Goal: Task Accomplishment & Management: Complete application form

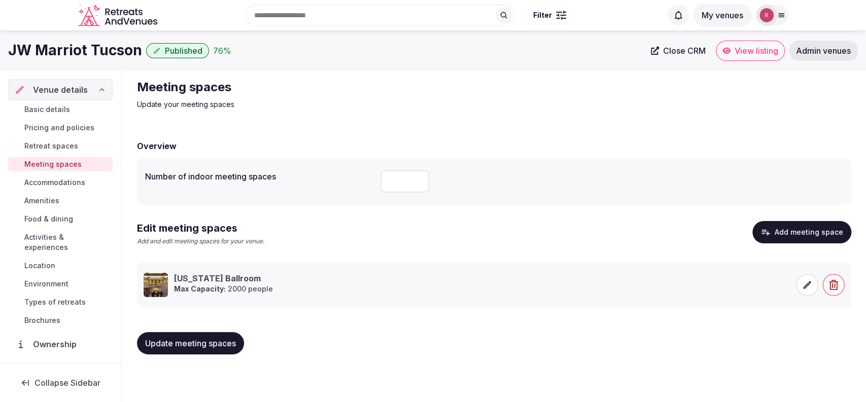
scroll to position [76, 0]
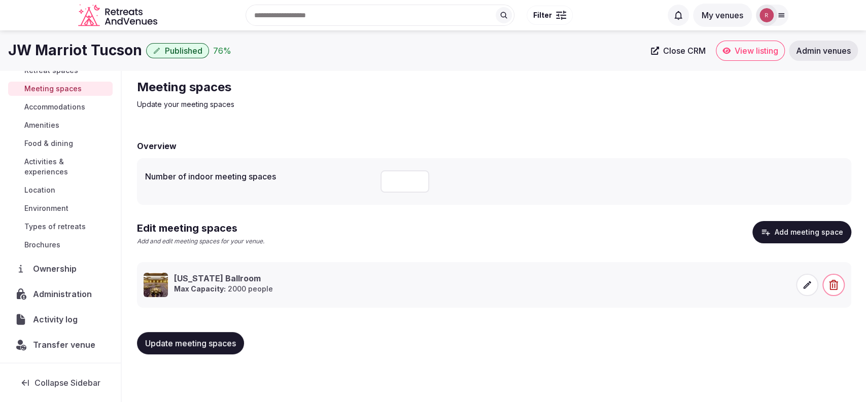
click at [45, 273] on span "Ownership" at bounding box center [57, 269] width 48 height 12
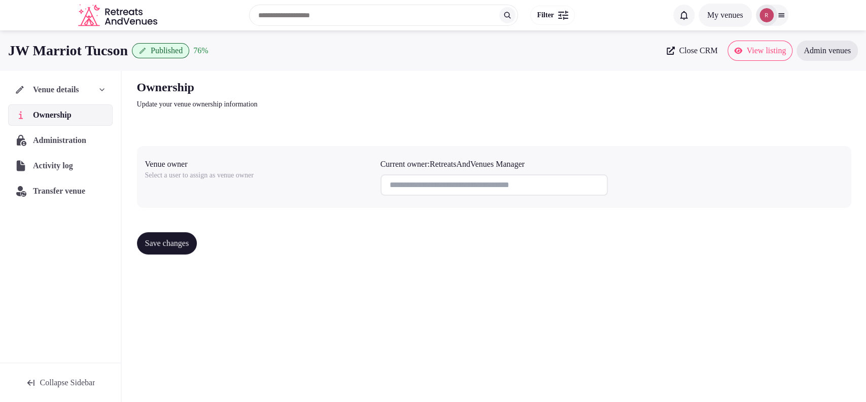
click at [47, 165] on span "Activity log" at bounding box center [55, 166] width 44 height 12
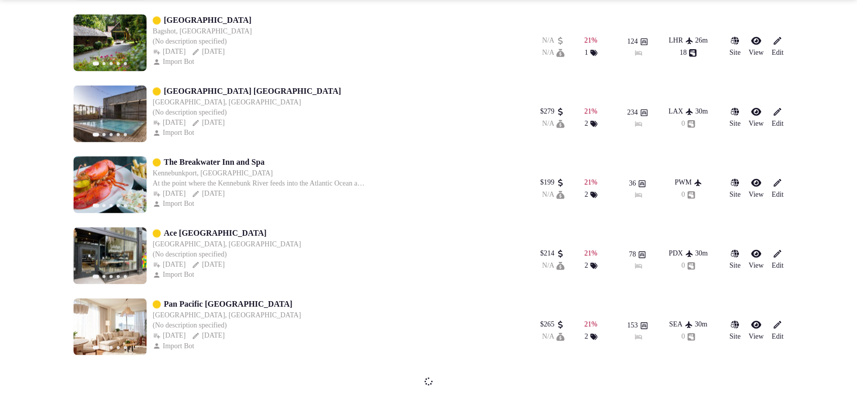
scroll to position [1606, 0]
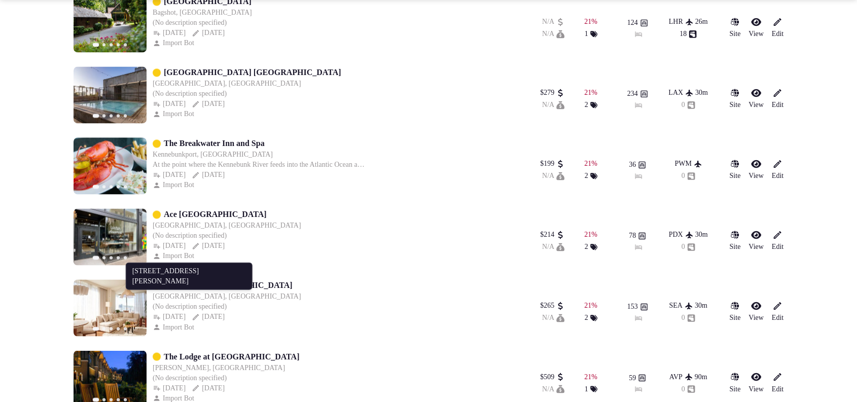
drag, startPoint x: 216, startPoint y: 283, endPoint x: 4, endPoint y: 234, distance: 217.9
click at [0, 234] on section "**********" at bounding box center [428, 124] width 857 height 3399
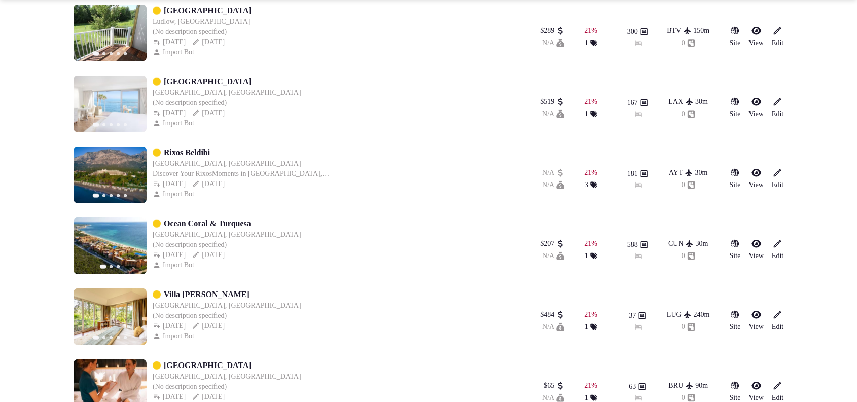
scroll to position [3013, 0]
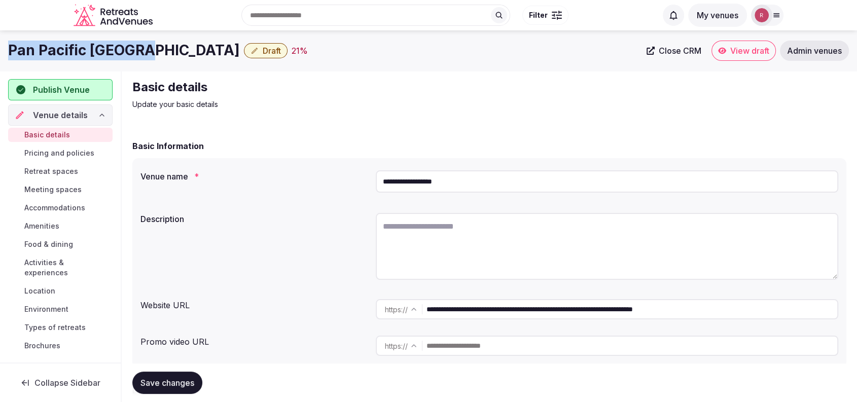
drag, startPoint x: 136, startPoint y: 50, endPoint x: 0, endPoint y: 41, distance: 136.8
click at [0, 41] on div "Pan Pacific Seattle Draft 21 % Close CRM View draft Admin venues" at bounding box center [428, 51] width 857 height 20
copy h1 "Pan Pacific [GEOGRAPHIC_DATA]"
click at [477, 311] on input "**********" at bounding box center [632, 309] width 411 height 20
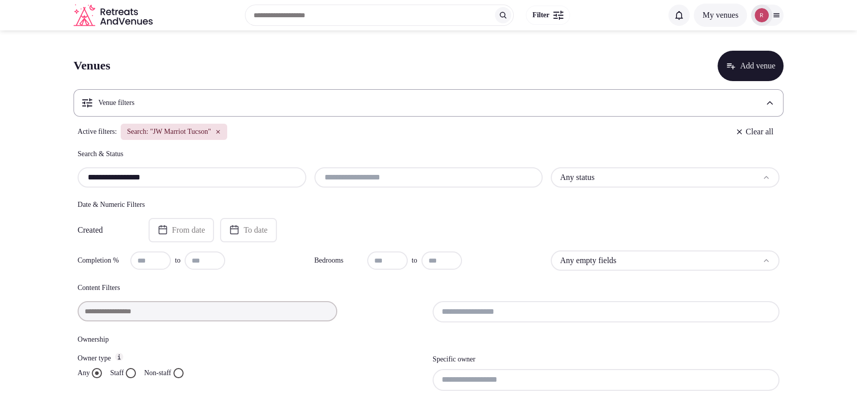
click at [227, 135] on div "Search: "JW Marriot Tucson"" at bounding box center [174, 132] width 107 height 16
click at [221, 133] on icon "button" at bounding box center [218, 132] width 6 height 6
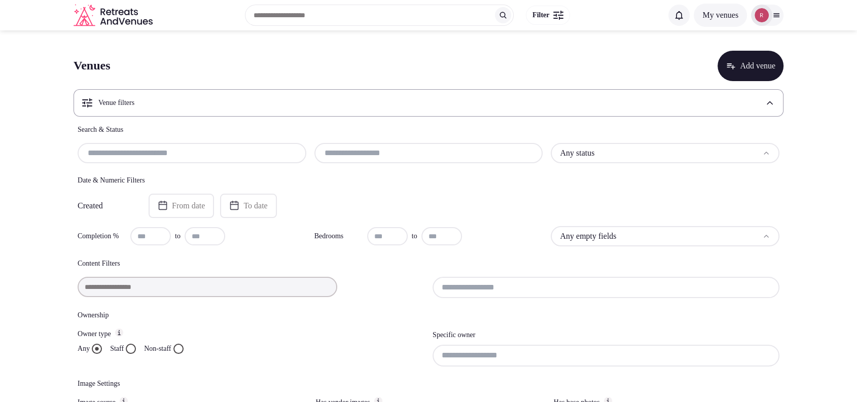
click at [217, 99] on div "Venue filters" at bounding box center [429, 102] width 710 height 27
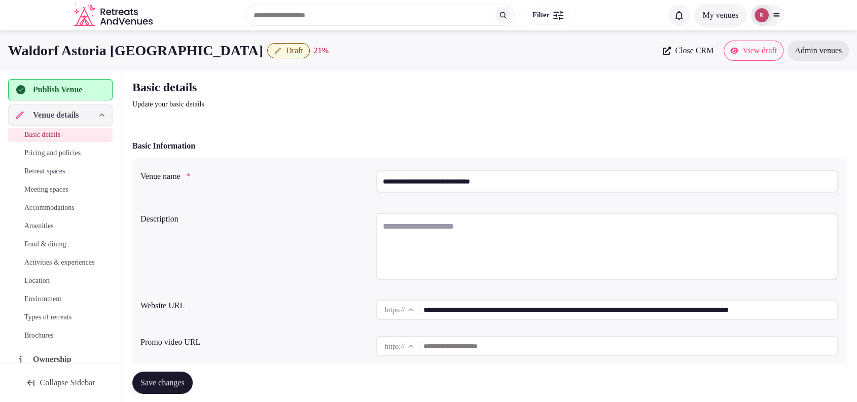
drag, startPoint x: 503, startPoint y: 182, endPoint x: 365, endPoint y: 177, distance: 138.1
click at [365, 177] on div "**********" at bounding box center [490, 183] width 698 height 34
click at [663, 48] on icon at bounding box center [667, 51] width 8 height 8
click at [523, 300] on input "**********" at bounding box center [631, 310] width 414 height 20
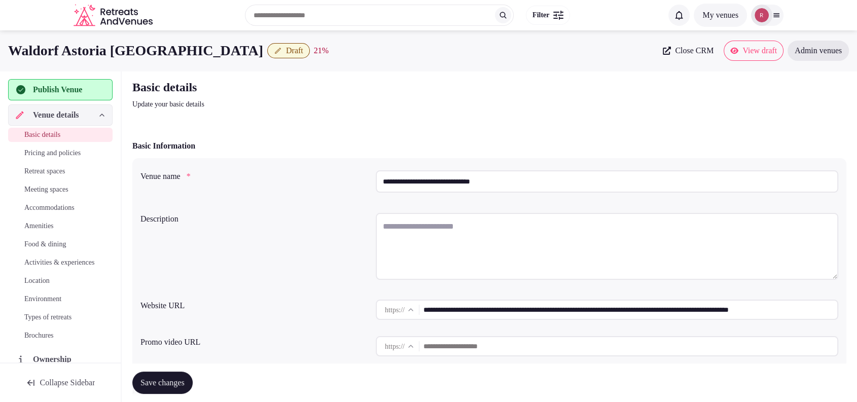
drag, startPoint x: 258, startPoint y: 49, endPoint x: 13, endPoint y: 52, distance: 245.0
click at [13, 52] on div "Waldorf Astoria Los Cabos Pedregal Draft 21 %" at bounding box center [332, 51] width 649 height 20
copy h1 "Waldorf Astoria [GEOGRAPHIC_DATA]"
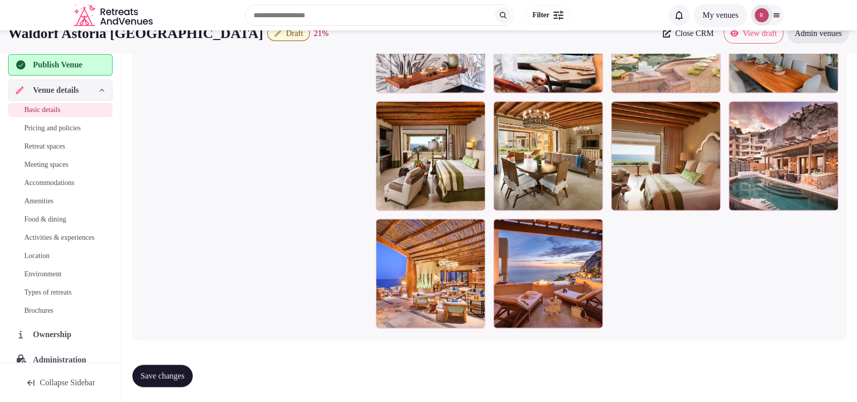
scroll to position [1418, 0]
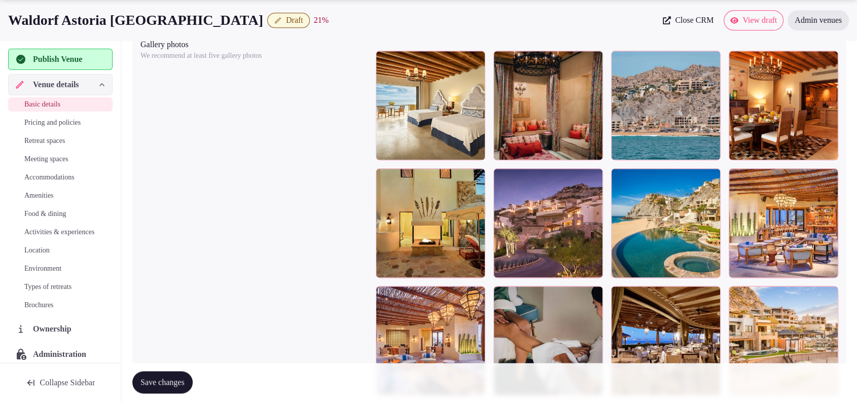
scroll to position [1240, 0]
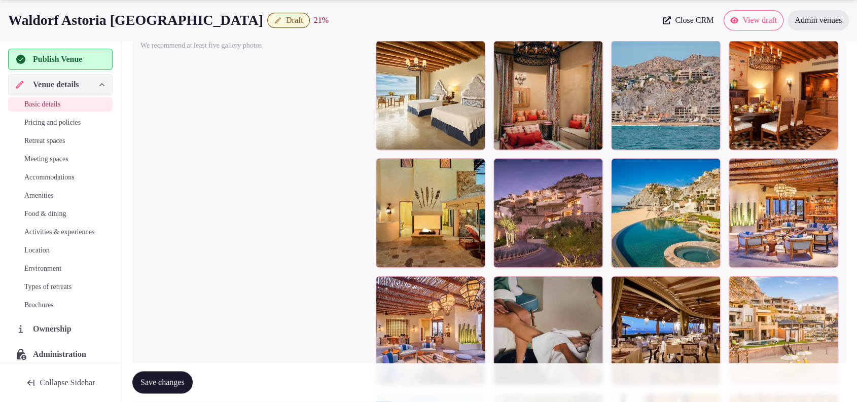
click at [592, 170] on div at bounding box center [593, 169] width 12 height 14
click at [594, 168] on icon "button" at bounding box center [593, 168] width 8 height 8
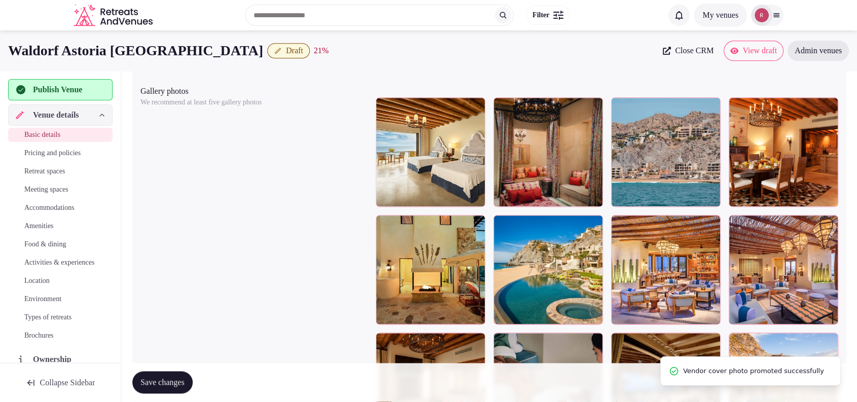
scroll to position [1190, 0]
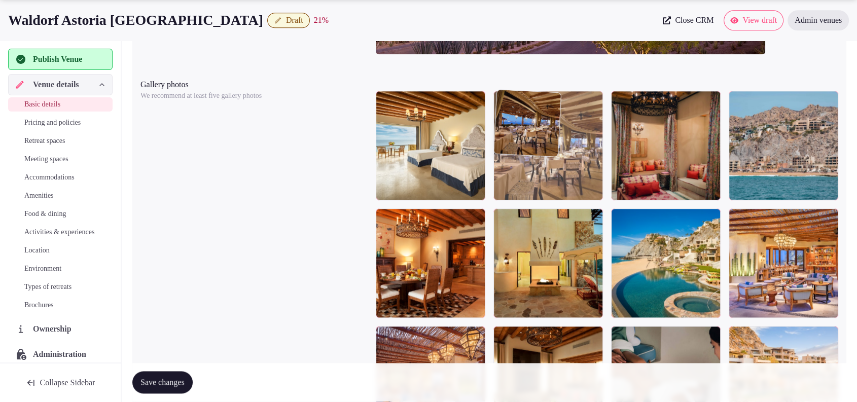
drag, startPoint x: 645, startPoint y: 336, endPoint x: 578, endPoint y: 162, distance: 186.0
click at [578, 162] on body "**********" at bounding box center [428, 248] width 857 height 2877
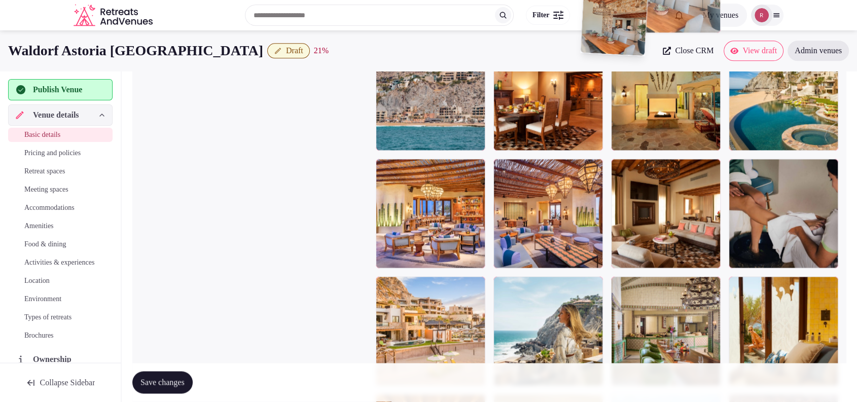
scroll to position [1350, 0]
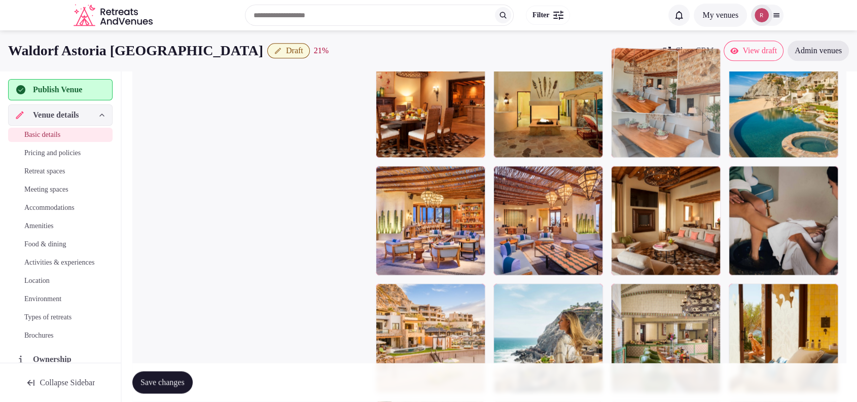
drag, startPoint x: 796, startPoint y: 255, endPoint x: 661, endPoint y: 150, distance: 171.4
click at [660, 150] on body "**********" at bounding box center [428, 88] width 857 height 2877
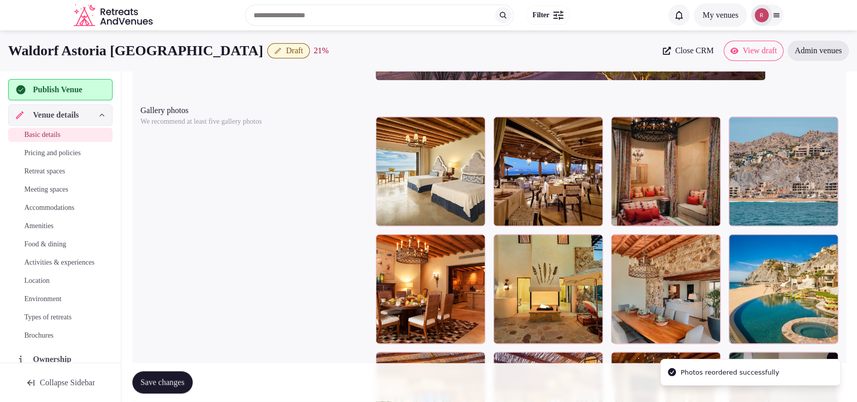
scroll to position [1147, 0]
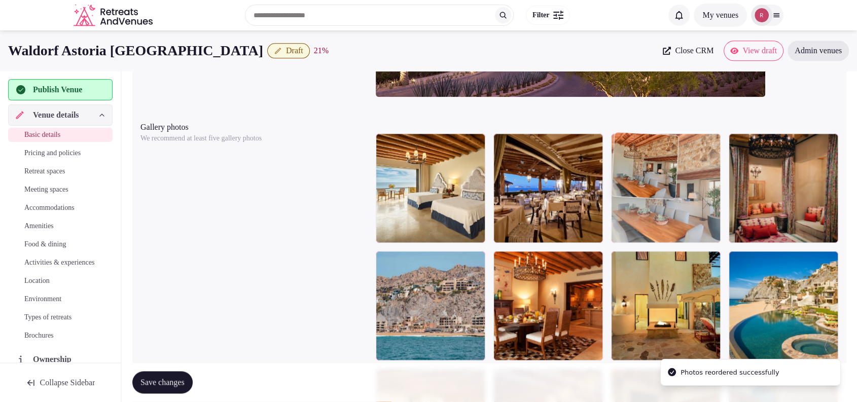
drag, startPoint x: 654, startPoint y: 291, endPoint x: 677, endPoint y: 221, distance: 74.0
click at [677, 221] on body "**********" at bounding box center [428, 291] width 857 height 2877
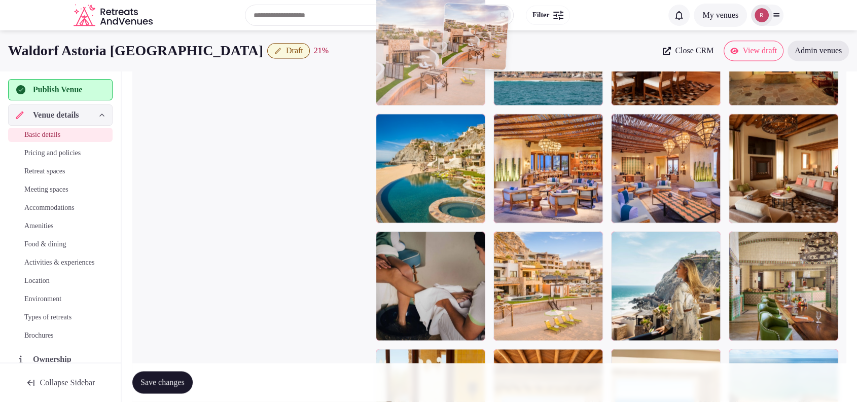
scroll to position [1392, 0]
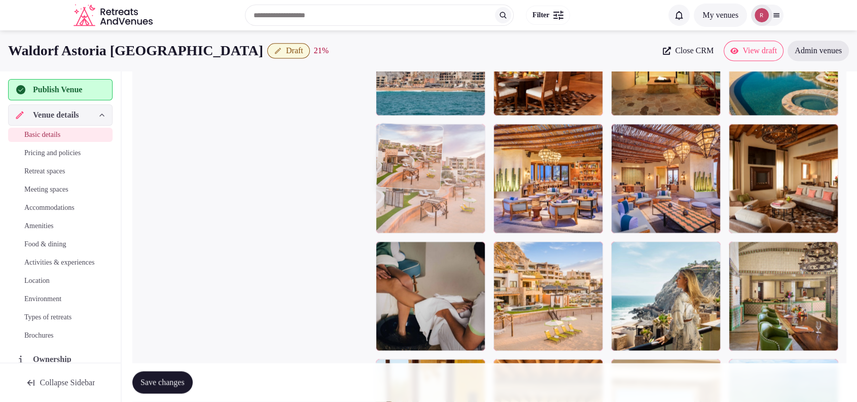
drag, startPoint x: 403, startPoint y: 254, endPoint x: 477, endPoint y: 153, distance: 125.1
click at [477, 153] on body "**********" at bounding box center [428, 46] width 857 height 2877
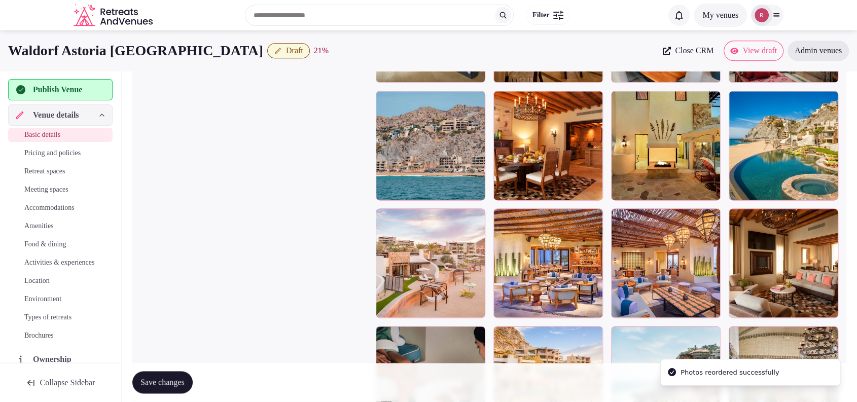
scroll to position [1291, 0]
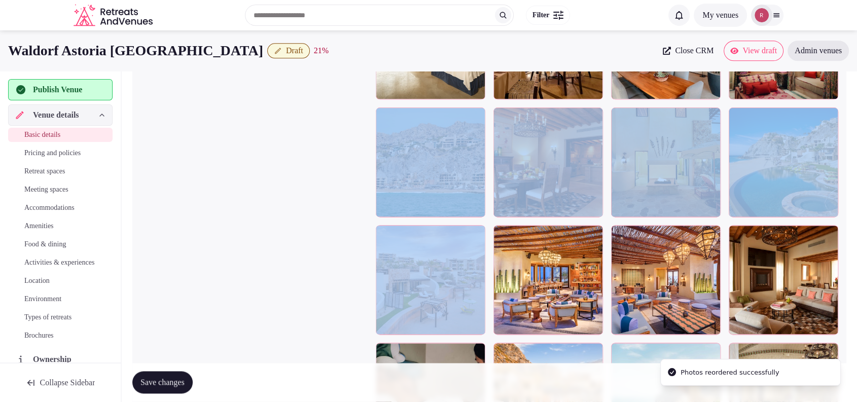
drag, startPoint x: 329, startPoint y: 257, endPoint x: 489, endPoint y: 165, distance: 184.1
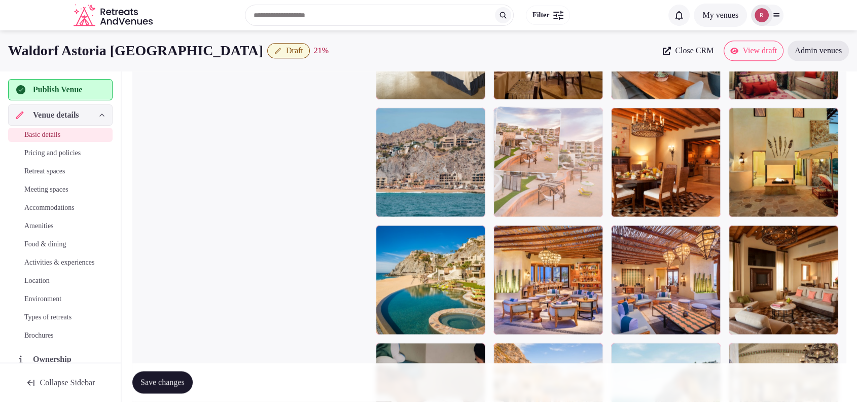
click at [576, 173] on body "**********" at bounding box center [428, 147] width 857 height 2877
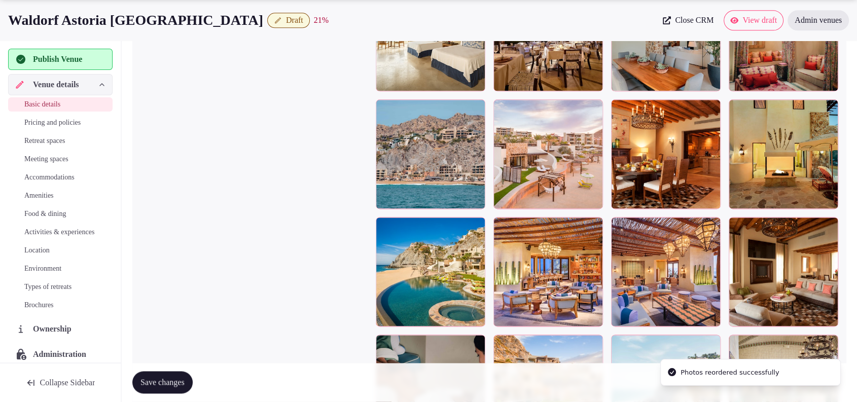
scroll to position [1305, 0]
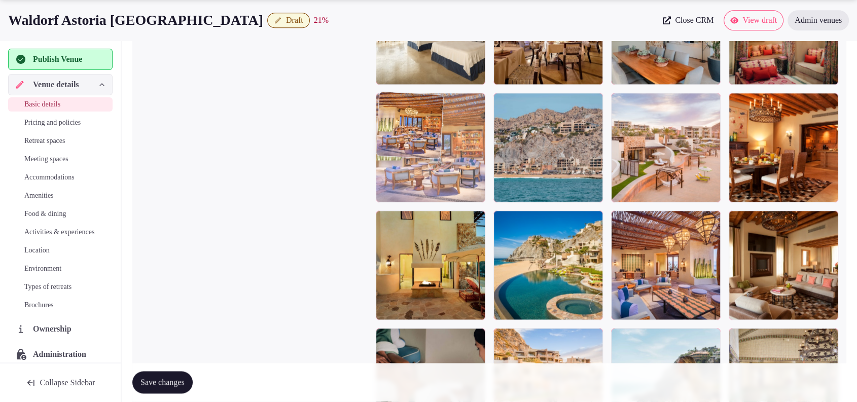
drag, startPoint x: 515, startPoint y: 272, endPoint x: 433, endPoint y: 191, distance: 115.5
click at [433, 191] on body "**********" at bounding box center [428, 133] width 857 height 2877
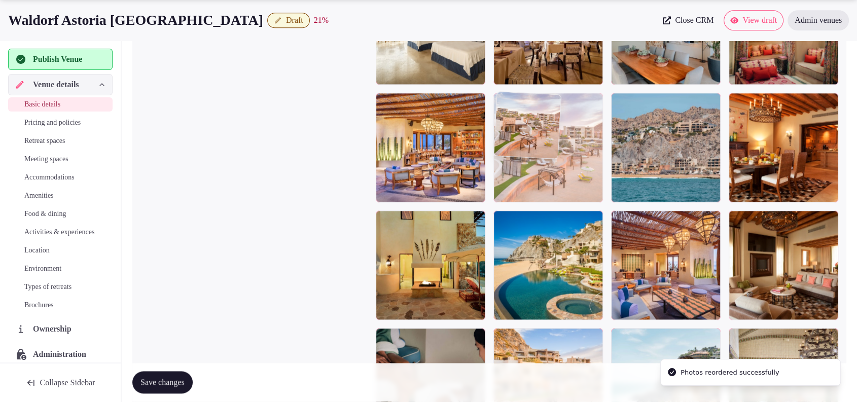
drag, startPoint x: 706, startPoint y: 175, endPoint x: 562, endPoint y: 175, distance: 144.6
click at [562, 175] on body "**********" at bounding box center [428, 133] width 857 height 2877
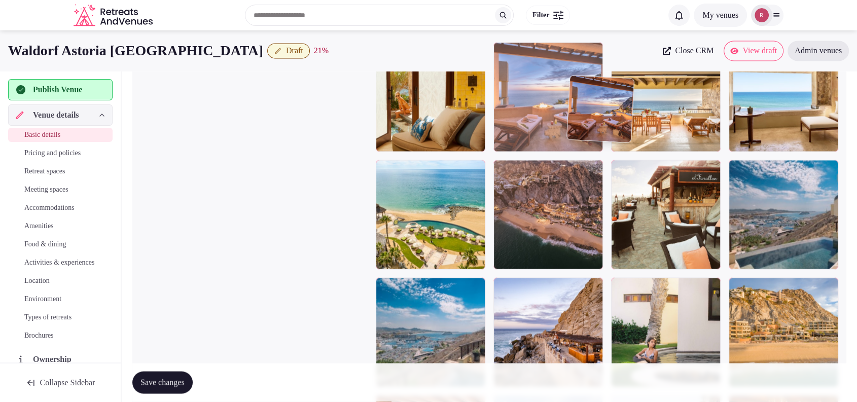
scroll to position [1709, 0]
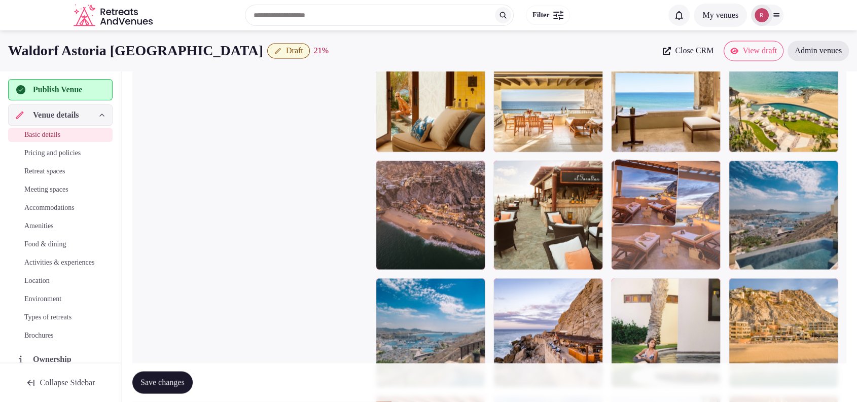
drag, startPoint x: 555, startPoint y: 299, endPoint x: 732, endPoint y: 258, distance: 181.6
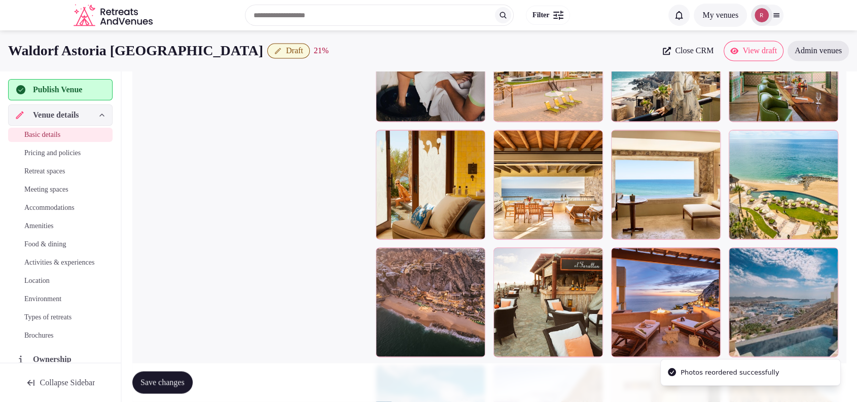
scroll to position [1639, 0]
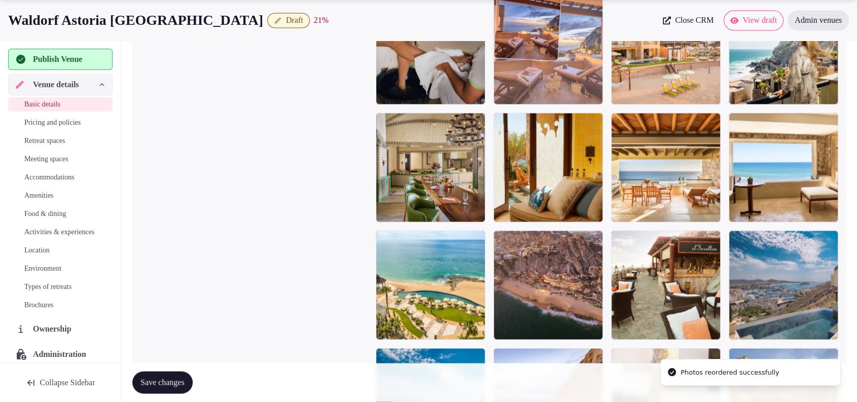
drag, startPoint x: 650, startPoint y: 291, endPoint x: 565, endPoint y: 108, distance: 202.2
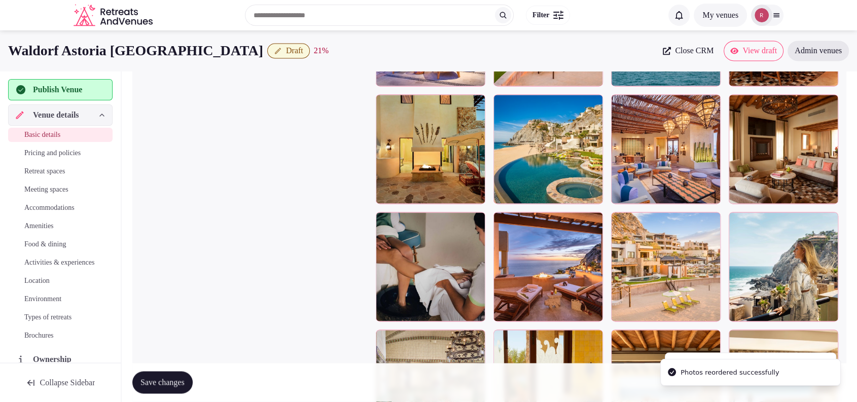
scroll to position [1391, 0]
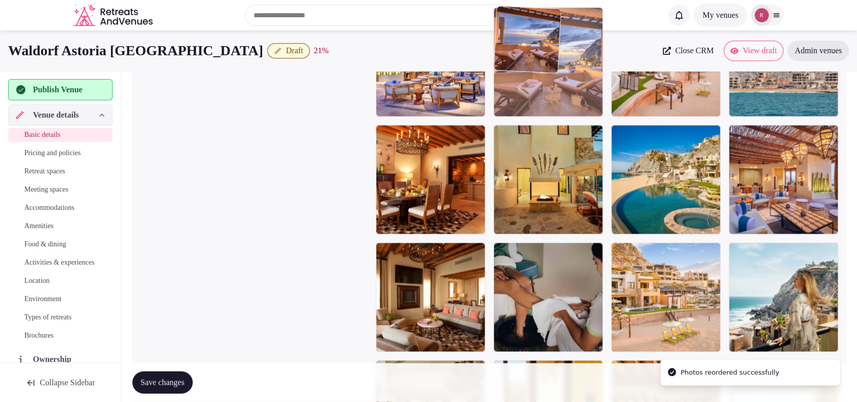
drag, startPoint x: 539, startPoint y: 301, endPoint x: 568, endPoint y: 136, distance: 167.4
click at [568, 136] on body "**********" at bounding box center [428, 47] width 857 height 2877
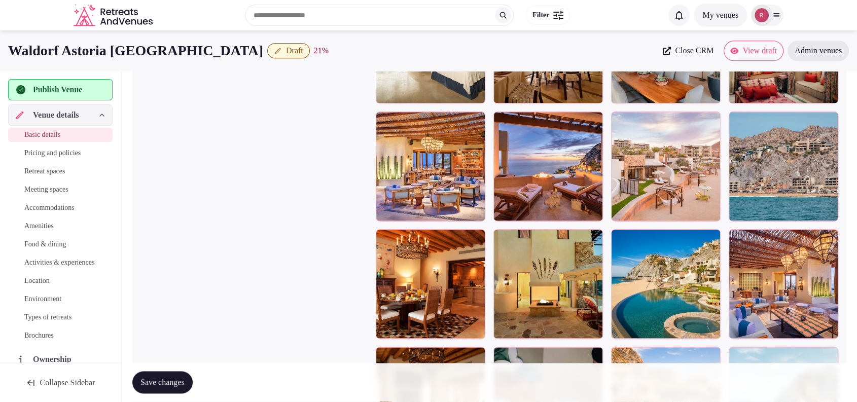
scroll to position [1266, 0]
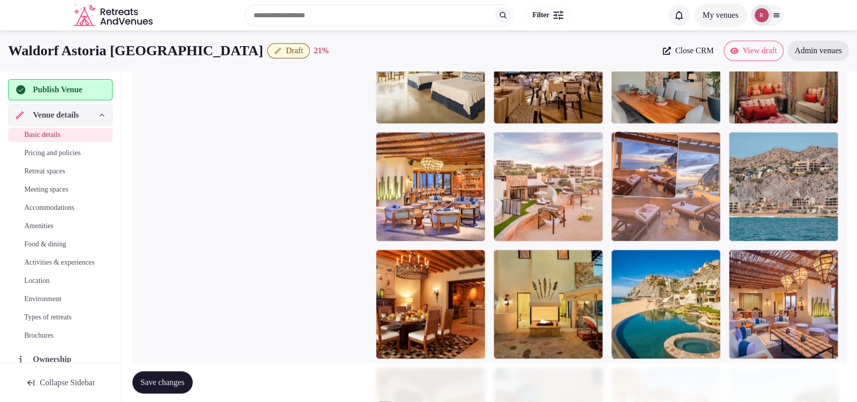
drag, startPoint x: 541, startPoint y: 205, endPoint x: 629, endPoint y: 220, distance: 89.5
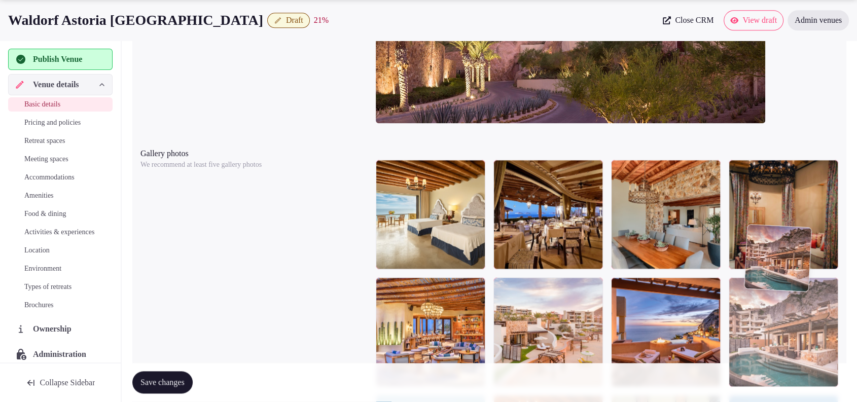
scroll to position [1162, 0]
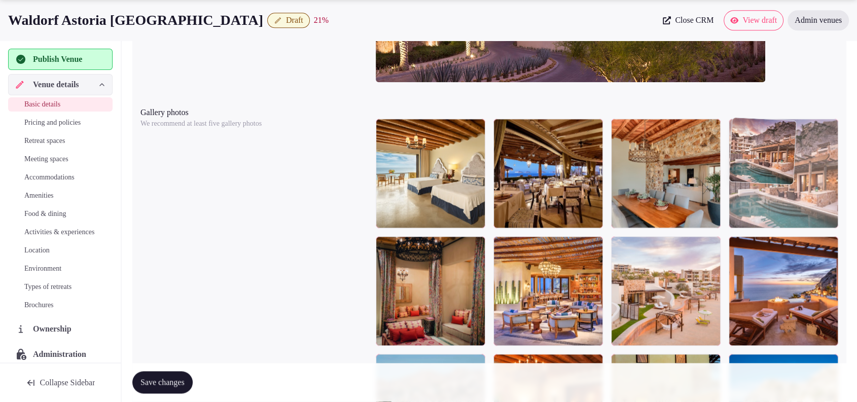
drag, startPoint x: 759, startPoint y: 175, endPoint x: 798, endPoint y: 229, distance: 66.9
click at [798, 229] on body "**********" at bounding box center [428, 276] width 857 height 2877
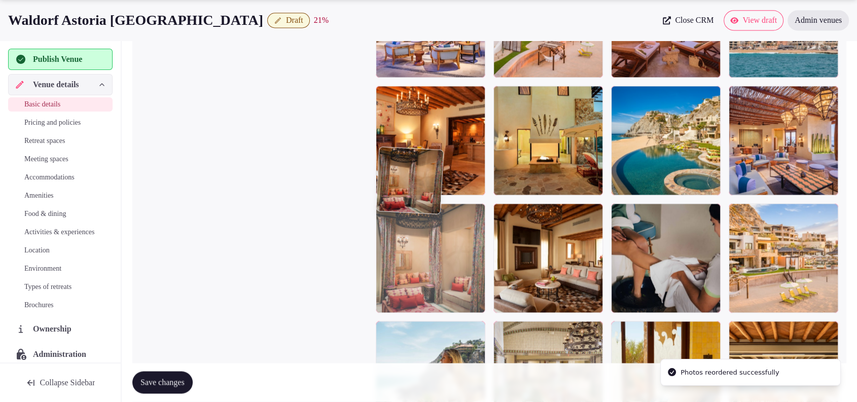
drag, startPoint x: 414, startPoint y: 416, endPoint x: 455, endPoint y: 332, distance: 93.5
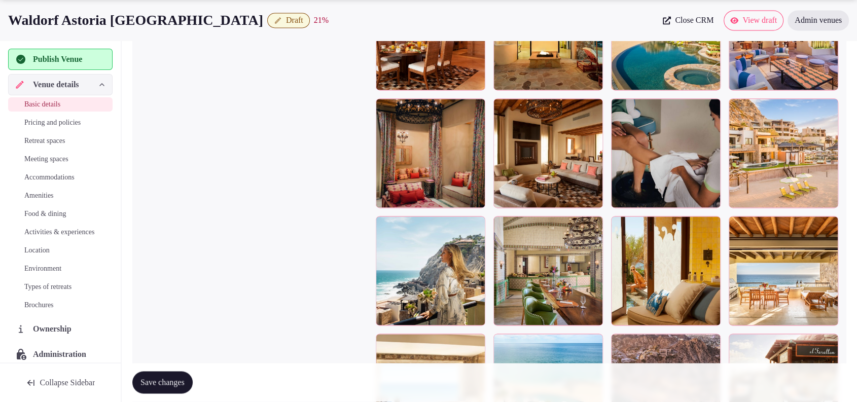
scroll to position [1538, 0]
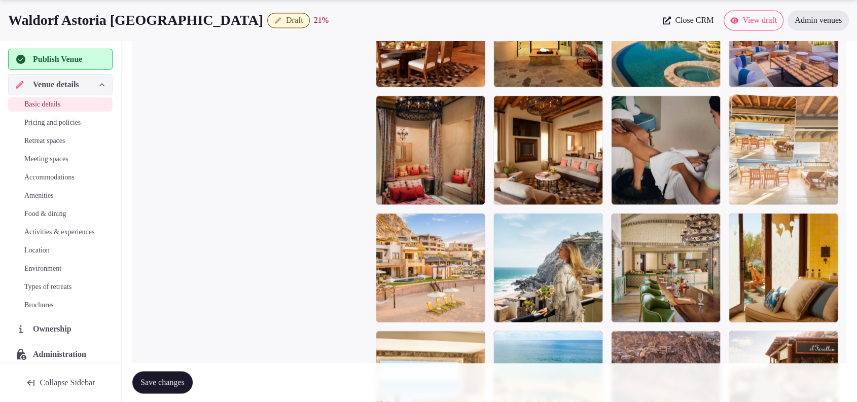
drag, startPoint x: 795, startPoint y: 272, endPoint x: 811, endPoint y: 166, distance: 107.2
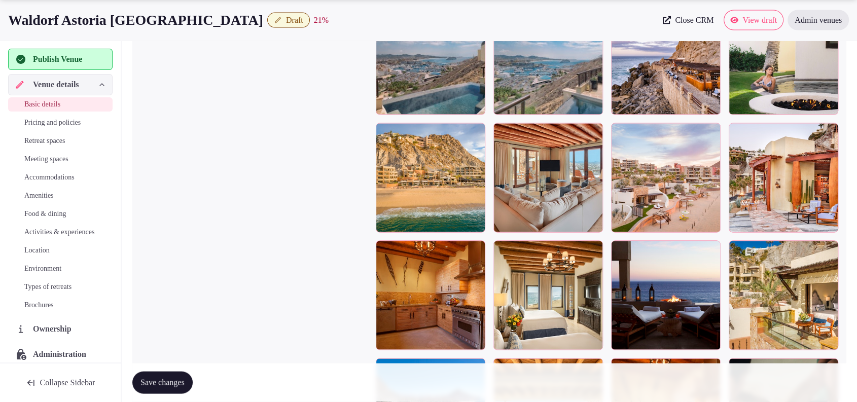
scroll to position [2076, 0]
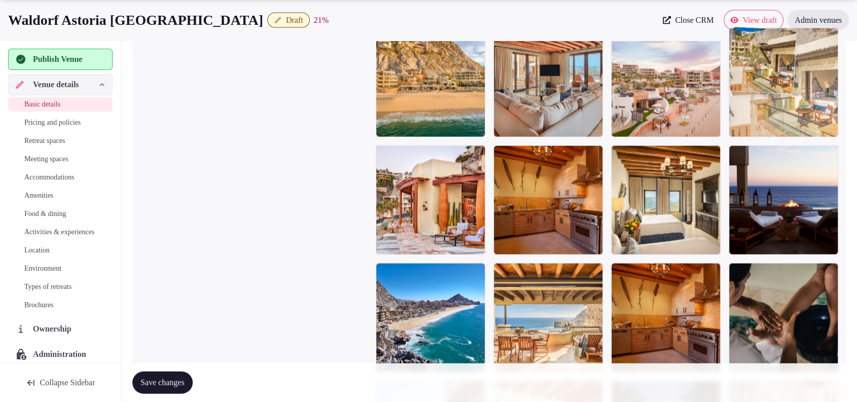
drag, startPoint x: 820, startPoint y: 222, endPoint x: 802, endPoint y: 115, distance: 109.2
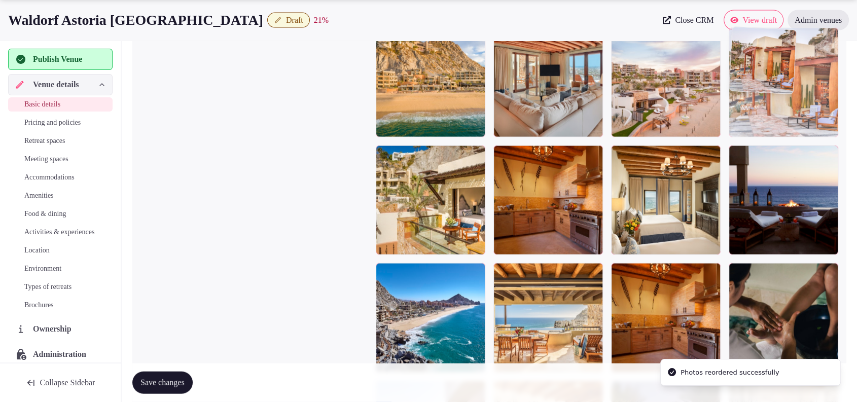
drag, startPoint x: 438, startPoint y: 214, endPoint x: 795, endPoint y: 125, distance: 368.0
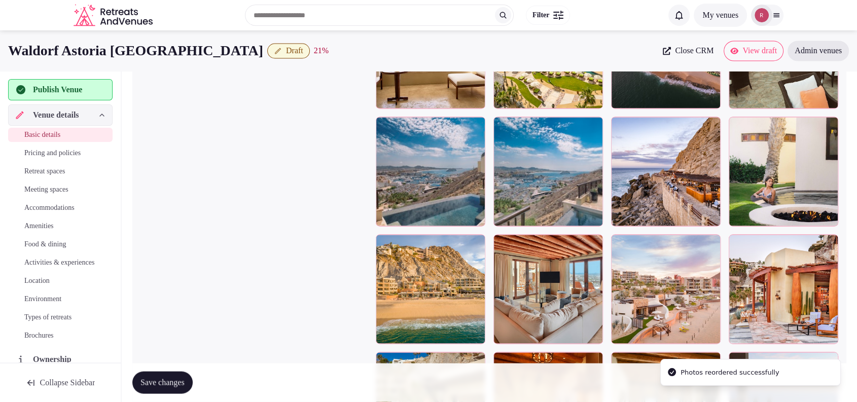
scroll to position [1815, 0]
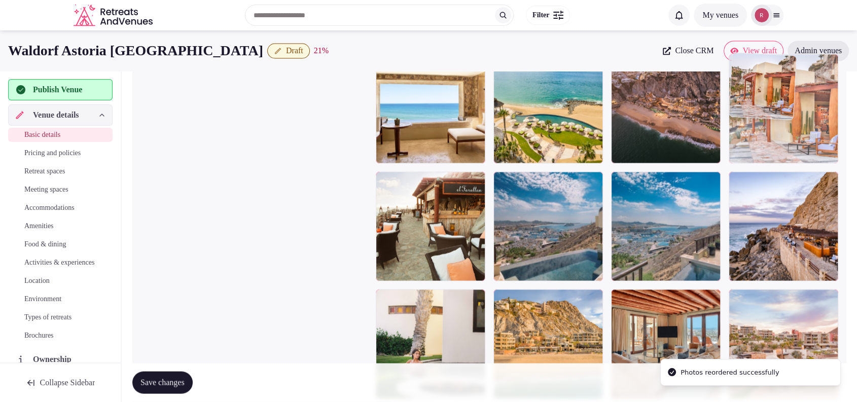
drag, startPoint x: 799, startPoint y: 324, endPoint x: 804, endPoint y: 127, distance: 196.4
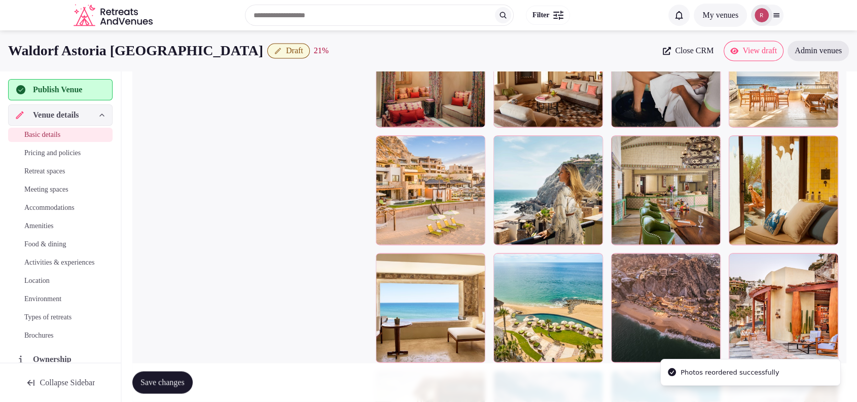
scroll to position [1612, 0]
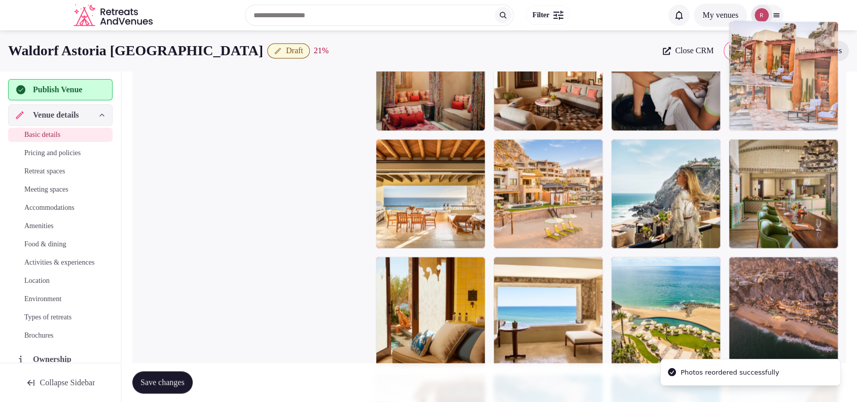
drag, startPoint x: 802, startPoint y: 312, endPoint x: 807, endPoint y: 115, distance: 197.9
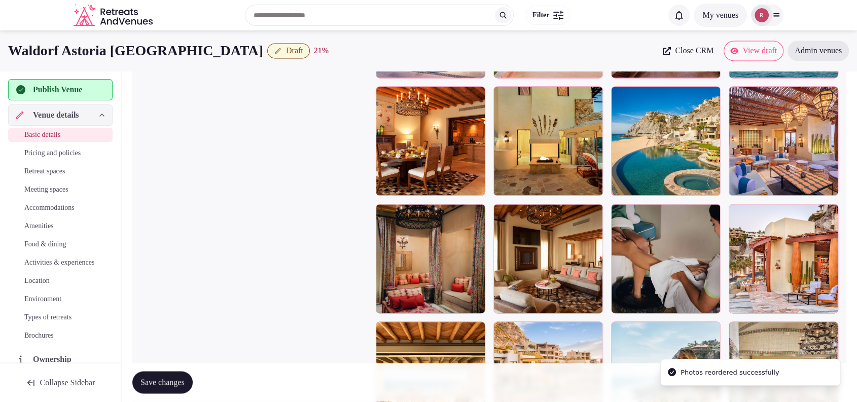
scroll to position [1399, 0]
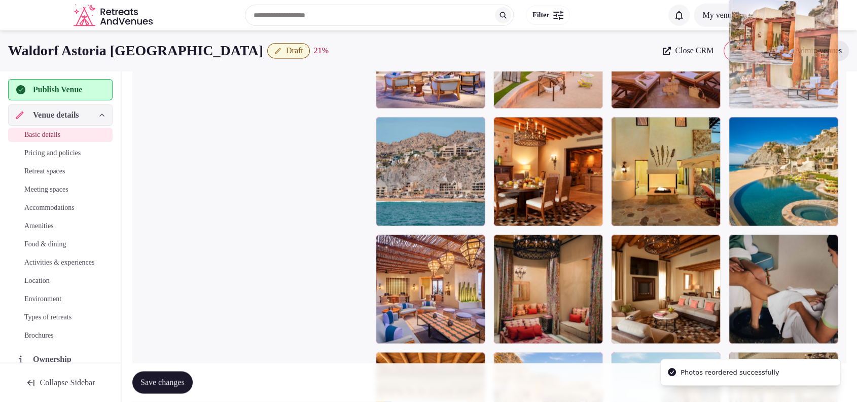
drag, startPoint x: 819, startPoint y: 287, endPoint x: 830, endPoint y: 128, distance: 159.1
click at [830, 128] on body "**********" at bounding box center [428, 39] width 857 height 2877
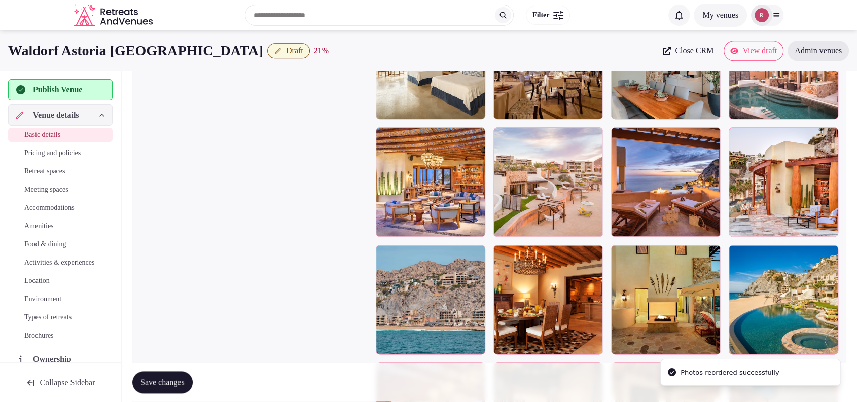
scroll to position [1274, 0]
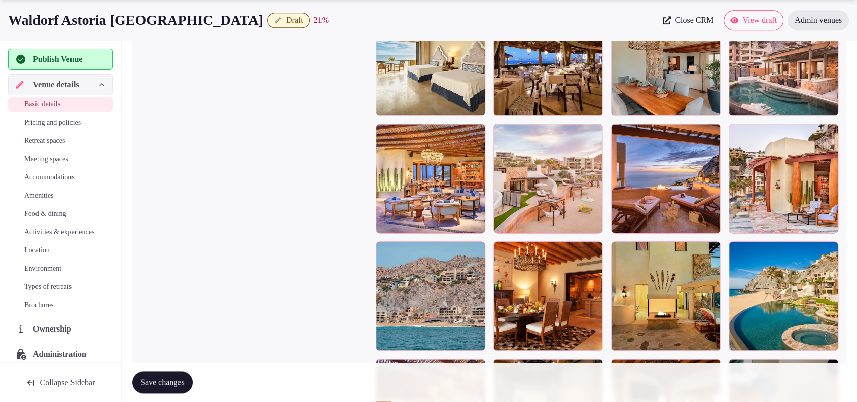
click at [185, 387] on span "Save changes" at bounding box center [163, 383] width 44 height 10
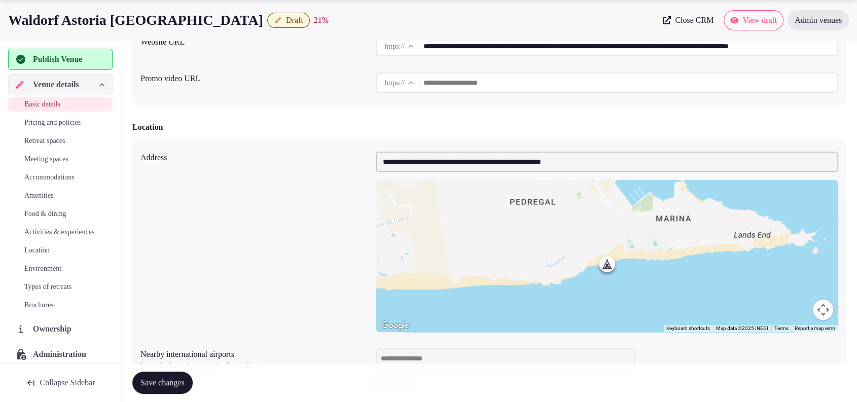
scroll to position [0, 0]
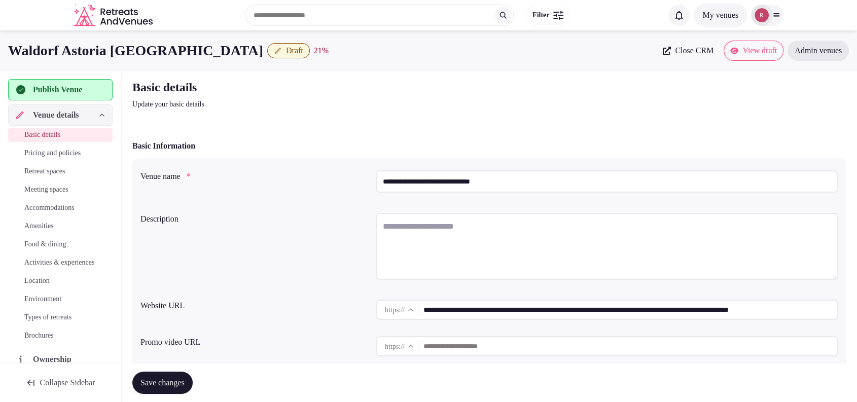
click at [441, 248] on textarea at bounding box center [607, 246] width 463 height 67
paste textarea "**********"
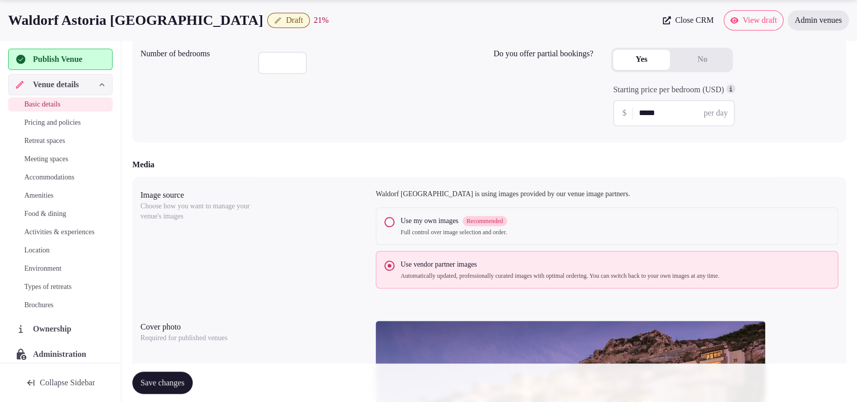
scroll to position [1056, 0]
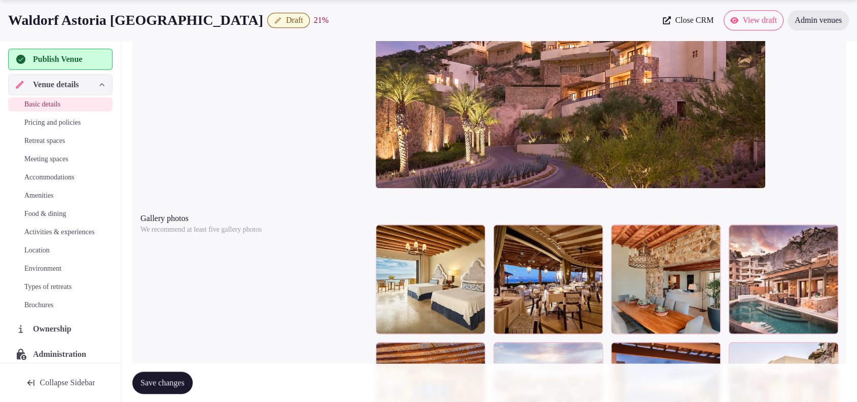
type textarea "**********"
click at [185, 379] on span "Save changes" at bounding box center [163, 383] width 44 height 10
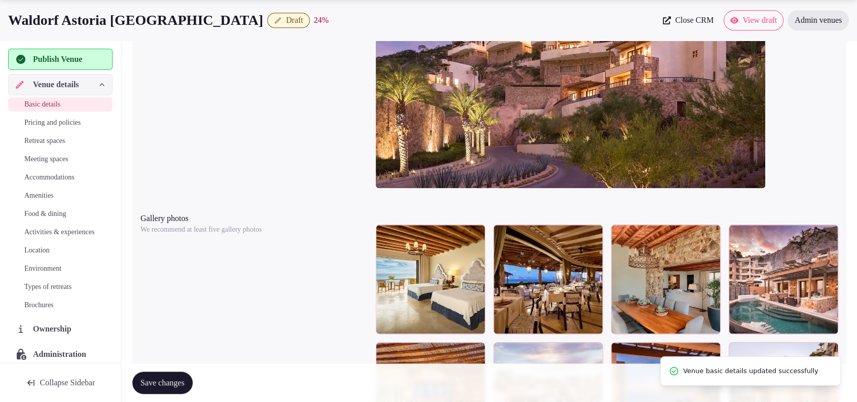
click at [37, 142] on span "Retreat spaces" at bounding box center [44, 141] width 41 height 10
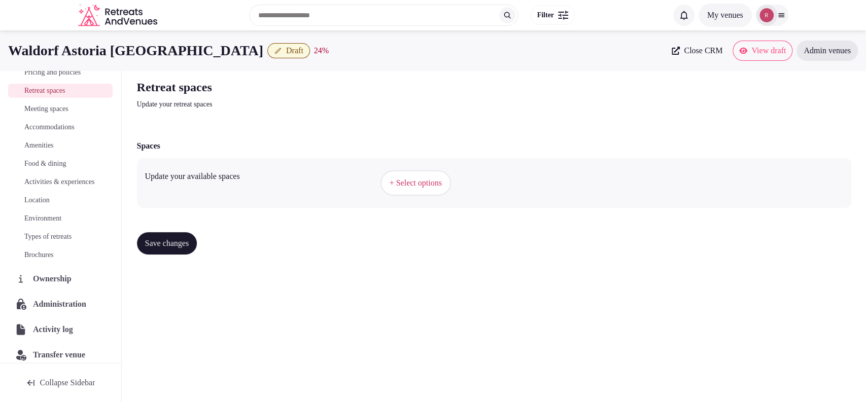
scroll to position [101, 0]
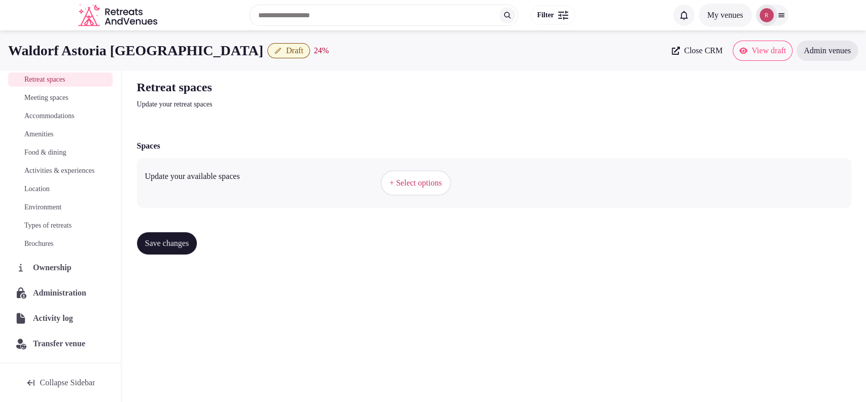
click at [61, 295] on span "Administration" at bounding box center [61, 293] width 57 height 12
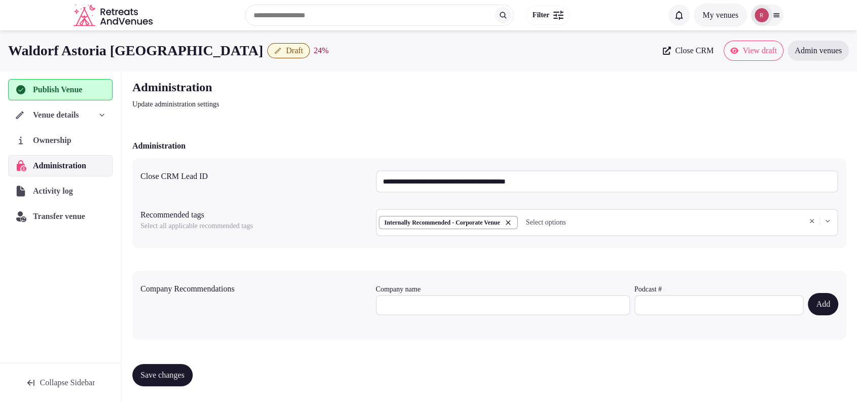
click at [44, 116] on span "Venue details" at bounding box center [56, 115] width 46 height 12
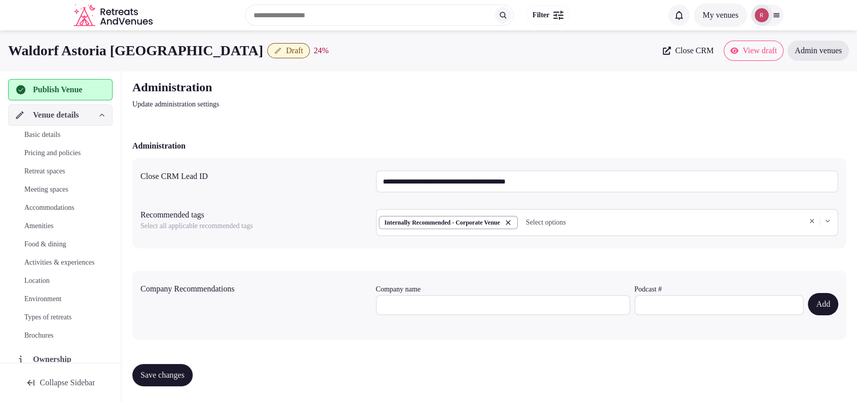
click at [37, 128] on link "Basic details" at bounding box center [60, 135] width 105 height 14
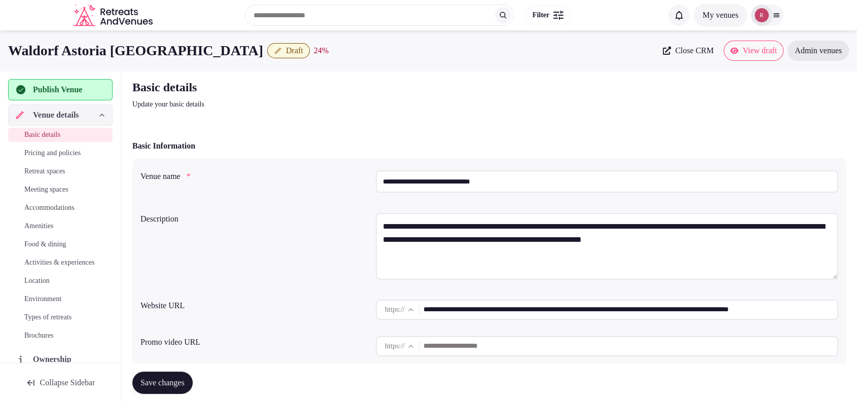
click at [463, 312] on input "**********" at bounding box center [631, 310] width 414 height 20
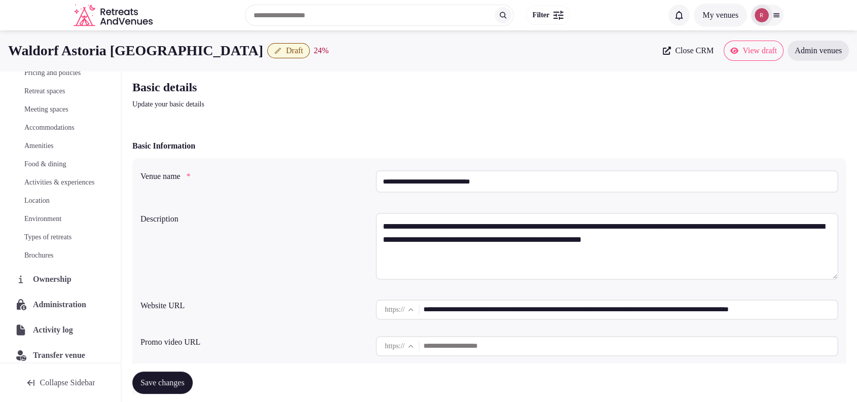
scroll to position [101, 0]
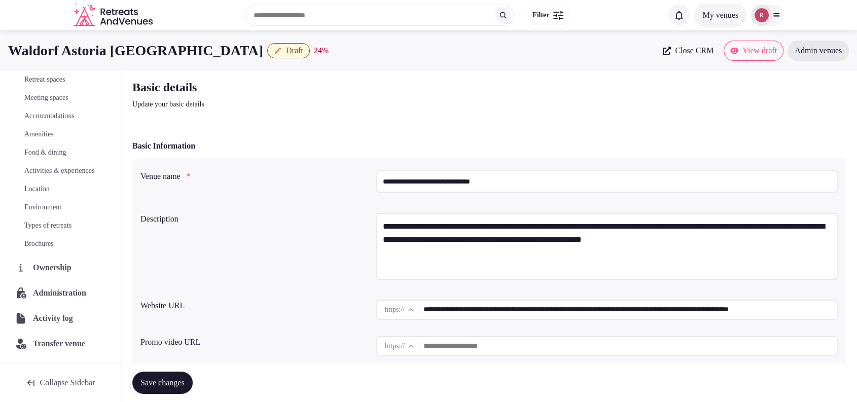
click at [48, 289] on span "Administration" at bounding box center [61, 293] width 57 height 12
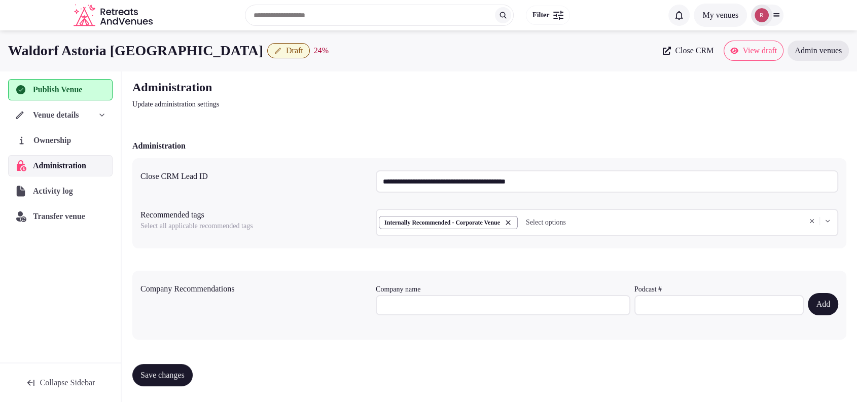
click at [55, 143] on span "Ownership" at bounding box center [54, 140] width 42 height 12
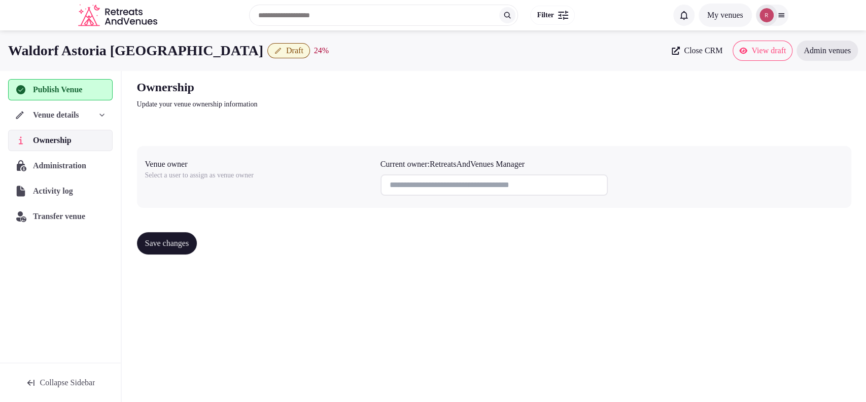
click at [414, 179] on input at bounding box center [493, 185] width 227 height 21
click at [514, 183] on input at bounding box center [493, 185] width 227 height 21
type input "*"
click at [75, 122] on div "Venue details" at bounding box center [60, 115] width 103 height 21
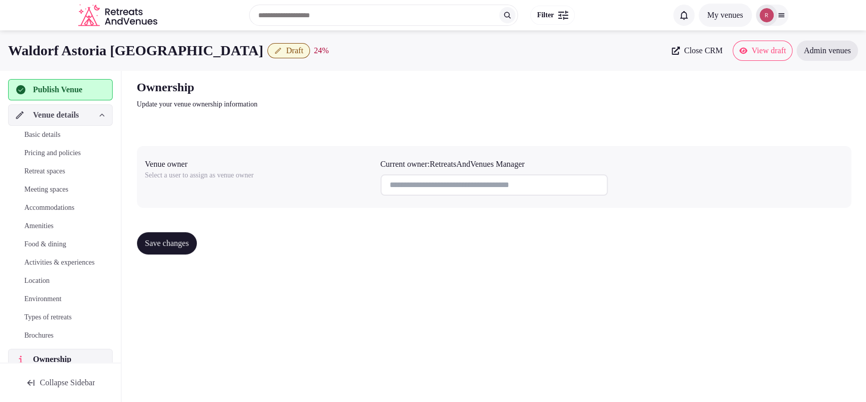
click at [60, 130] on span "Basic details" at bounding box center [42, 135] width 36 height 10
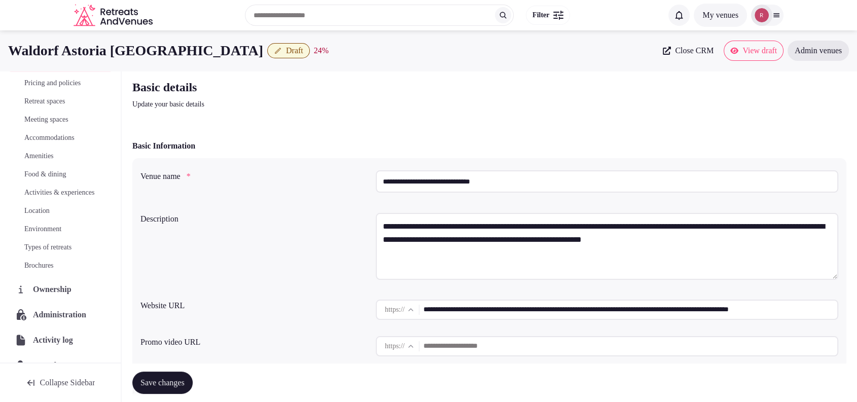
scroll to position [101, 0]
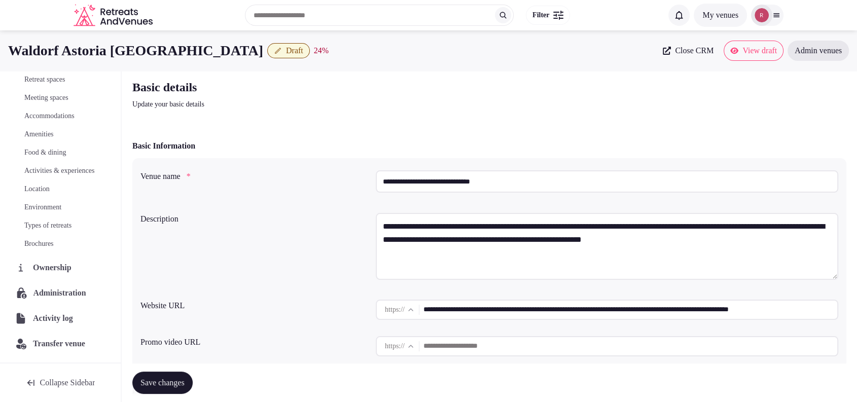
click at [42, 298] on span "Administration" at bounding box center [61, 293] width 57 height 12
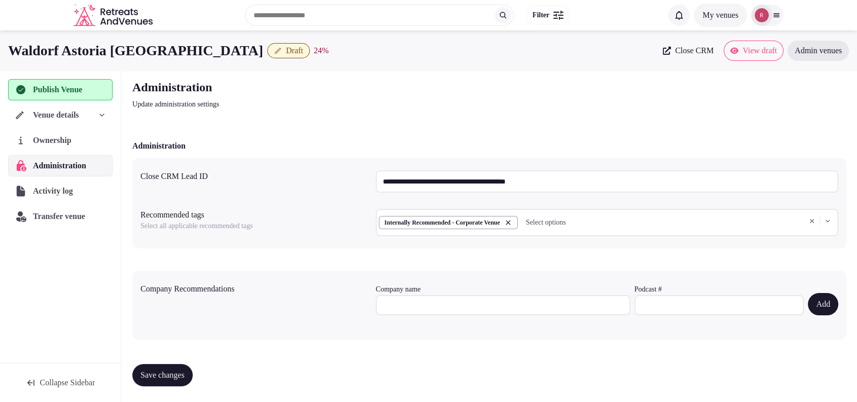
click at [431, 185] on input "**********" at bounding box center [607, 181] width 463 height 22
click at [491, 145] on div "Administration" at bounding box center [489, 146] width 714 height 12
click at [73, 115] on span "Venue details" at bounding box center [56, 115] width 46 height 12
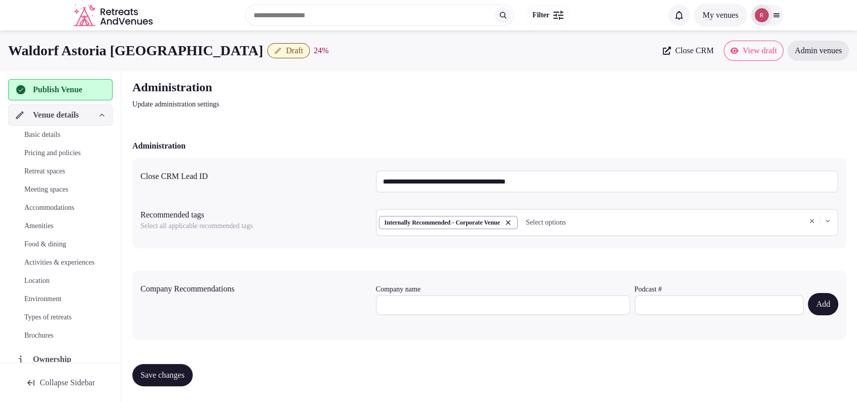
click at [52, 171] on span "Retreat spaces" at bounding box center [44, 171] width 41 height 10
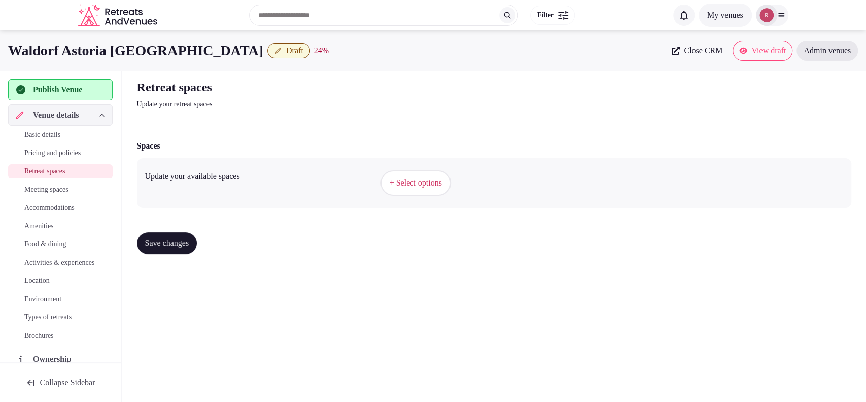
click at [394, 180] on span "+ Select options" at bounding box center [416, 183] width 52 height 11
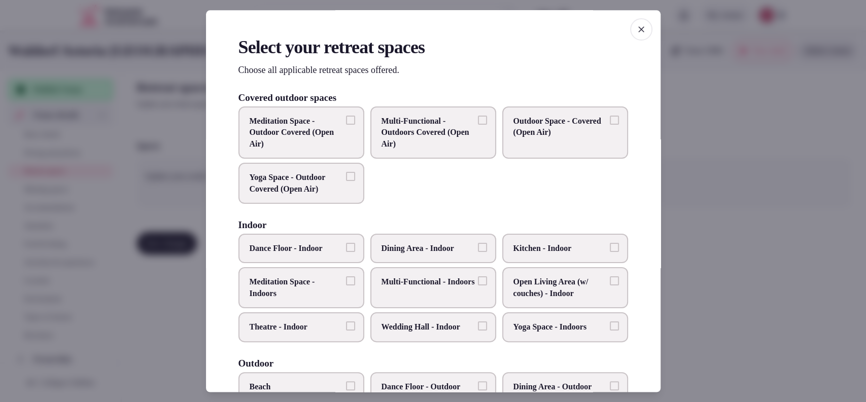
click at [409, 288] on span "Multi-Functional - Indoors" at bounding box center [427, 282] width 93 height 11
click at [478, 286] on button "Multi-Functional - Indoors" at bounding box center [482, 281] width 9 height 9
click at [442, 330] on span "Wedding Hall - Indoor" at bounding box center [427, 327] width 93 height 11
click at [478, 330] on button "Wedding Hall - Indoor" at bounding box center [482, 326] width 9 height 9
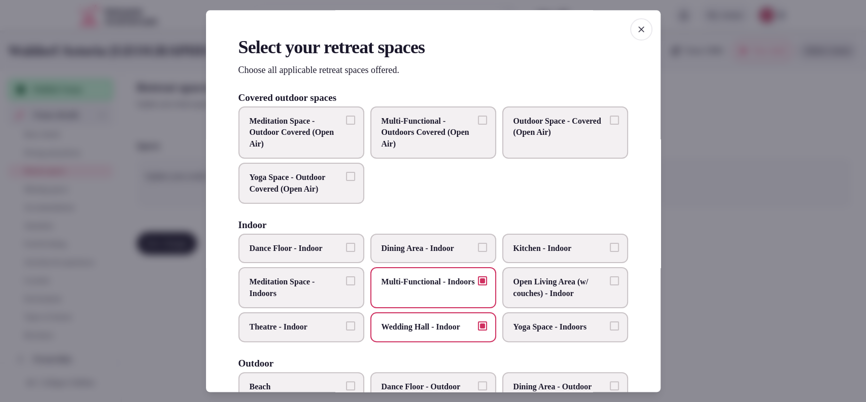
scroll to position [334, 0]
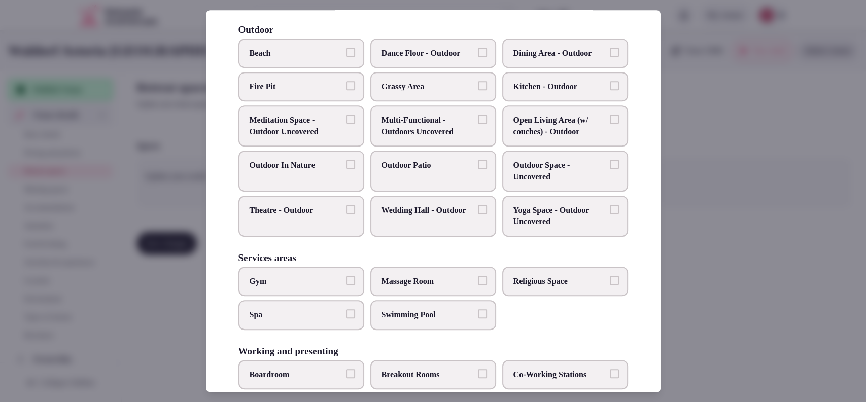
click at [469, 169] on label "Outdoor Patio" at bounding box center [433, 171] width 126 height 41
click at [478, 169] on button "Outdoor Patio" at bounding box center [482, 164] width 9 height 9
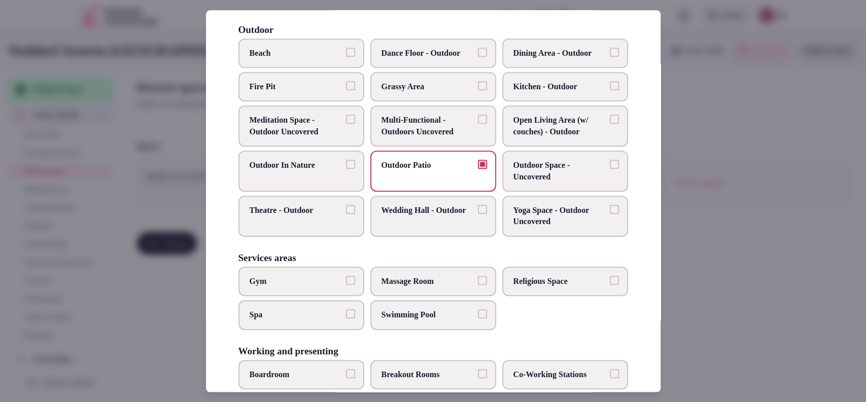
scroll to position [431, 0]
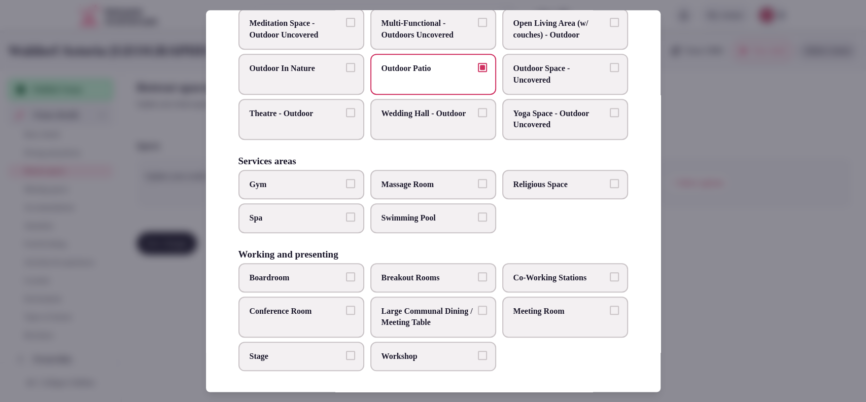
click at [524, 306] on span "Meeting Room" at bounding box center [559, 311] width 93 height 11
click at [610, 306] on button "Meeting Room" at bounding box center [614, 310] width 9 height 9
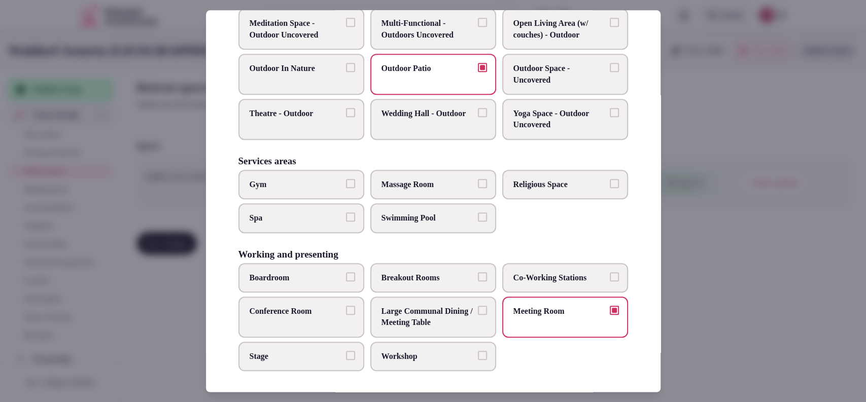
click at [303, 319] on label "Conference Room" at bounding box center [301, 317] width 126 height 41
click at [346, 315] on button "Conference Room" at bounding box center [350, 310] width 9 height 9
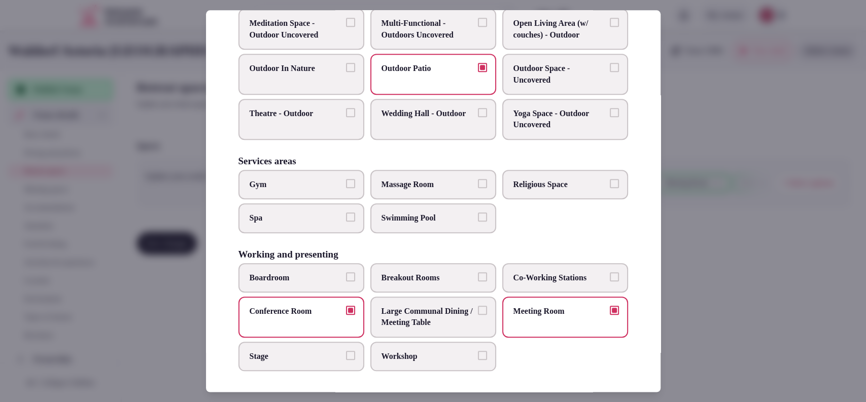
click at [318, 272] on span "Boardroom" at bounding box center [296, 277] width 93 height 11
click at [346, 272] on button "Boardroom" at bounding box center [350, 276] width 9 height 9
click at [799, 219] on div at bounding box center [433, 201] width 866 height 402
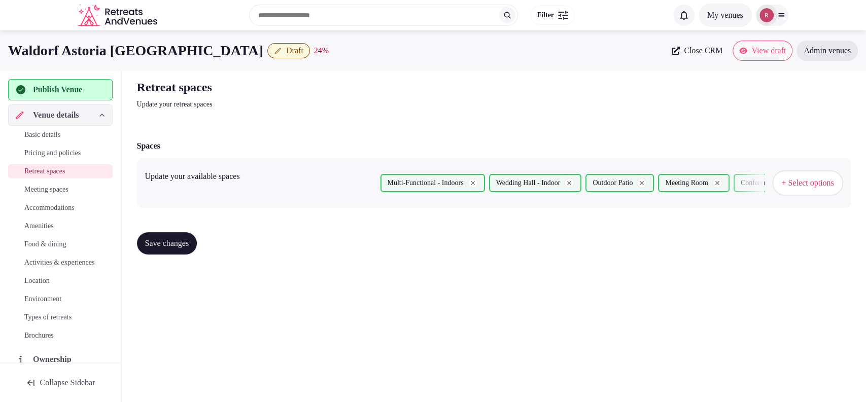
click at [160, 240] on span "Save changes" at bounding box center [167, 243] width 44 height 10
click at [36, 187] on span "Meeting spaces" at bounding box center [46, 190] width 44 height 10
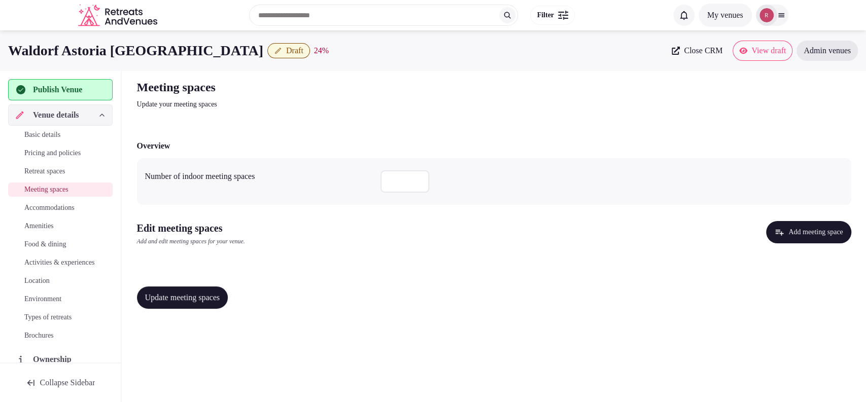
click at [406, 178] on input "number" at bounding box center [404, 181] width 49 height 22
type input "*"
drag, startPoint x: 258, startPoint y: 47, endPoint x: 13, endPoint y: 61, distance: 246.0
click at [13, 61] on div "Waldorf Astoria Los Cabos Pedregal Draft 24 % Close CRM View draft Admin venues" at bounding box center [433, 50] width 866 height 41
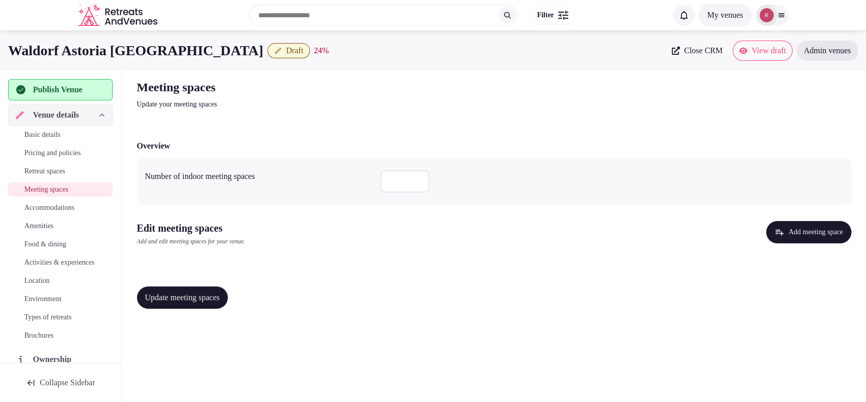
copy h1 "Waldorf Astoria Los Cabos Pedregal"
click at [398, 183] on input "*" at bounding box center [404, 181] width 49 height 22
type input "*"
drag, startPoint x: 219, startPoint y: 293, endPoint x: 227, endPoint y: 289, distance: 8.9
click at [219, 293] on span "Update meeting spaces" at bounding box center [182, 298] width 75 height 10
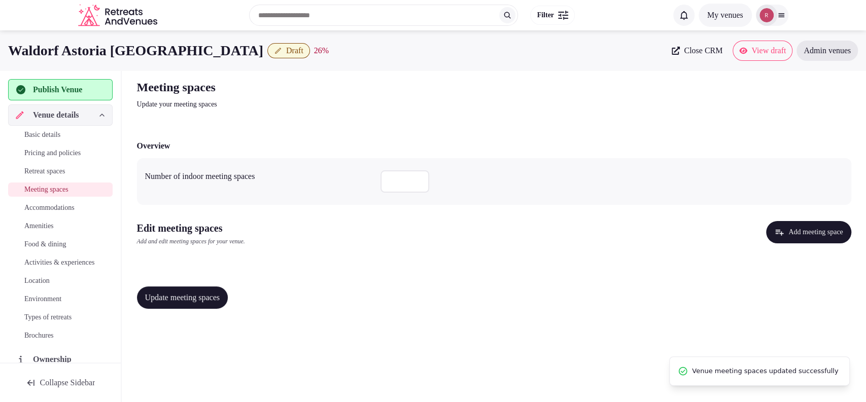
click at [827, 230] on button "Add meeting space" at bounding box center [808, 232] width 85 height 22
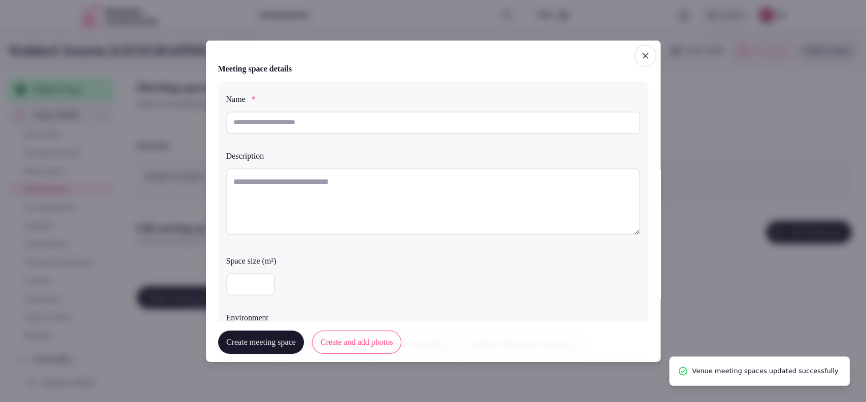
click at [266, 121] on input "text" at bounding box center [433, 122] width 414 height 22
paste input "*******"
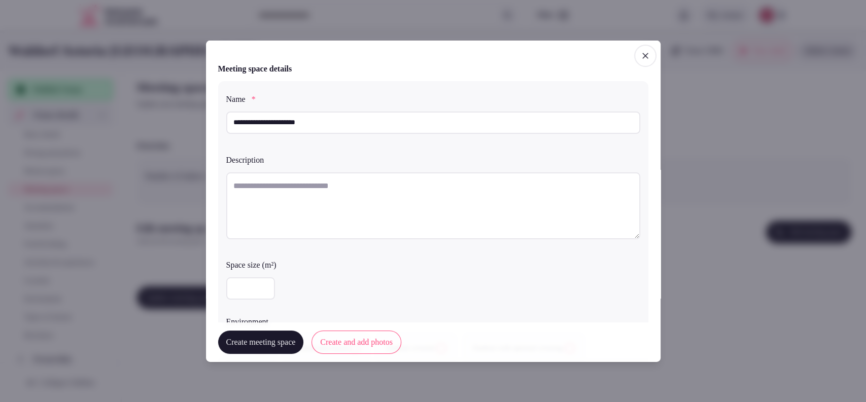
type input "**********"
click at [301, 222] on textarea at bounding box center [433, 205] width 414 height 67
paste textarea "**********"
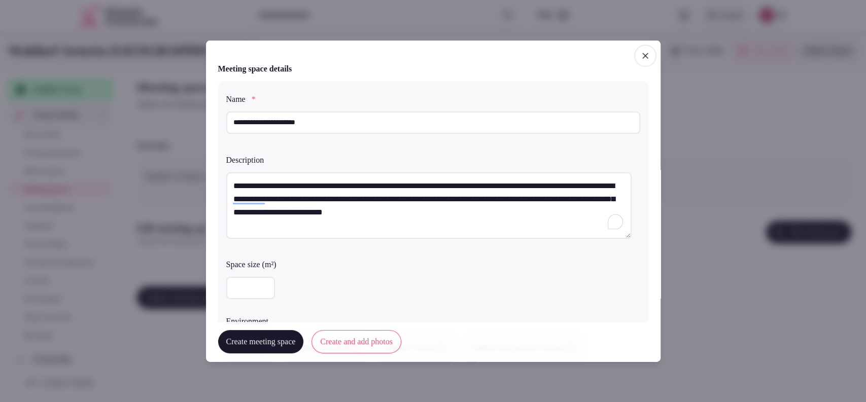
type textarea "**********"
click at [255, 295] on input "number" at bounding box center [250, 288] width 49 height 22
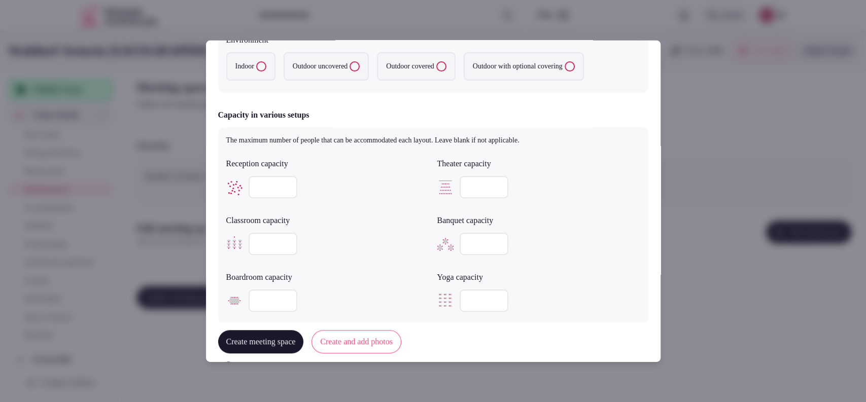
type input "***"
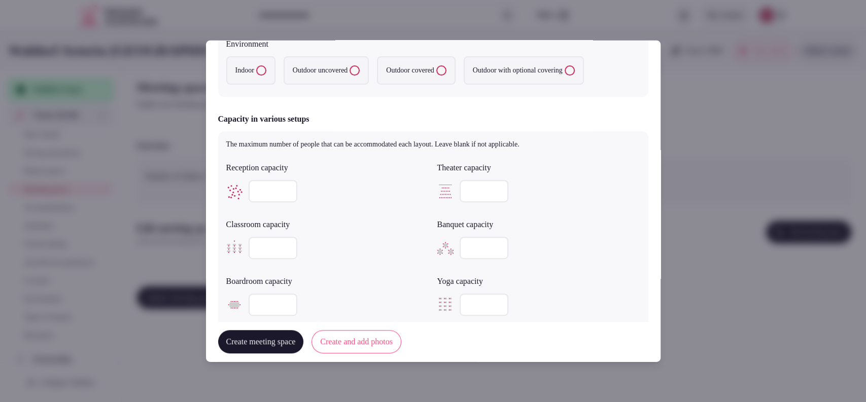
click at [280, 194] on input "number" at bounding box center [273, 191] width 49 height 22
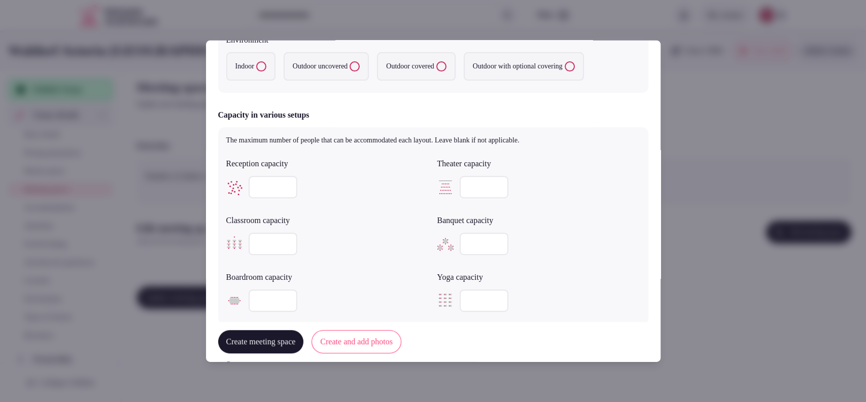
type input "***"
click at [467, 180] on input "number" at bounding box center [484, 187] width 49 height 22
type input "**"
click at [258, 243] on input "number" at bounding box center [273, 244] width 49 height 22
type input "**"
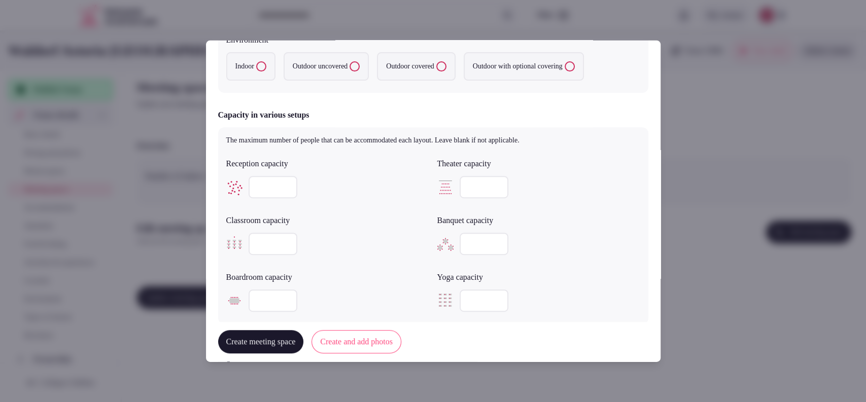
click at [255, 293] on input "number" at bounding box center [273, 301] width 49 height 22
type input "**"
click at [463, 240] on input "number" at bounding box center [484, 244] width 49 height 22
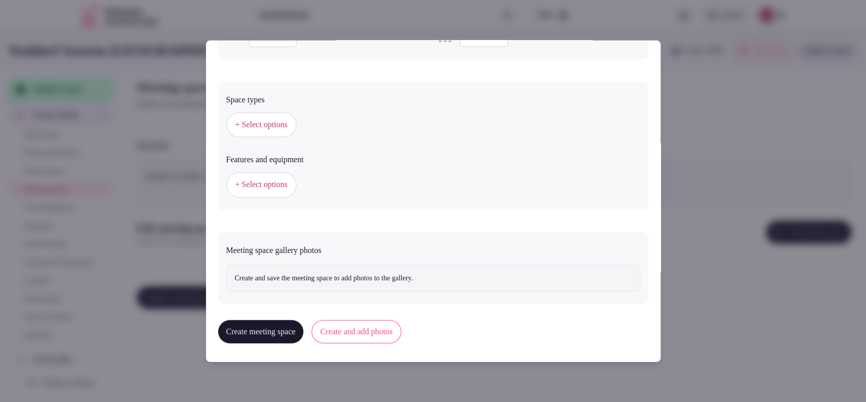
type input "**"
click at [386, 335] on button "Create and add photos" at bounding box center [356, 331] width 90 height 23
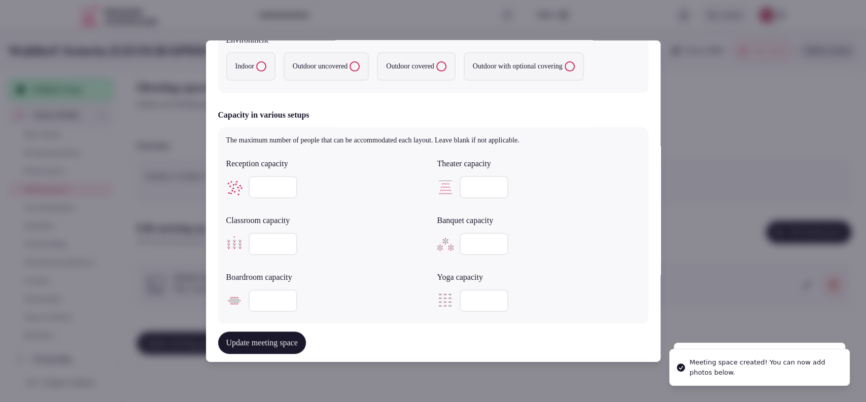
scroll to position [564, 0]
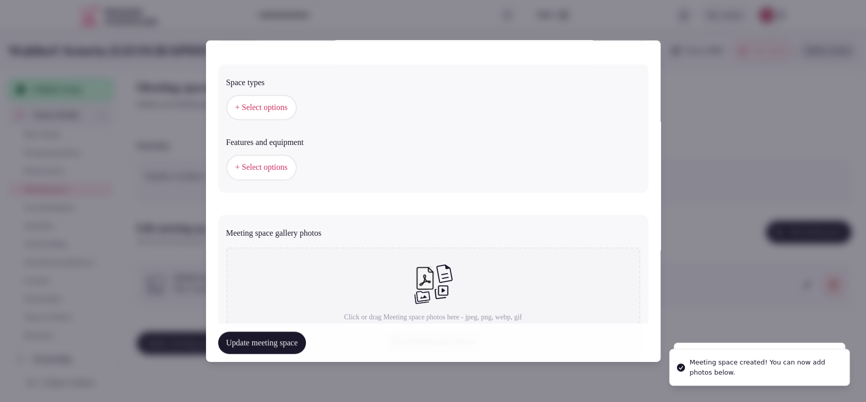
click at [284, 114] on button "+ Select options" at bounding box center [261, 107] width 71 height 25
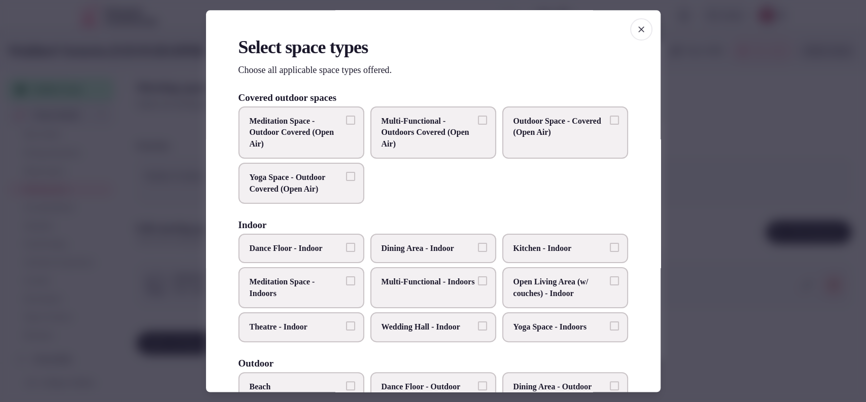
click at [422, 281] on span "Multi-Functional - Indoors" at bounding box center [427, 282] width 93 height 11
click at [478, 281] on button "Multi-Functional - Indoors" at bounding box center [482, 281] width 9 height 9
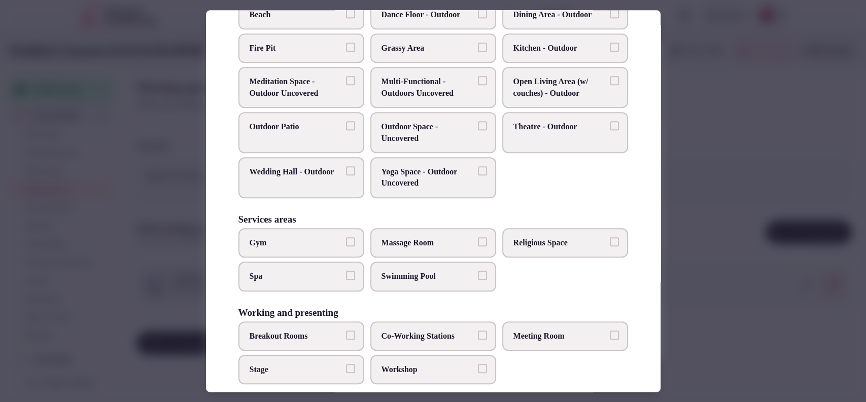
scroll to position [386, 0]
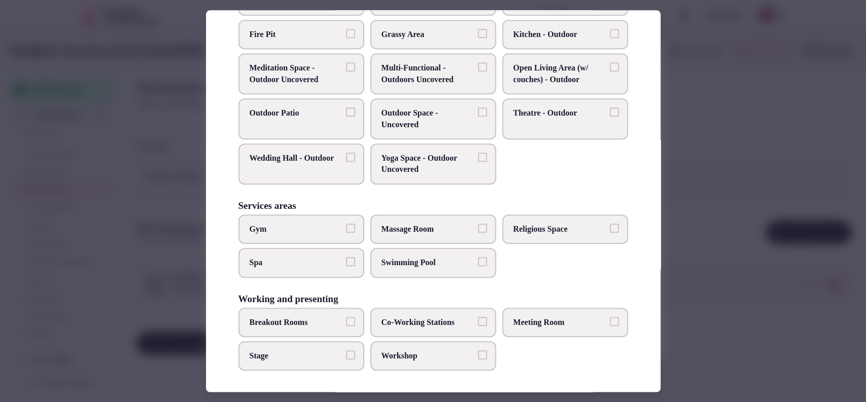
click at [546, 321] on span "Meeting Room" at bounding box center [559, 322] width 93 height 11
click at [610, 321] on button "Meeting Room" at bounding box center [614, 321] width 9 height 9
click at [394, 352] on span "Workshop" at bounding box center [427, 356] width 93 height 11
click at [478, 352] on button "Workshop" at bounding box center [482, 355] width 9 height 9
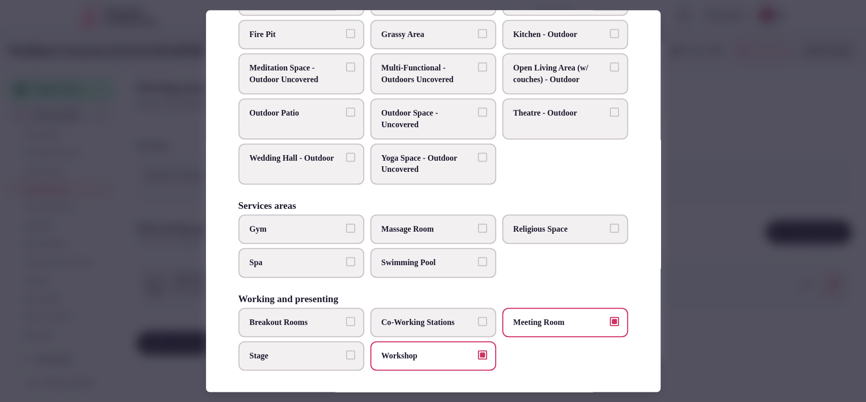
click at [402, 320] on span "Co-Working Stations" at bounding box center [427, 322] width 93 height 11
click at [478, 320] on button "Co-Working Stations" at bounding box center [482, 321] width 9 height 9
click at [402, 320] on span "Co-Working Stations" at bounding box center [427, 322] width 93 height 11
click at [478, 320] on button "Co-Working Stations" at bounding box center [482, 321] width 9 height 9
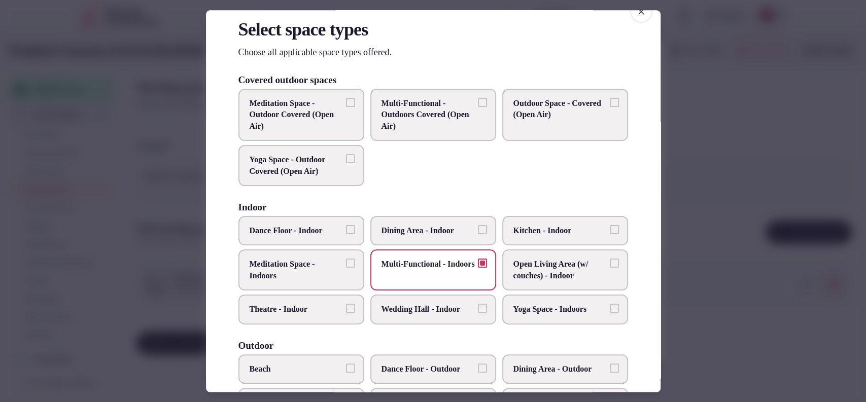
scroll to position [14, 0]
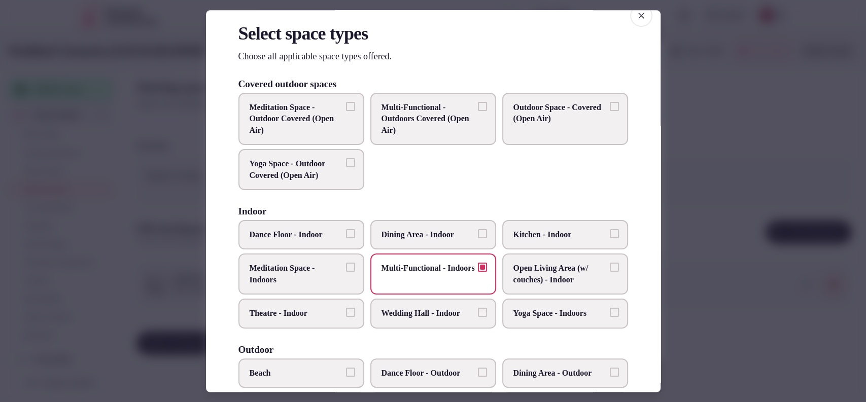
click at [709, 226] on div at bounding box center [433, 201] width 866 height 402
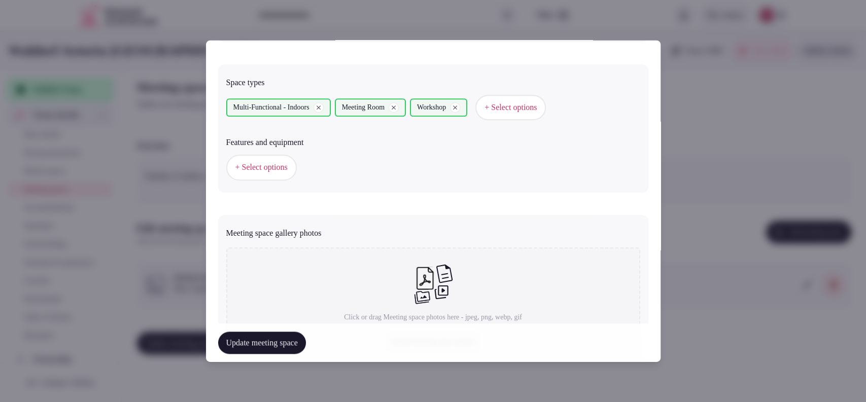
click at [266, 166] on span "+ Select options" at bounding box center [261, 167] width 52 height 11
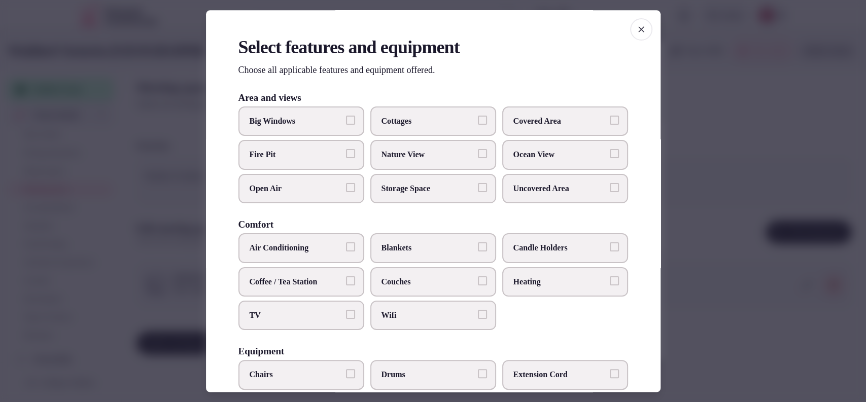
click at [492, 157] on div "Big Windows Cottages Covered Area Fire Pit Nature View Ocean View Open Air Stor…" at bounding box center [433, 155] width 390 height 97
click at [514, 156] on span "Ocean View" at bounding box center [559, 155] width 93 height 11
click at [610, 156] on button "Ocean View" at bounding box center [614, 154] width 9 height 9
click at [569, 110] on label "Covered Area" at bounding box center [565, 121] width 126 height 29
click at [610, 116] on button "Covered Area" at bounding box center [614, 120] width 9 height 9
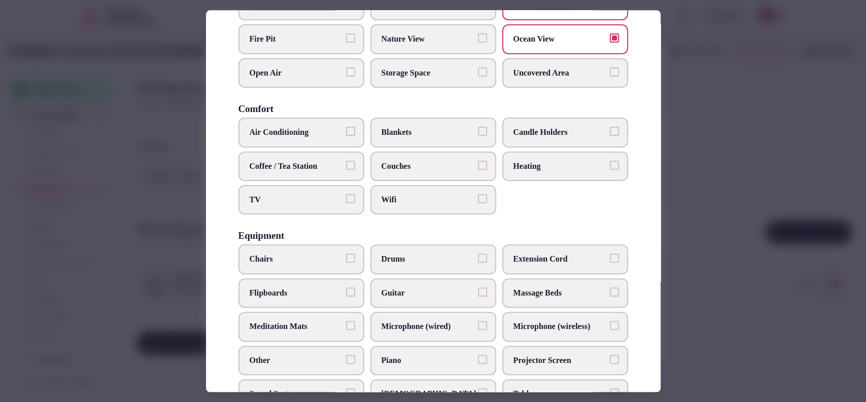
scroll to position [118, 0]
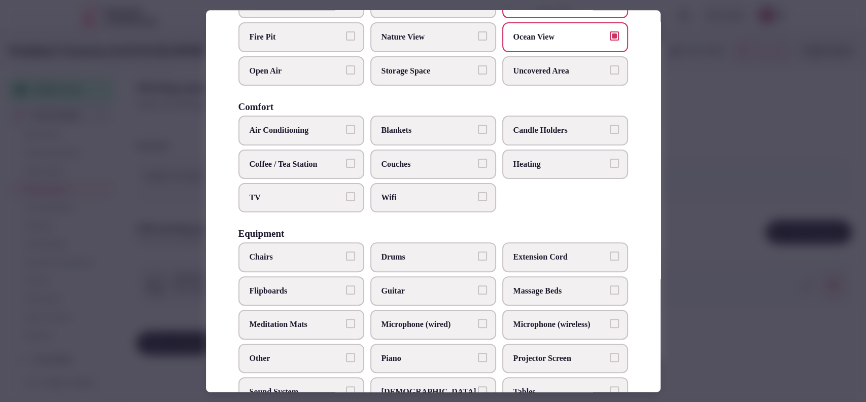
click at [290, 125] on span "Air Conditioning" at bounding box center [296, 130] width 93 height 11
click at [346, 125] on button "Air Conditioning" at bounding box center [350, 129] width 9 height 9
click at [290, 178] on div "Air Conditioning Blankets Candle Holders Coffee / Tea Station Couches Heating T…" at bounding box center [433, 164] width 390 height 97
click at [284, 194] on span "TV" at bounding box center [296, 197] width 93 height 11
click at [346, 194] on button "TV" at bounding box center [350, 196] width 9 height 9
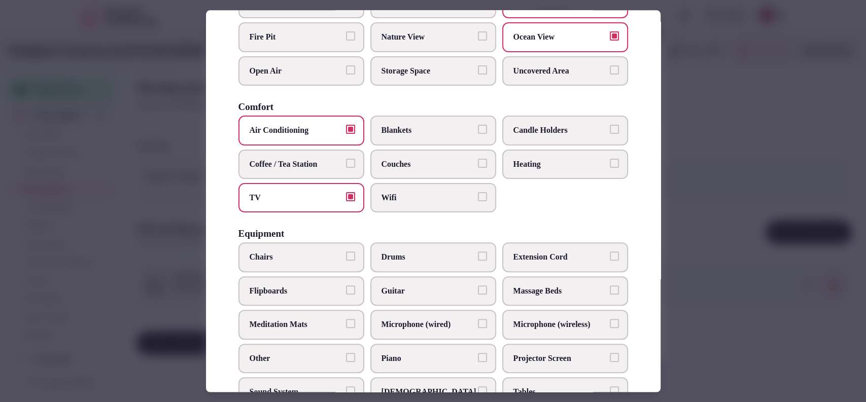
scroll to position [163, 0]
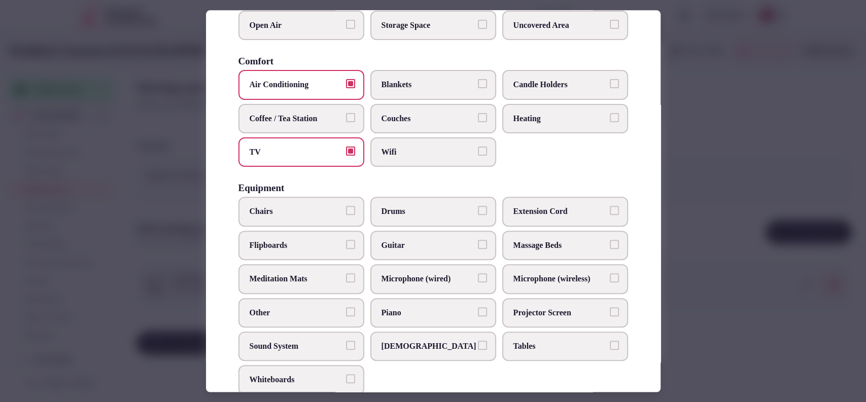
click at [296, 206] on span "Chairs" at bounding box center [296, 211] width 93 height 11
click at [346, 206] on button "Chairs" at bounding box center [350, 210] width 9 height 9
click at [302, 341] on span "Sound System" at bounding box center [296, 346] width 93 height 11
click at [346, 341] on button "Sound System" at bounding box center [350, 345] width 9 height 9
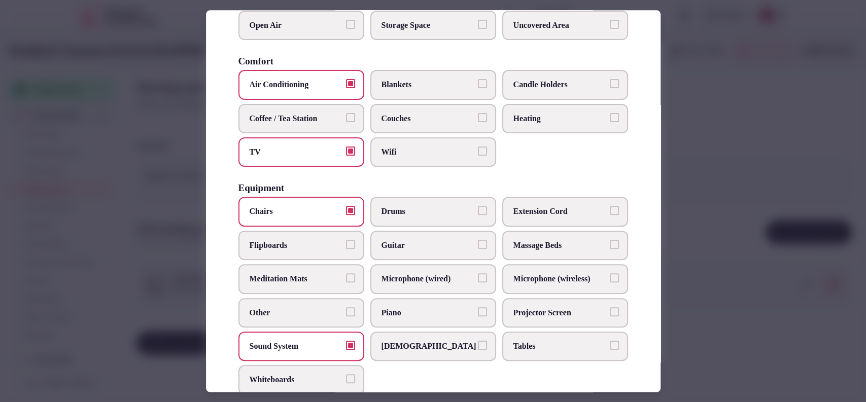
click at [517, 303] on label "Projector Screen" at bounding box center [565, 312] width 126 height 29
click at [610, 307] on button "Projector Screen" at bounding box center [614, 311] width 9 height 9
click at [517, 341] on span "Tables" at bounding box center [559, 346] width 93 height 11
click at [610, 341] on button "Tables" at bounding box center [614, 345] width 9 height 9
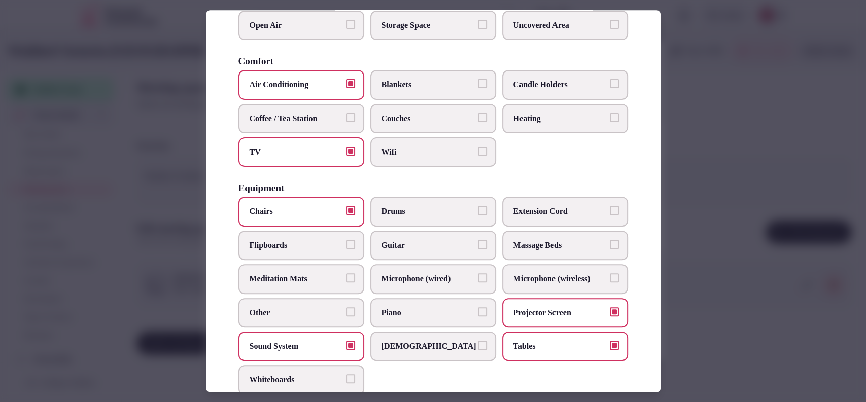
scroll to position [314, 0]
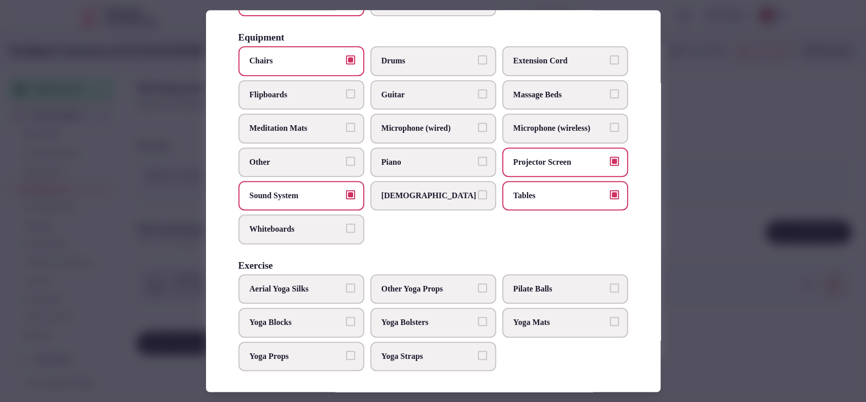
click at [715, 220] on div at bounding box center [433, 201] width 866 height 402
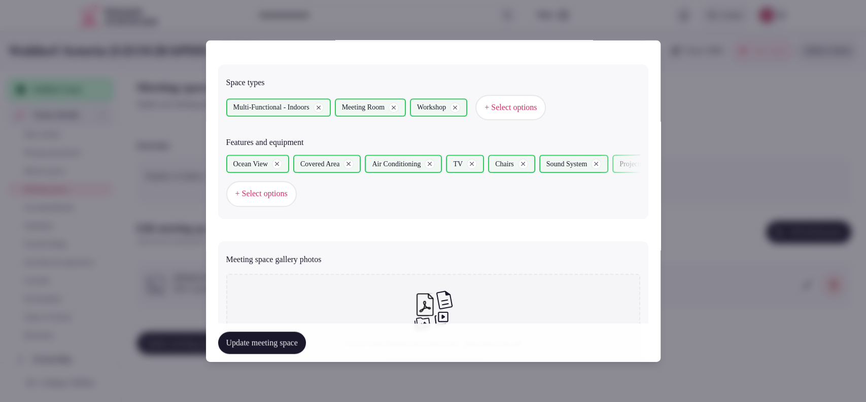
scroll to position [666, 0]
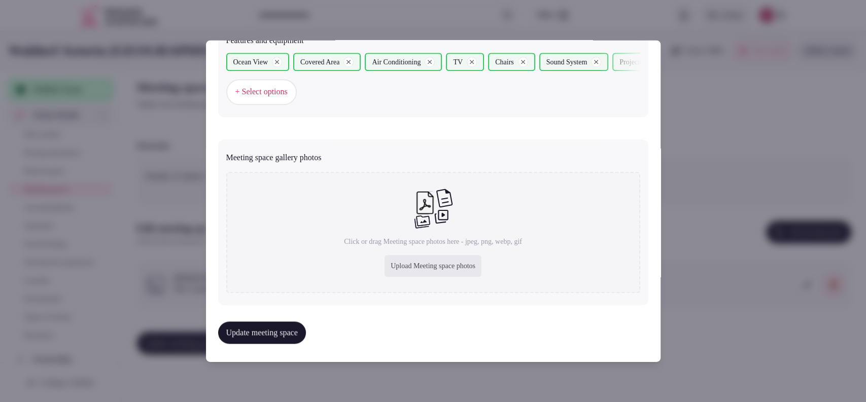
click at [416, 266] on div "Upload Meeting space photos" at bounding box center [433, 266] width 97 height 22
type input "**********"
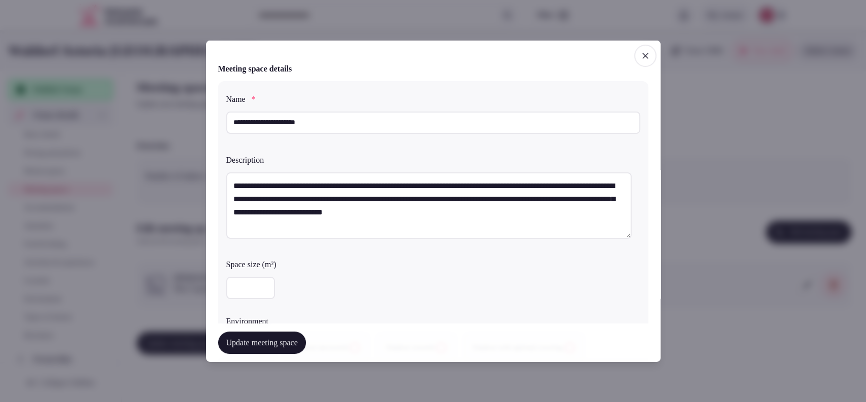
scroll to position [664, 0]
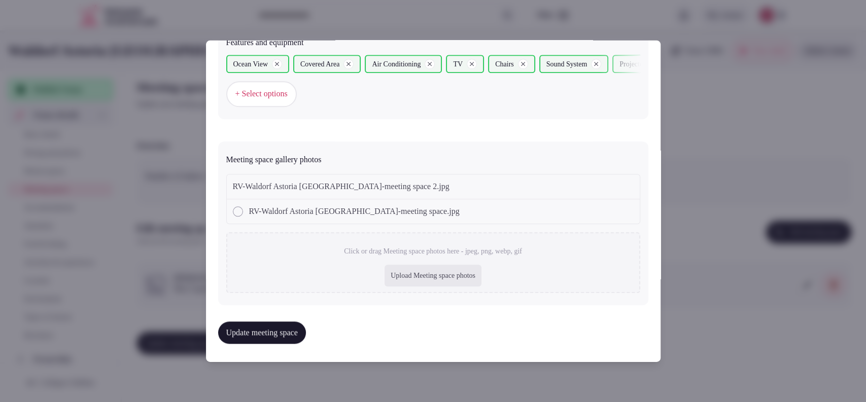
click at [306, 331] on button "Update meeting space" at bounding box center [262, 333] width 88 height 22
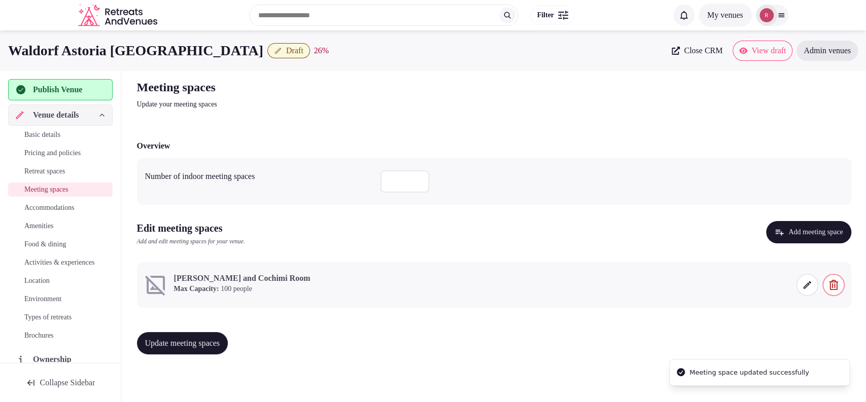
click at [803, 282] on icon at bounding box center [807, 285] width 10 height 10
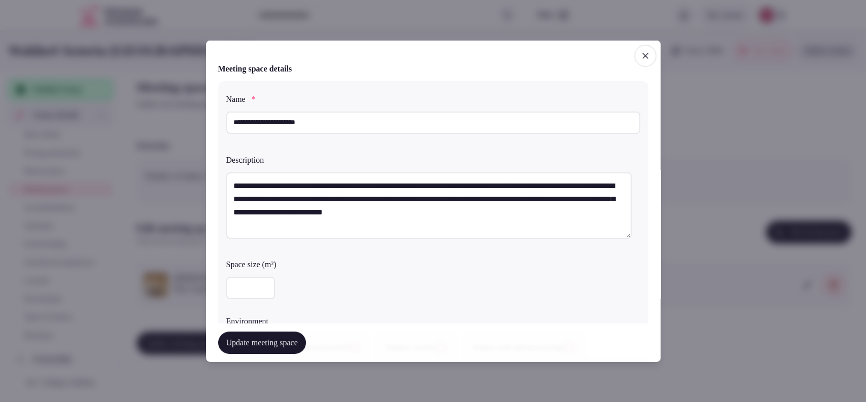
scroll to position [713, 0]
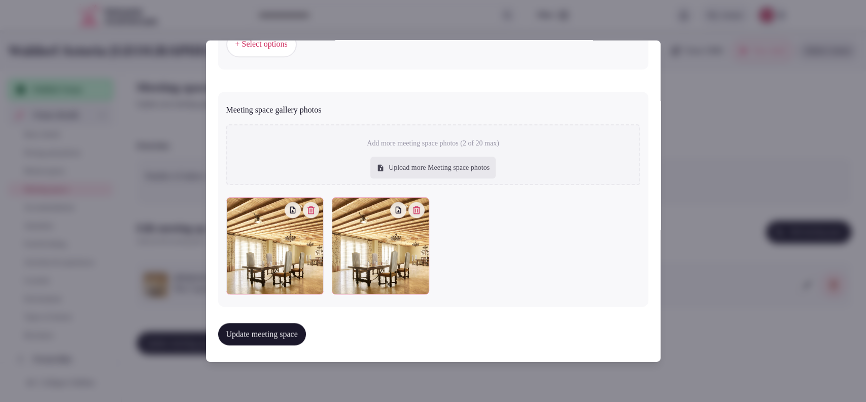
click at [412, 212] on button "button" at bounding box center [416, 210] width 16 height 16
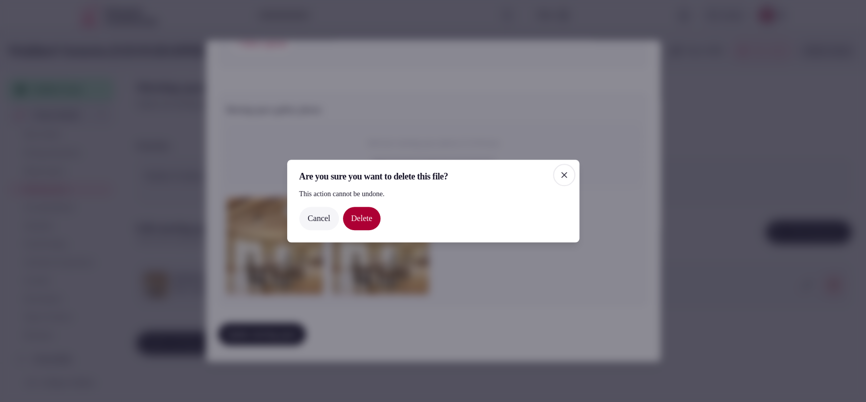
click at [367, 215] on button "Delete" at bounding box center [362, 218] width 38 height 23
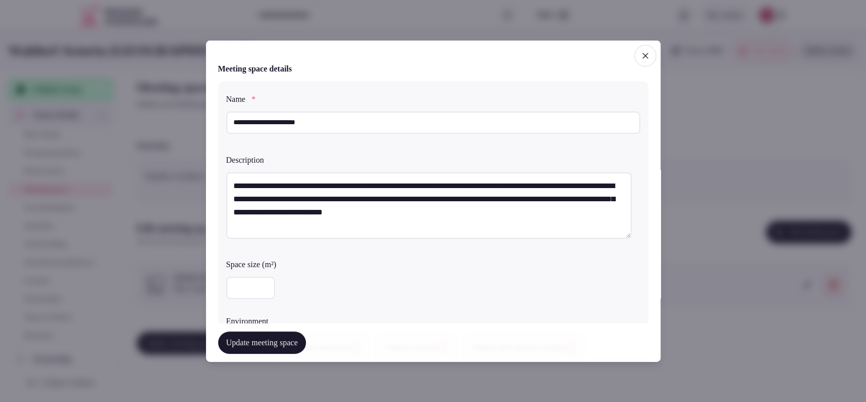
scroll to position [282, 0]
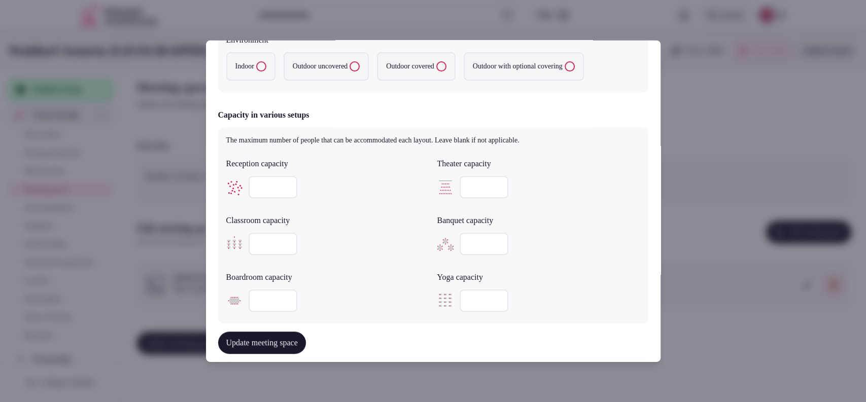
click at [249, 63] on label "Indoor" at bounding box center [250, 66] width 49 height 28
click at [256, 63] on button "Indoor" at bounding box center [261, 66] width 10 height 10
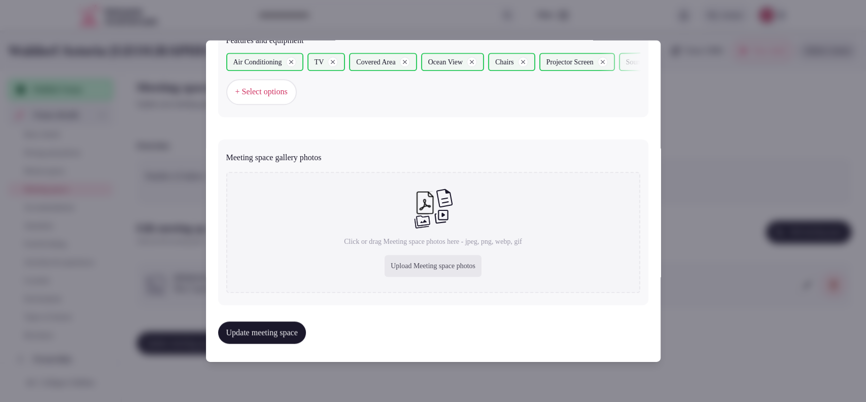
click at [462, 264] on div "Upload Meeting space photos" at bounding box center [433, 266] width 97 height 22
type input "**********"
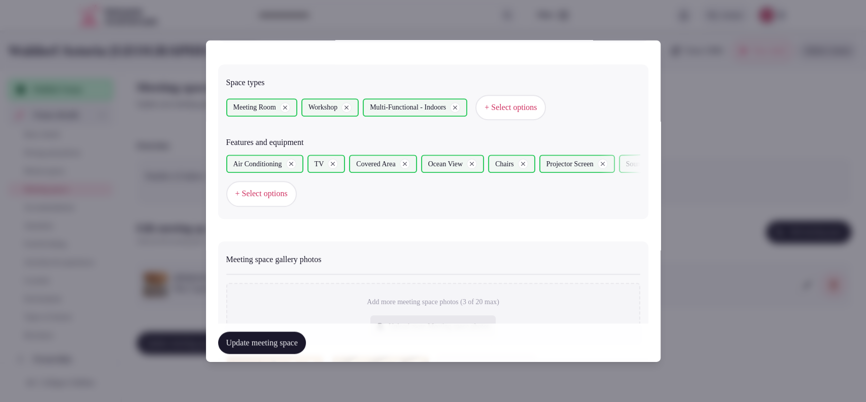
scroll to position [722, 0]
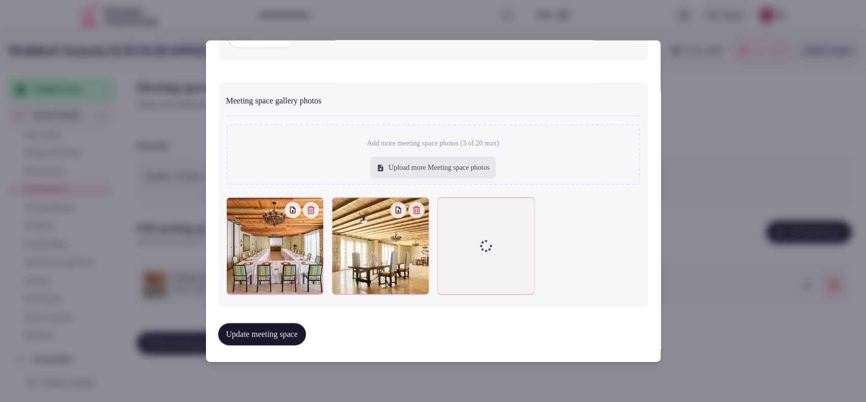
click at [278, 336] on button "Update meeting space" at bounding box center [262, 334] width 88 height 22
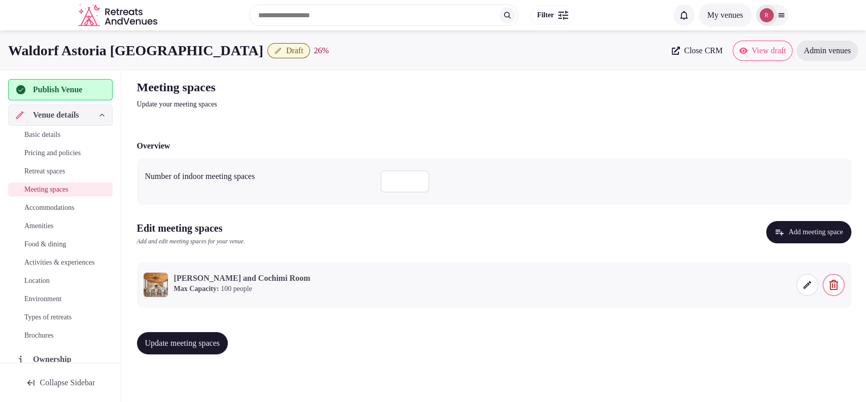
click at [152, 337] on button "Update meeting spaces" at bounding box center [182, 343] width 91 height 22
click at [807, 285] on icon at bounding box center [807, 285] width 10 height 10
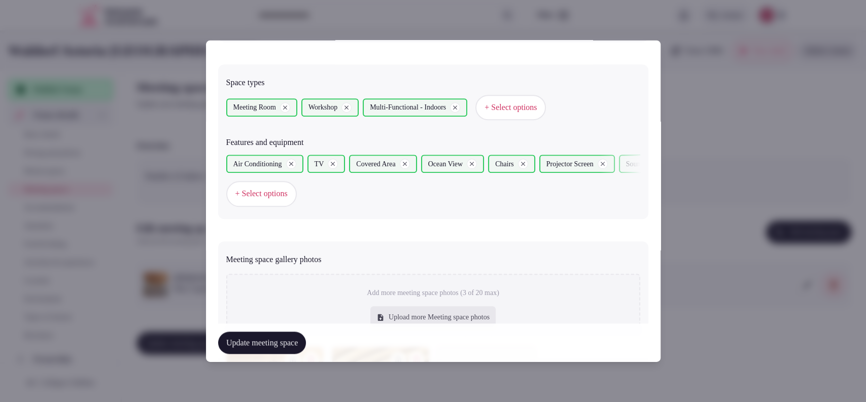
scroll to position [713, 0]
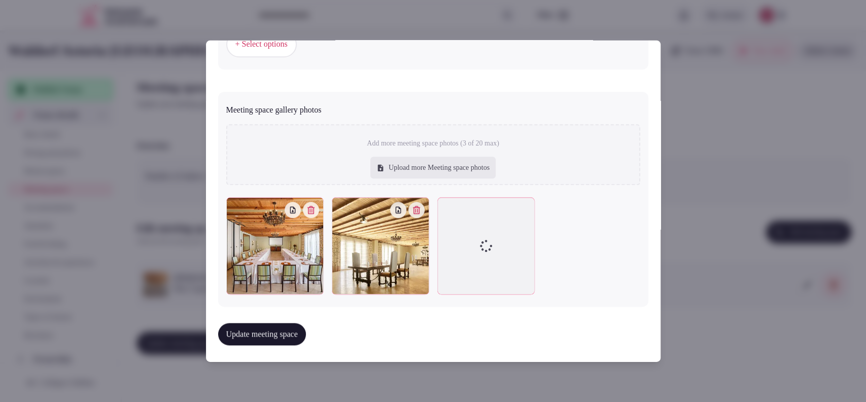
click at [444, 208] on div at bounding box center [445, 205] width 16 height 16
click at [473, 246] on div at bounding box center [485, 245] width 97 height 97
drag, startPoint x: 476, startPoint y: 242, endPoint x: 477, endPoint y: 283, distance: 40.6
click at [477, 283] on div at bounding box center [485, 245] width 97 height 97
drag, startPoint x: 482, startPoint y: 236, endPoint x: 454, endPoint y: 245, distance: 30.3
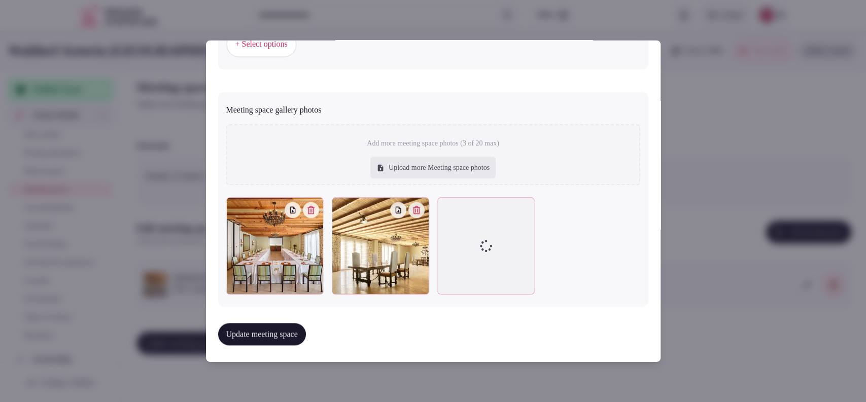
click at [454, 245] on div at bounding box center [485, 245] width 97 height 97
click at [452, 245] on div at bounding box center [485, 245] width 97 height 97
click at [437, 209] on div at bounding box center [445, 205] width 16 height 16
click at [441, 206] on icon at bounding box center [445, 205] width 12 height 12
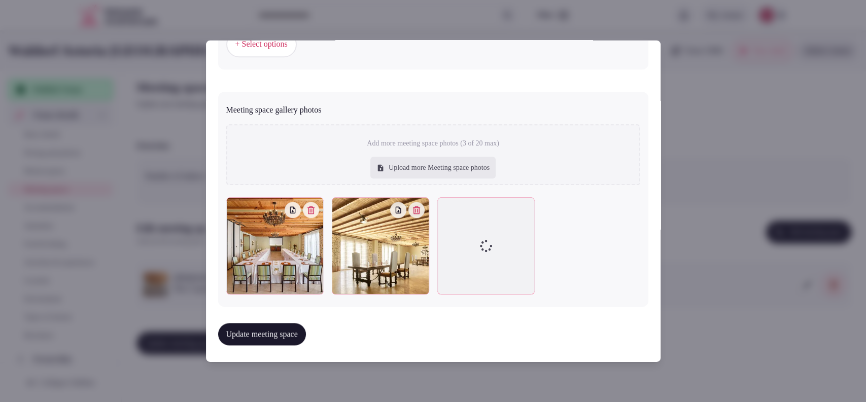
click at [716, 156] on div at bounding box center [433, 201] width 866 height 402
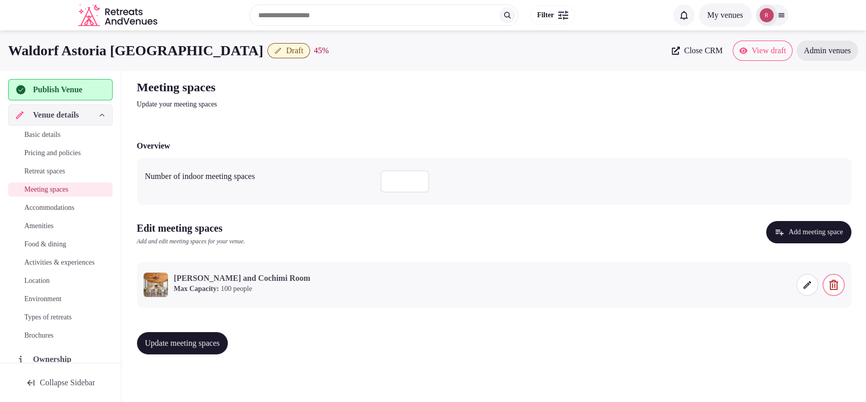
click at [74, 206] on span "Accommodations" at bounding box center [49, 208] width 50 height 10
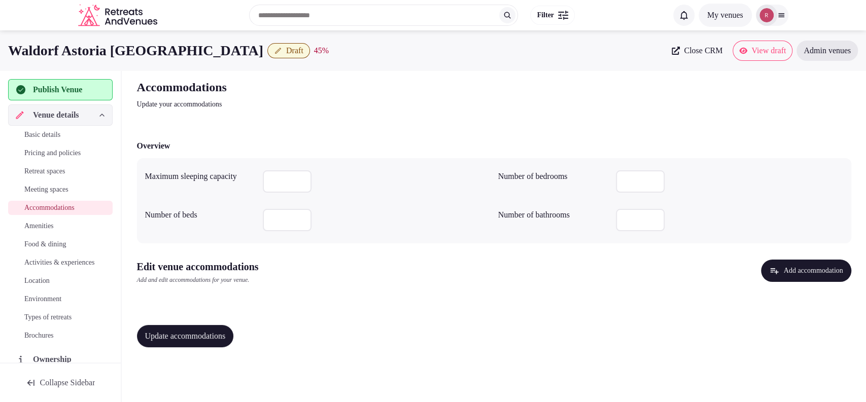
click at [816, 275] on button "Add accommodation" at bounding box center [806, 271] width 90 height 22
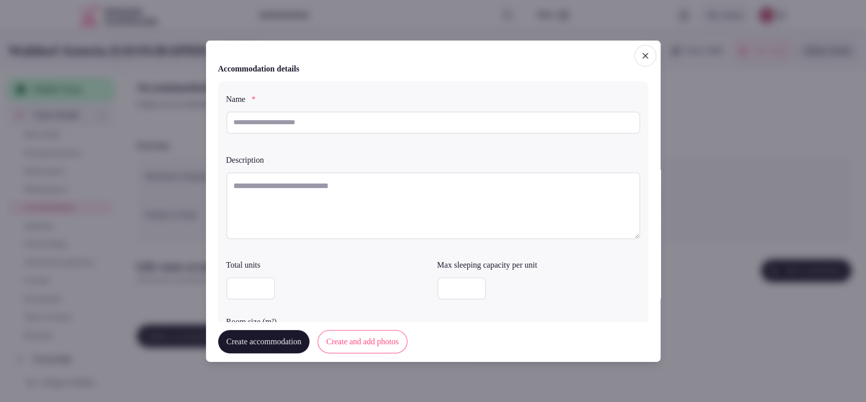
click at [447, 100] on label "Name *" at bounding box center [433, 99] width 414 height 8
click at [438, 118] on input "text" at bounding box center [433, 122] width 414 height 22
paste input "**********"
type input "**********"
click at [394, 186] on textarea at bounding box center [433, 205] width 414 height 67
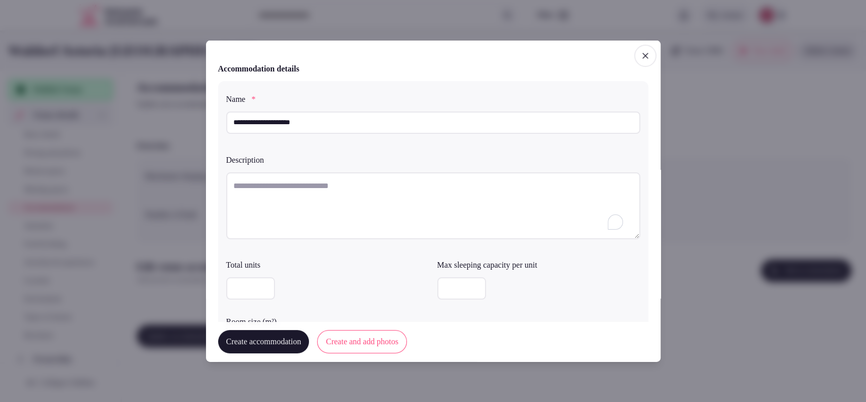
paste textarea "**********"
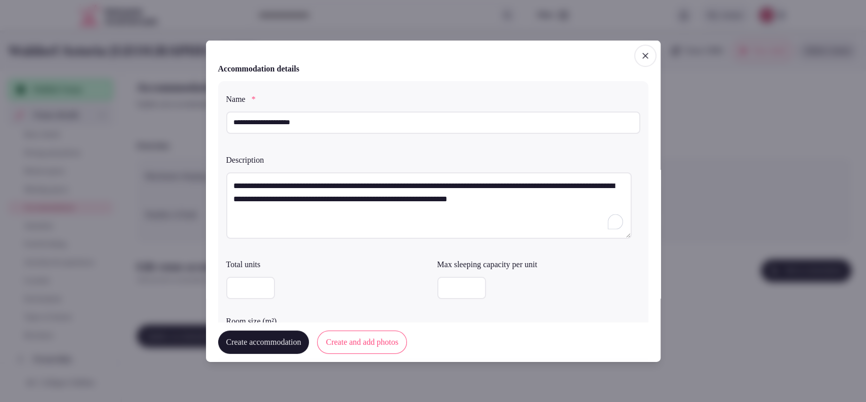
type textarea "**********"
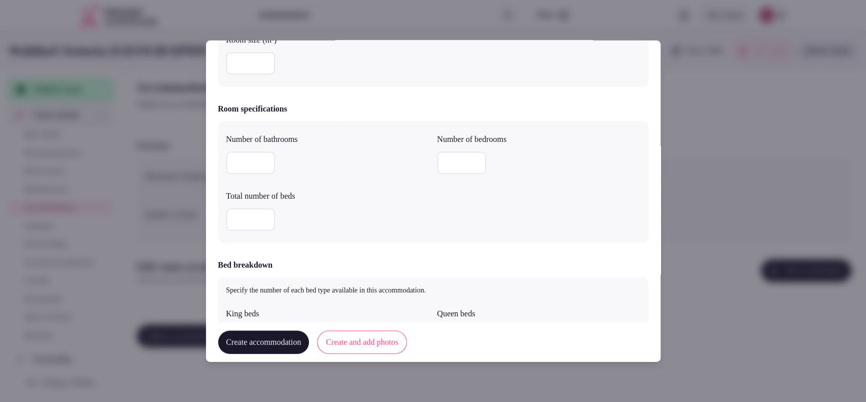
click at [256, 69] on input "number" at bounding box center [250, 63] width 49 height 22
type input "**"
click at [396, 103] on div "Room specifications" at bounding box center [433, 109] width 430 height 12
type input "*"
click at [262, 157] on input "*" at bounding box center [250, 163] width 49 height 22
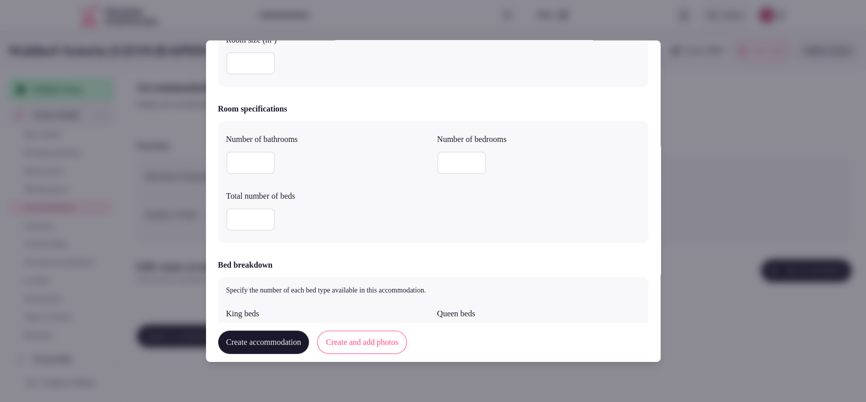
click at [450, 163] on input "number" at bounding box center [461, 163] width 49 height 22
type input "*"
click at [253, 218] on input "number" at bounding box center [250, 219] width 49 height 22
type input "*"
click at [354, 223] on div at bounding box center [327, 219] width 203 height 22
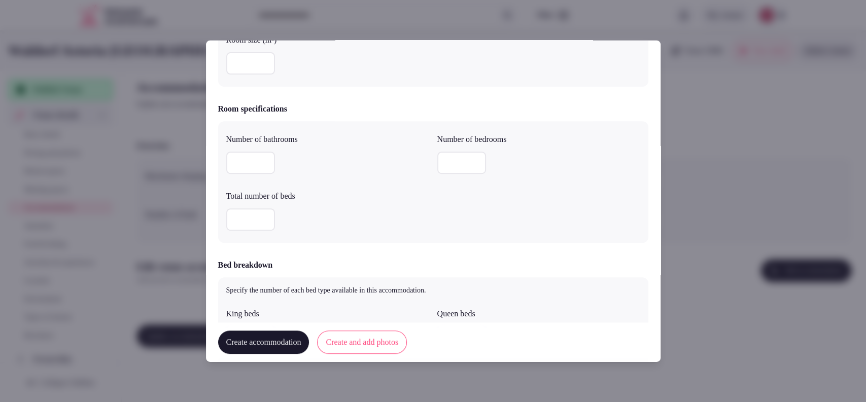
click at [253, 221] on input "number" at bounding box center [250, 219] width 49 height 22
type input "*"
click at [366, 219] on div "*" at bounding box center [327, 219] width 203 height 22
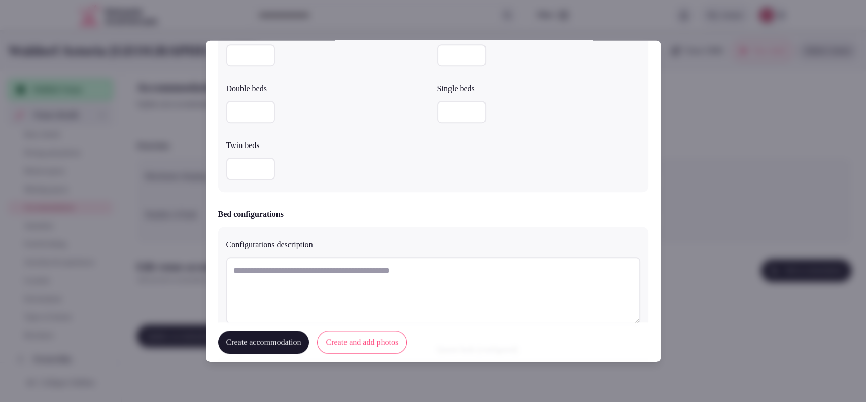
click at [256, 60] on input "number" at bounding box center [250, 55] width 49 height 22
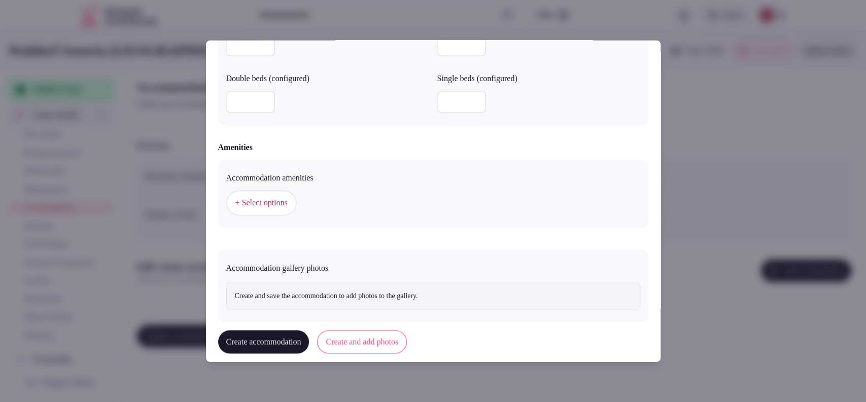
scroll to position [910, 0]
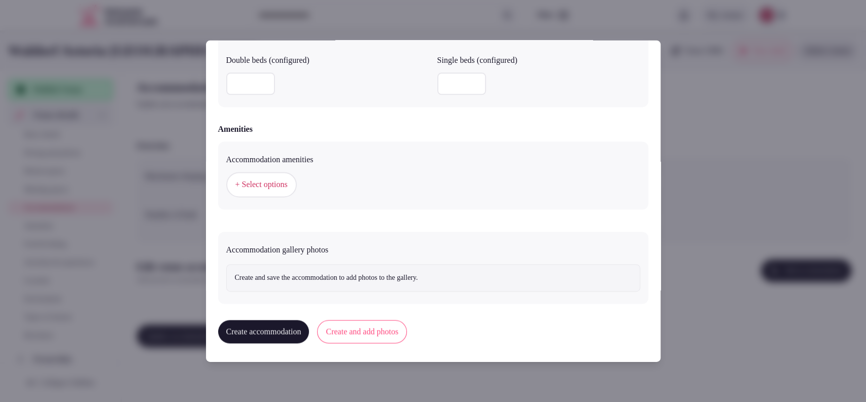
type input "*"
click at [256, 191] on button "+ Select options" at bounding box center [261, 184] width 71 height 25
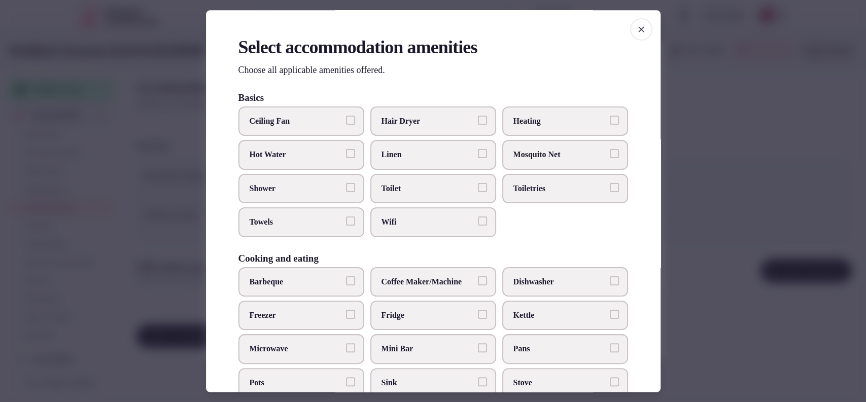
click at [263, 217] on span "Towels" at bounding box center [296, 222] width 93 height 11
click at [346, 217] on button "Towels" at bounding box center [350, 221] width 9 height 9
click at [406, 220] on span "Wifi" at bounding box center [427, 222] width 93 height 11
click at [478, 220] on button "Wifi" at bounding box center [482, 221] width 9 height 9
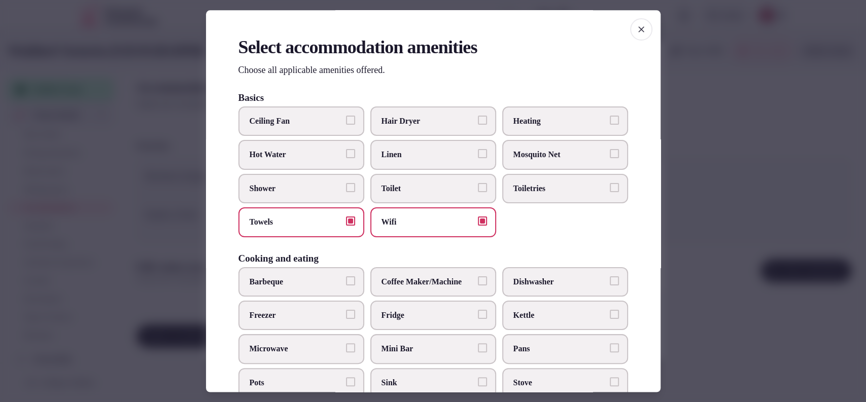
click at [413, 186] on span "Toilet" at bounding box center [427, 188] width 93 height 11
click at [478, 186] on button "Toilet" at bounding box center [482, 187] width 9 height 9
click at [419, 160] on label "Linen" at bounding box center [433, 155] width 126 height 29
click at [478, 159] on button "Linen" at bounding box center [482, 154] width 9 height 9
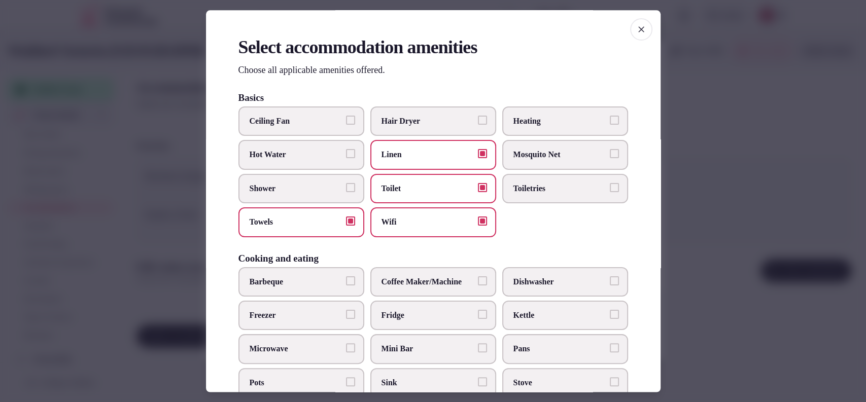
click at [525, 180] on label "Toiletries" at bounding box center [565, 188] width 126 height 29
click at [610, 183] on button "Toiletries" at bounding box center [614, 187] width 9 height 9
click at [346, 189] on button "Shower" at bounding box center [350, 187] width 9 height 9
click at [445, 284] on span "Coffee Maker/Machine" at bounding box center [427, 281] width 93 height 11
click at [478, 284] on button "Coffee Maker/Machine" at bounding box center [482, 280] width 9 height 9
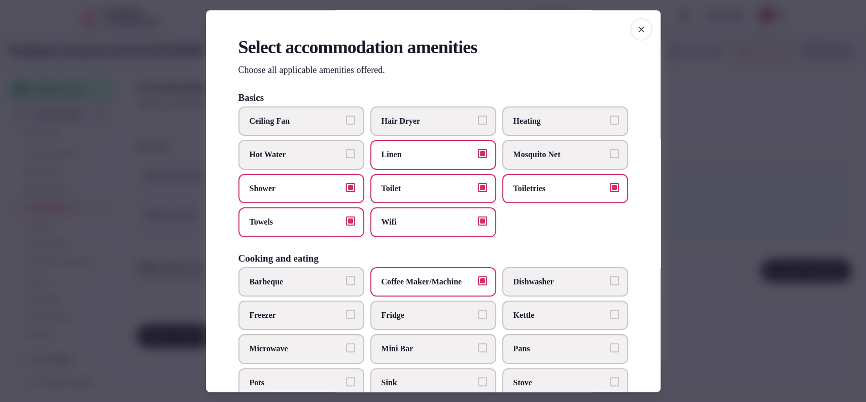
scroll to position [334, 0]
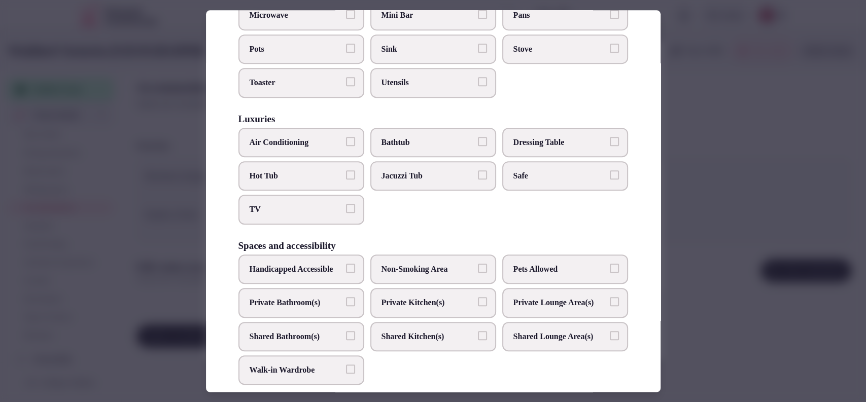
click at [446, 146] on label "Bathtub" at bounding box center [433, 142] width 126 height 29
click at [478, 146] on button "Bathtub" at bounding box center [482, 141] width 9 height 9
click at [308, 144] on span "Air Conditioning" at bounding box center [296, 142] width 93 height 11
click at [346, 144] on button "Air Conditioning" at bounding box center [350, 141] width 9 height 9
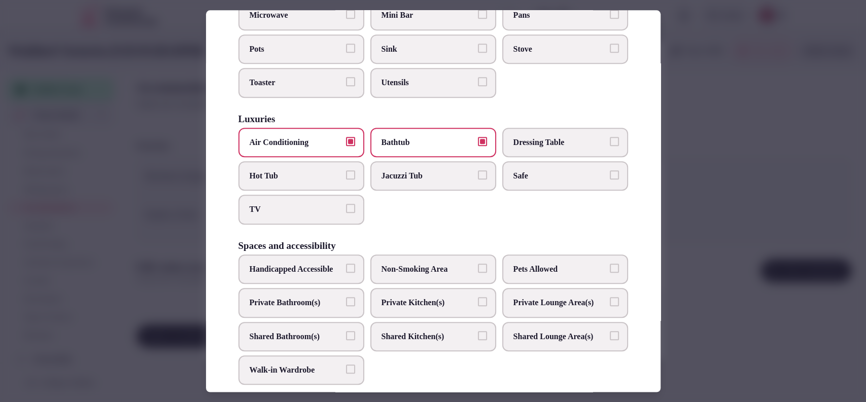
click at [302, 318] on label "Private Bathroom(s)" at bounding box center [301, 302] width 126 height 29
click at [346, 306] on button "Private Bathroom(s)" at bounding box center [350, 301] width 9 height 9
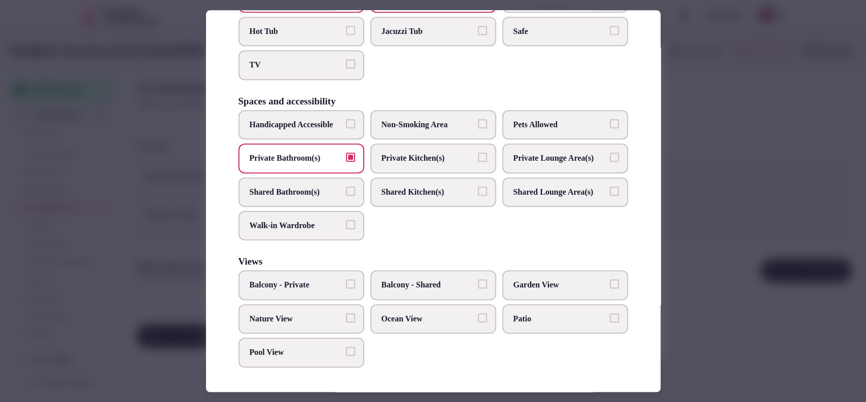
click at [310, 289] on span "Balcony - Private" at bounding box center [296, 285] width 93 height 11
click at [346, 289] on button "Balcony - Private" at bounding box center [350, 284] width 9 height 9
click at [433, 319] on span "Ocean View" at bounding box center [427, 319] width 93 height 11
click at [478, 319] on button "Ocean View" at bounding box center [482, 318] width 9 height 9
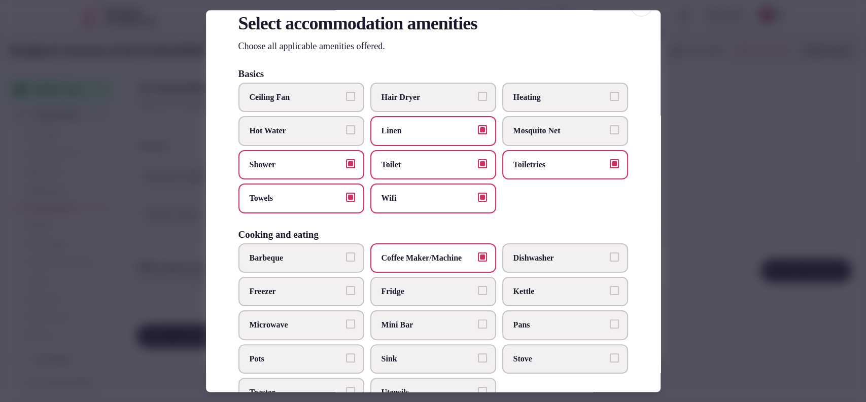
scroll to position [0, 0]
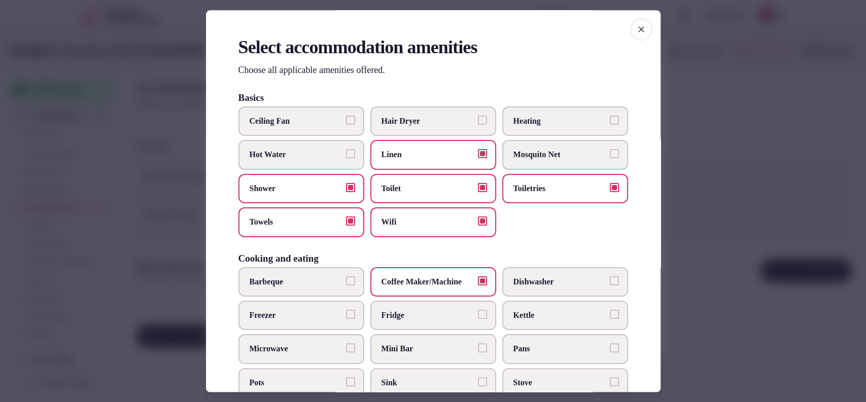
click at [462, 127] on span "Hair Dryer" at bounding box center [427, 121] width 93 height 11
click at [478, 125] on button "Hair Dryer" at bounding box center [482, 120] width 9 height 9
click at [390, 317] on span "Fridge" at bounding box center [427, 315] width 93 height 11
click at [478, 317] on button "Fridge" at bounding box center [482, 314] width 9 height 9
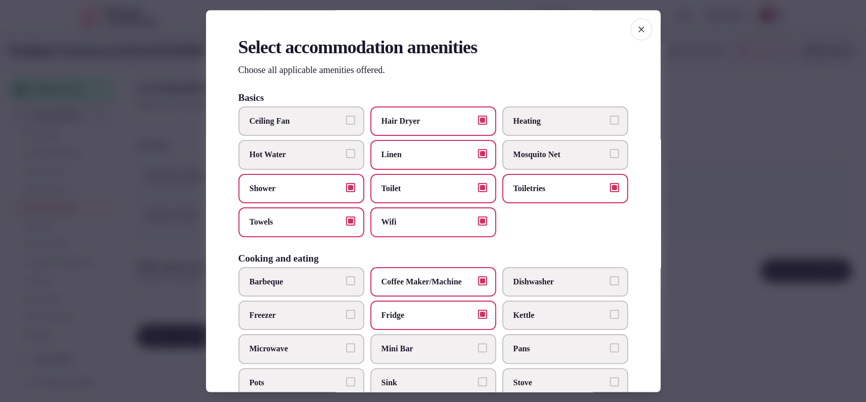
scroll to position [334, 0]
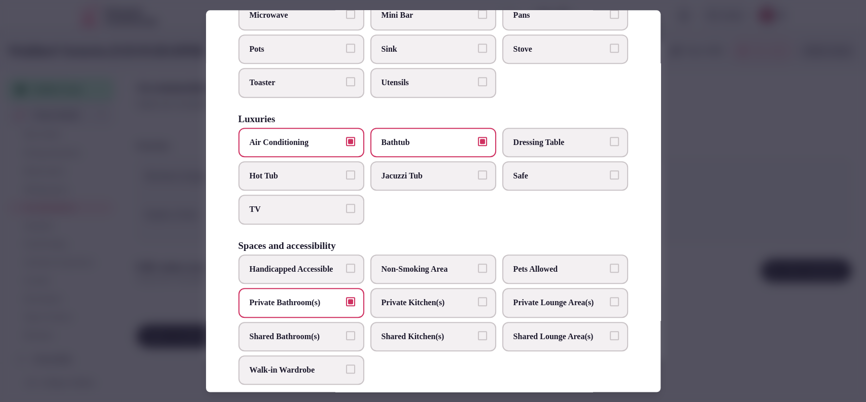
click at [278, 197] on label "TV" at bounding box center [301, 209] width 126 height 29
click at [346, 204] on button "TV" at bounding box center [350, 208] width 9 height 9
click at [552, 165] on label "Safe" at bounding box center [565, 175] width 126 height 29
click at [610, 170] on button "Safe" at bounding box center [614, 174] width 9 height 9
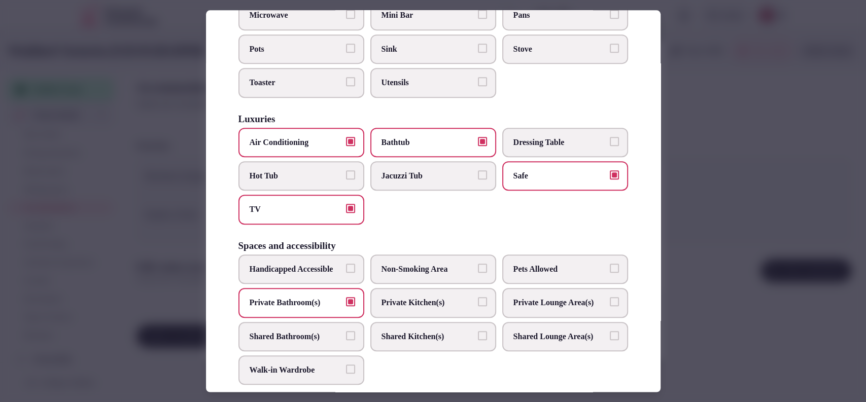
scroll to position [508, 0]
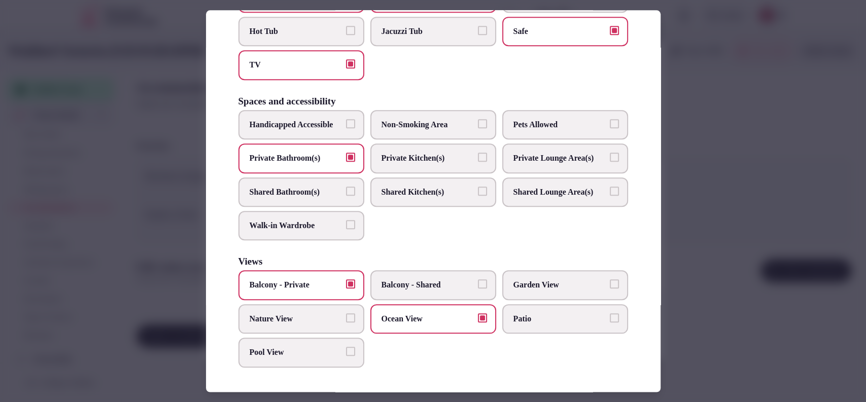
click at [749, 164] on div at bounding box center [433, 201] width 866 height 402
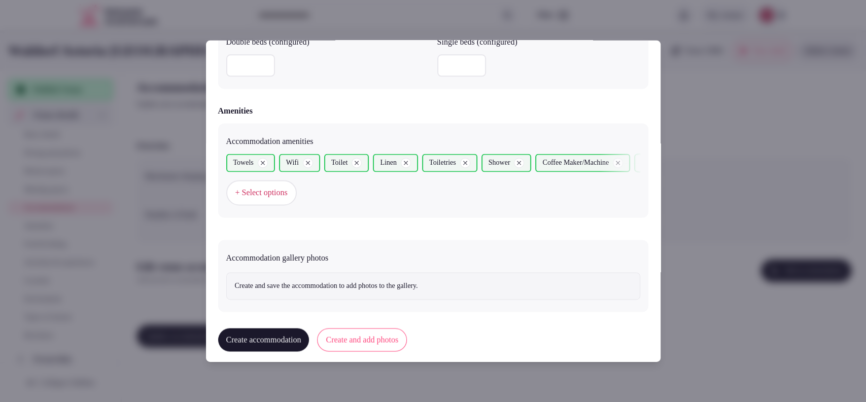
scroll to position [936, 0]
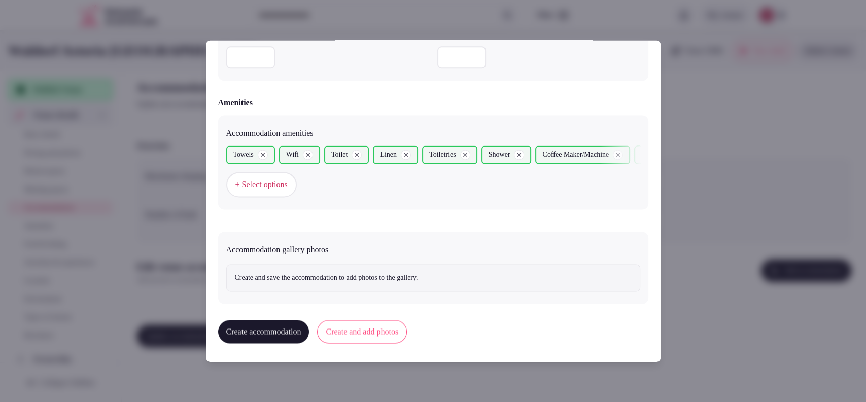
click at [350, 331] on button "Create and add photos" at bounding box center [362, 332] width 90 height 23
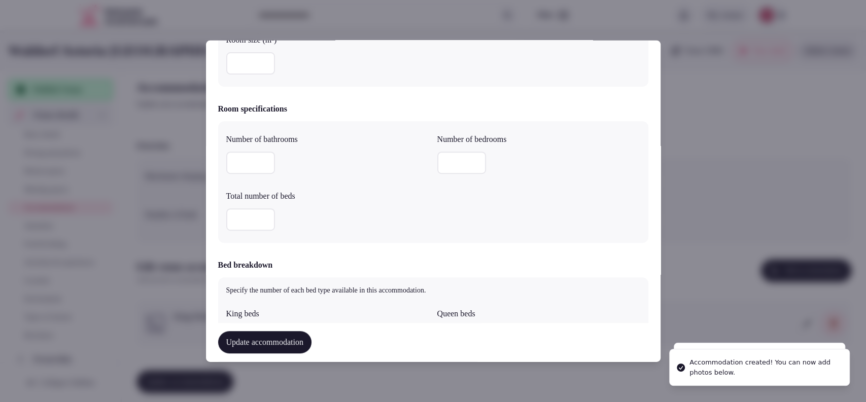
scroll to position [0, 0]
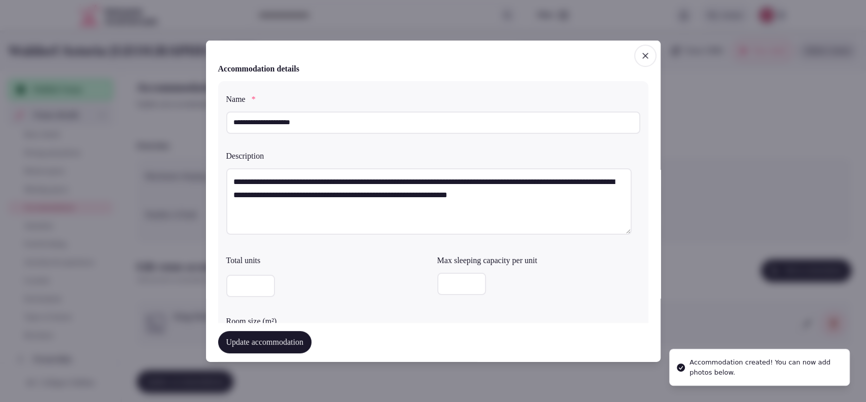
click at [460, 297] on div at bounding box center [538, 286] width 203 height 34
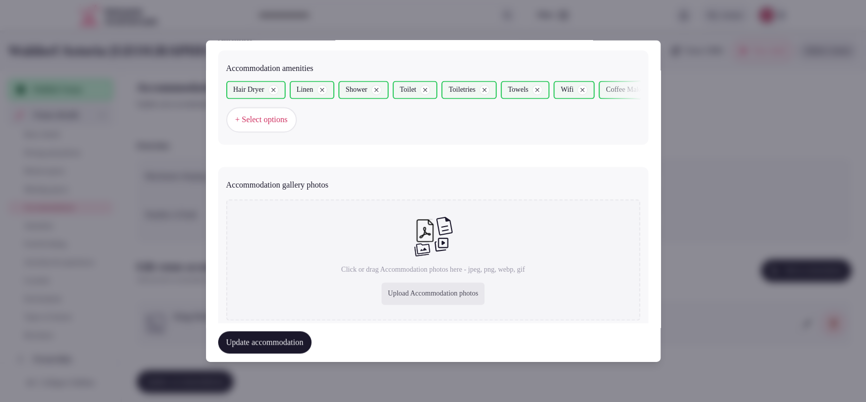
scroll to position [1029, 0]
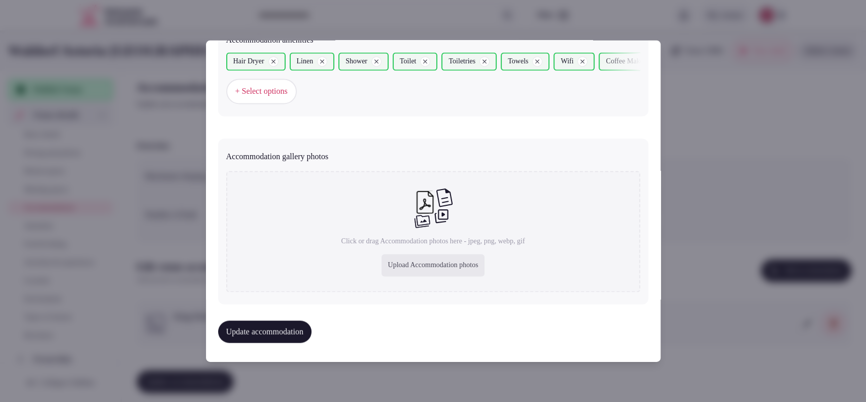
type input "*"
click at [440, 259] on div "Upload Accommodation photos" at bounding box center [432, 266] width 102 height 22
click at [408, 269] on div "Upload Accommodation photos" at bounding box center [432, 266] width 102 height 22
type input "**********"
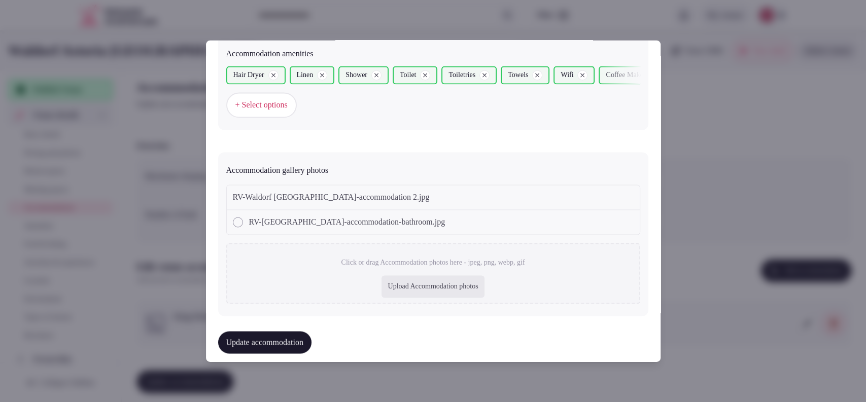
scroll to position [1027, 0]
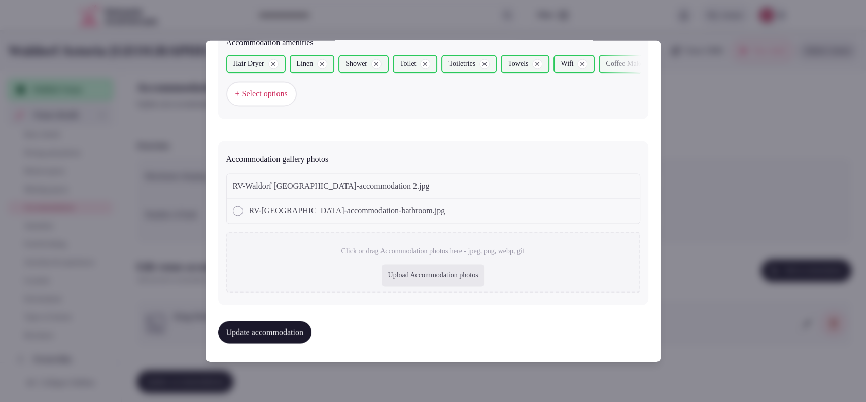
click at [396, 279] on div "Upload Accommodation photos" at bounding box center [432, 276] width 102 height 22
click at [303, 325] on button "Update accommodation" at bounding box center [264, 333] width 93 height 22
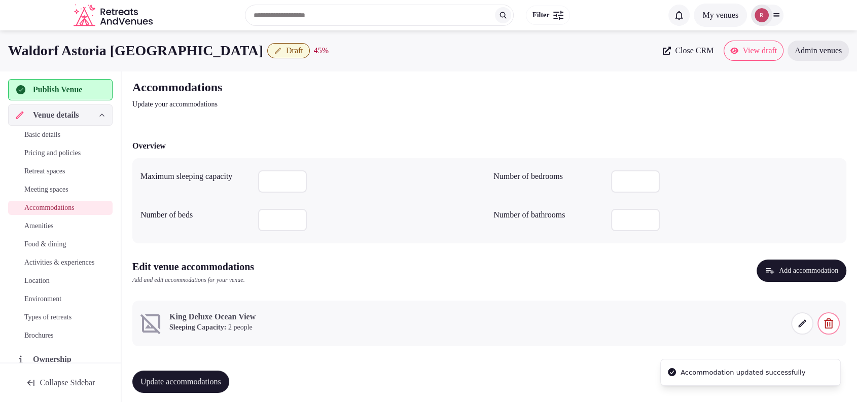
click at [799, 321] on icon at bounding box center [802, 324] width 10 height 10
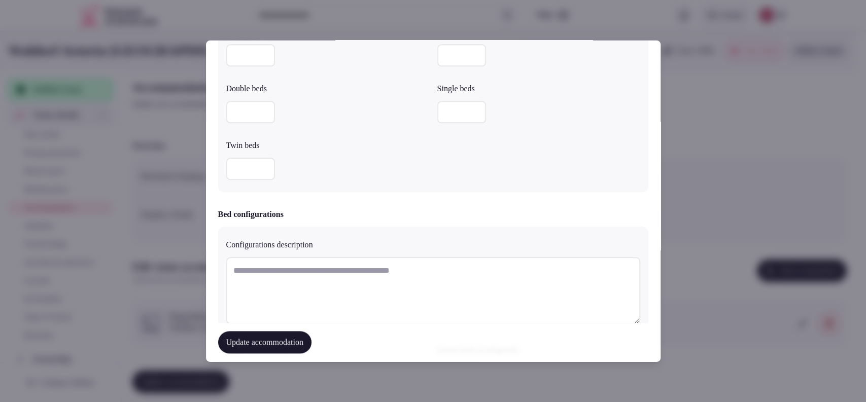
scroll to position [1076, 0]
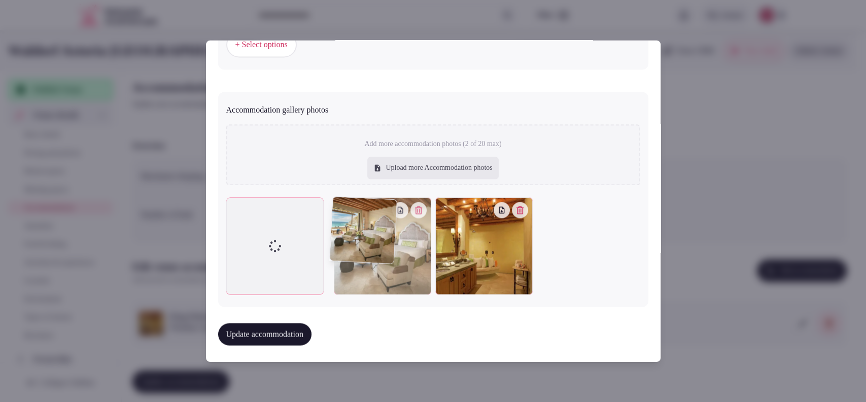
drag, startPoint x: 477, startPoint y: 245, endPoint x: 297, endPoint y: 249, distance: 179.6
click at [297, 249] on div at bounding box center [433, 246] width 414 height 97
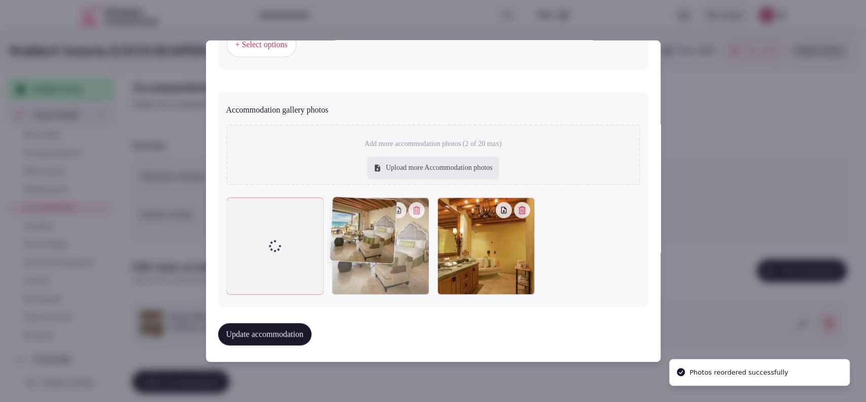
drag, startPoint x: 395, startPoint y: 247, endPoint x: 301, endPoint y: 260, distance: 94.3
click at [301, 260] on div at bounding box center [433, 246] width 414 height 97
drag, startPoint x: 296, startPoint y: 268, endPoint x: 337, endPoint y: 263, distance: 41.0
click at [337, 263] on div at bounding box center [433, 246] width 414 height 97
drag, startPoint x: 382, startPoint y: 273, endPoint x: 264, endPoint y: 279, distance: 118.3
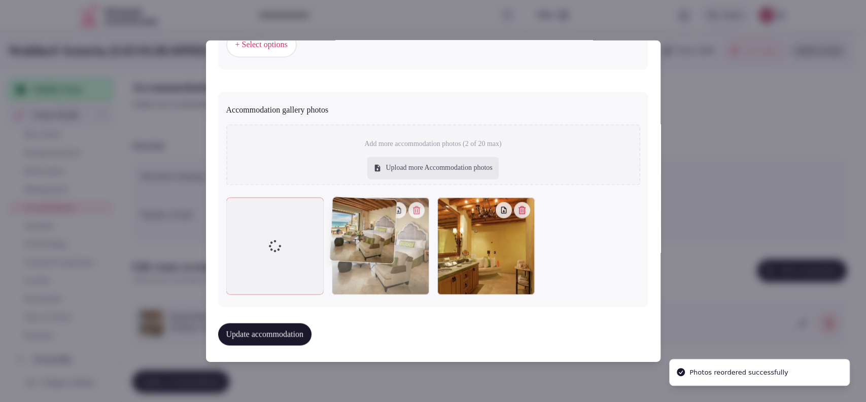
click at [264, 279] on div at bounding box center [433, 246] width 414 height 97
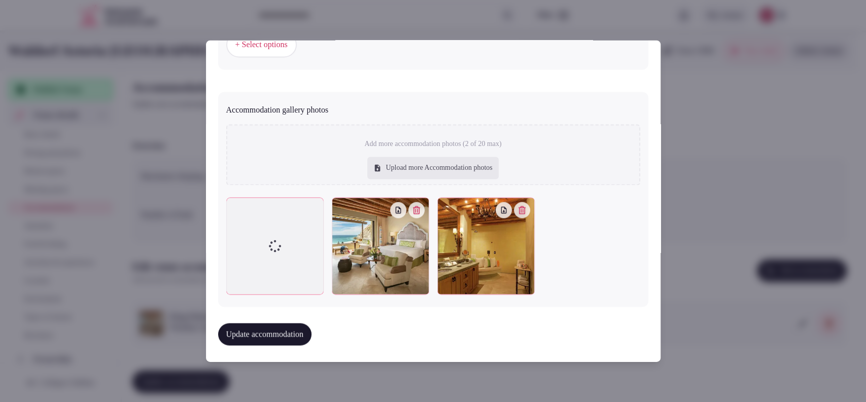
click at [303, 332] on button "Update accommodation" at bounding box center [264, 335] width 93 height 22
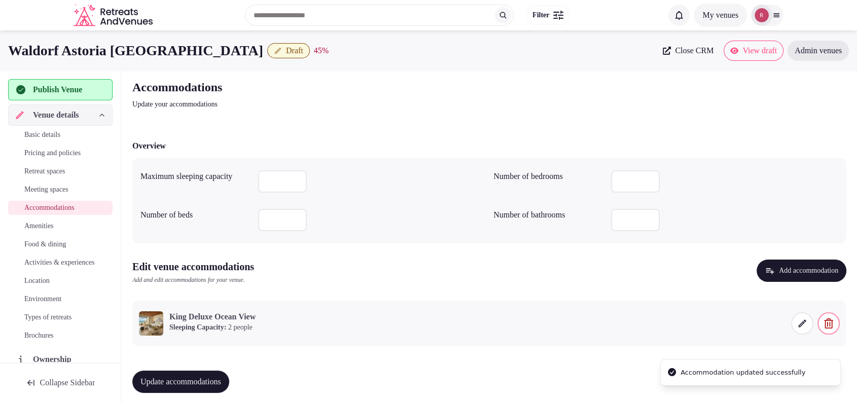
click at [229, 373] on button "Update accommodations" at bounding box center [180, 382] width 97 height 22
click at [49, 186] on span "Meeting spaces" at bounding box center [46, 190] width 44 height 10
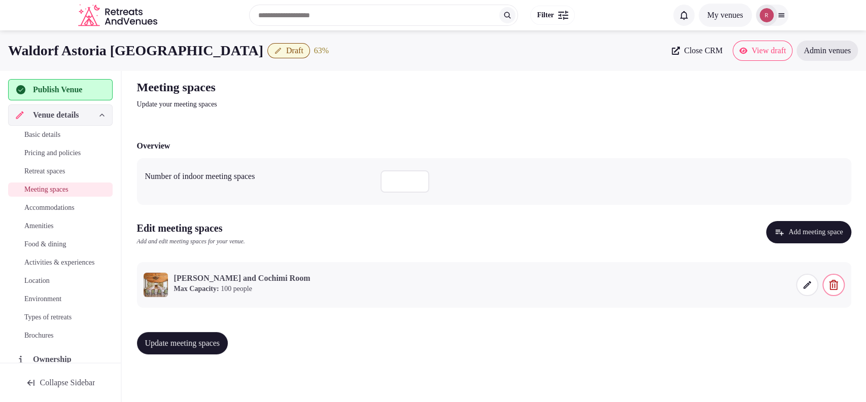
click at [805, 283] on icon at bounding box center [807, 285] width 10 height 10
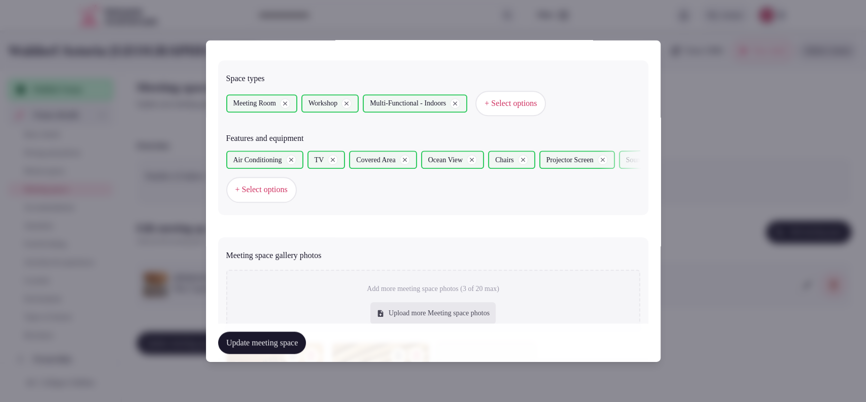
scroll to position [713, 0]
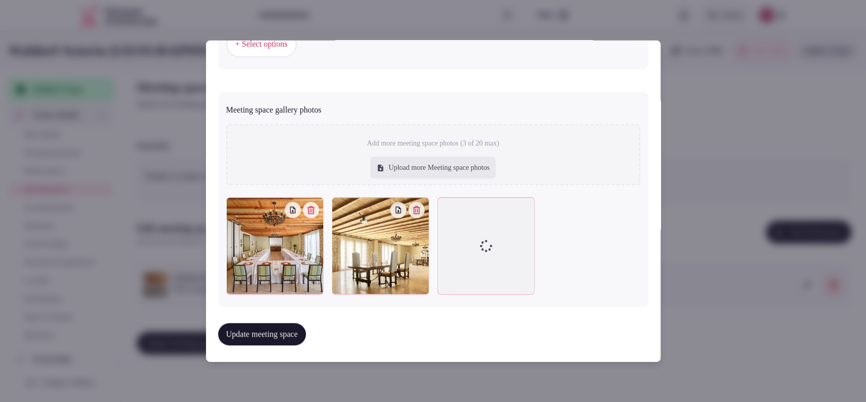
click at [456, 219] on div at bounding box center [485, 245] width 97 height 97
drag, startPoint x: 456, startPoint y: 219, endPoint x: 435, endPoint y: 200, distance: 28.4
click at [439, 200] on icon at bounding box center [445, 205] width 12 height 12
drag, startPoint x: 435, startPoint y: 200, endPoint x: 435, endPoint y: 119, distance: 80.7
click at [435, 120] on div "Add more meeting space photos (3 of 20 max) Upload more Meeting space photos To…" at bounding box center [433, 209] width 414 height 179
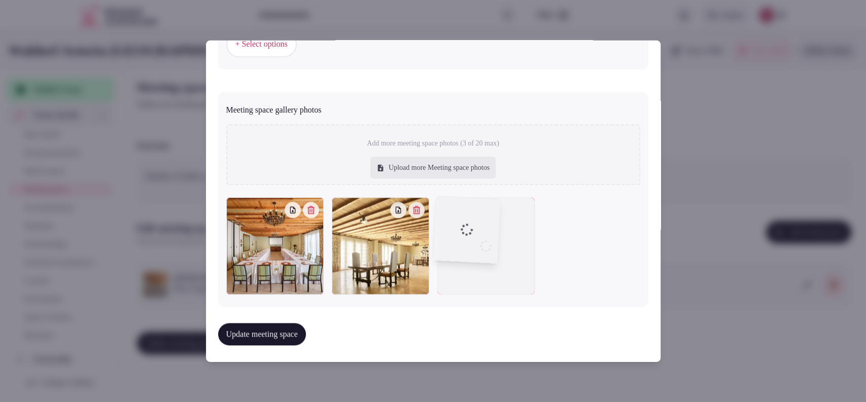
drag, startPoint x: 438, startPoint y: 206, endPoint x: 432, endPoint y: 405, distance: 199.5
click at [432, 402] on html "Search Popular Destinations Toscana, Italy Riviera Maya, Mexico Indonesia, Bali…" at bounding box center [433, 201] width 866 height 402
drag, startPoint x: 442, startPoint y: 201, endPoint x: 490, endPoint y: 278, distance: 91.1
click at [490, 278] on div at bounding box center [485, 245] width 97 height 97
click at [259, 331] on button "Update meeting space" at bounding box center [262, 334] width 88 height 22
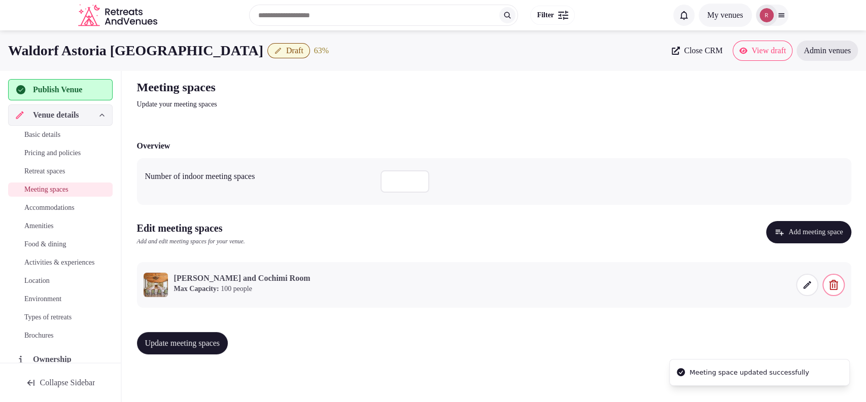
click at [45, 201] on link "Accommodations" at bounding box center [60, 208] width 105 height 14
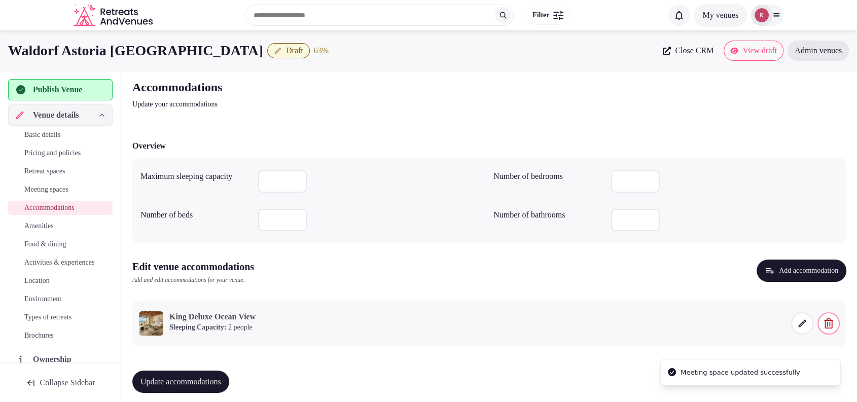
click at [45, 226] on span "Amenities" at bounding box center [38, 226] width 29 height 10
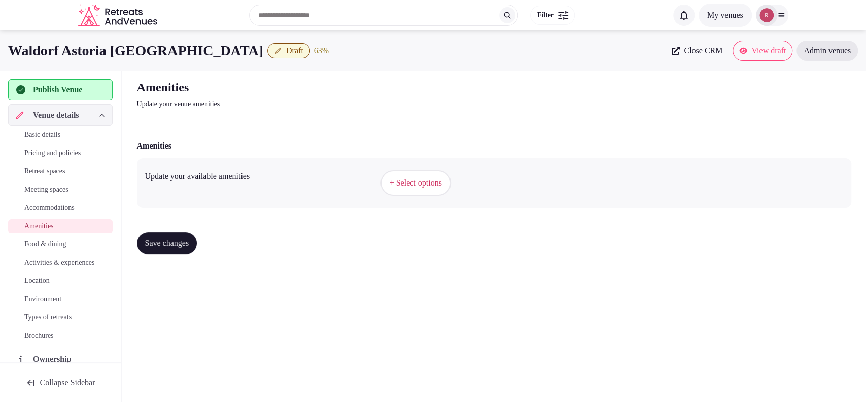
click at [446, 171] on button "+ Select options" at bounding box center [415, 182] width 71 height 25
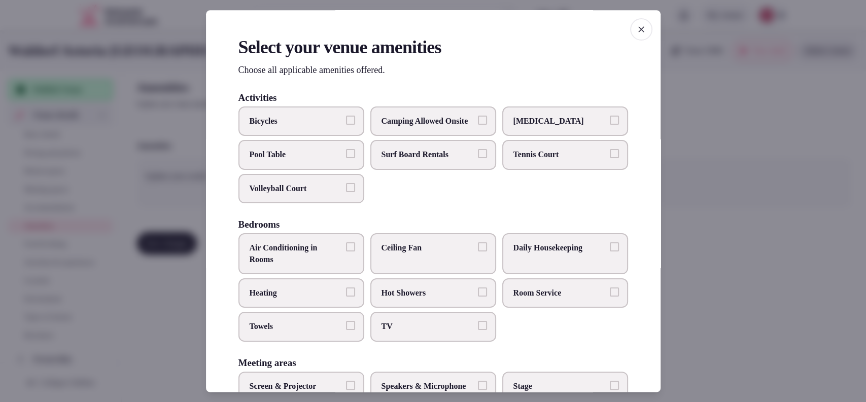
click at [321, 266] on span "Air Conditioning in Rooms" at bounding box center [296, 254] width 93 height 23
click at [346, 252] on button "Air Conditioning in Rooms" at bounding box center [350, 247] width 9 height 9
drag, startPoint x: 405, startPoint y: 339, endPoint x: 347, endPoint y: 339, distance: 57.8
click at [404, 333] on span "TV" at bounding box center [427, 327] width 93 height 11
click at [478, 331] on button "TV" at bounding box center [482, 326] width 9 height 9
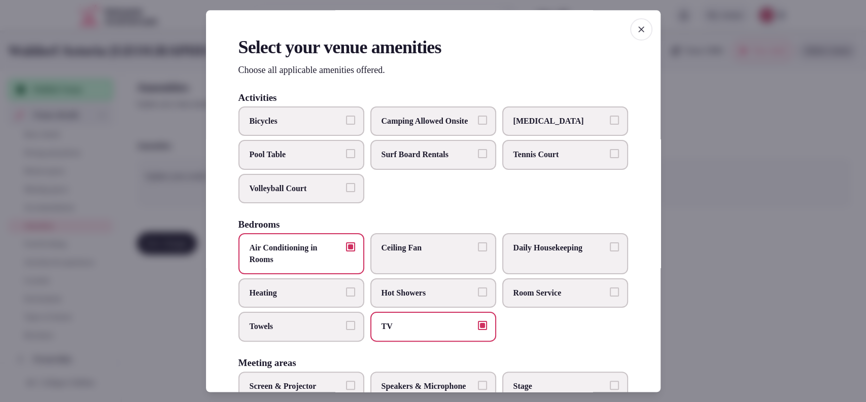
click at [315, 331] on span "Towels" at bounding box center [296, 327] width 93 height 11
click at [346, 331] on button "Towels" at bounding box center [350, 326] width 9 height 9
drag, startPoint x: 430, startPoint y: 307, endPoint x: 486, endPoint y: 303, distance: 56.4
click at [430, 299] on span "Hot Showers" at bounding box center [427, 293] width 93 height 11
click at [478, 297] on button "Hot Showers" at bounding box center [482, 292] width 9 height 9
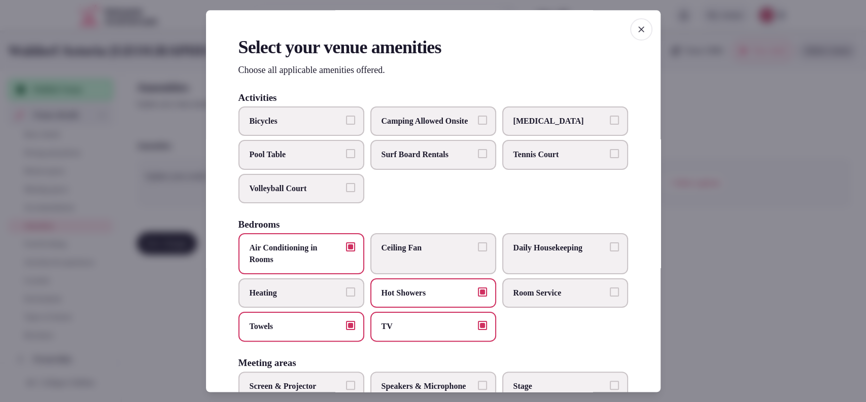
click at [513, 299] on span "Room Service" at bounding box center [559, 293] width 93 height 11
click at [610, 297] on button "Room Service" at bounding box center [614, 292] width 9 height 9
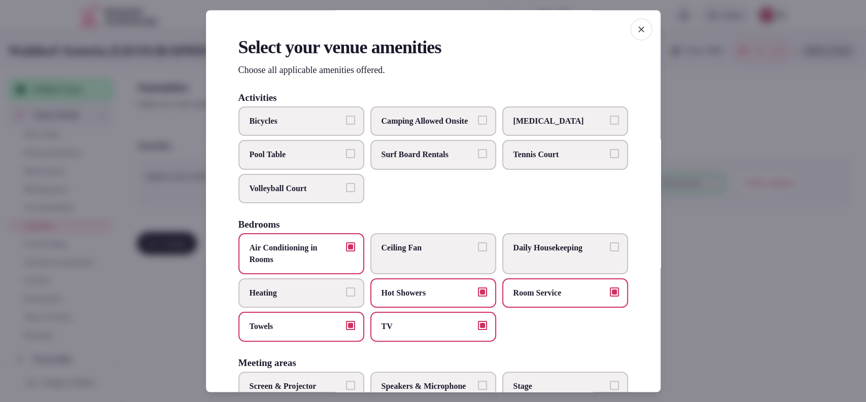
click at [524, 265] on label "Daily Housekeeping" at bounding box center [565, 254] width 126 height 41
click at [610, 252] on button "Daily Housekeeping" at bounding box center [614, 247] width 9 height 9
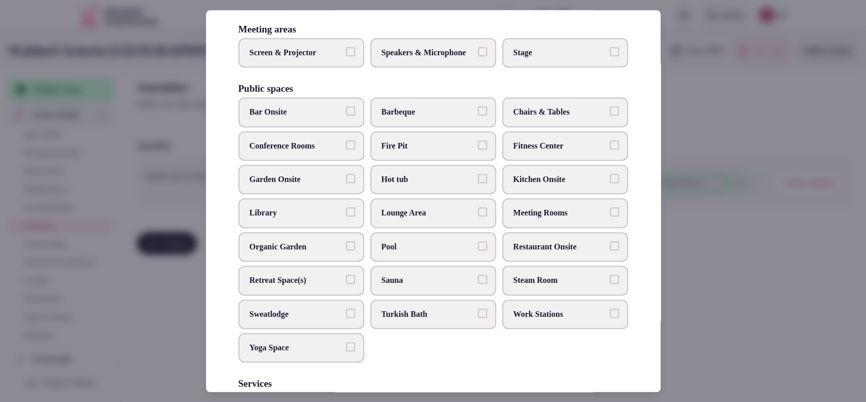
click at [455, 219] on span "Lounge Area" at bounding box center [427, 213] width 93 height 11
click at [478, 217] on button "Lounge Area" at bounding box center [482, 212] width 9 height 9
click at [442, 253] on span "Pool" at bounding box center [427, 246] width 93 height 11
click at [478, 251] on button "Pool" at bounding box center [482, 245] width 9 height 9
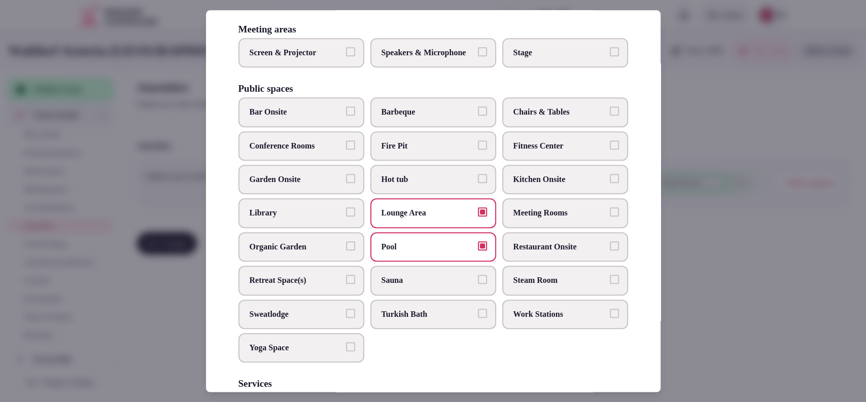
click at [544, 253] on span "Restaurant Onsite" at bounding box center [559, 246] width 93 height 11
click at [610, 251] on button "Restaurant Onsite" at bounding box center [614, 245] width 9 height 9
click at [337, 118] on span "Bar Onsite" at bounding box center [296, 112] width 93 height 11
click at [346, 116] on button "Bar Onsite" at bounding box center [350, 111] width 9 height 9
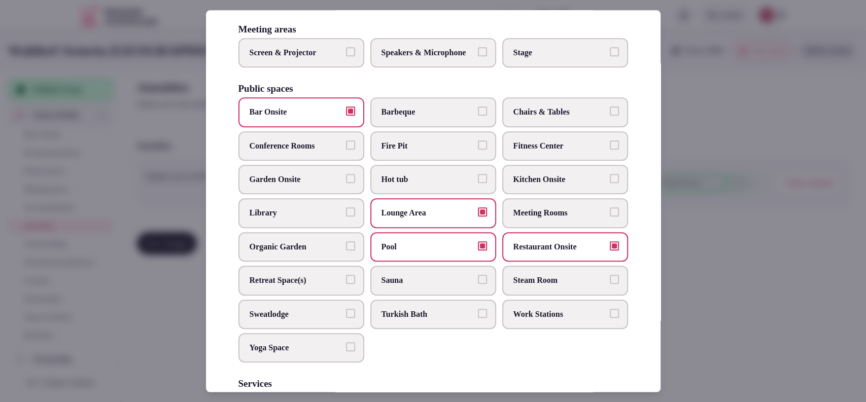
click at [532, 118] on span "Chairs & Tables" at bounding box center [559, 112] width 93 height 11
click at [610, 116] on button "Chairs & Tables" at bounding box center [614, 111] width 9 height 9
click at [437, 152] on span "Fire Pit" at bounding box center [427, 146] width 93 height 11
click at [478, 150] on button "Fire Pit" at bounding box center [482, 145] width 9 height 9
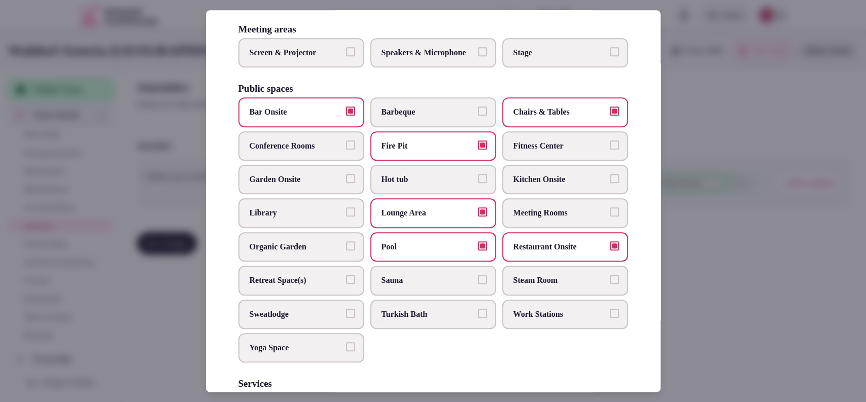
click at [430, 189] on label "Hot tub" at bounding box center [433, 179] width 126 height 29
click at [478, 183] on button "Hot tub" at bounding box center [482, 178] width 9 height 9
click at [533, 219] on span "Meeting Rooms" at bounding box center [559, 213] width 93 height 11
click at [610, 217] on button "Meeting Rooms" at bounding box center [614, 212] width 9 height 9
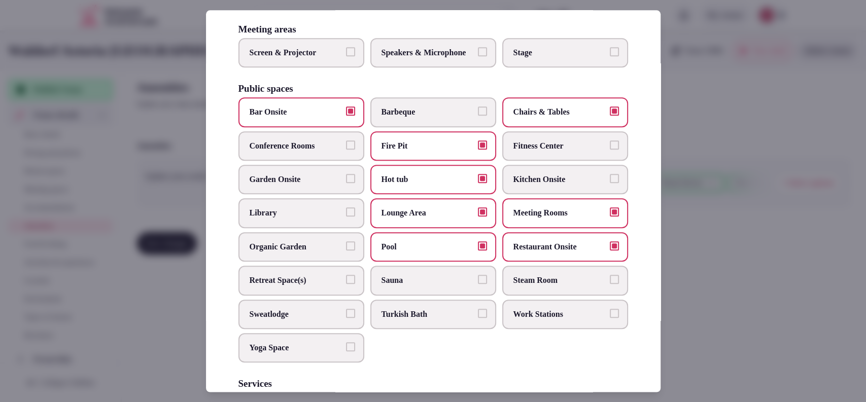
click at [513, 286] on span "Steam Room" at bounding box center [559, 280] width 93 height 11
click at [610, 284] on button "Steam Room" at bounding box center [614, 279] width 9 height 9
click at [418, 286] on span "Sauna" at bounding box center [427, 280] width 93 height 11
click at [478, 284] on button "Sauna" at bounding box center [482, 279] width 9 height 9
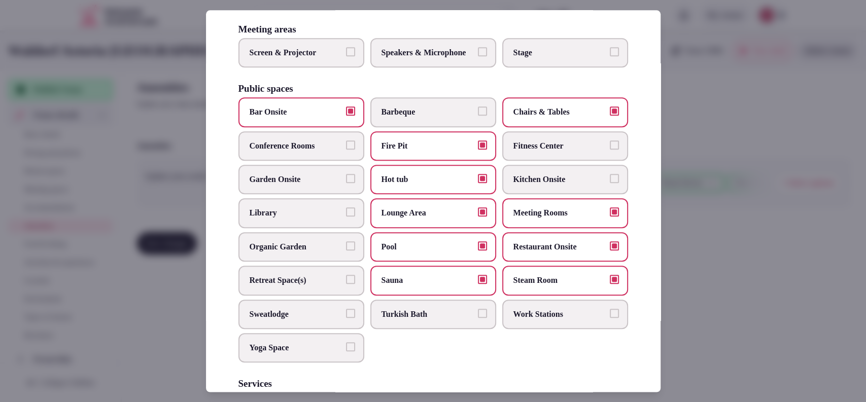
click at [410, 320] on span "Turkish Bath" at bounding box center [427, 314] width 93 height 11
click at [478, 318] on button "Turkish Bath" at bounding box center [482, 313] width 9 height 9
click at [333, 67] on label "Screen & Projector" at bounding box center [301, 52] width 126 height 29
click at [346, 56] on button "Screen & Projector" at bounding box center [350, 51] width 9 height 9
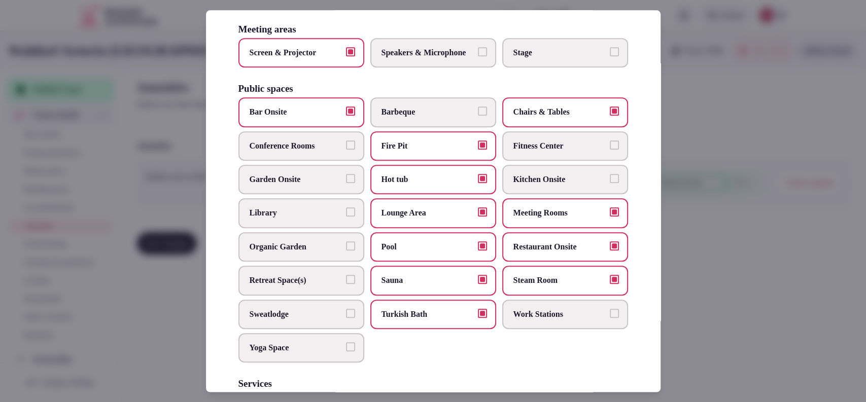
click at [418, 58] on span "Speakers & Microphone" at bounding box center [427, 52] width 93 height 11
click at [478, 56] on button "Speakers & Microphone" at bounding box center [482, 51] width 9 height 9
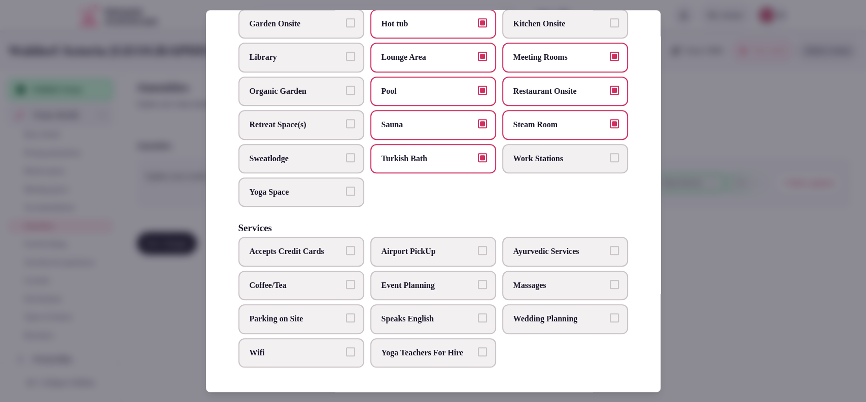
click at [321, 314] on span "Parking on Site" at bounding box center [296, 319] width 93 height 11
click at [346, 314] on button "Parking on Site" at bounding box center [350, 318] width 9 height 9
click at [329, 280] on span "Coffee/Tea" at bounding box center [296, 285] width 93 height 11
click at [346, 280] on button "Coffee/Tea" at bounding box center [350, 284] width 9 height 9
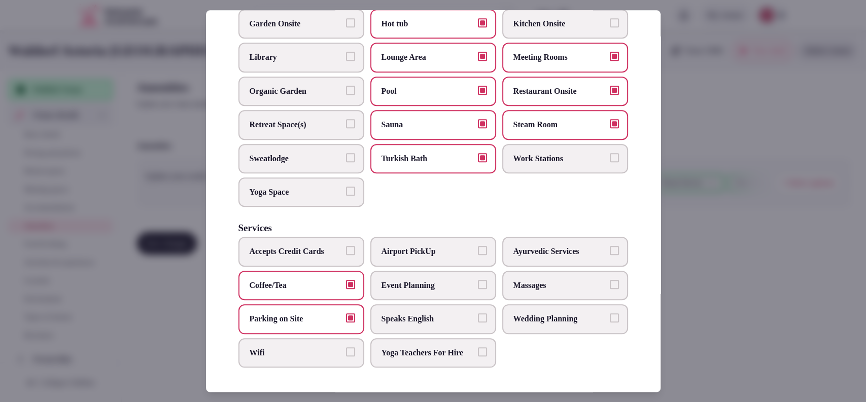
click at [528, 280] on span "Massages" at bounding box center [559, 285] width 93 height 11
click at [610, 280] on button "Massages" at bounding box center [614, 284] width 9 height 9
click at [525, 314] on span "Wedding Planning" at bounding box center [559, 319] width 93 height 11
click at [610, 314] on button "Wedding Planning" at bounding box center [614, 318] width 9 height 9
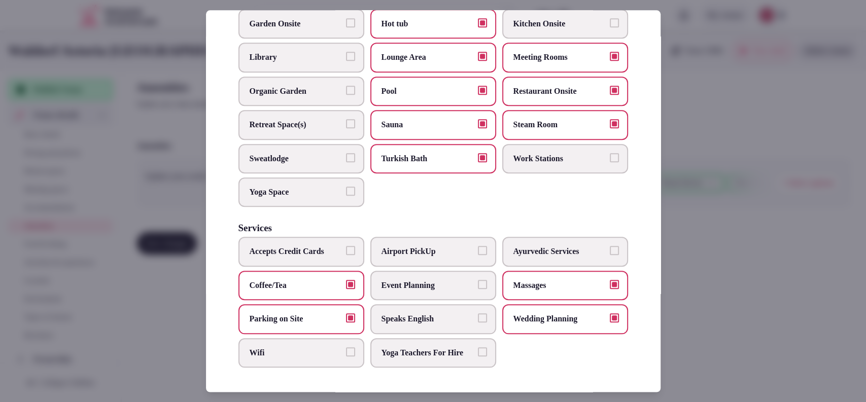
click at [329, 347] on span "Wifi" at bounding box center [296, 352] width 93 height 11
click at [346, 347] on button "Wifi" at bounding box center [350, 351] width 9 height 9
click at [412, 247] on span "Airport PickUp" at bounding box center [427, 252] width 93 height 11
click at [478, 247] on button "Airport PickUp" at bounding box center [482, 251] width 9 height 9
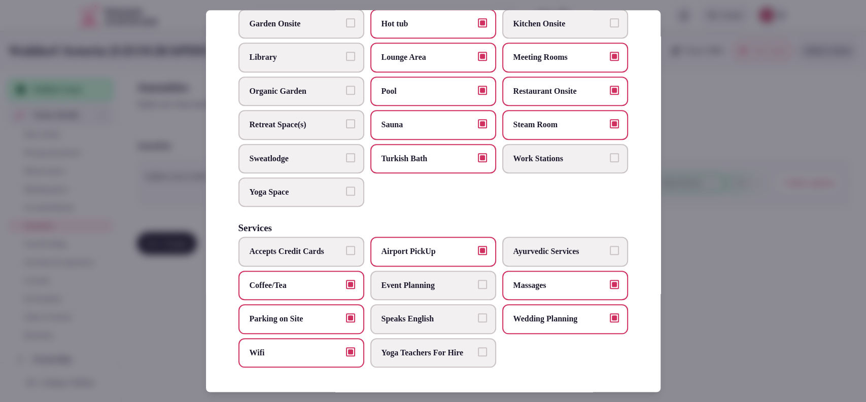
click at [400, 314] on span "Speaks English" at bounding box center [427, 319] width 93 height 11
click at [478, 314] on button "Speaks English" at bounding box center [482, 318] width 9 height 9
click at [394, 280] on span "Event Planning" at bounding box center [427, 285] width 93 height 11
click at [478, 280] on button "Event Planning" at bounding box center [482, 284] width 9 height 9
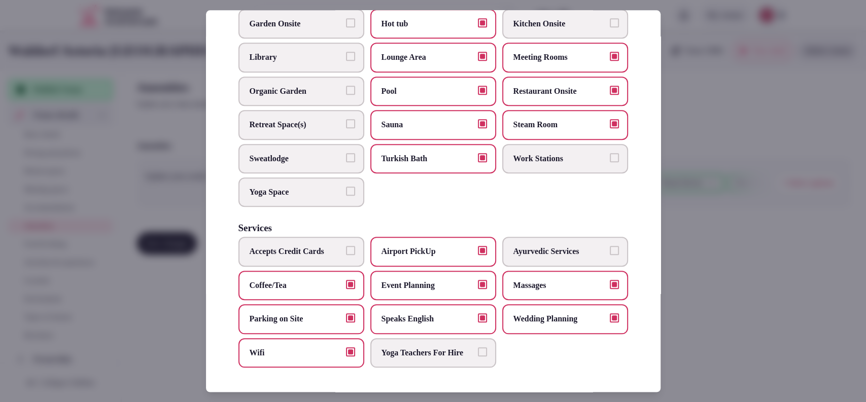
scroll to position [185, 0]
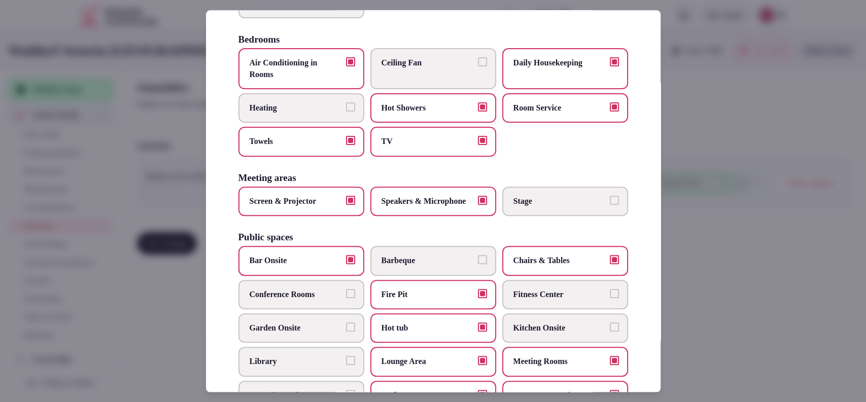
click at [341, 340] on label "Garden Onsite" at bounding box center [301, 328] width 126 height 29
click at [346, 332] on button "Garden Onsite" at bounding box center [350, 327] width 9 height 9
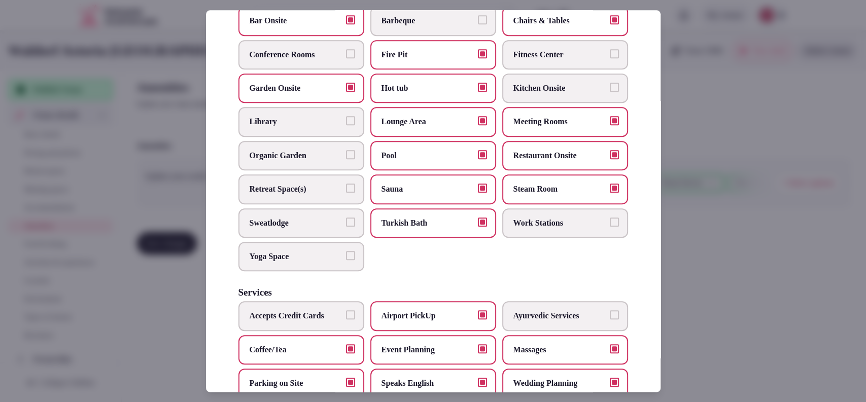
scroll to position [428, 0]
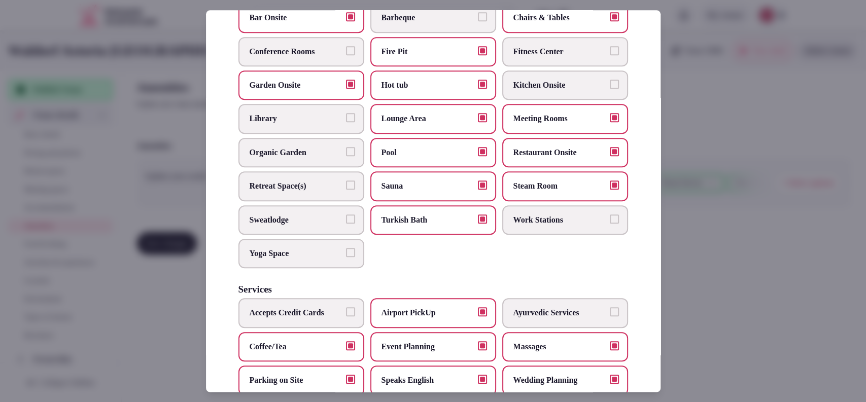
click at [738, 228] on div at bounding box center [433, 201] width 866 height 402
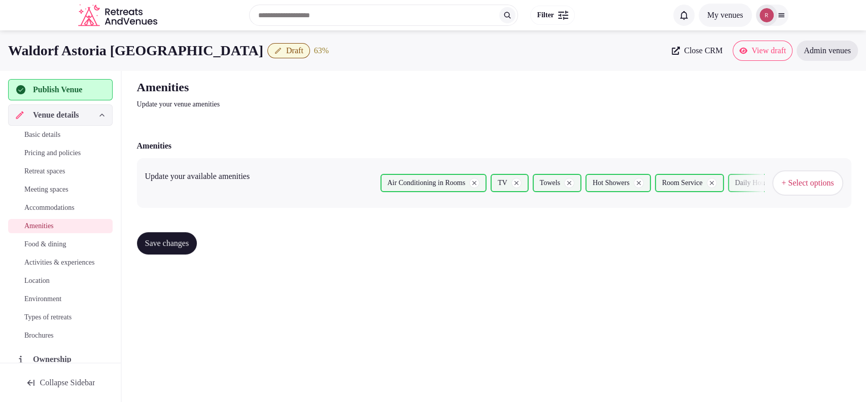
click at [189, 243] on span "Save changes" at bounding box center [167, 243] width 44 height 10
click at [34, 247] on span "Food & dining" at bounding box center [45, 244] width 42 height 10
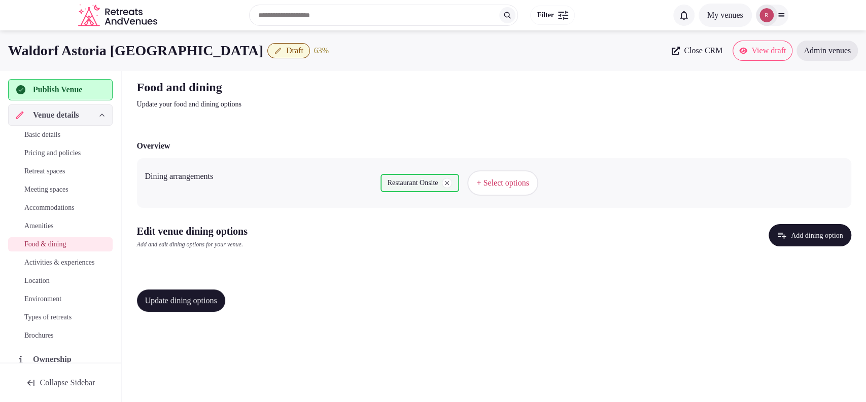
click at [779, 230] on button "Add dining option" at bounding box center [810, 235] width 83 height 22
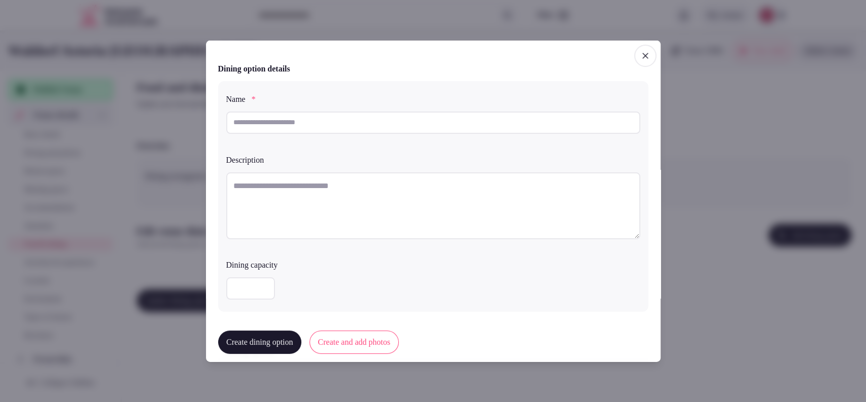
click at [300, 129] on input "text" at bounding box center [433, 122] width 414 height 22
paste input "**********"
type input "**********"
click at [293, 181] on textarea at bounding box center [433, 205] width 414 height 67
paste textarea "**********"
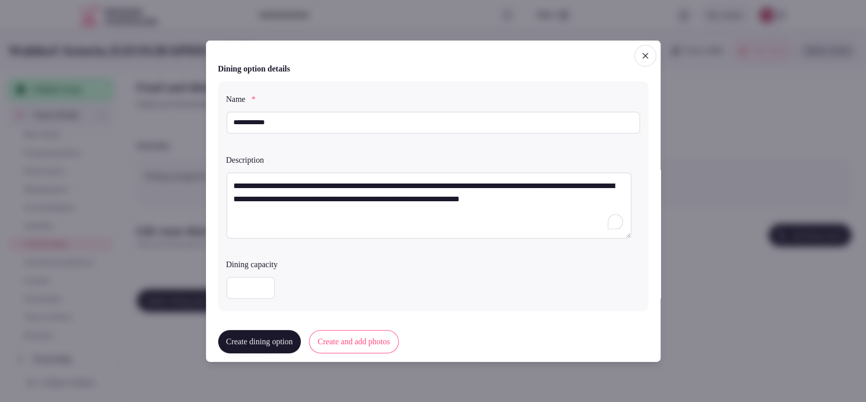
scroll to position [252, 0]
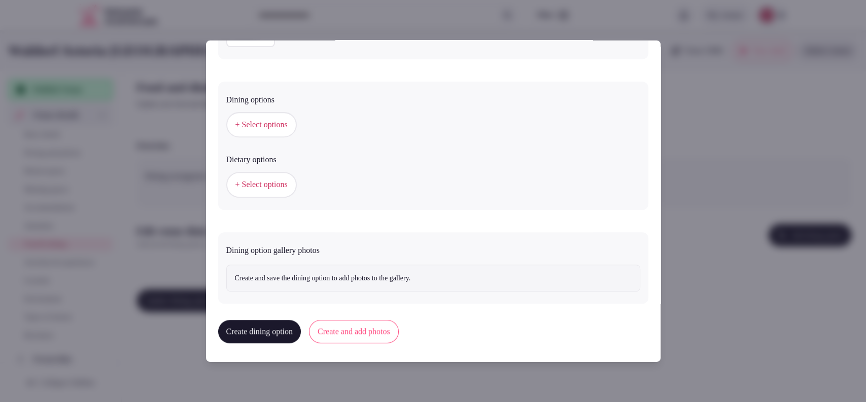
type textarea "**********"
click at [284, 124] on span "+ Select options" at bounding box center [261, 124] width 52 height 11
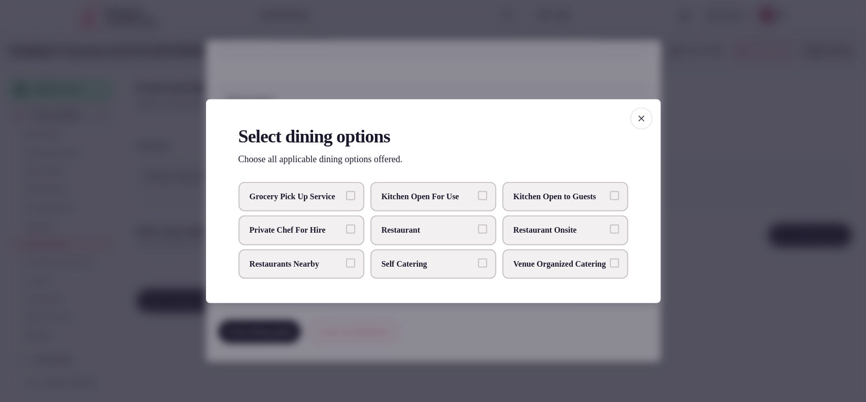
click at [495, 227] on label "Restaurant" at bounding box center [433, 230] width 126 height 29
click at [487, 227] on button "Restaurant" at bounding box center [482, 229] width 9 height 9
click at [482, 235] on label "Restaurant" at bounding box center [433, 230] width 126 height 29
click at [482, 234] on button "Restaurant" at bounding box center [482, 229] width 9 height 9
click at [550, 229] on span "Restaurant Onsite" at bounding box center [559, 230] width 93 height 11
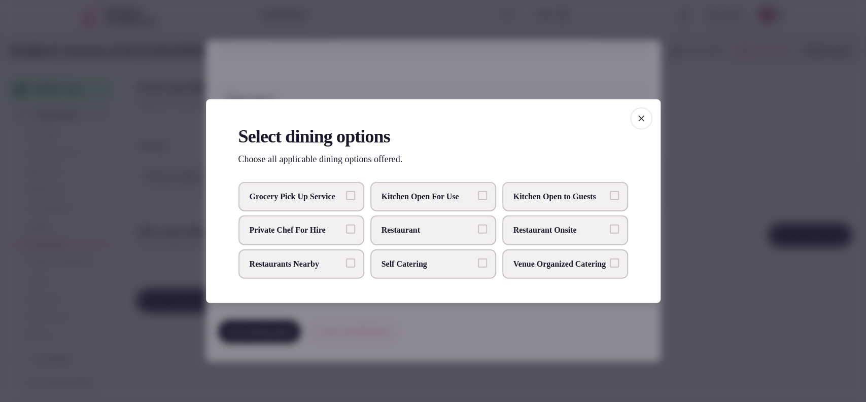
click at [610, 229] on button "Restaurant Onsite" at bounding box center [614, 229] width 9 height 9
click at [688, 208] on div at bounding box center [433, 201] width 866 height 402
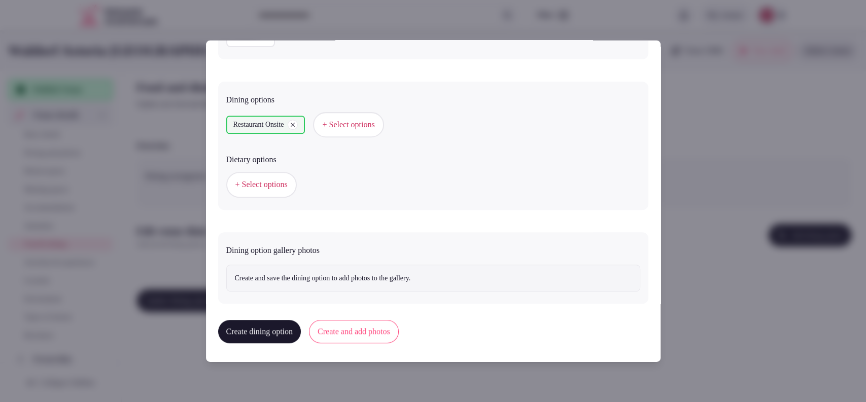
click at [361, 331] on button "Create and add photos" at bounding box center [354, 331] width 90 height 23
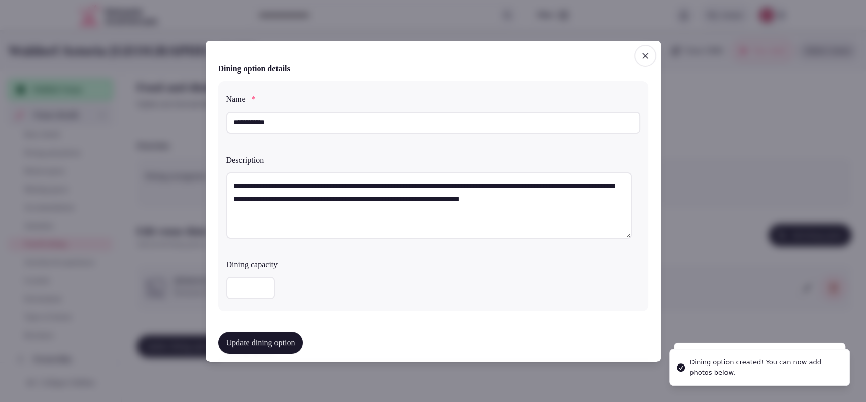
scroll to position [345, 0]
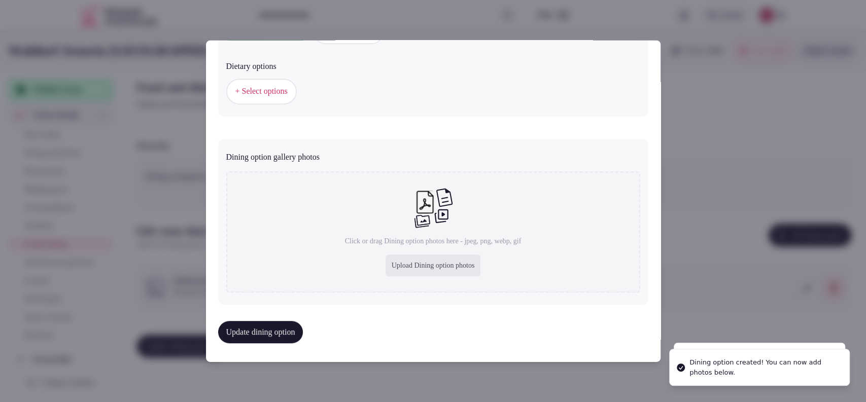
click at [387, 267] on div "Upload Dining option photos" at bounding box center [433, 266] width 95 height 22
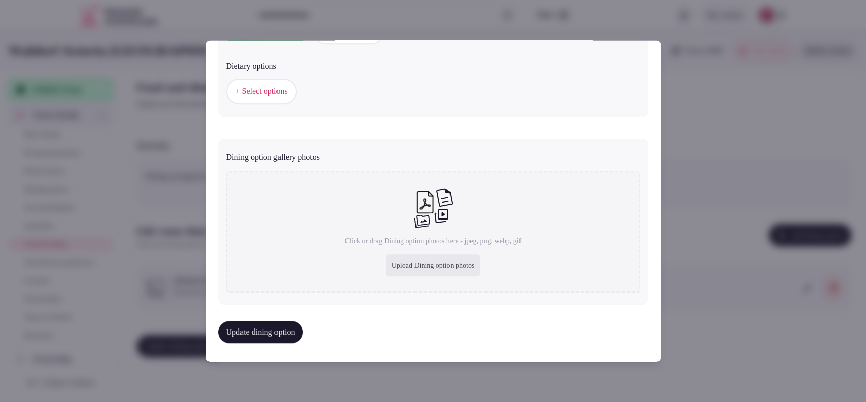
type input "**********"
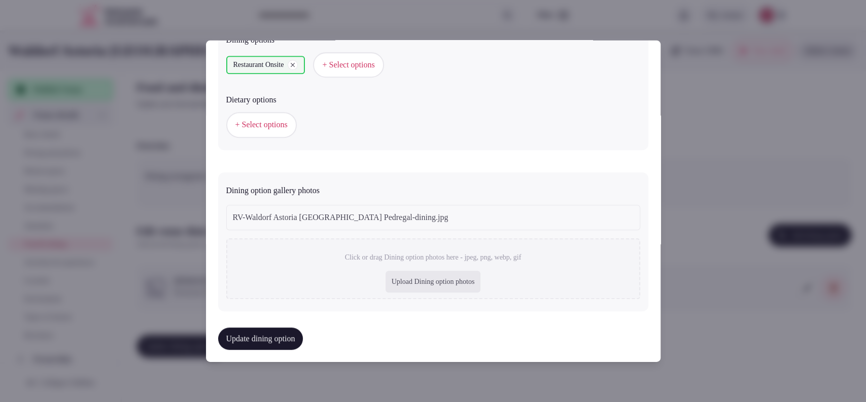
scroll to position [319, 0]
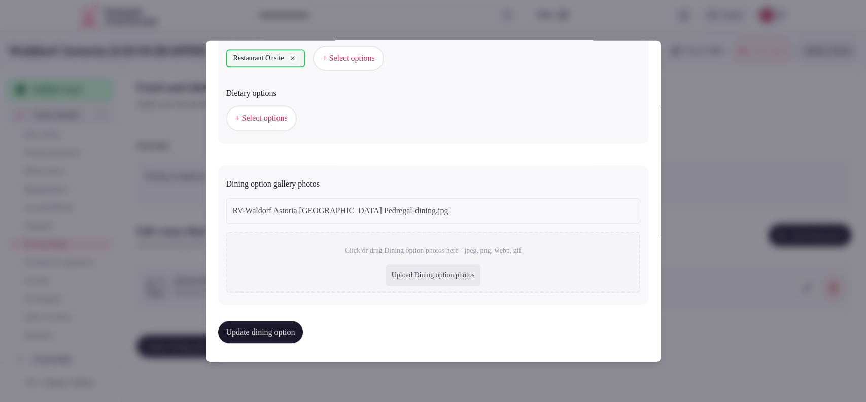
click at [256, 325] on button "Update dining option" at bounding box center [260, 332] width 85 height 22
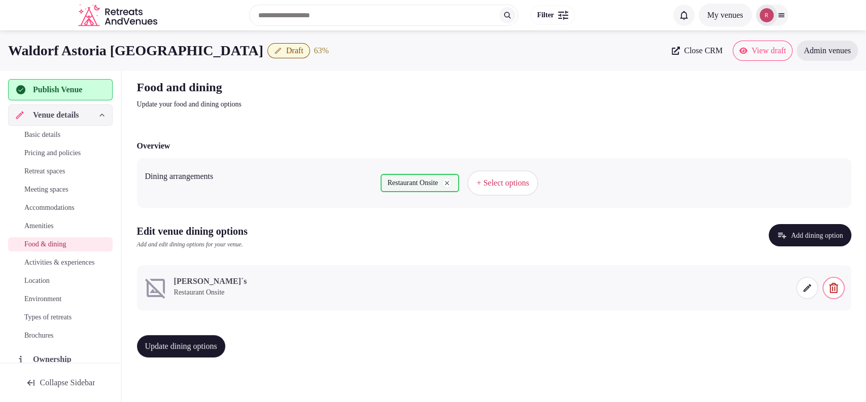
click at [800, 283] on span at bounding box center [807, 288] width 22 height 22
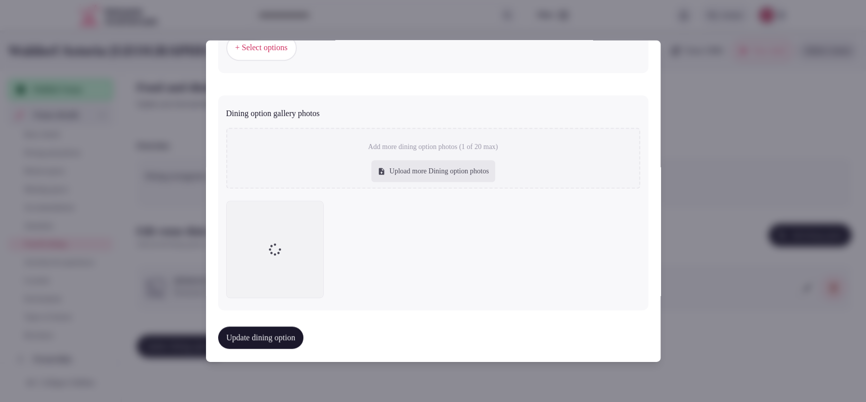
scroll to position [393, 0]
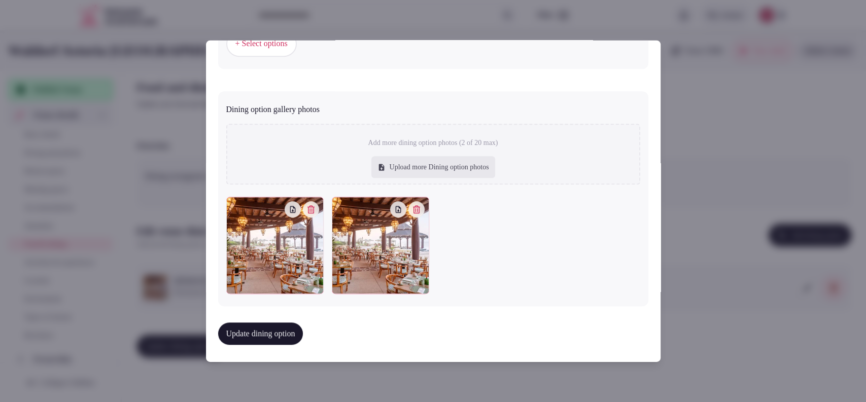
click at [418, 208] on button "button" at bounding box center [416, 209] width 16 height 16
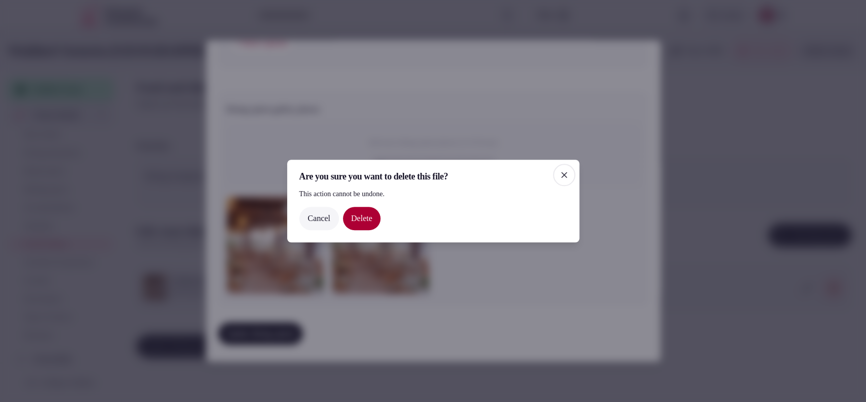
click at [378, 221] on button "Delete" at bounding box center [362, 218] width 38 height 23
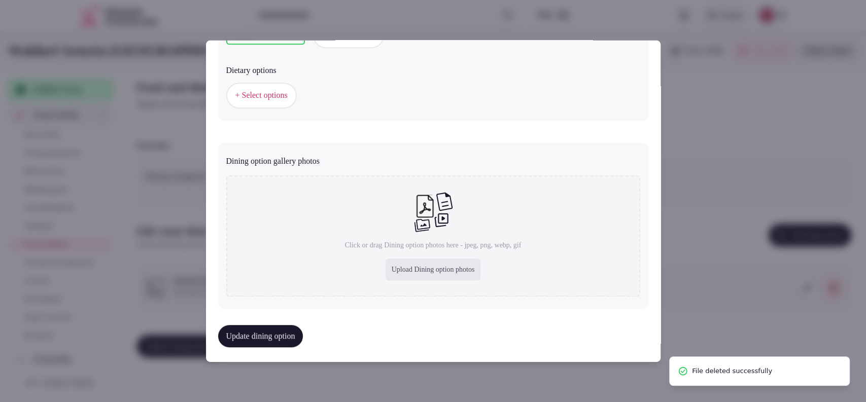
scroll to position [345, 0]
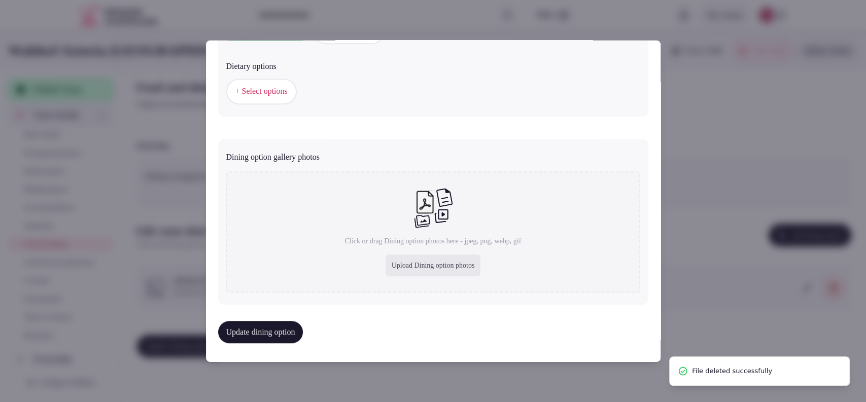
click at [394, 261] on div "Upload Dining option photos" at bounding box center [433, 266] width 95 height 22
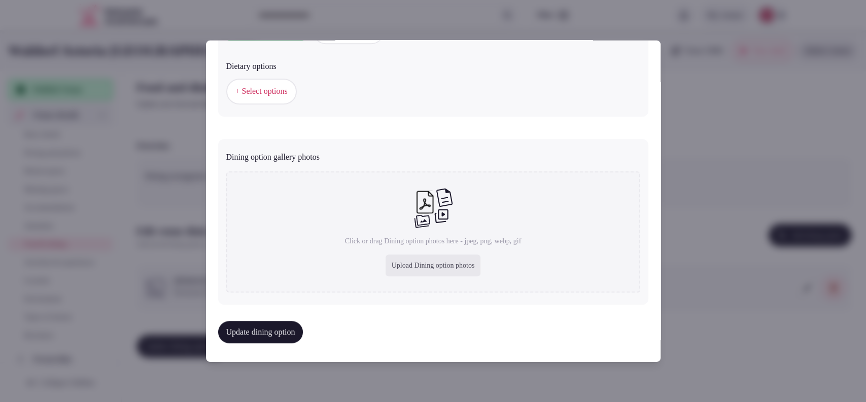
type input "**********"
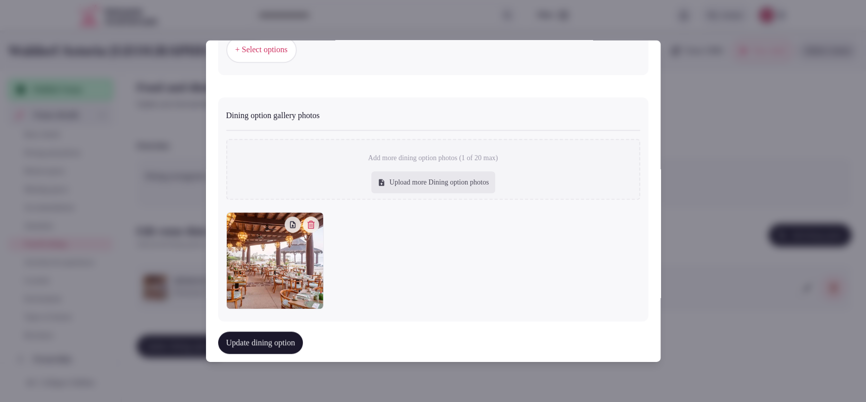
scroll to position [402, 0]
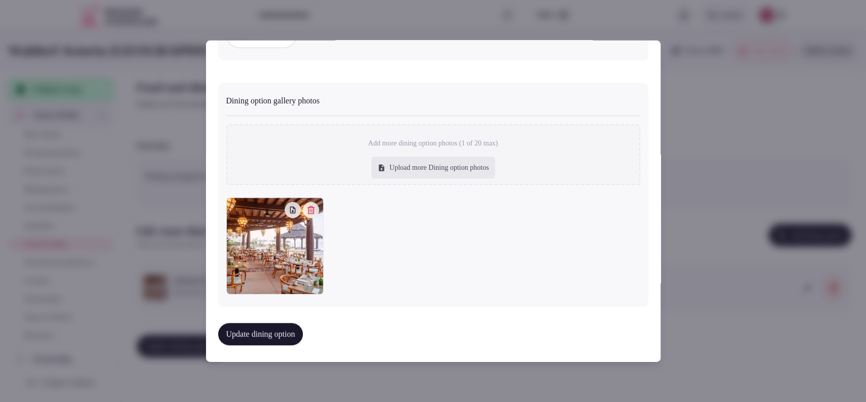
click at [260, 326] on button "Update dining option" at bounding box center [260, 334] width 85 height 22
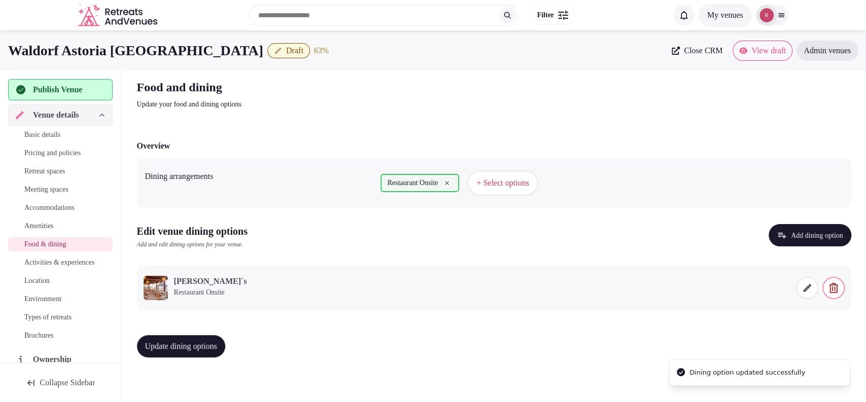
click at [240, 340] on div "Update dining options" at bounding box center [494, 346] width 714 height 22
click at [225, 341] on button "Update dining options" at bounding box center [181, 346] width 88 height 22
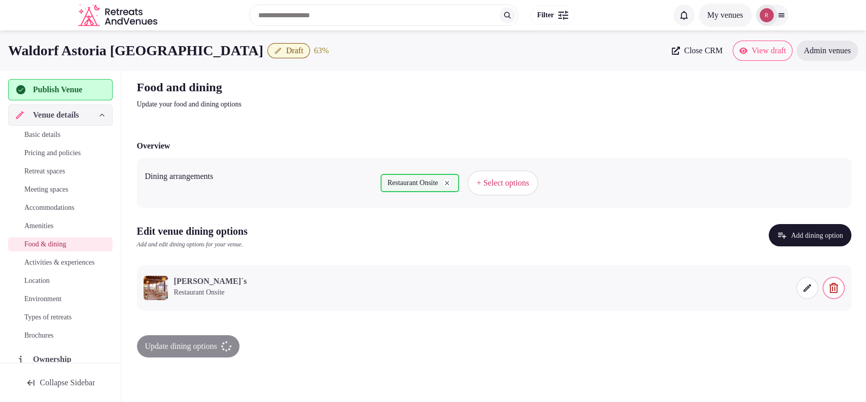
click at [402, 76] on div "Food and dining Update your food and dining options Overview Dining arrangement…" at bounding box center [494, 222] width 730 height 303
click at [225, 345] on button "Update dining options" at bounding box center [181, 346] width 88 height 22
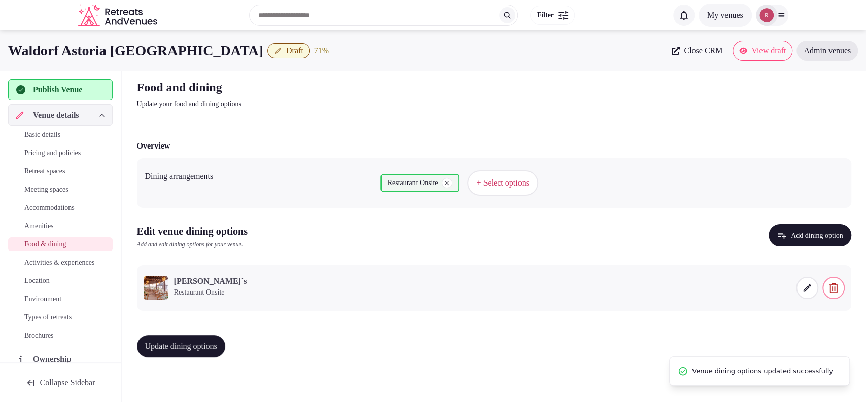
drag, startPoint x: 740, startPoint y: 56, endPoint x: 718, endPoint y: 62, distance: 22.6
click at [720, 62] on div "Waldorf Astoria Los Cabos Pedregal Draft 71 % Close CRM View draft Admin venues" at bounding box center [433, 50] width 866 height 41
click at [61, 264] on span "Activities & experiences" at bounding box center [59, 263] width 70 height 10
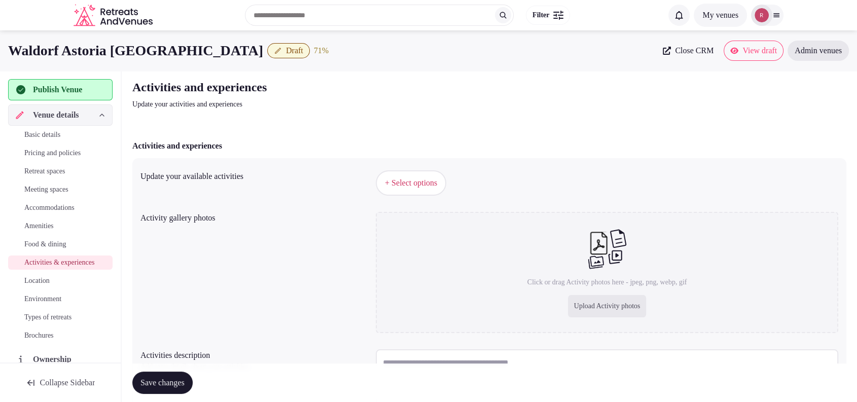
click at [397, 188] on span "+ Select options" at bounding box center [411, 183] width 52 height 11
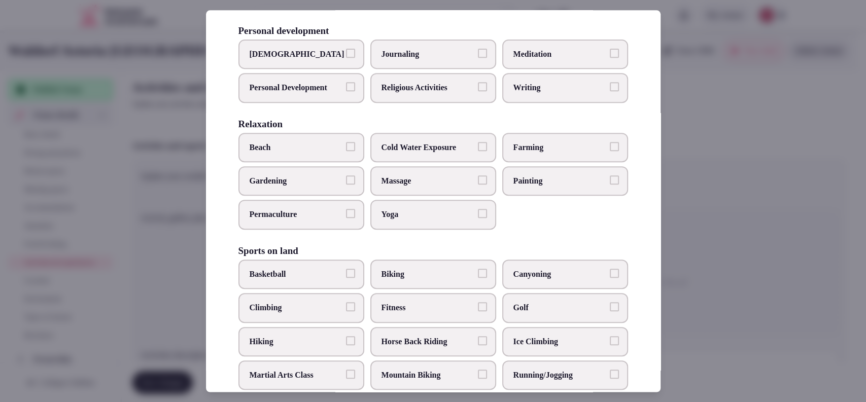
scroll to position [356, 0]
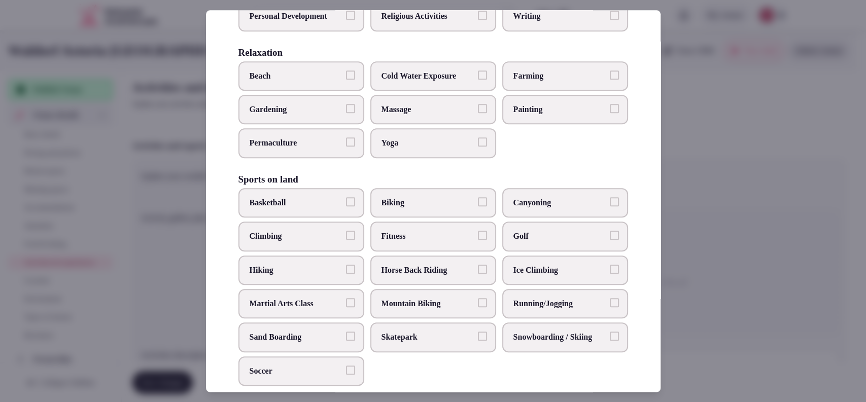
click at [335, 82] on span "Beach" at bounding box center [296, 76] width 93 height 11
click at [346, 80] on button "Beach" at bounding box center [350, 75] width 9 height 9
click at [413, 115] on span "Massage" at bounding box center [427, 109] width 93 height 11
click at [478, 113] on button "Massage" at bounding box center [482, 108] width 9 height 9
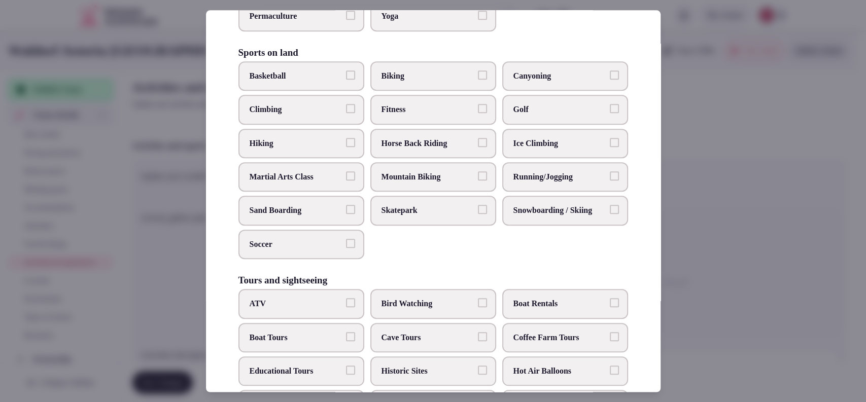
scroll to position [487, 0]
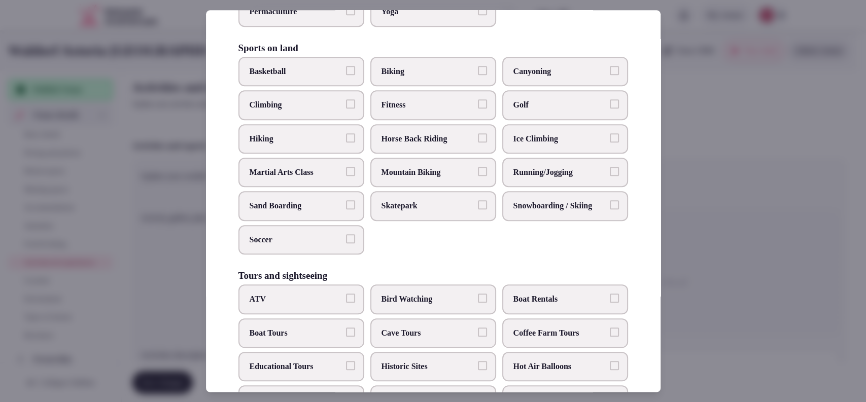
click at [325, 154] on label "Hiking" at bounding box center [301, 138] width 126 height 29
click at [346, 143] on button "Hiking" at bounding box center [350, 137] width 9 height 9
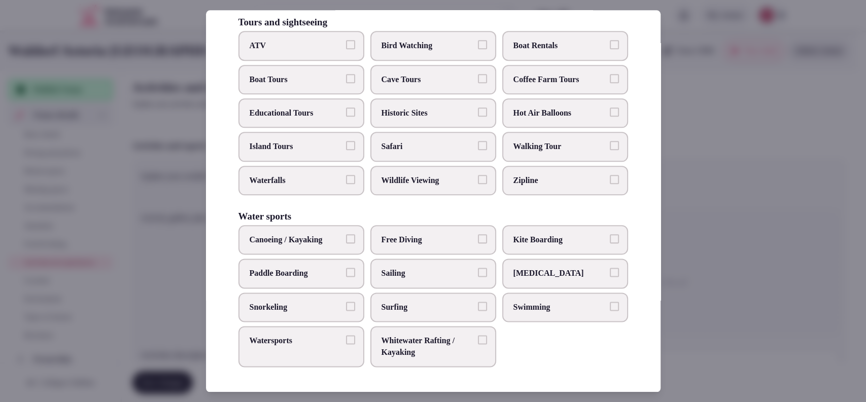
click at [324, 51] on span "ATV" at bounding box center [296, 45] width 93 height 11
click at [346, 49] on button "ATV" at bounding box center [350, 44] width 9 height 9
click at [292, 283] on label "Paddle Boarding" at bounding box center [301, 273] width 126 height 29
click at [346, 277] on button "Paddle Boarding" at bounding box center [350, 272] width 9 height 9
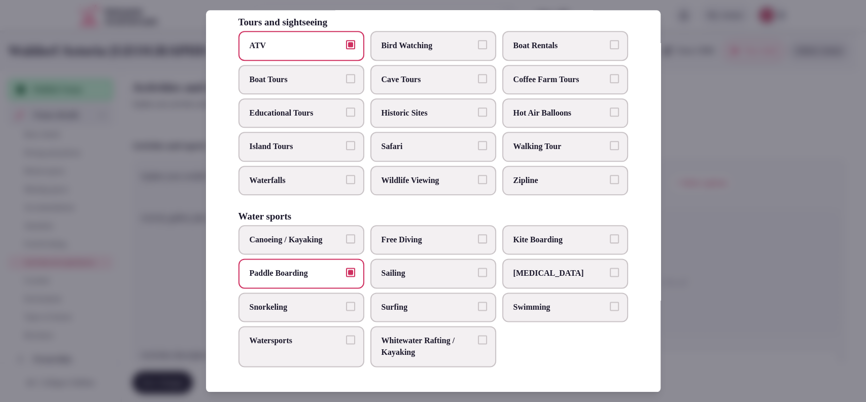
click at [390, 305] on span "Surfing" at bounding box center [427, 307] width 93 height 11
click at [478, 305] on button "Surfing" at bounding box center [482, 306] width 9 height 9
click at [337, 345] on span "Watersports" at bounding box center [296, 341] width 93 height 11
click at [346, 345] on button "Watersports" at bounding box center [350, 340] width 9 height 9
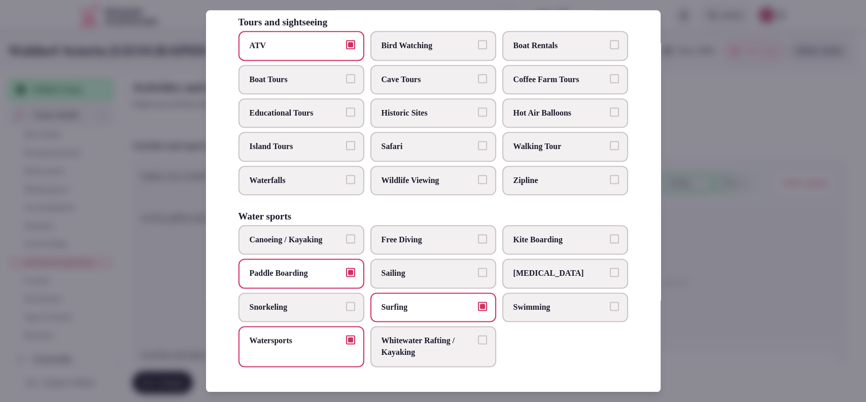
click at [444, 275] on span "Sailing" at bounding box center [427, 273] width 93 height 11
click at [478, 275] on button "Sailing" at bounding box center [482, 272] width 9 height 9
click at [341, 75] on label "Boat Tours" at bounding box center [301, 79] width 126 height 29
click at [346, 75] on button "Boat Tours" at bounding box center [350, 78] width 9 height 9
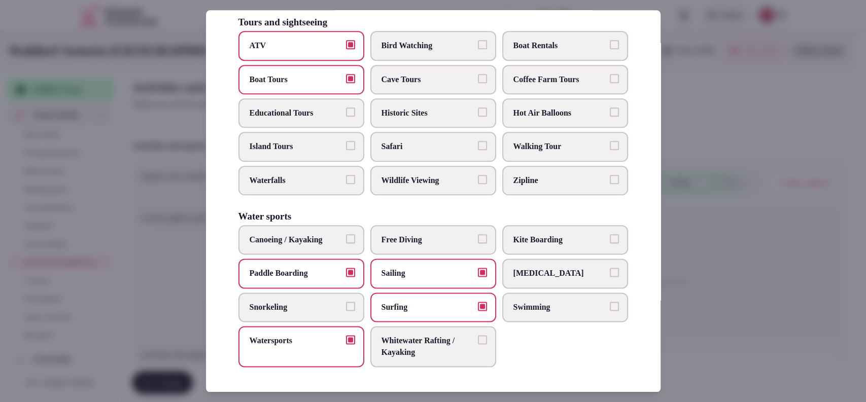
scroll to position [423, 0]
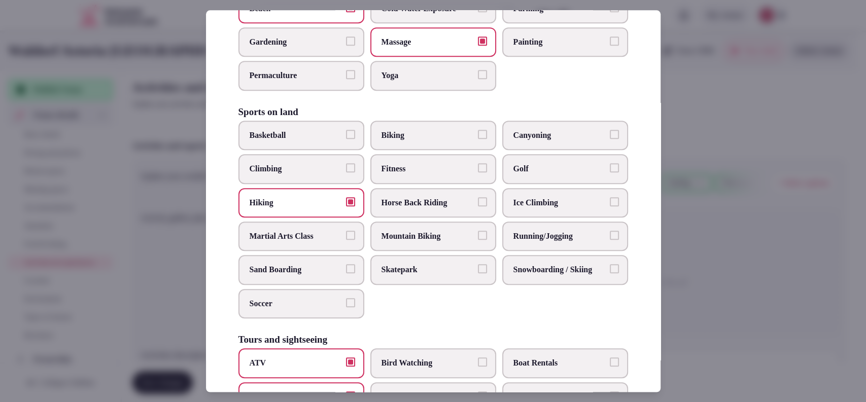
click at [430, 179] on label "Fitness" at bounding box center [433, 168] width 126 height 29
click at [478, 172] on button "Fitness" at bounding box center [482, 167] width 9 height 9
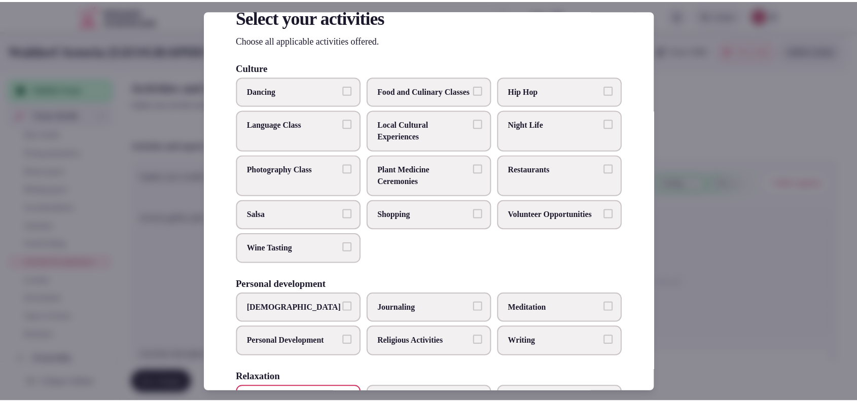
scroll to position [0, 0]
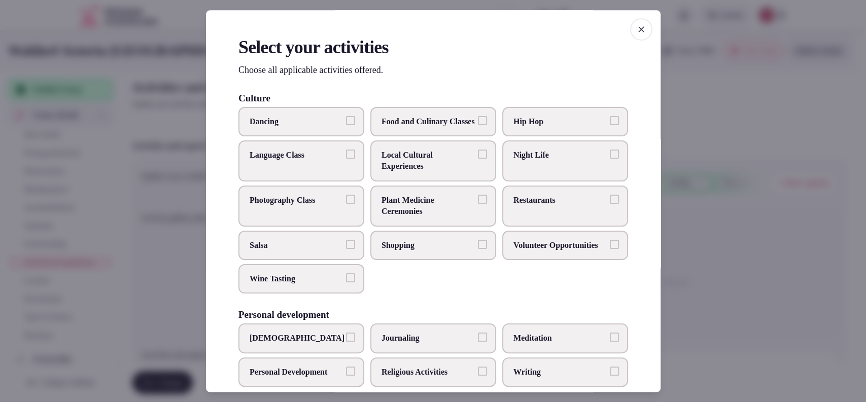
click at [713, 155] on div at bounding box center [433, 201] width 866 height 402
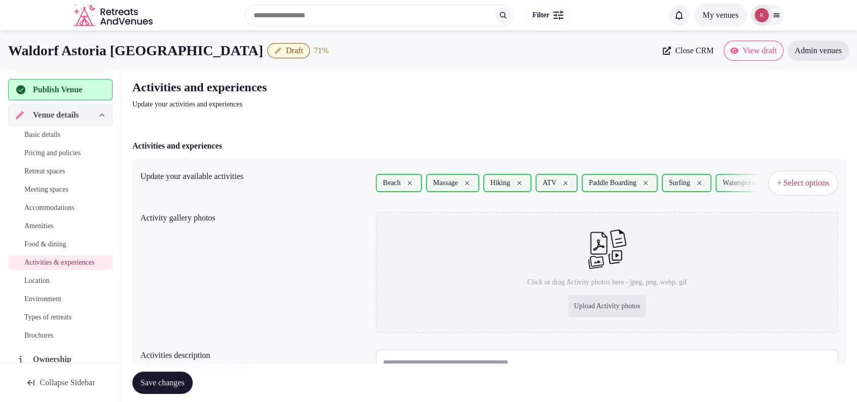
click at [587, 298] on div "Upload Activity photos" at bounding box center [607, 306] width 79 height 22
type input "**********"
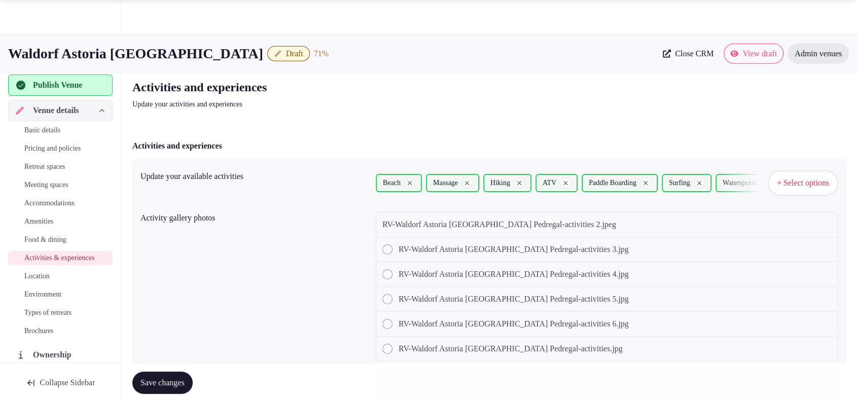
scroll to position [189, 0]
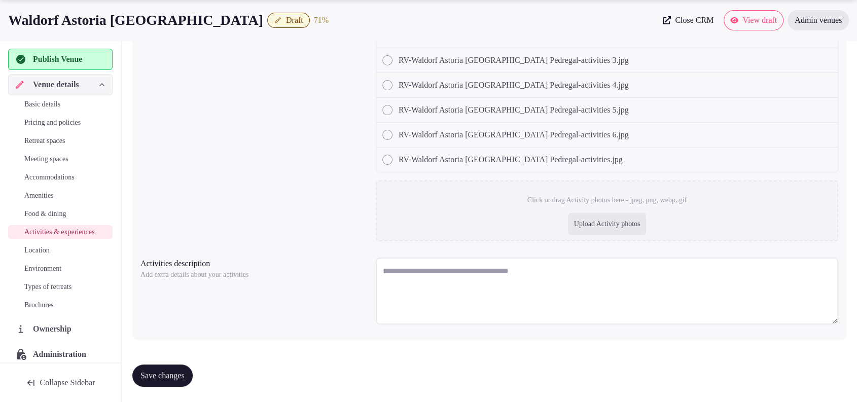
click at [600, 228] on div "Upload Activity photos" at bounding box center [607, 224] width 79 height 22
click at [573, 217] on div "Upload Activity photos" at bounding box center [607, 224] width 79 height 22
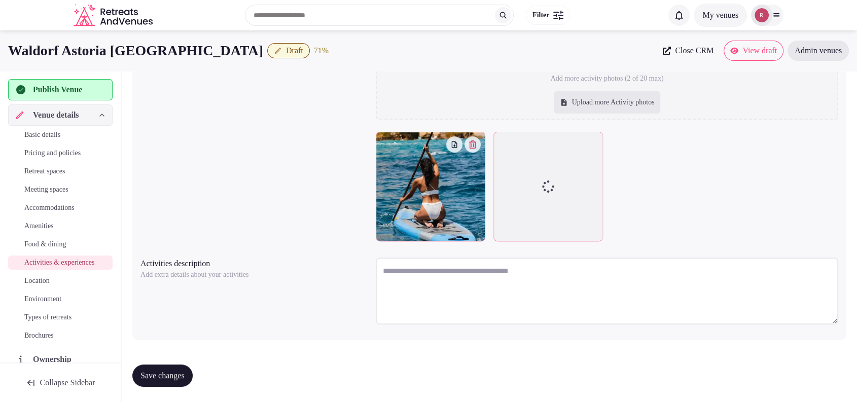
scroll to position [0, 0]
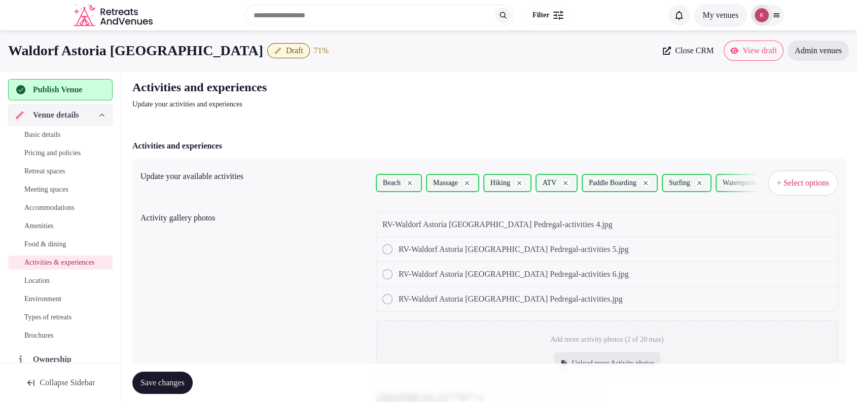
drag, startPoint x: 259, startPoint y: 55, endPoint x: 0, endPoint y: 60, distance: 258.8
click at [0, 60] on div "Waldorf Astoria Los Cabos Pedregal Draft 71 % Close CRM View draft Admin venues" at bounding box center [428, 50] width 857 height 41
copy h1 "Waldorf Astoria Los Cabos Pedregal"
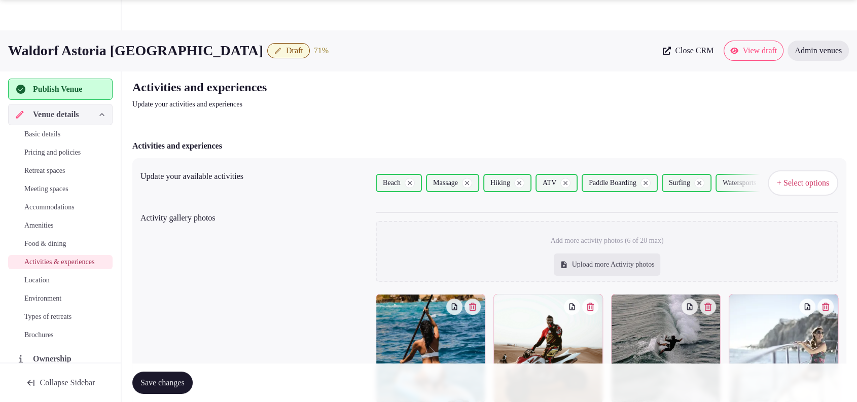
scroll to position [280, 0]
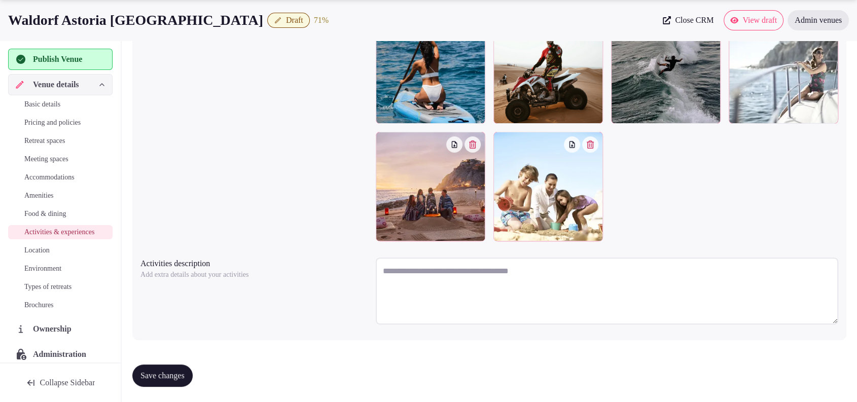
click at [295, 134] on div "Activity gallery photos Add more activity photos (6 of 20 max) Upload more Acti…" at bounding box center [490, 87] width 698 height 318
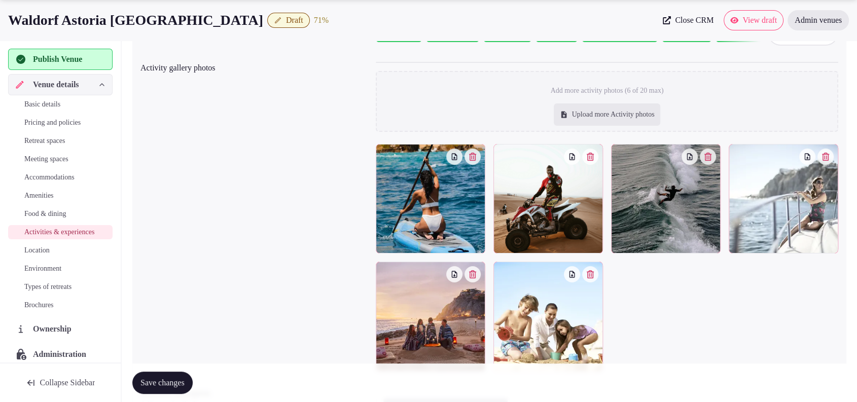
scroll to position [162, 0]
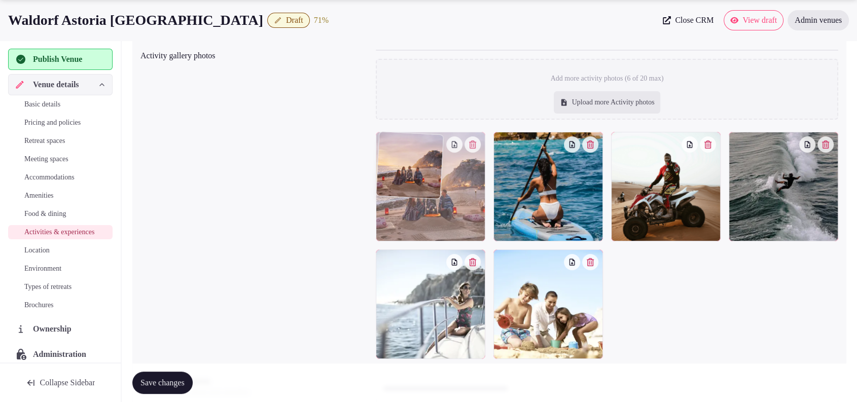
drag, startPoint x: 431, startPoint y: 299, endPoint x: 427, endPoint y: 182, distance: 117.3
click at [427, 182] on body "Search Popular Destinations Toscana, Italy Riviera Maya, Mexico Indonesia, Bali…" at bounding box center [428, 179] width 857 height 683
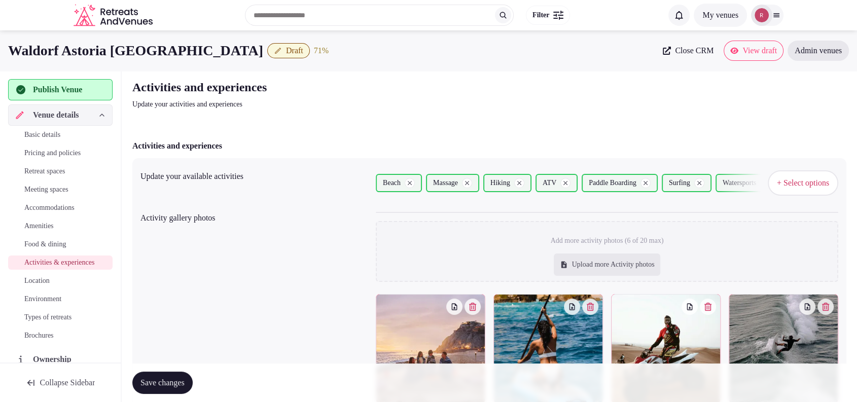
scroll to position [280, 0]
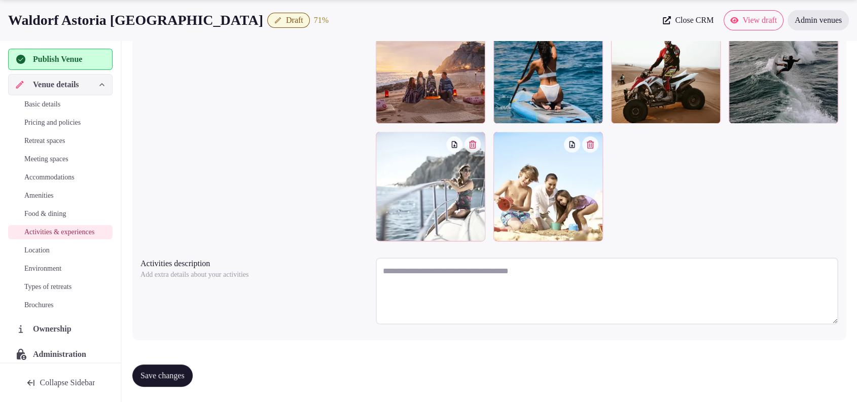
click at [566, 275] on textarea at bounding box center [607, 291] width 463 height 67
paste textarea "**********"
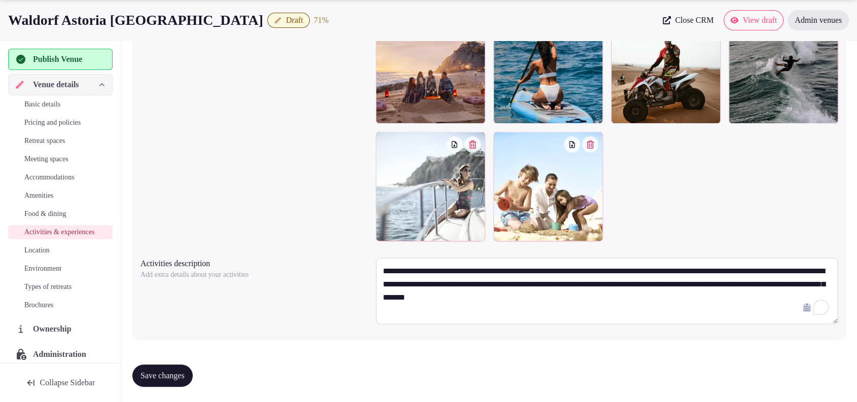
scroll to position [0, 0]
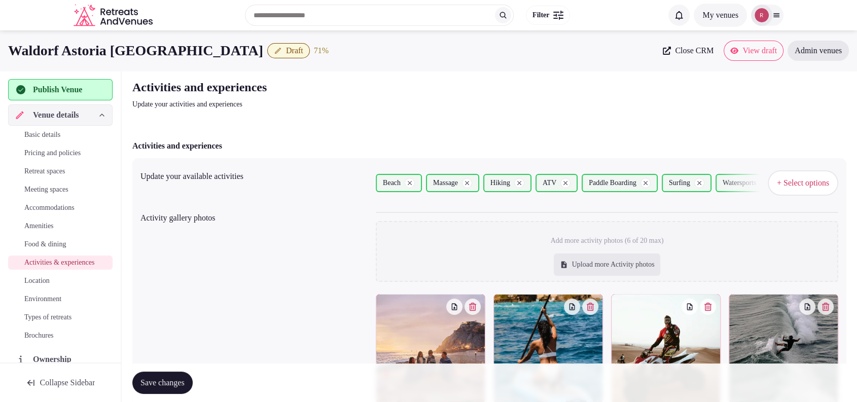
type textarea "**********"
click at [801, 177] on button "+ Select options" at bounding box center [803, 182] width 71 height 25
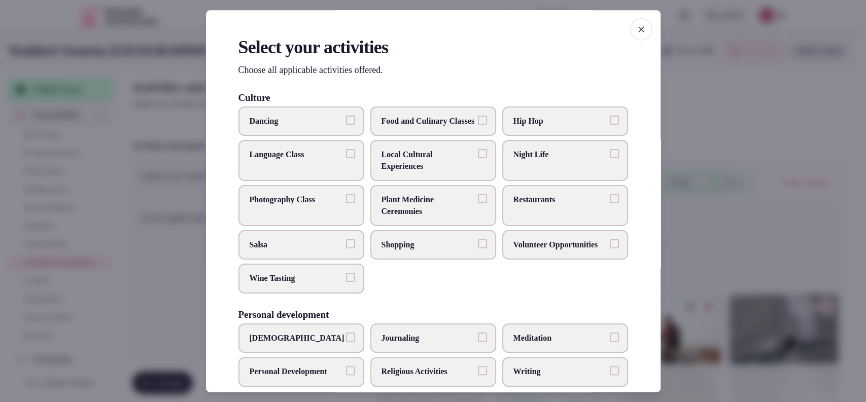
click at [421, 118] on span "Food and Culinary Classes" at bounding box center [427, 121] width 93 height 11
click at [478, 118] on button "Food and Culinary Classes" at bounding box center [482, 120] width 9 height 9
click at [325, 285] on span "Wine Tasting" at bounding box center [296, 278] width 93 height 11
click at [346, 283] on button "Wine Tasting" at bounding box center [350, 277] width 9 height 9
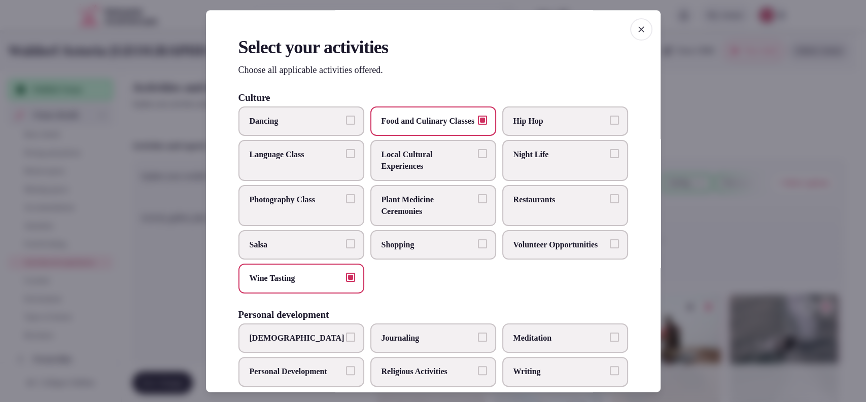
click at [559, 227] on label "Restaurants" at bounding box center [565, 206] width 126 height 41
click at [610, 204] on button "Restaurants" at bounding box center [614, 199] width 9 height 9
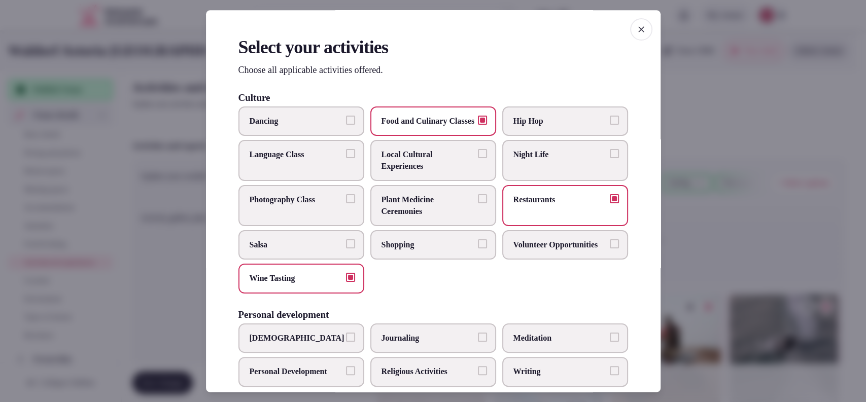
click at [716, 203] on div at bounding box center [433, 201] width 866 height 402
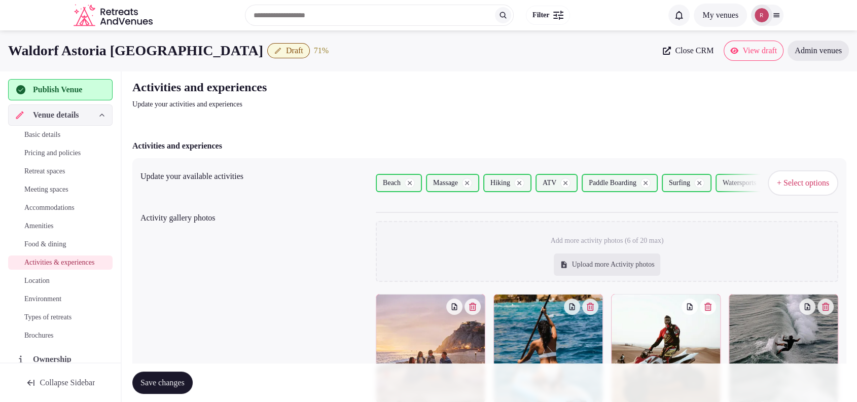
scroll to position [280, 0]
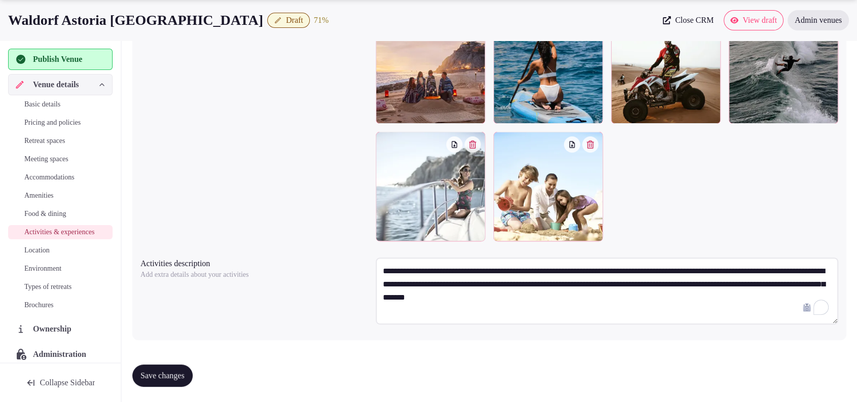
click at [158, 371] on span "Save changes" at bounding box center [163, 376] width 44 height 10
click at [172, 372] on span "Save changes" at bounding box center [163, 376] width 44 height 10
click at [53, 252] on div "Basic details Pricing and policies Retreat spaces Meeting spaces Accommodations…" at bounding box center [60, 204] width 105 height 219
click at [49, 256] on span "Location" at bounding box center [36, 251] width 25 height 10
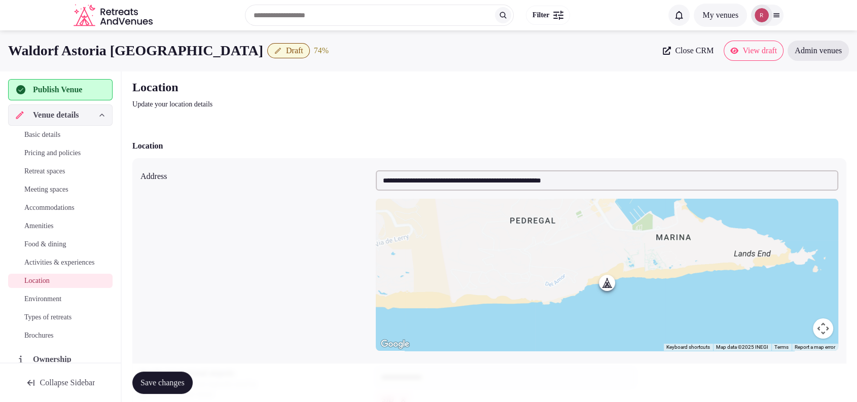
scroll to position [212, 0]
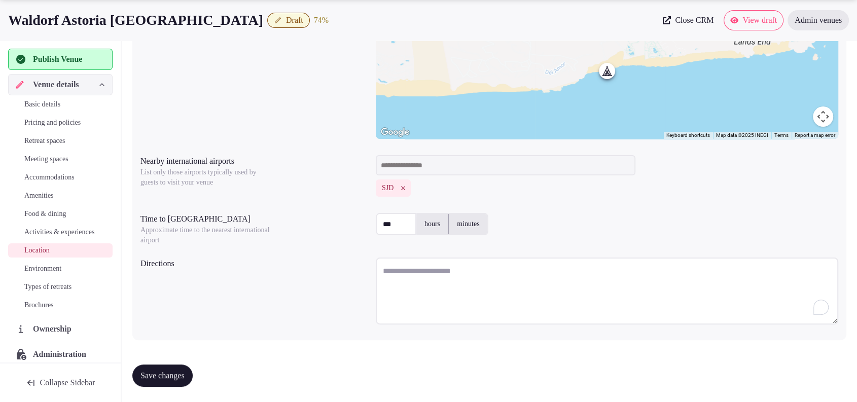
click at [455, 281] on textarea "To enrich screen reader interactions, please activate Accessibility in Grammarl…" at bounding box center [607, 291] width 463 height 67
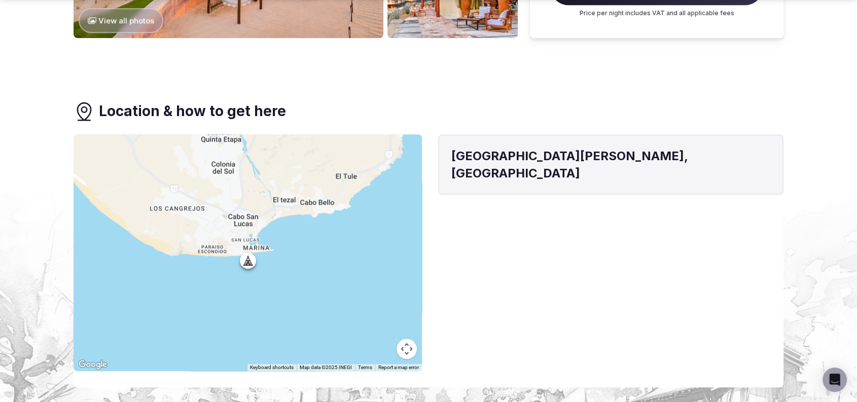
scroll to position [450, 0]
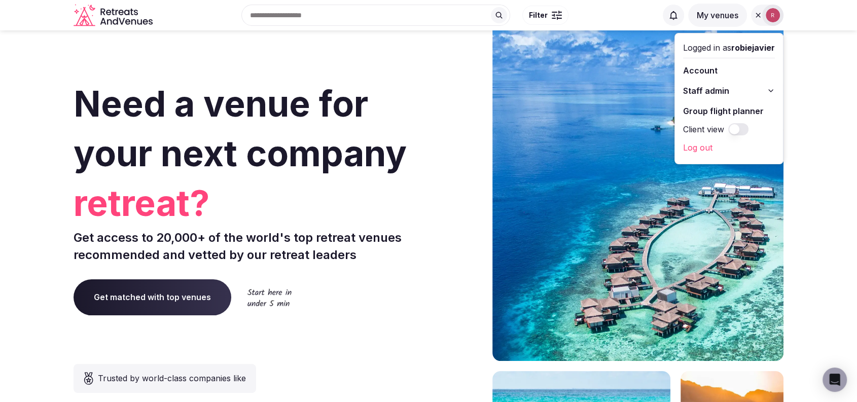
click at [735, 91] on button "Staff admin" at bounding box center [729, 91] width 92 height 16
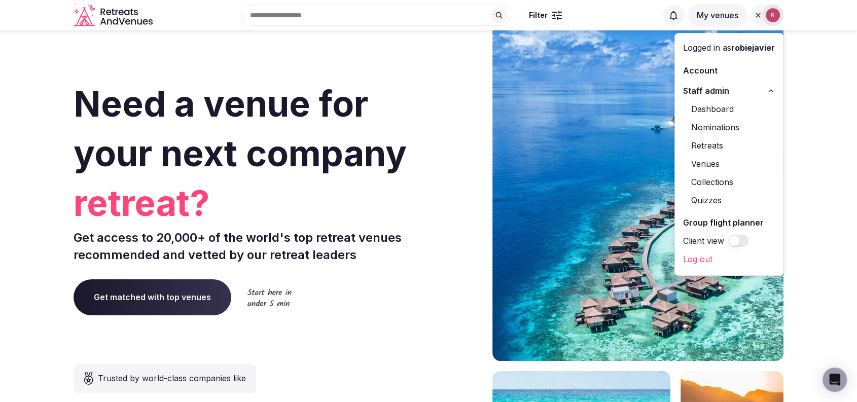
click at [710, 162] on link "Venues" at bounding box center [729, 164] width 92 height 16
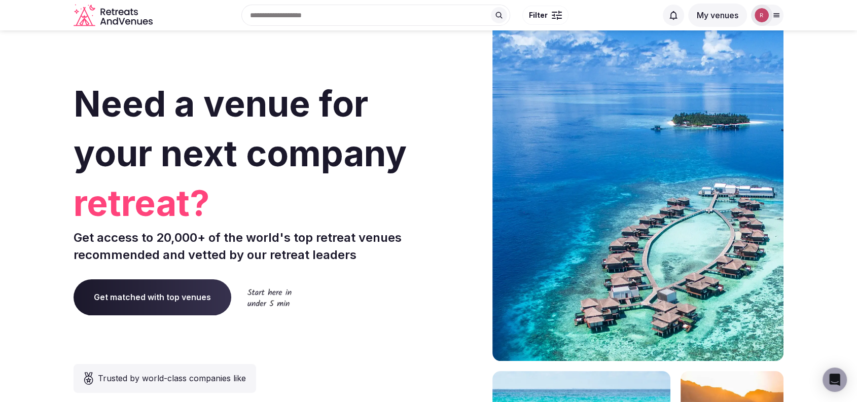
click at [155, 159] on span "Need a venue for your next company" at bounding box center [240, 128] width 333 height 93
click at [781, 16] on div at bounding box center [777, 15] width 14 height 8
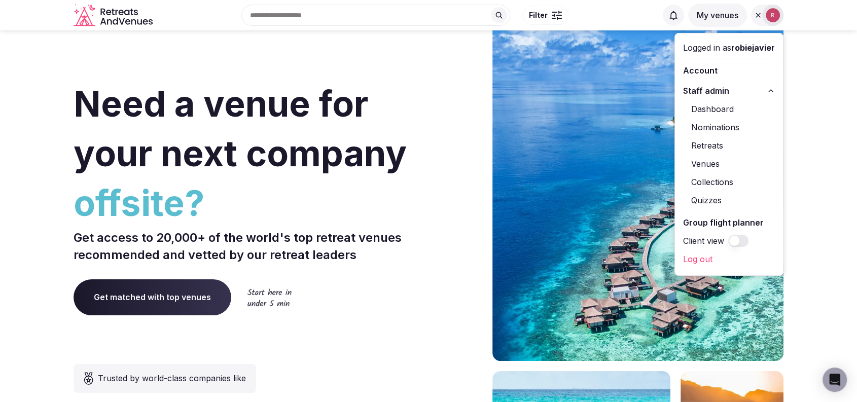
click at [698, 163] on link "Venues" at bounding box center [729, 164] width 92 height 16
click at [691, 161] on link "Venues" at bounding box center [729, 164] width 92 height 16
click at [701, 165] on link "Venues" at bounding box center [729, 164] width 92 height 16
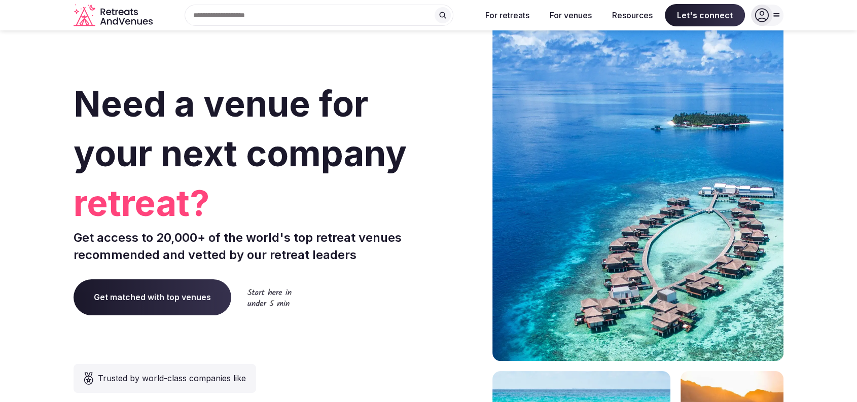
click at [780, 14] on icon at bounding box center [777, 15] width 8 height 8
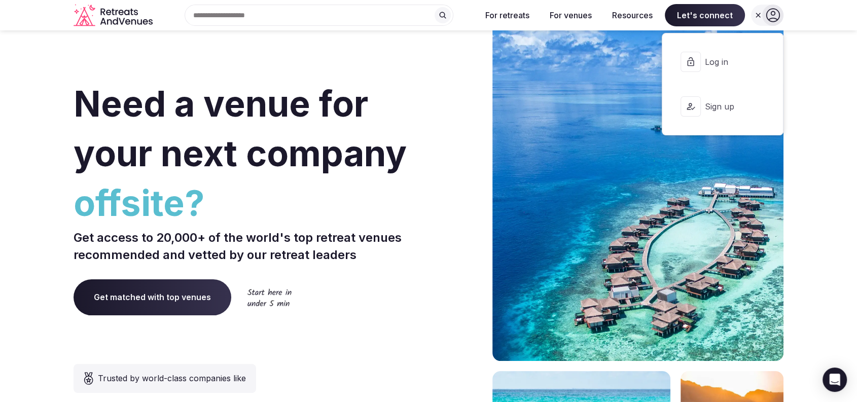
click at [710, 54] on button "Log in" at bounding box center [723, 62] width 105 height 41
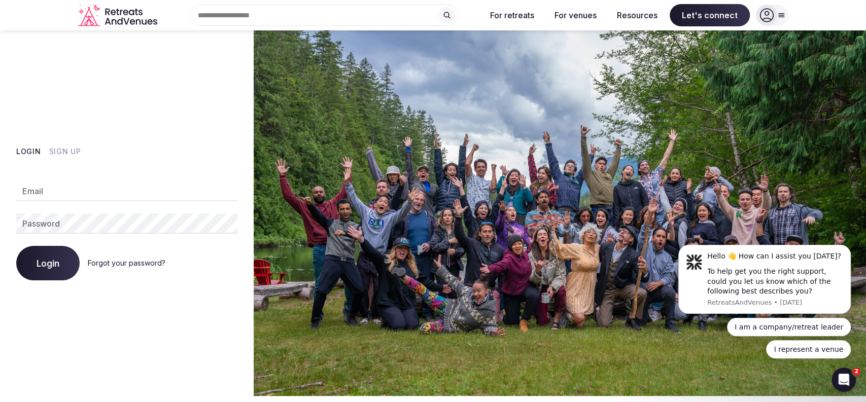
type input "**********"
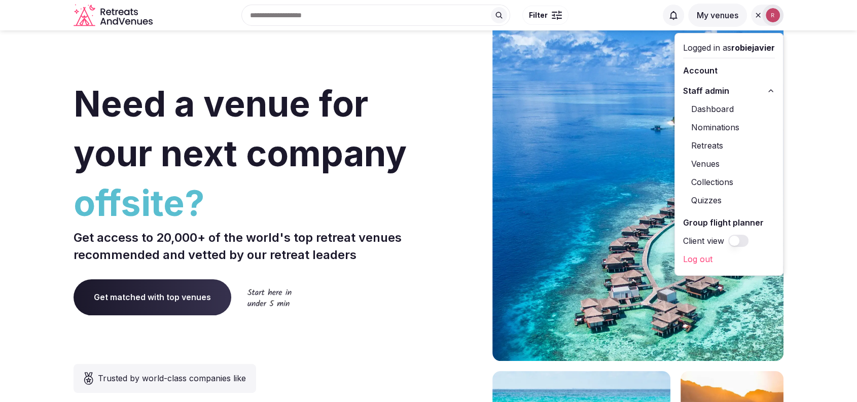
click at [710, 162] on link "Venues" at bounding box center [729, 164] width 92 height 16
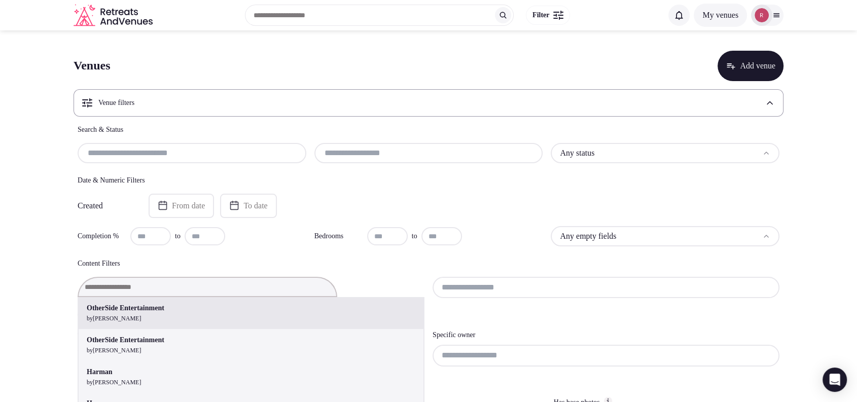
click at [168, 287] on div "OtherSide Entertainment by [PERSON_NAME] OtherSide Entertainment by [PERSON_NAM…" at bounding box center [251, 287] width 347 height 20
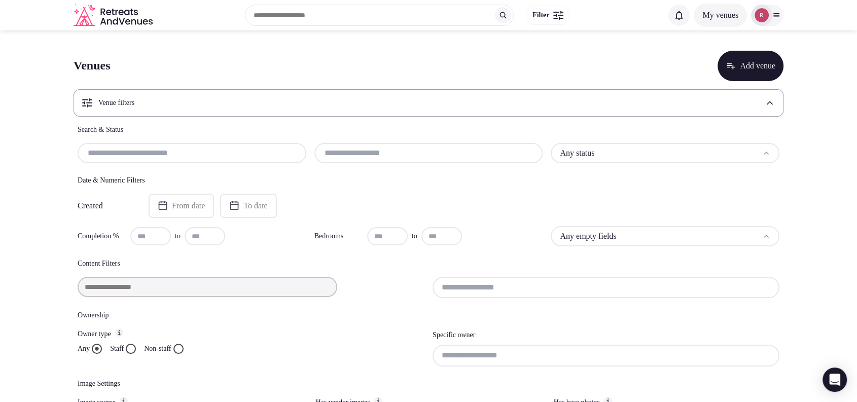
click at [191, 156] on input "text" at bounding box center [192, 153] width 221 height 12
paste input "**********"
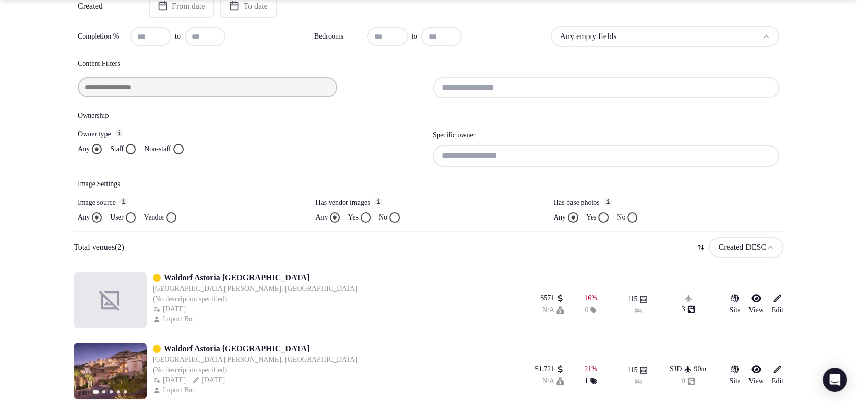
scroll to position [237, 0]
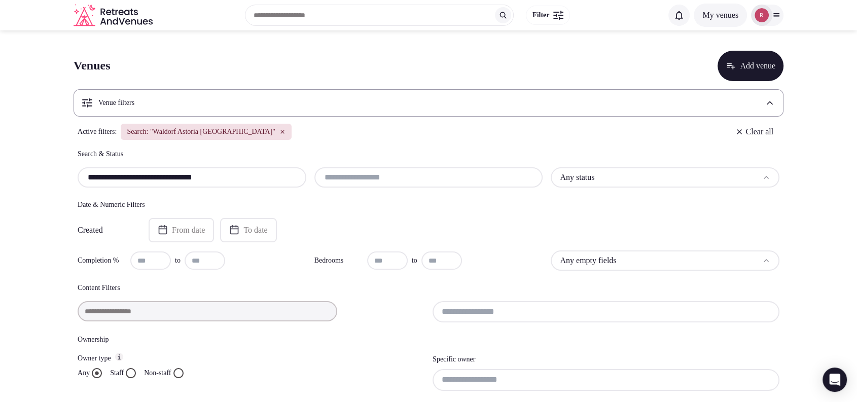
scroll to position [237, 0]
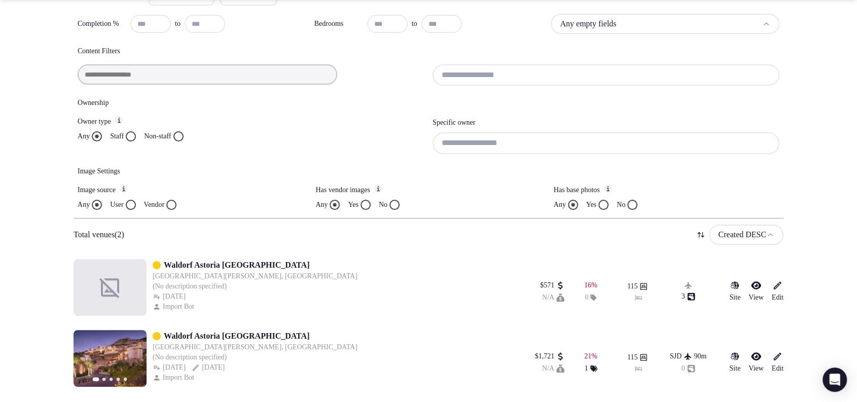
type input "**********"
click at [780, 286] on icon at bounding box center [778, 286] width 10 height 10
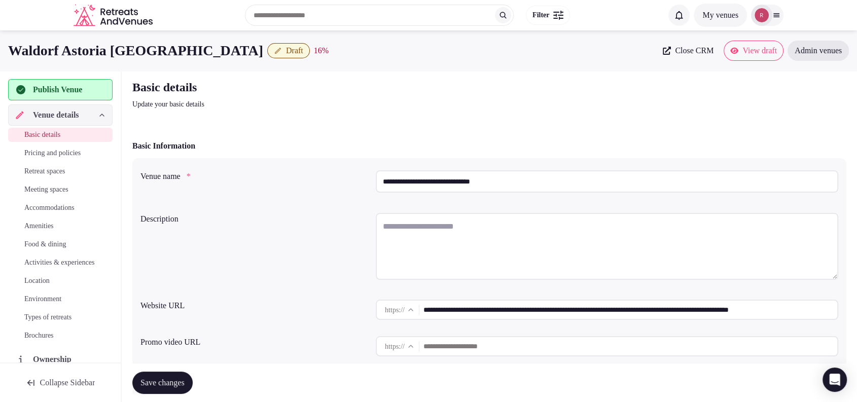
click at [272, 45] on button "Draft" at bounding box center [288, 50] width 43 height 15
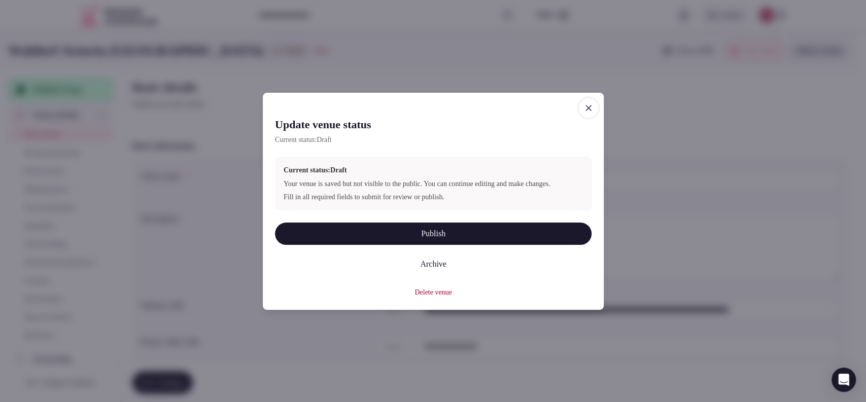
click at [445, 292] on button "Delete venue" at bounding box center [432, 293] width 37 height 10
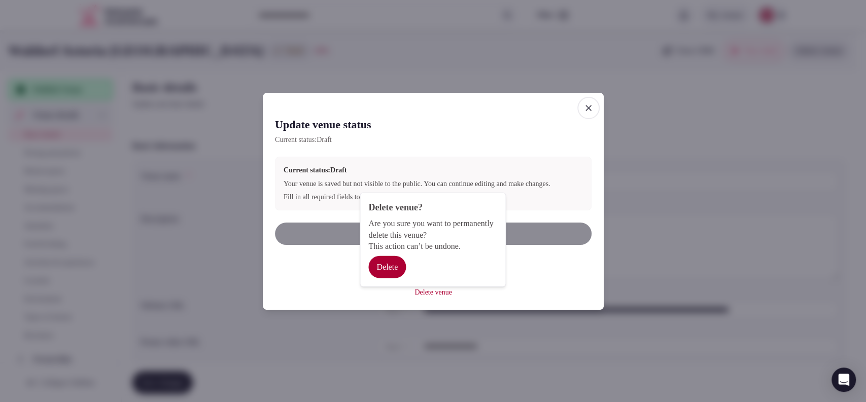
click at [396, 270] on button "Delete" at bounding box center [387, 267] width 38 height 22
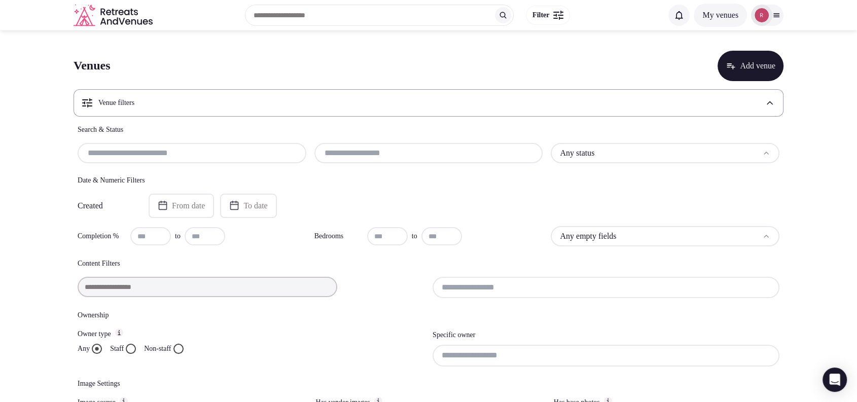
click at [145, 159] on div at bounding box center [192, 153] width 229 height 20
click at [145, 156] on input "text" at bounding box center [192, 153] width 221 height 12
paste input "**********"
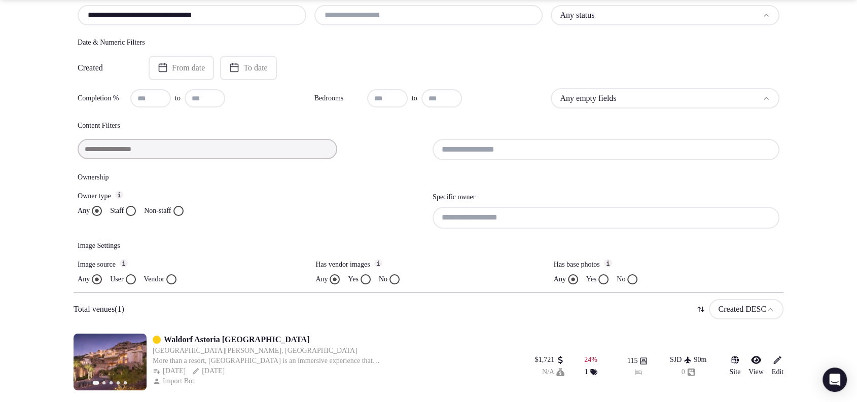
scroll to position [166, 0]
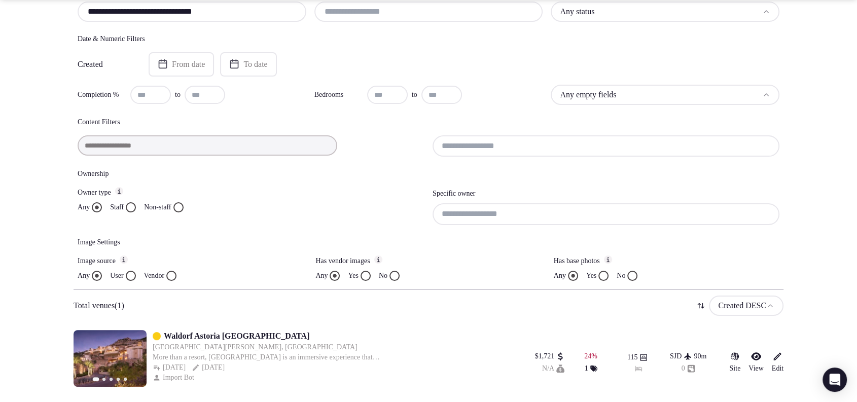
type input "**********"
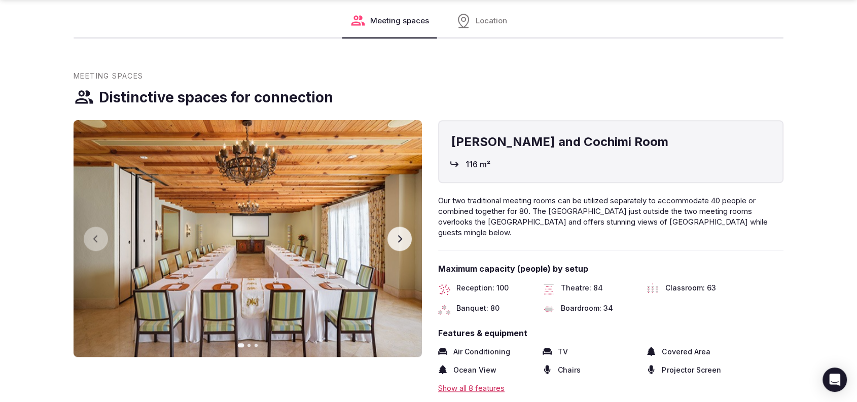
scroll to position [935, 0]
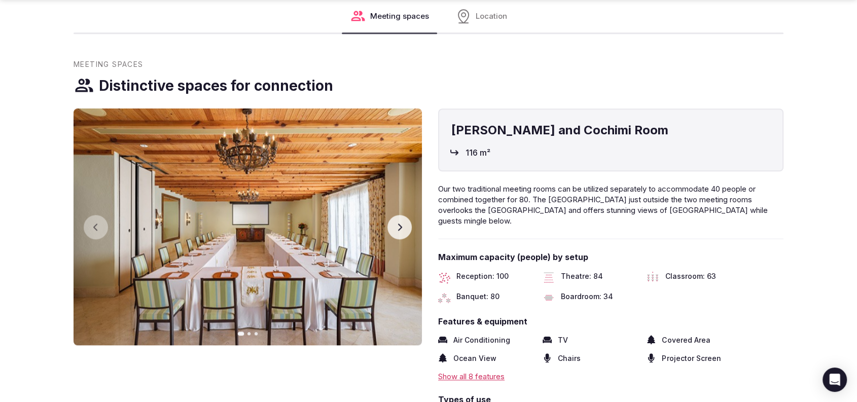
click at [392, 215] on button "Next slide" at bounding box center [400, 227] width 24 height 24
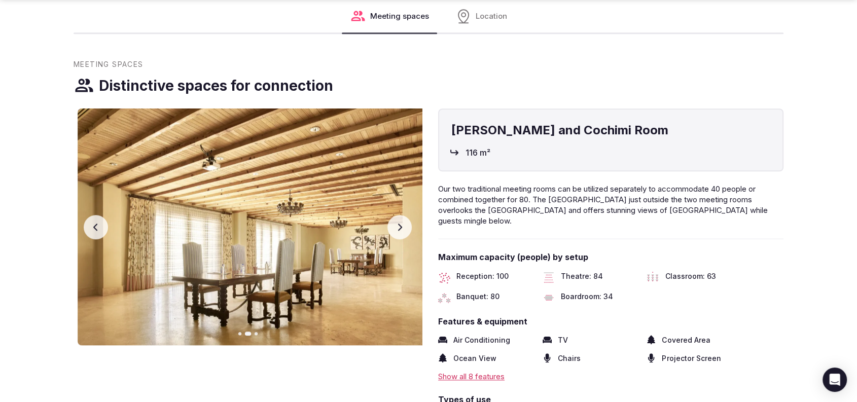
click at [392, 215] on button "Next slide" at bounding box center [400, 227] width 24 height 24
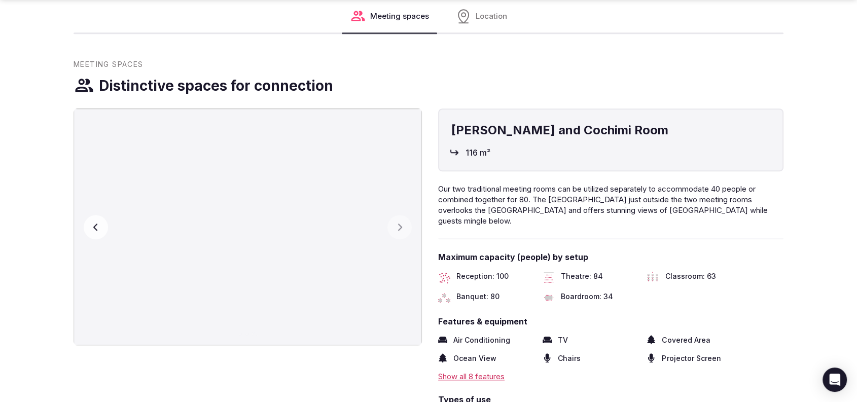
click at [100, 215] on button "Previous slide" at bounding box center [96, 227] width 24 height 24
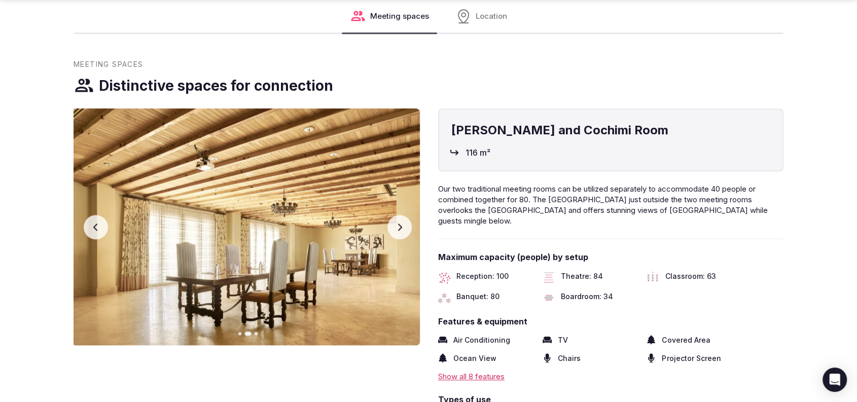
click at [100, 215] on button "Previous slide" at bounding box center [96, 227] width 24 height 24
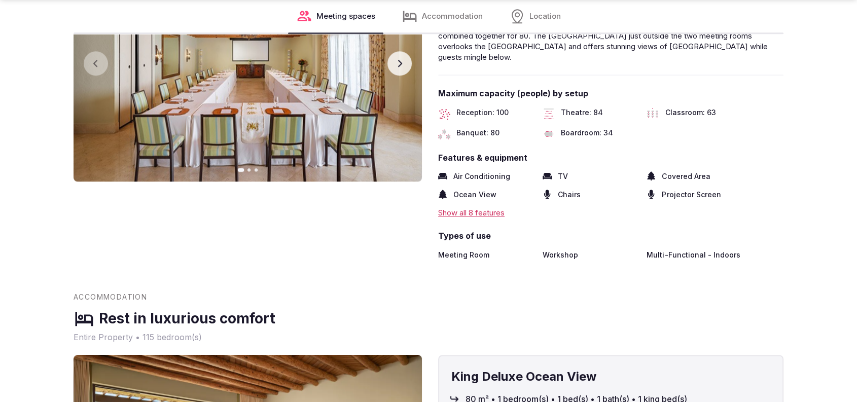
scroll to position [922, 0]
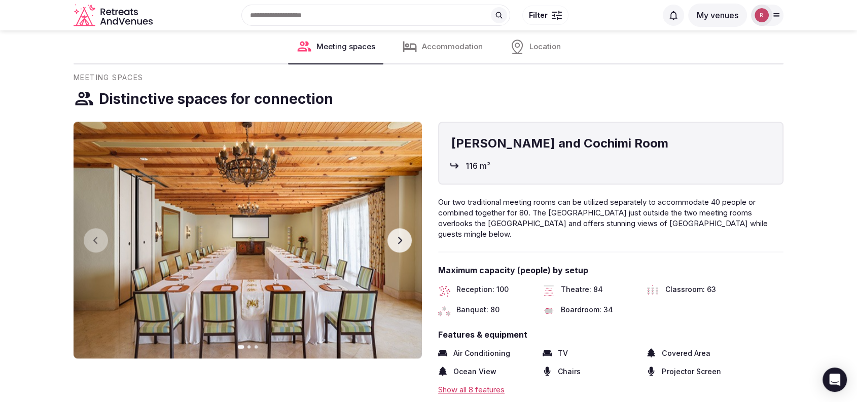
click at [399, 228] on button "Next slide" at bounding box center [400, 240] width 24 height 24
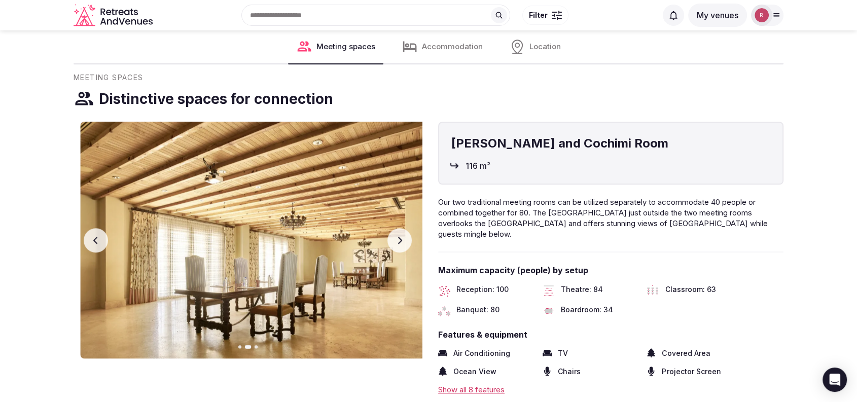
click at [399, 228] on button "Next slide" at bounding box center [400, 240] width 24 height 24
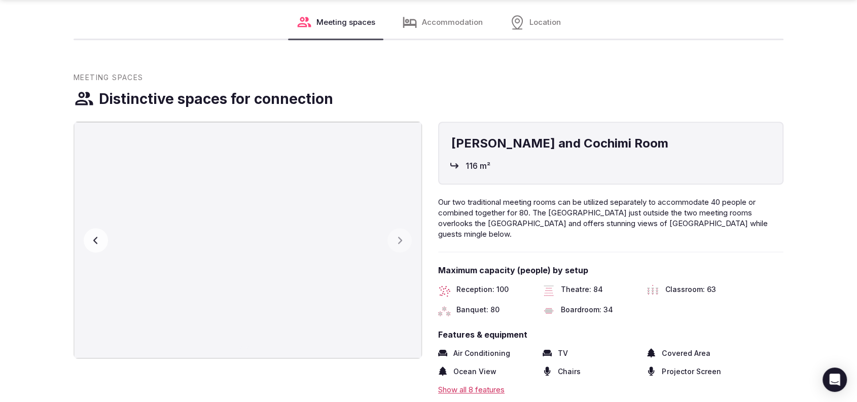
scroll to position [1274, 0]
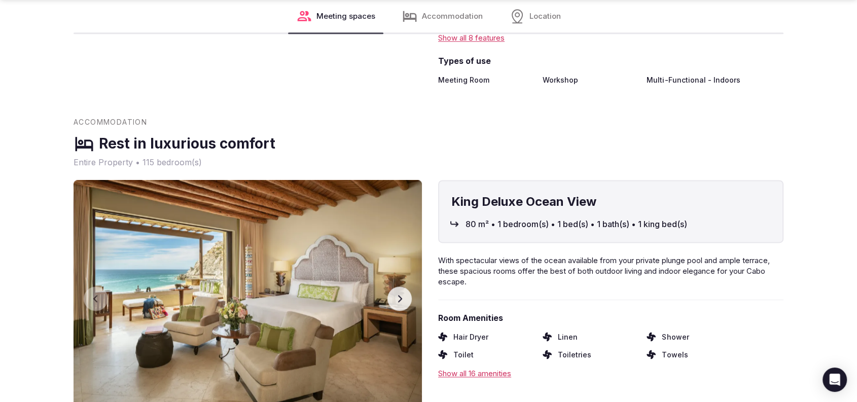
click at [393, 287] on button "Next slide" at bounding box center [400, 299] width 24 height 24
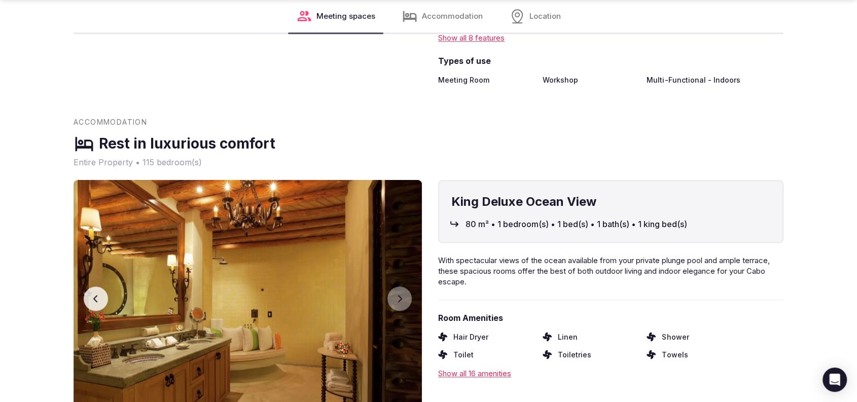
click at [93, 287] on button "Previous slide" at bounding box center [96, 299] width 24 height 24
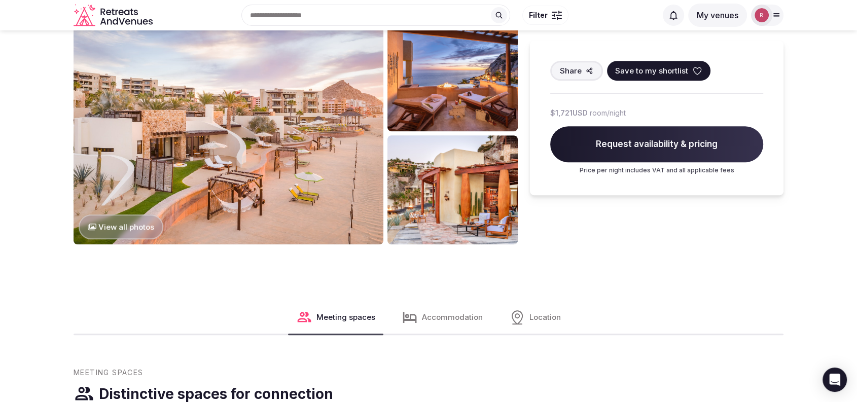
scroll to position [571, 0]
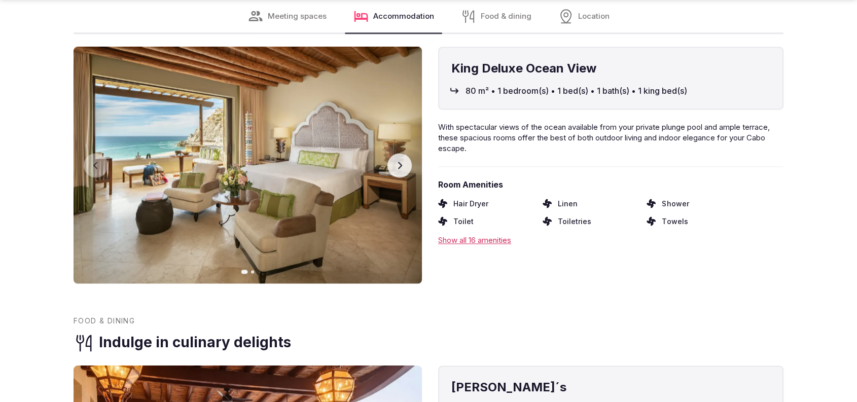
click at [393, 153] on button "Next slide" at bounding box center [400, 165] width 24 height 24
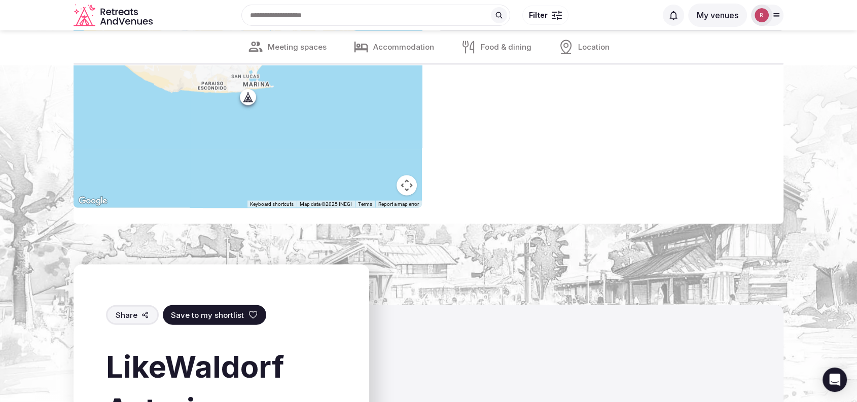
scroll to position [1056, 0]
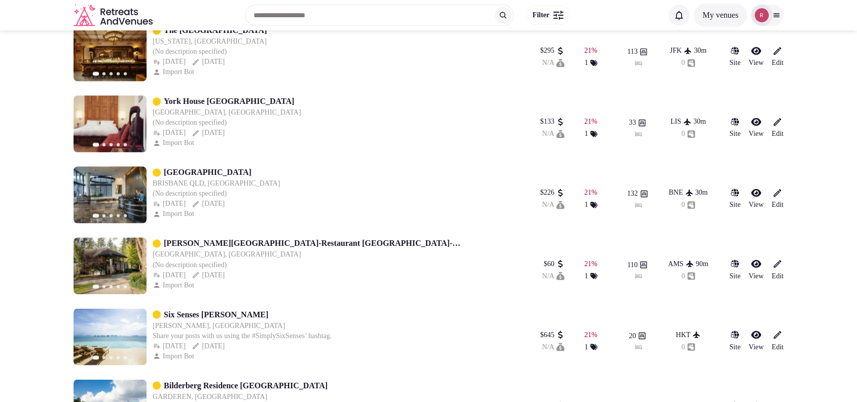
scroll to position [8708, 0]
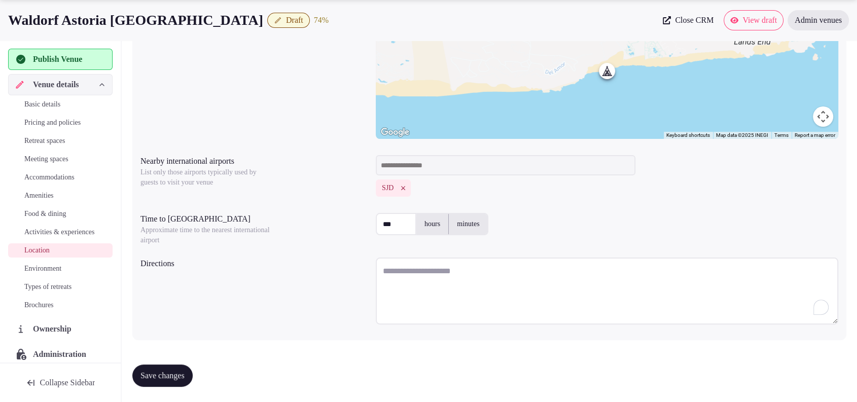
scroll to position [212, 0]
click at [466, 225] on label "minutes" at bounding box center [468, 224] width 39 height 26
drag, startPoint x: 396, startPoint y: 228, endPoint x: 341, endPoint y: 214, distance: 56.5
click at [341, 214] on div "Time to international airport Approximate time to the nearest international air…" at bounding box center [490, 227] width 698 height 37
type input "**"
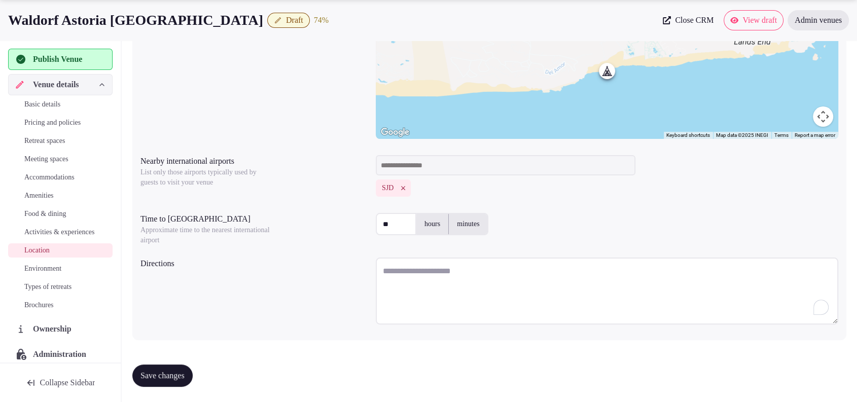
click at [427, 292] on textarea "To enrich screen reader interactions, please activate Accessibility in Grammarl…" at bounding box center [607, 291] width 463 height 67
paste textarea "**********"
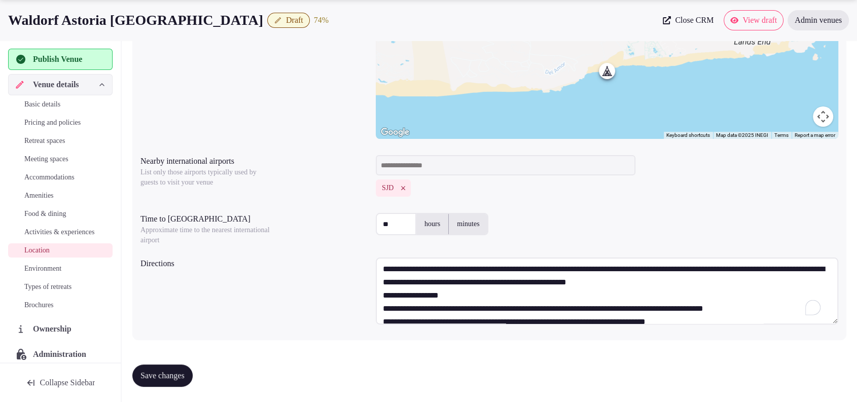
scroll to position [0, 0]
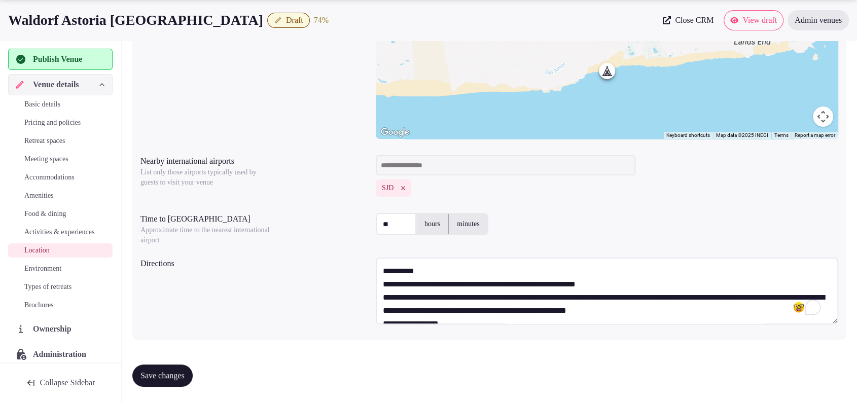
click at [461, 269] on textarea "**********" at bounding box center [607, 291] width 463 height 67
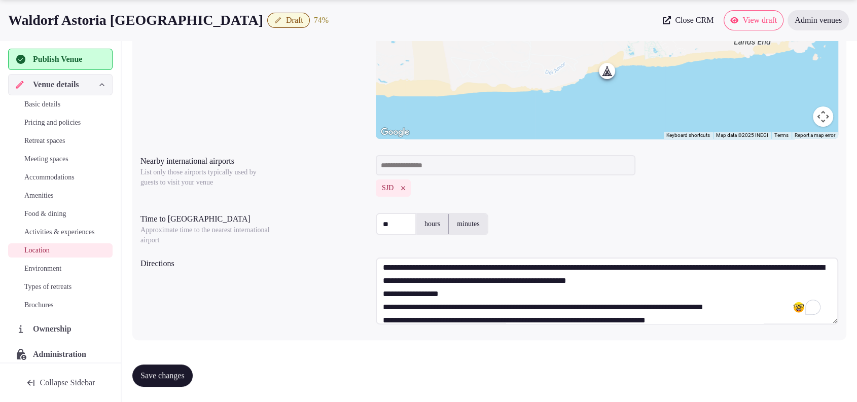
scroll to position [27, 0]
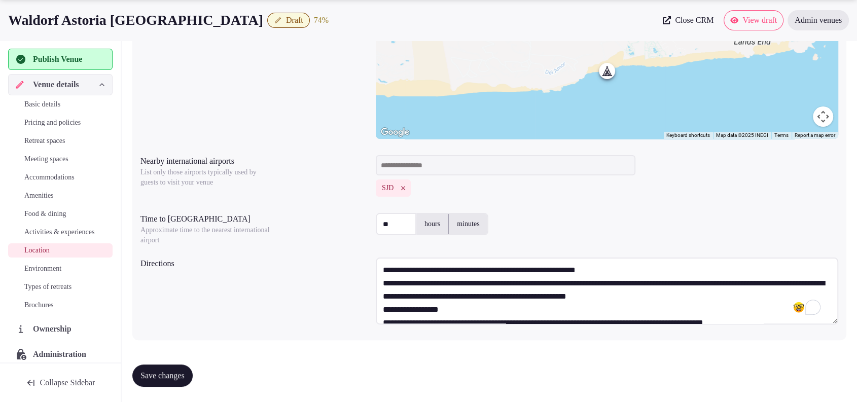
click at [745, 294] on textarea "**********" at bounding box center [607, 291] width 463 height 67
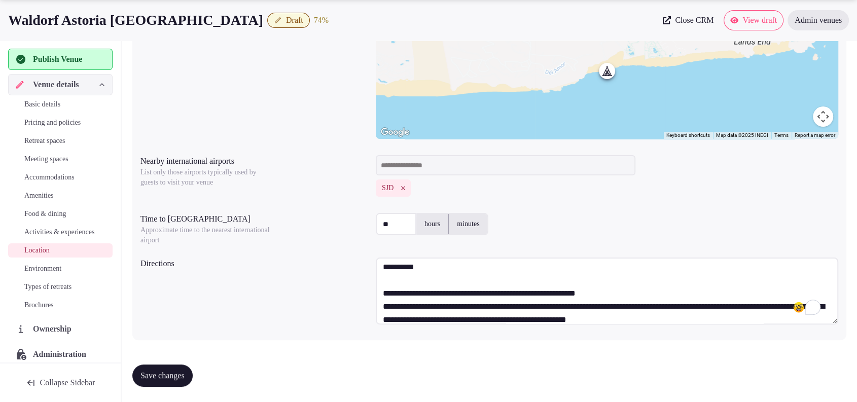
scroll to position [0, 0]
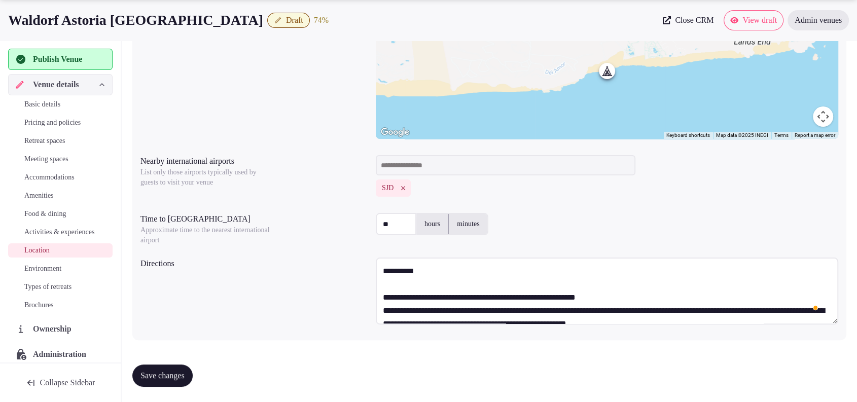
click at [377, 269] on textarea "**********" at bounding box center [607, 291] width 463 height 67
paste textarea "**********"
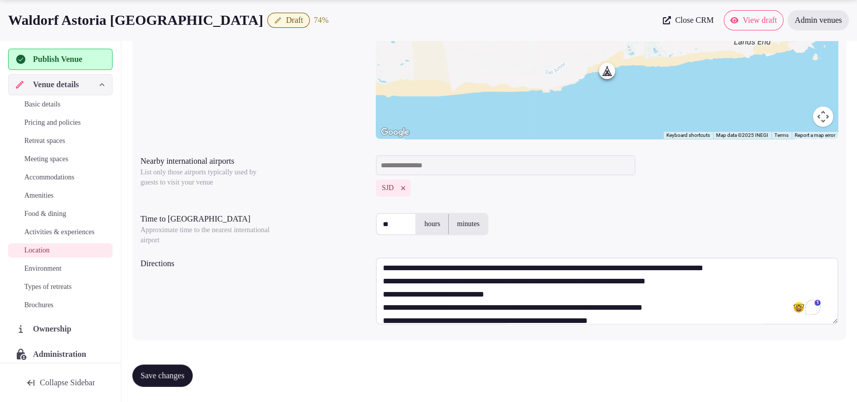
click at [454, 265] on textarea "**********" at bounding box center [607, 291] width 463 height 67
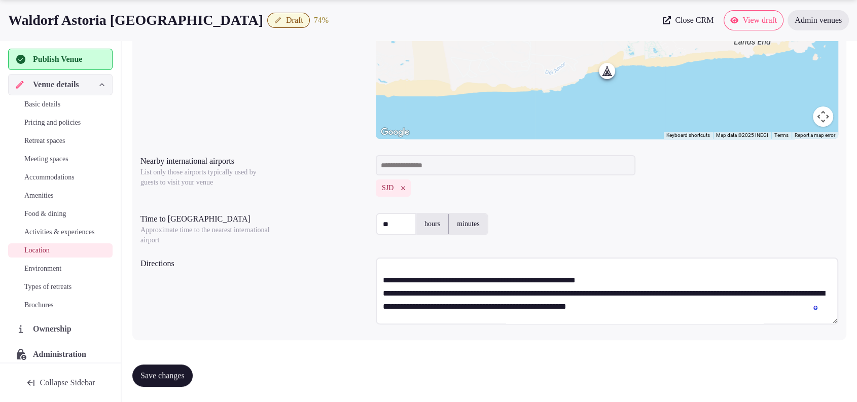
click at [428, 266] on textarea "**********" at bounding box center [607, 291] width 463 height 67
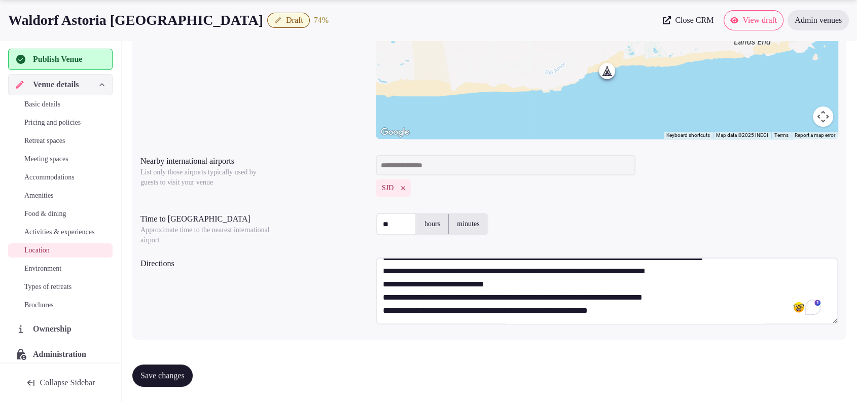
type textarea "**********"
click at [161, 375] on span "Save changes" at bounding box center [163, 376] width 44 height 10
click at [49, 274] on span "Environment" at bounding box center [42, 269] width 37 height 10
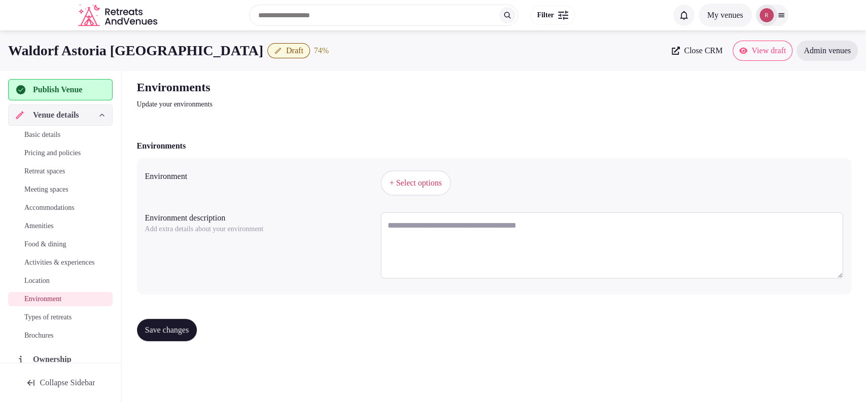
click at [392, 178] on span "+ Select options" at bounding box center [416, 183] width 52 height 11
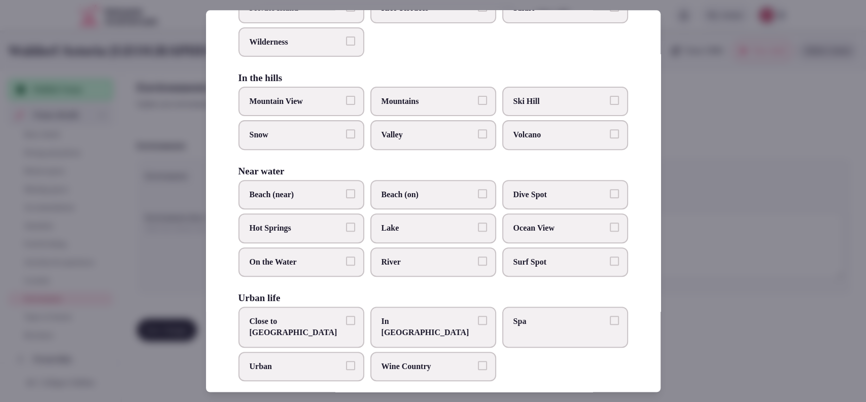
click at [336, 196] on span "Beach (near)" at bounding box center [296, 194] width 93 height 11
click at [346, 196] on button "Beach (near)" at bounding box center [350, 193] width 9 height 9
click at [577, 231] on span "Ocean View" at bounding box center [559, 228] width 93 height 11
click at [610, 231] on button "Ocean View" at bounding box center [614, 227] width 9 height 9
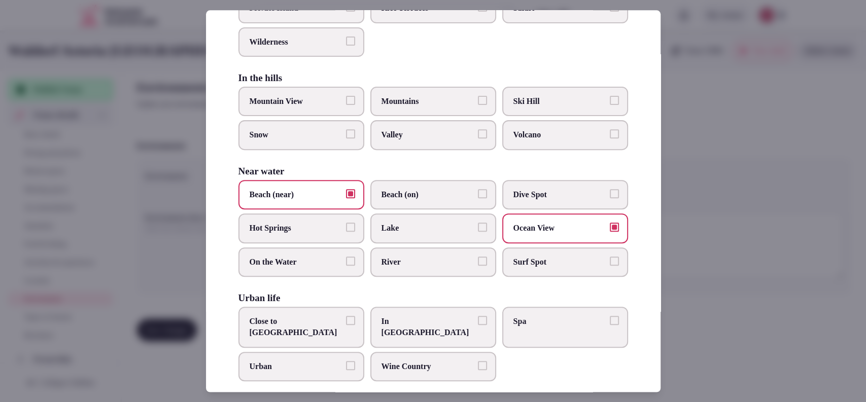
click at [707, 241] on div at bounding box center [433, 201] width 866 height 402
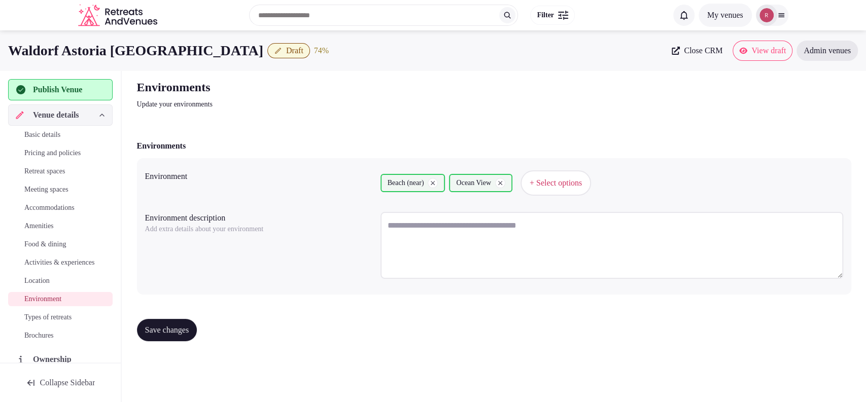
click at [148, 329] on span "Save changes" at bounding box center [167, 330] width 44 height 10
click at [37, 322] on link "Types of retreats" at bounding box center [60, 317] width 105 height 14
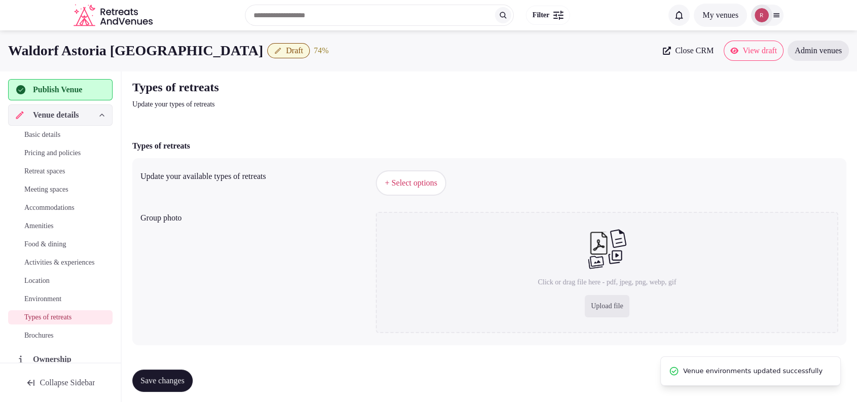
click at [395, 172] on button "+ Select options" at bounding box center [411, 182] width 71 height 25
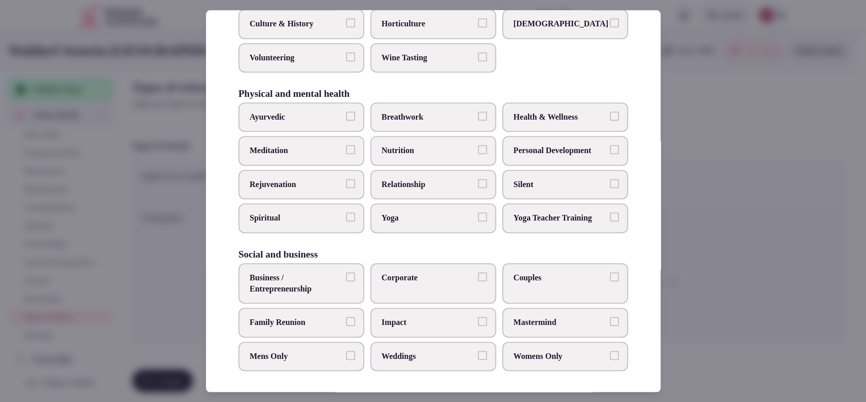
click at [440, 287] on label "Corporate" at bounding box center [433, 283] width 126 height 41
click at [478, 281] on button "Corporate" at bounding box center [482, 276] width 9 height 9
click at [526, 280] on label "Couples" at bounding box center [565, 283] width 126 height 41
click at [610, 280] on button "Couples" at bounding box center [614, 276] width 9 height 9
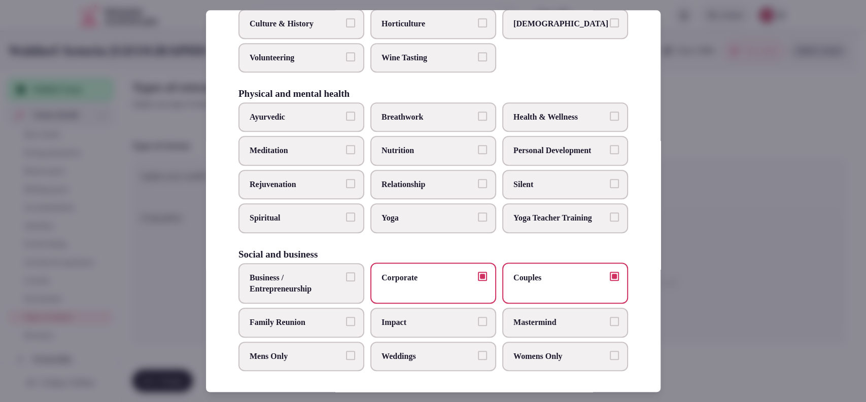
click at [297, 313] on label "Family Reunion" at bounding box center [301, 322] width 126 height 29
click at [346, 317] on button "Family Reunion" at bounding box center [350, 321] width 9 height 9
click at [392, 352] on span "Weddings" at bounding box center [427, 356] width 93 height 11
click at [478, 352] on button "Weddings" at bounding box center [482, 355] width 9 height 9
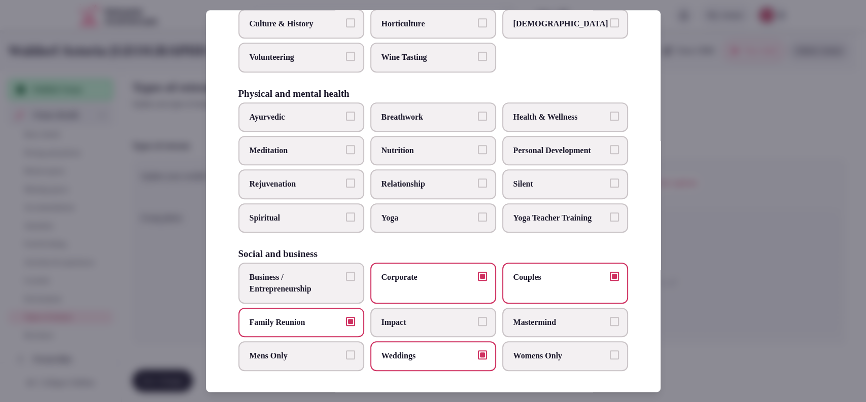
click at [743, 224] on div at bounding box center [433, 201] width 866 height 402
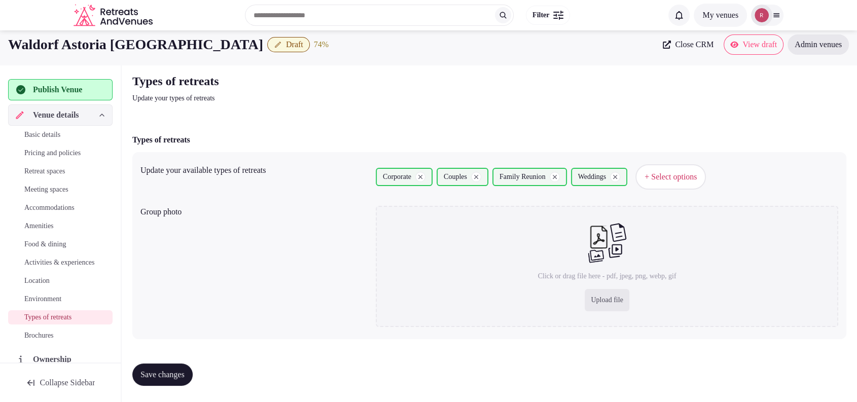
click at [159, 379] on span "Save changes" at bounding box center [163, 375] width 44 height 10
click at [60, 137] on span "Basic details" at bounding box center [42, 135] width 36 height 10
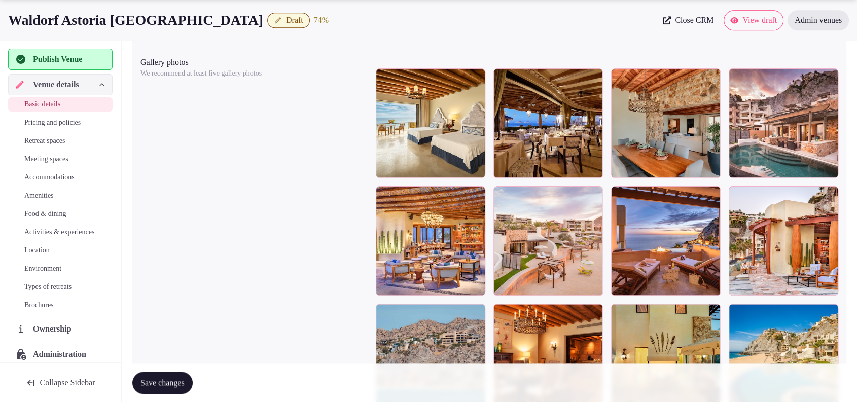
scroll to position [1294, 0]
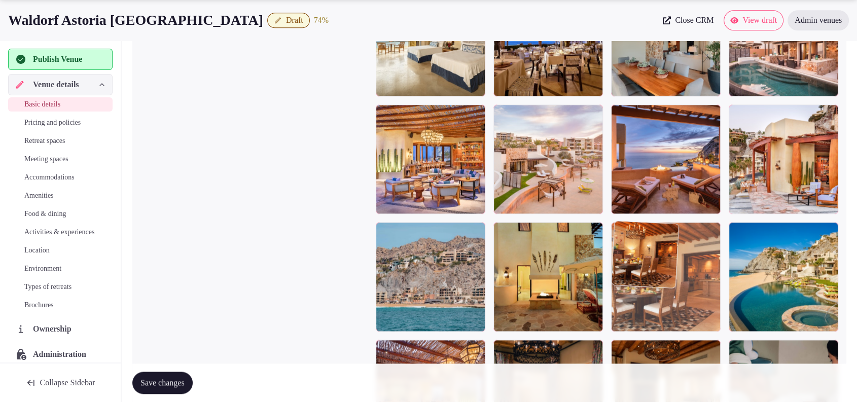
drag, startPoint x: 567, startPoint y: 291, endPoint x: 761, endPoint y: 289, distance: 194.3
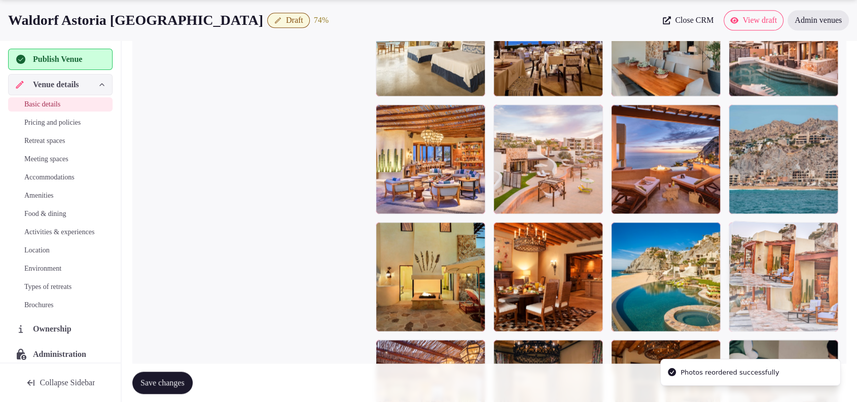
drag, startPoint x: 771, startPoint y: 186, endPoint x: 782, endPoint y: 323, distance: 136.9
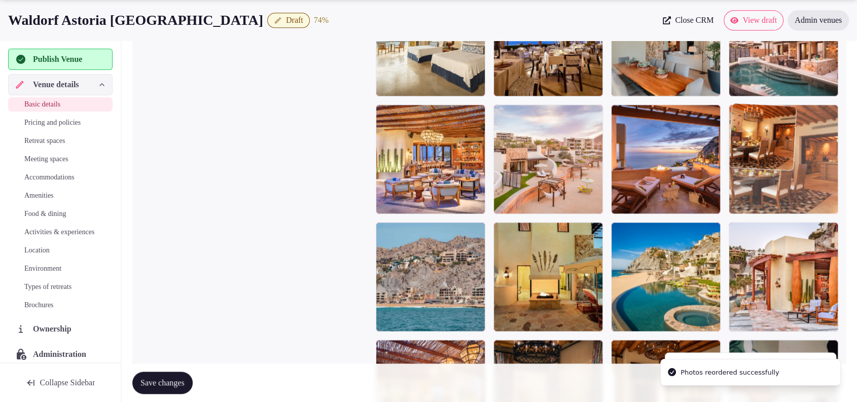
drag, startPoint x: 721, startPoint y: 246, endPoint x: 790, endPoint y: 194, distance: 86.6
click at [790, 194] on body "**********" at bounding box center [428, 144] width 857 height 2877
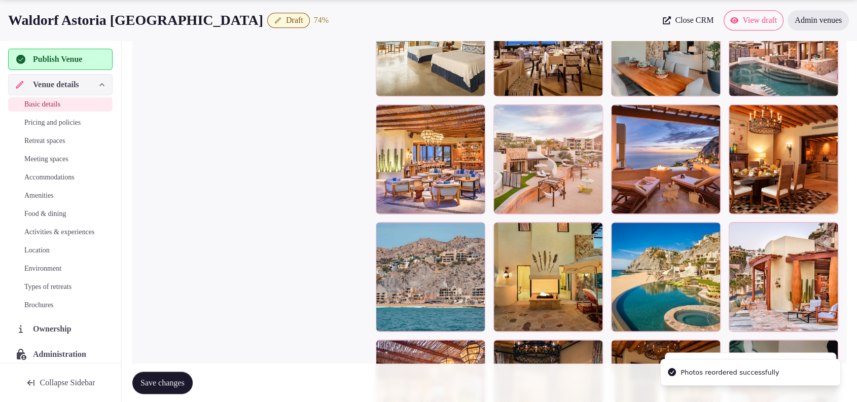
click at [166, 381] on span "Save changes" at bounding box center [163, 383] width 44 height 10
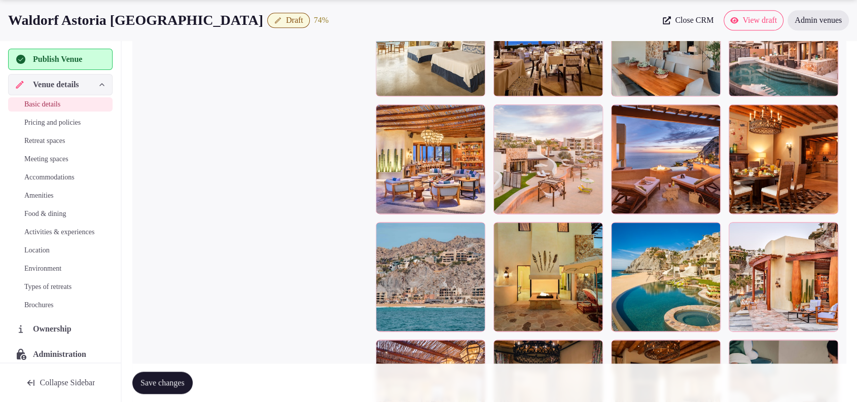
click at [81, 68] on div "Publish Venue" at bounding box center [60, 59] width 105 height 21
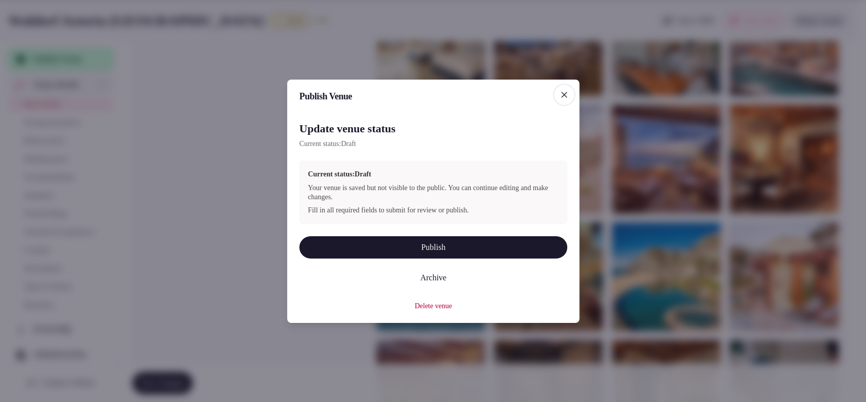
click at [201, 255] on div at bounding box center [433, 201] width 866 height 402
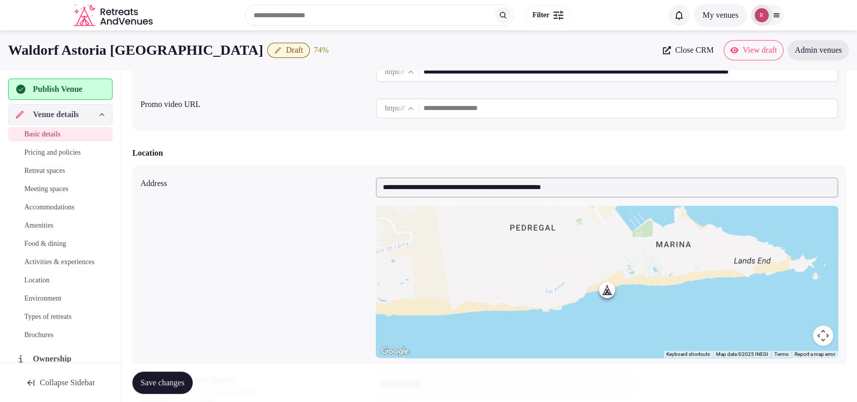
scroll to position [0, 0]
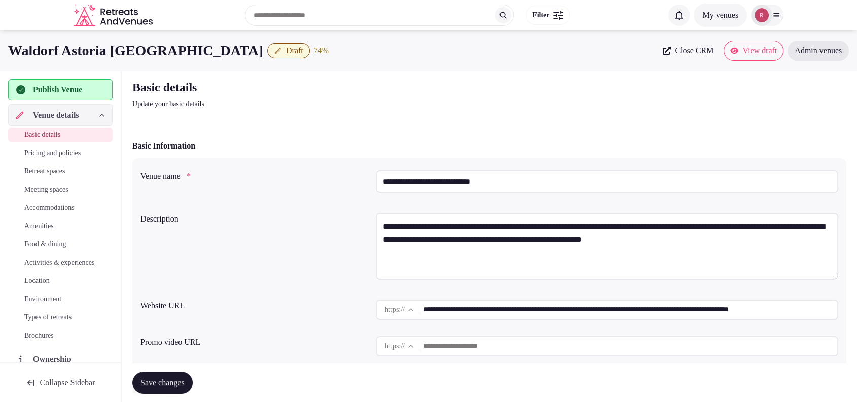
click at [75, 84] on span "Publish Venue" at bounding box center [57, 90] width 49 height 12
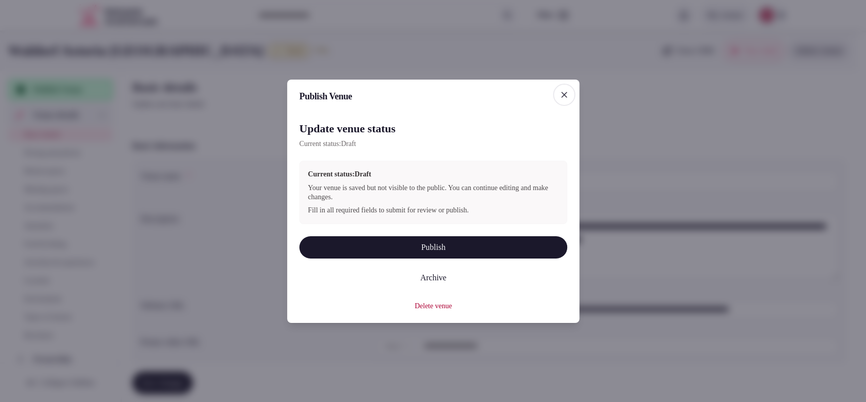
click at [569, 98] on span "button" at bounding box center [564, 94] width 22 height 22
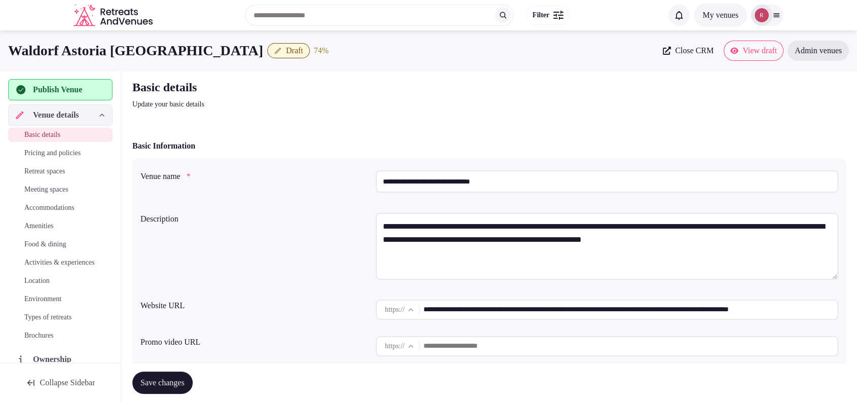
click at [72, 90] on span "Publish Venue" at bounding box center [57, 90] width 49 height 12
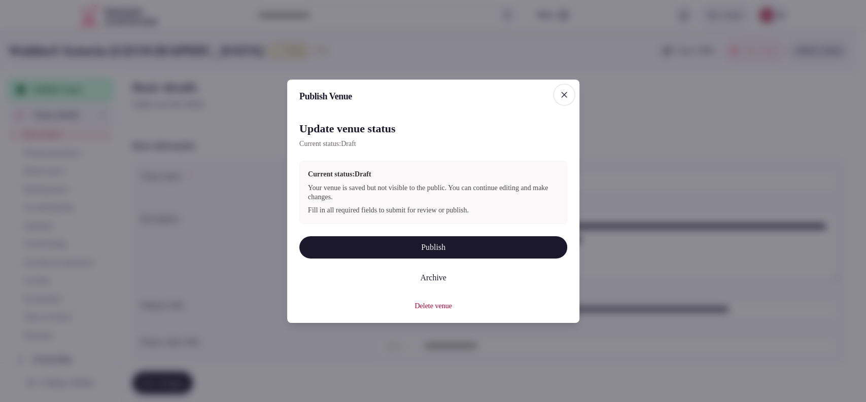
click at [344, 246] on button "Publish" at bounding box center [433, 247] width 268 height 22
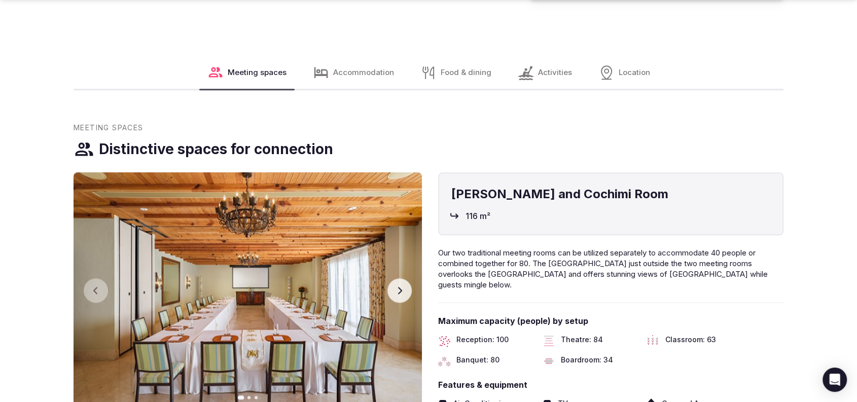
scroll to position [616, 0]
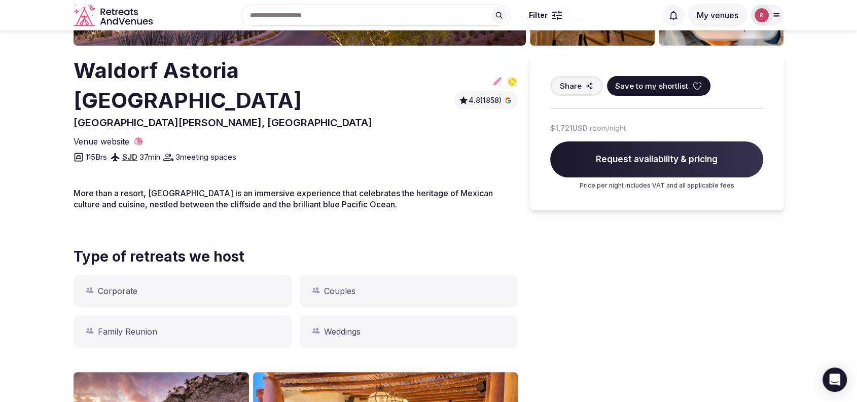
scroll to position [234, 0]
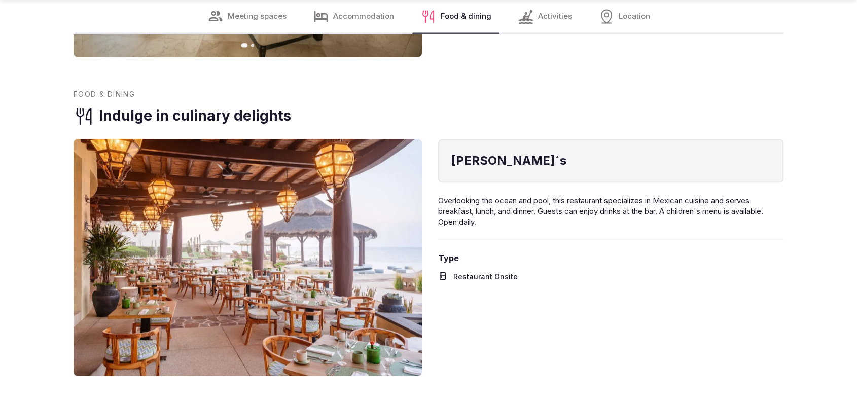
scroll to position [2111, 0]
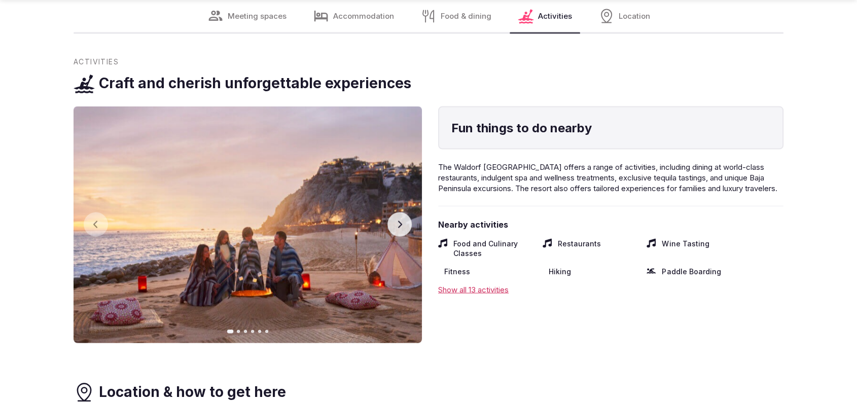
click at [405, 213] on button "Next slide" at bounding box center [400, 225] width 24 height 24
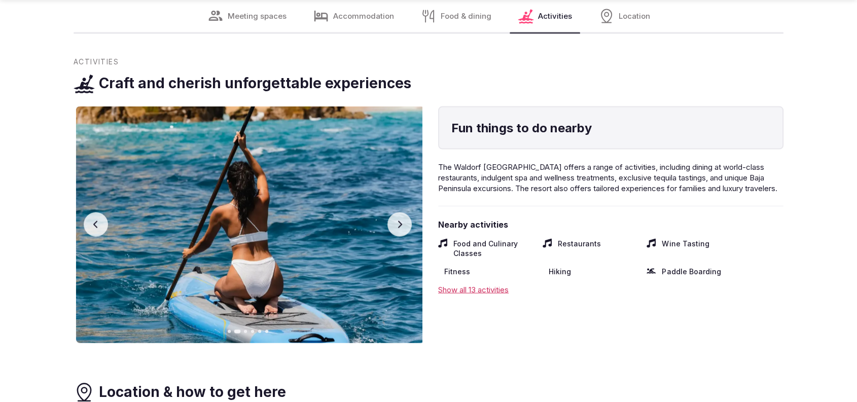
click at [405, 213] on button "Next slide" at bounding box center [400, 225] width 24 height 24
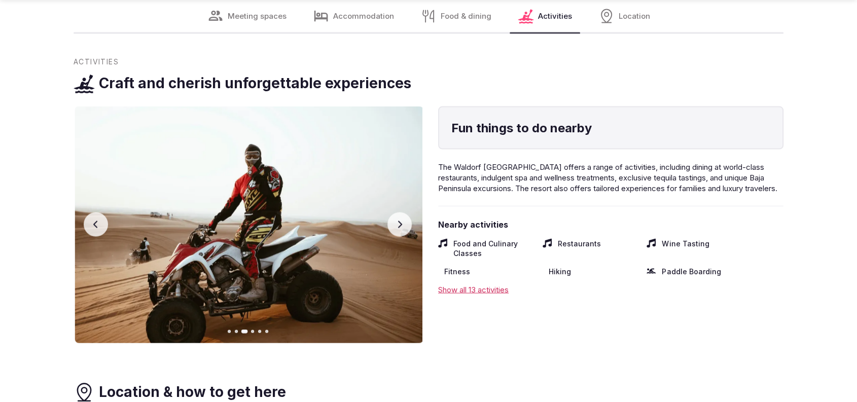
click at [405, 213] on button "Next slide" at bounding box center [400, 225] width 24 height 24
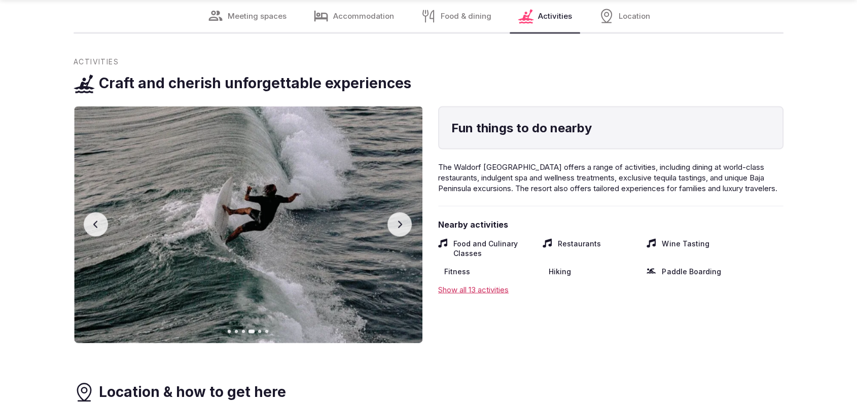
click at [405, 213] on button "Next slide" at bounding box center [400, 225] width 24 height 24
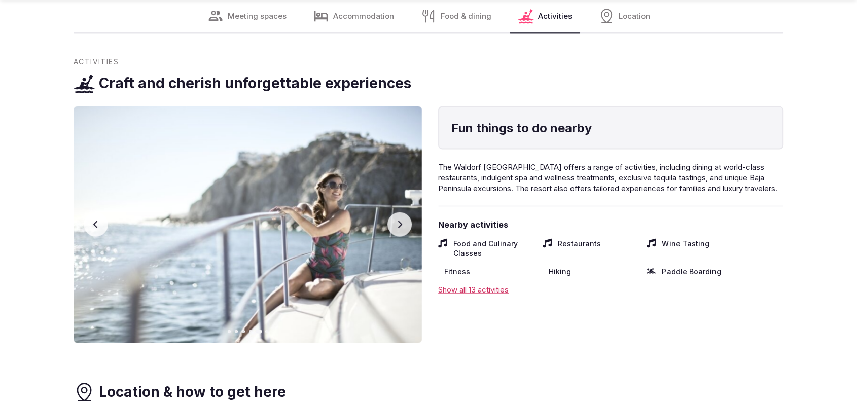
click at [450, 285] on div "Show all 13 activities" at bounding box center [610, 290] width 345 height 11
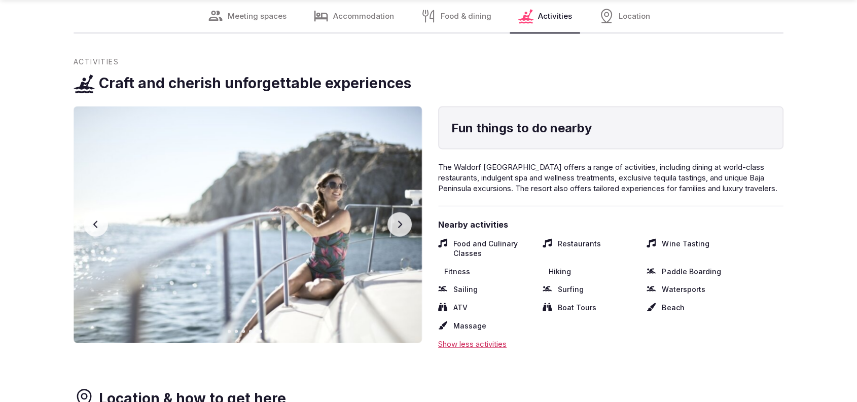
click at [395, 213] on button "Next slide" at bounding box center [400, 225] width 24 height 24
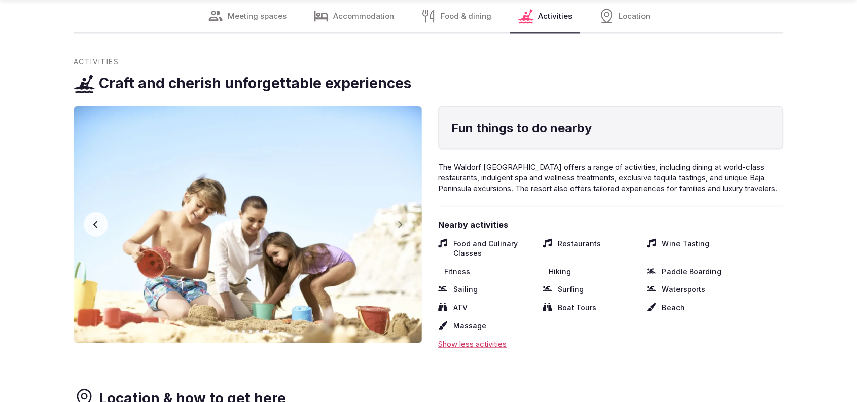
click at [99, 221] on icon "button" at bounding box center [96, 225] width 8 height 8
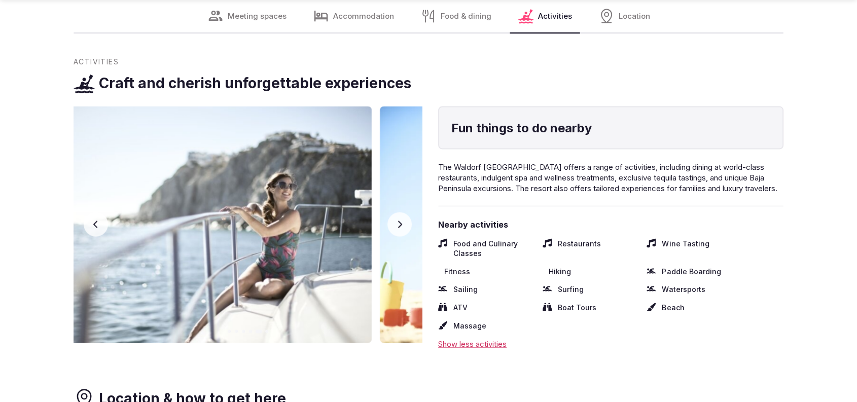
click at [99, 221] on icon "button" at bounding box center [96, 225] width 8 height 8
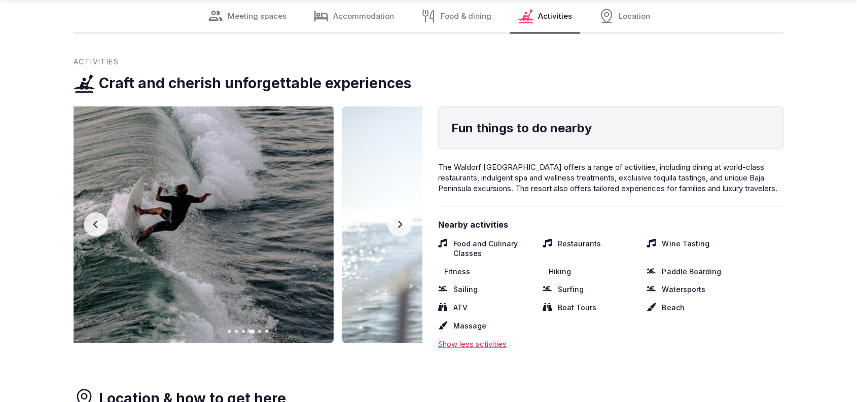
click at [99, 221] on icon "button" at bounding box center [96, 225] width 8 height 8
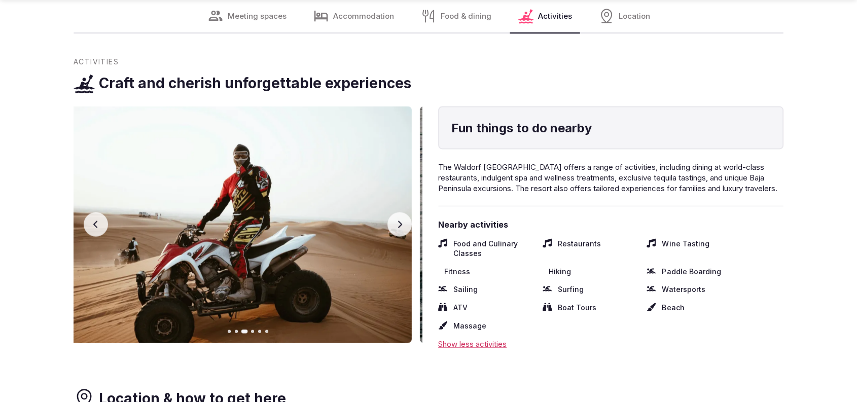
click at [99, 221] on icon "button" at bounding box center [96, 225] width 8 height 8
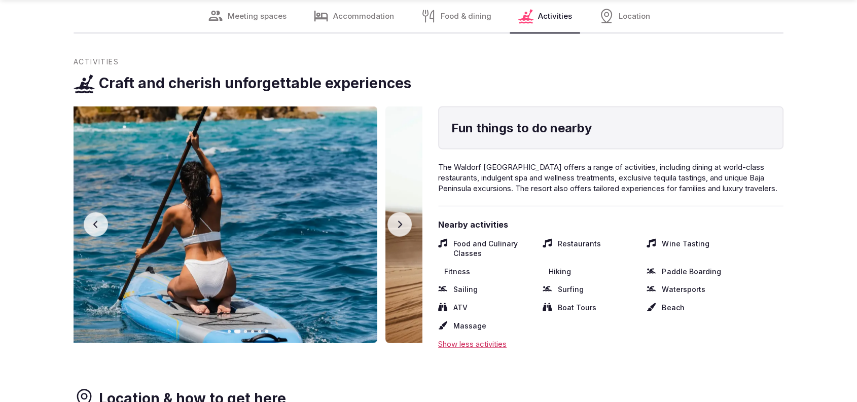
click at [99, 221] on icon "button" at bounding box center [96, 225] width 8 height 8
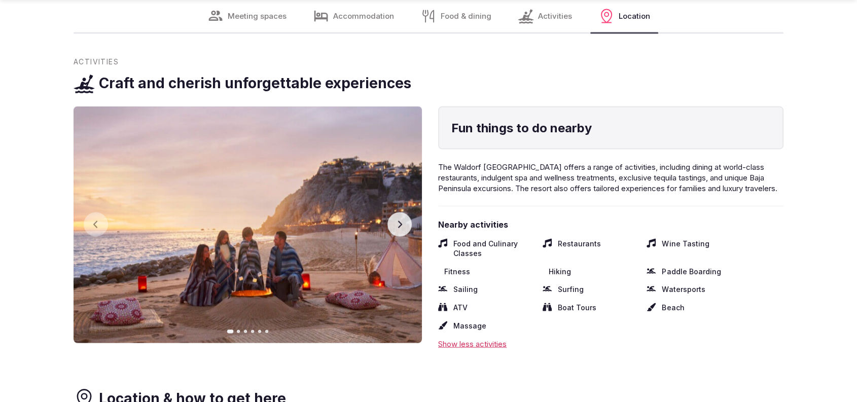
scroll to position [2463, 0]
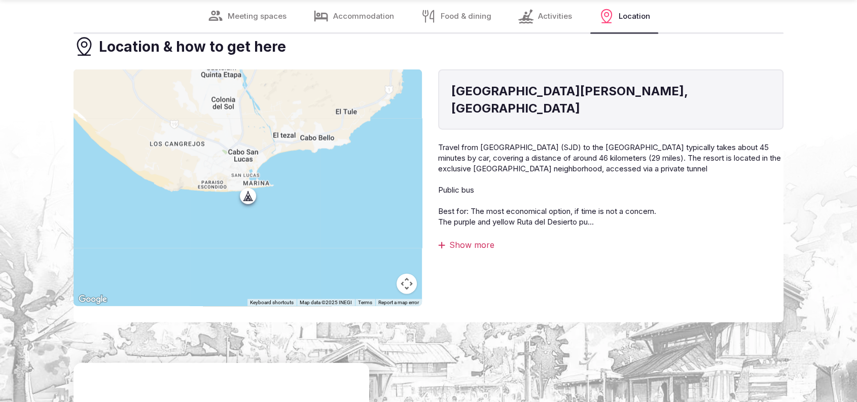
click at [450, 239] on div "Show more" at bounding box center [610, 244] width 345 height 11
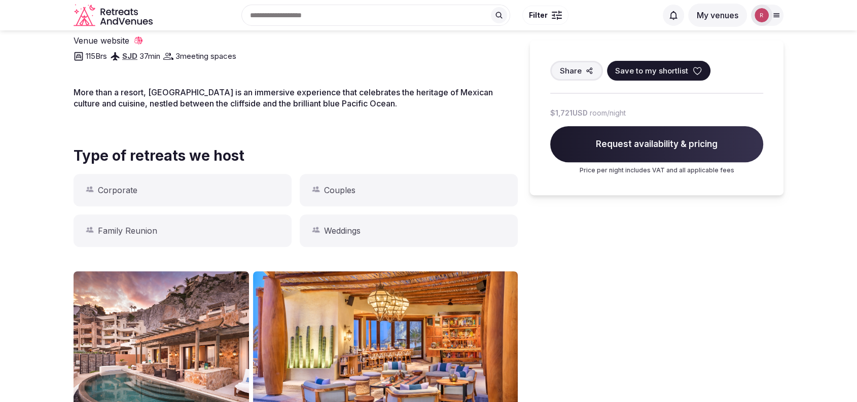
scroll to position [0, 0]
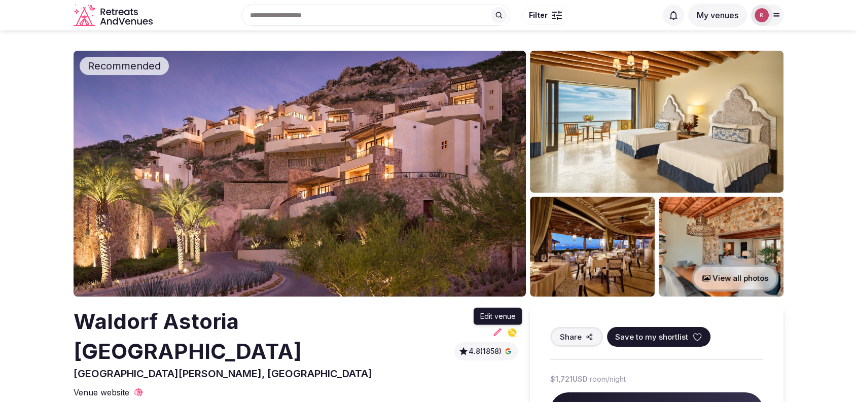
click at [498, 327] on icon at bounding box center [498, 332] width 10 height 10
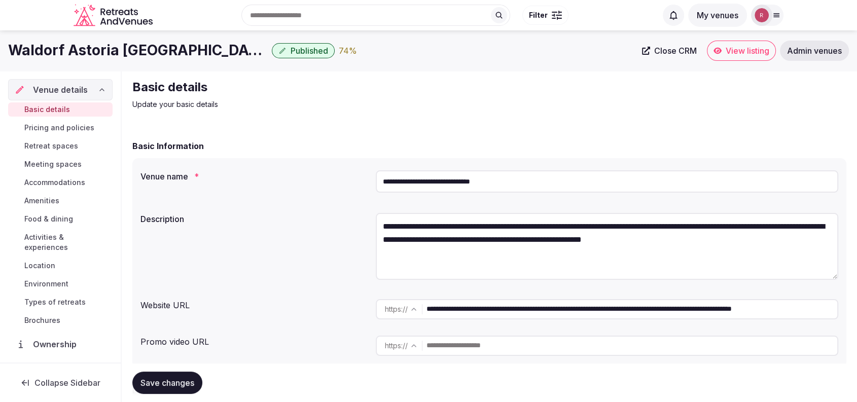
click at [469, 311] on input "**********" at bounding box center [632, 309] width 411 height 20
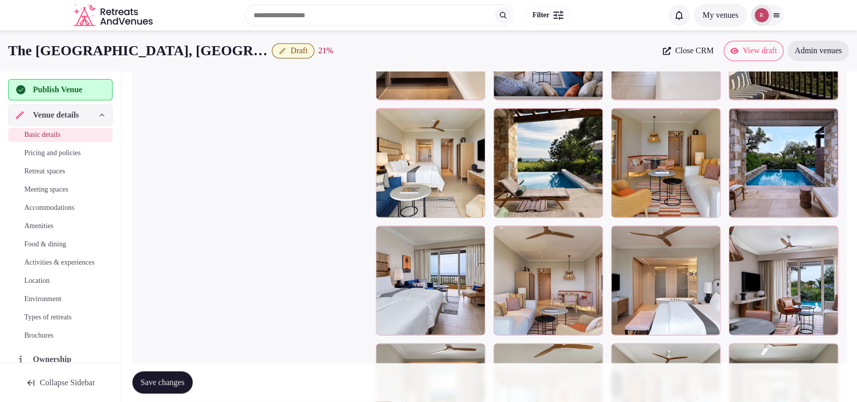
scroll to position [1056, 0]
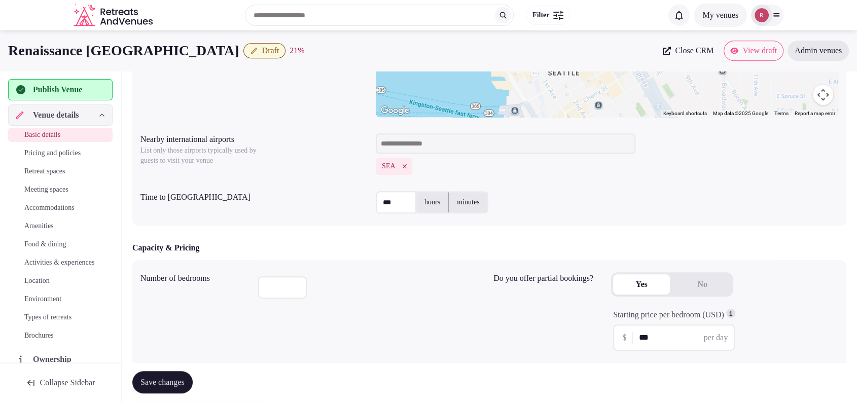
scroll to position [126, 0]
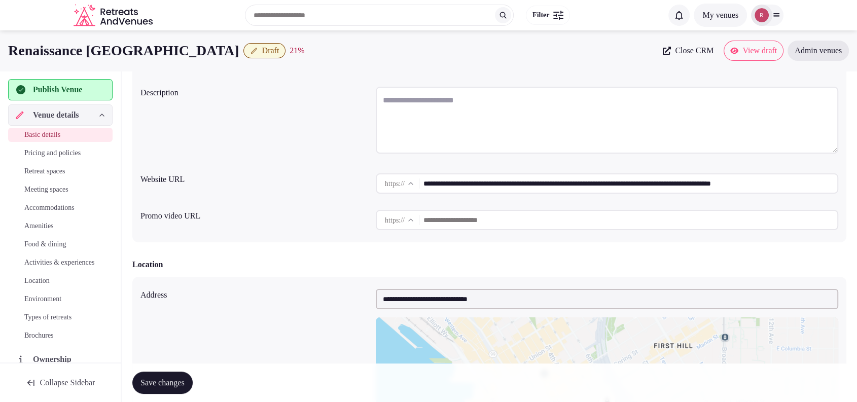
click at [450, 179] on input "**********" at bounding box center [631, 183] width 414 height 20
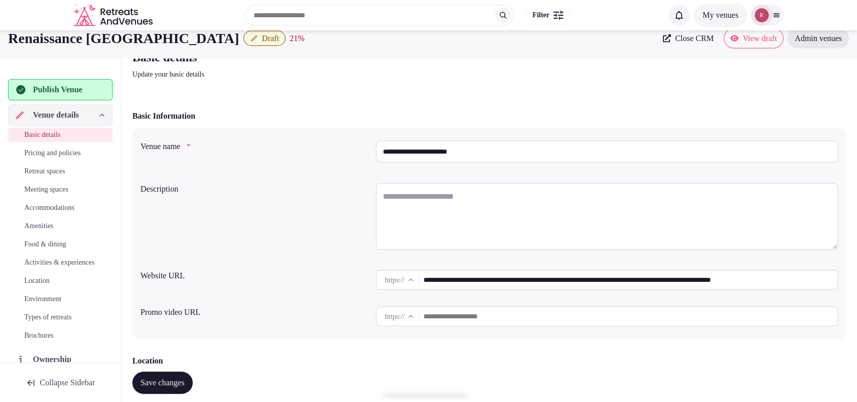
scroll to position [0, 0]
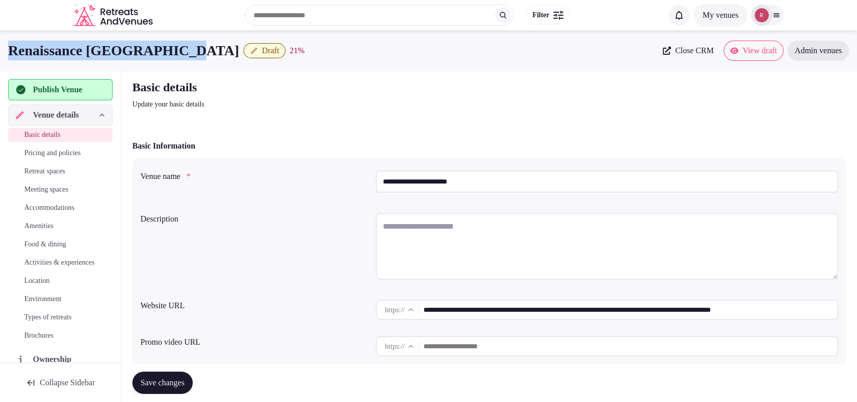
drag, startPoint x: 189, startPoint y: 57, endPoint x: 0, endPoint y: 47, distance: 189.5
click at [0, 47] on div "Renaissance Seattle Hotel Draft 21 % Close CRM View draft Admin venues" at bounding box center [428, 51] width 857 height 20
copy h1 "Renaissance [GEOGRAPHIC_DATA]"
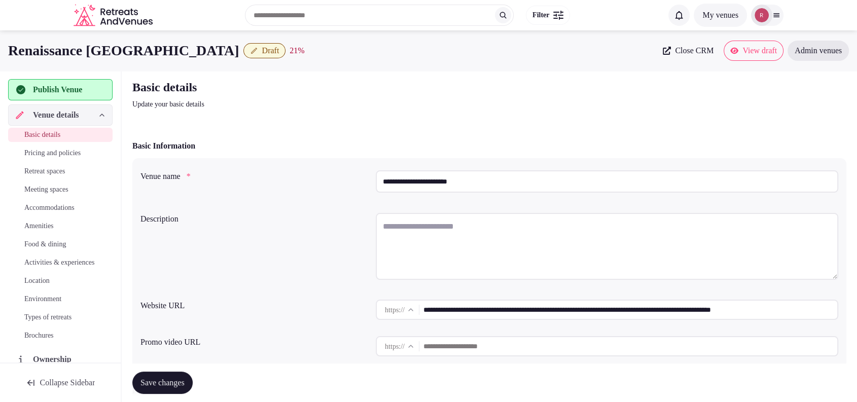
click at [499, 313] on input "**********" at bounding box center [631, 310] width 414 height 20
click at [686, 58] on link "Close CRM" at bounding box center [688, 51] width 63 height 20
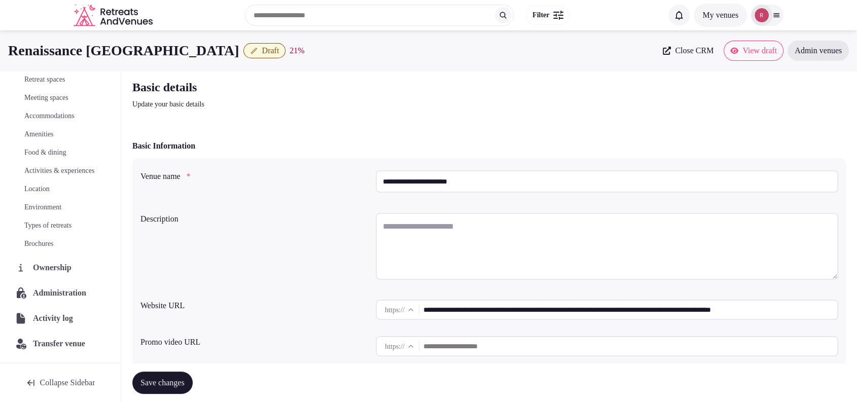
click at [47, 297] on span "Administration" at bounding box center [61, 293] width 57 height 12
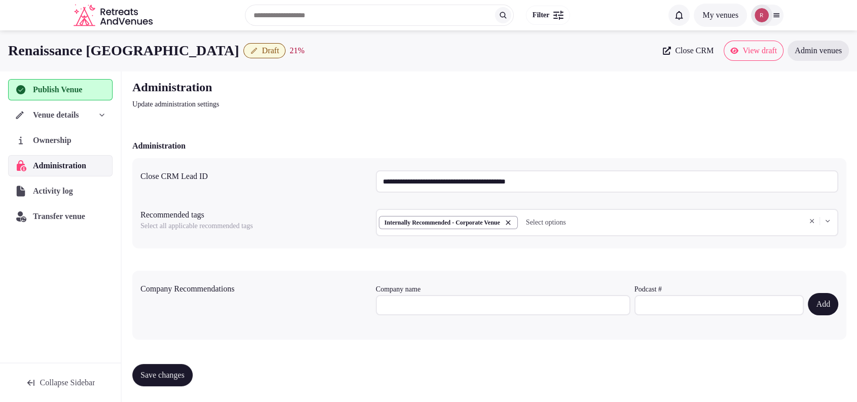
click at [53, 109] on span "Venue details" at bounding box center [56, 115] width 46 height 12
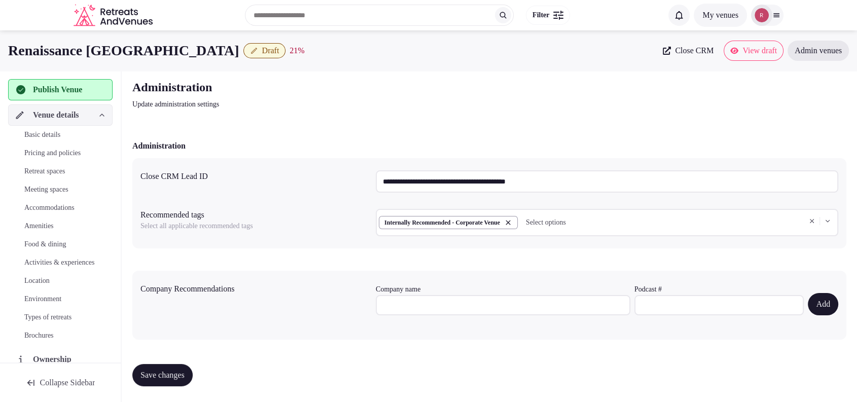
click at [53, 133] on span "Basic details" at bounding box center [42, 135] width 36 height 10
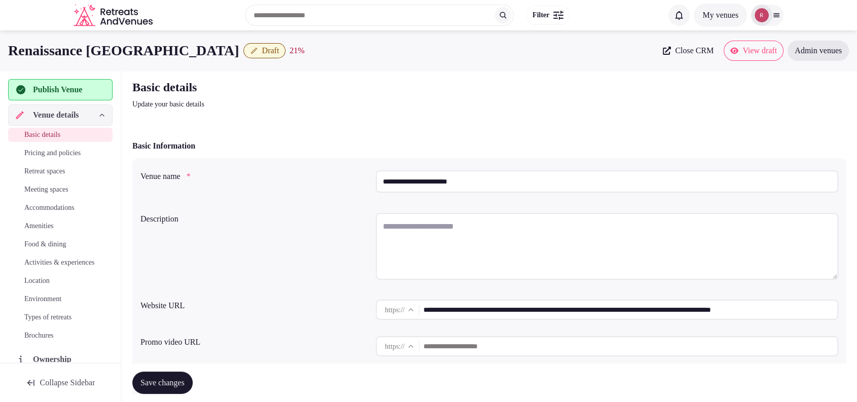
scroll to position [101, 0]
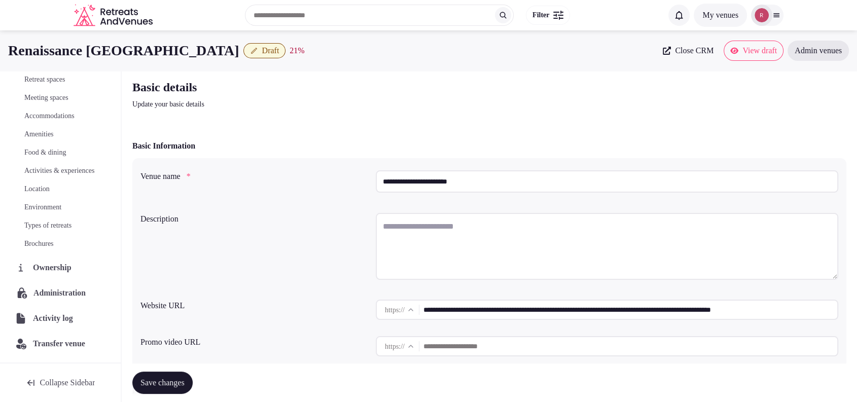
click at [46, 288] on span "Administration" at bounding box center [61, 293] width 56 height 12
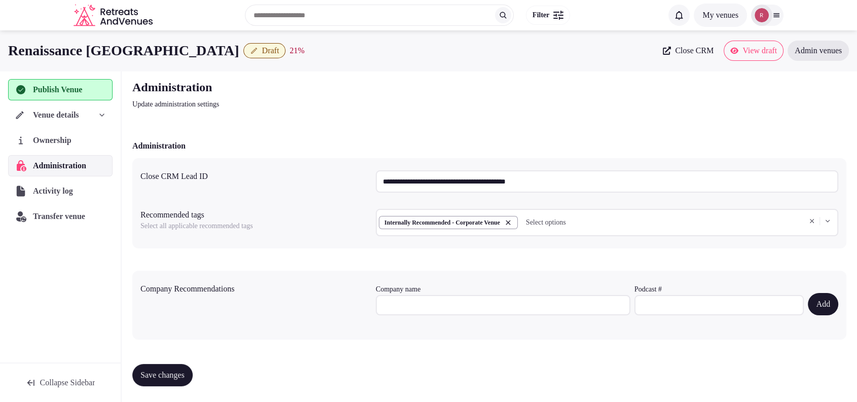
click at [535, 181] on input "**********" at bounding box center [607, 181] width 463 height 22
click at [55, 109] on span "Venue details" at bounding box center [55, 115] width 45 height 12
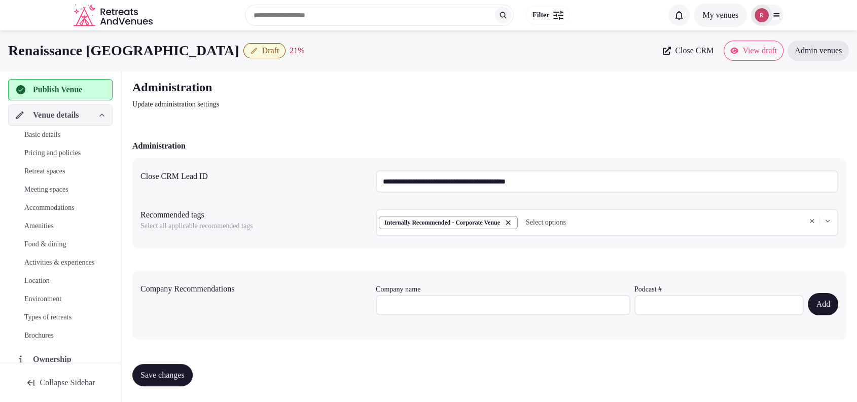
click at [48, 132] on span "Basic details" at bounding box center [42, 135] width 36 height 10
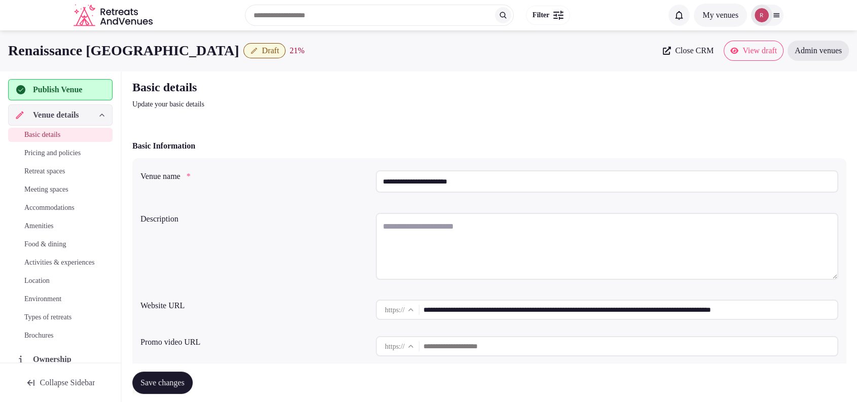
click at [451, 230] on textarea at bounding box center [607, 246] width 463 height 67
paste textarea "**********"
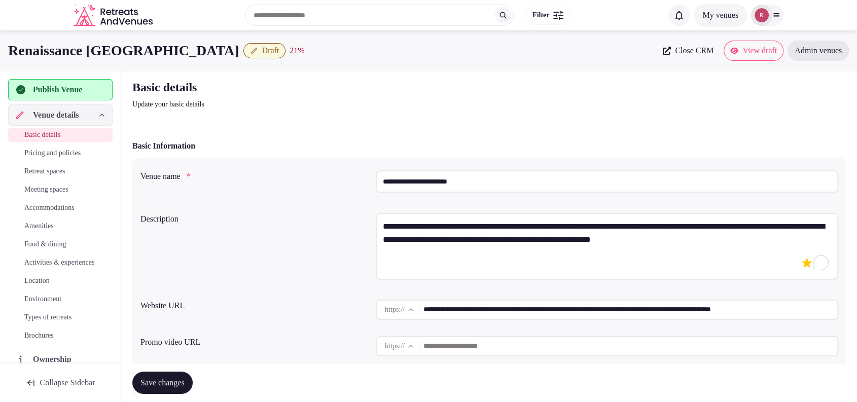
paste textarea "**********"
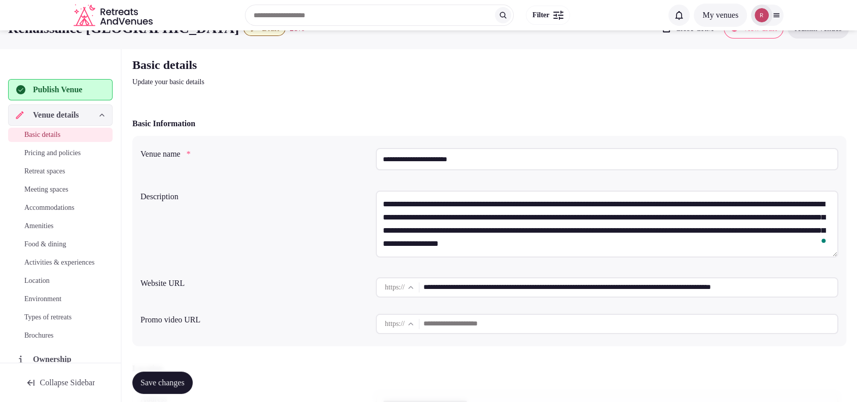
scroll to position [352, 0]
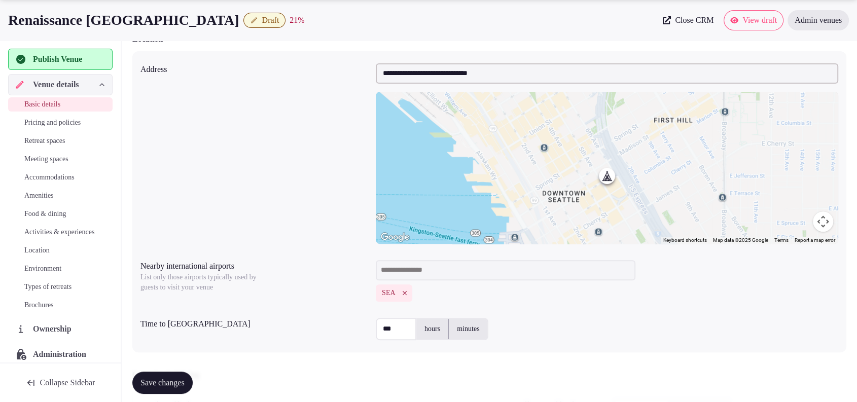
type textarea "**********"
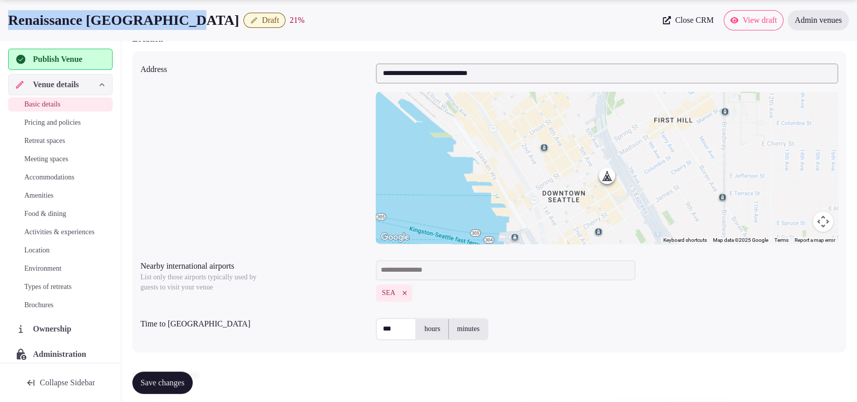
drag, startPoint x: 188, startPoint y: 18, endPoint x: 2, endPoint y: 16, distance: 186.2
click at [2, 16] on div "Renaissance Seattle Hotel Draft 21 % Close CRM View draft Admin venues" at bounding box center [428, 20] width 857 height 20
copy h1 "Renaissance [GEOGRAPHIC_DATA]"
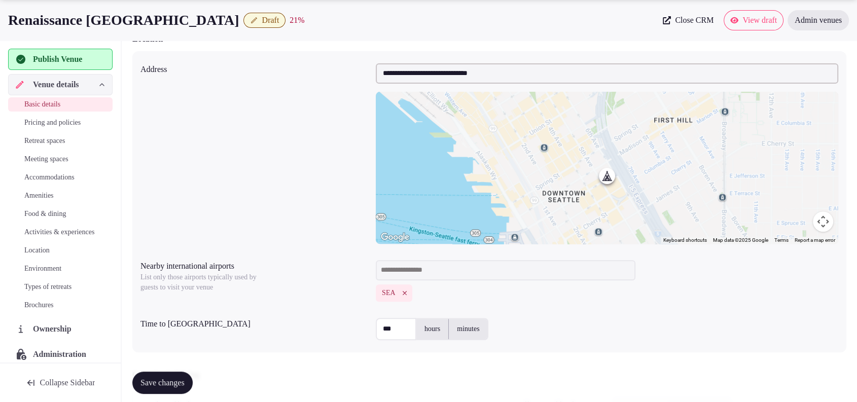
click at [476, 325] on label "minutes" at bounding box center [468, 329] width 39 height 26
drag, startPoint x: 404, startPoint y: 330, endPoint x: 339, endPoint y: 323, distance: 65.8
click at [339, 323] on div "Time to international airport *** hours minutes" at bounding box center [490, 329] width 698 height 30
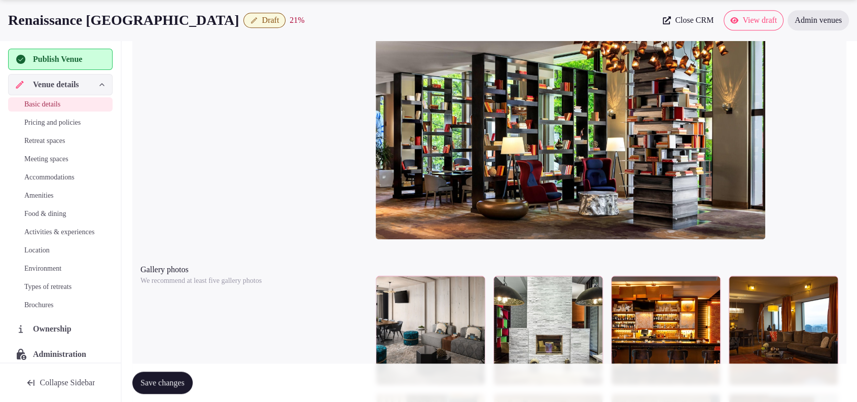
scroll to position [1056, 0]
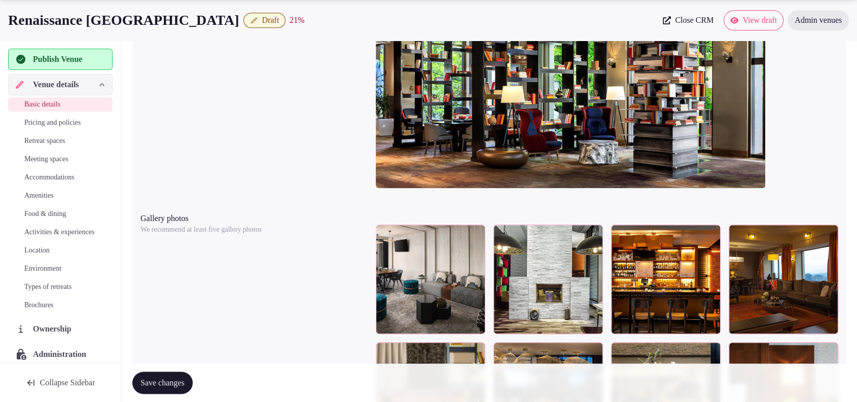
type input "**"
click at [168, 379] on span "Save changes" at bounding box center [163, 383] width 44 height 10
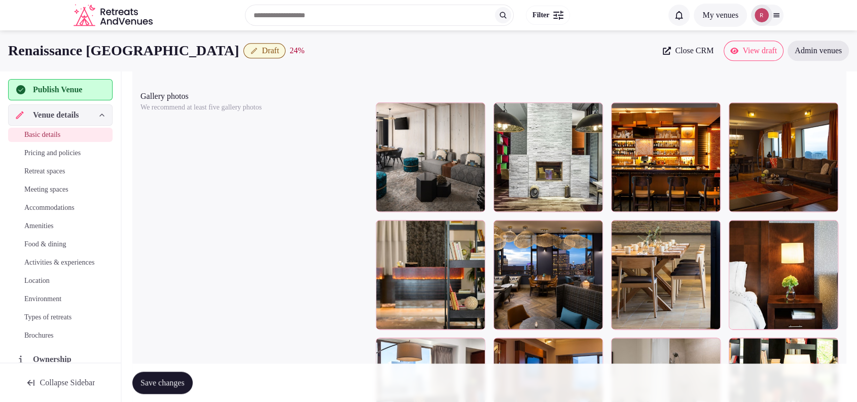
scroll to position [1125, 0]
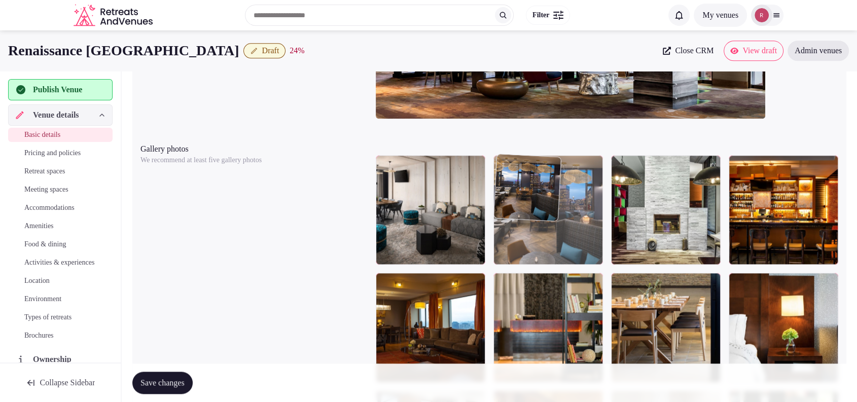
click at [554, 247] on body "**********" at bounding box center [428, 196] width 857 height 2642
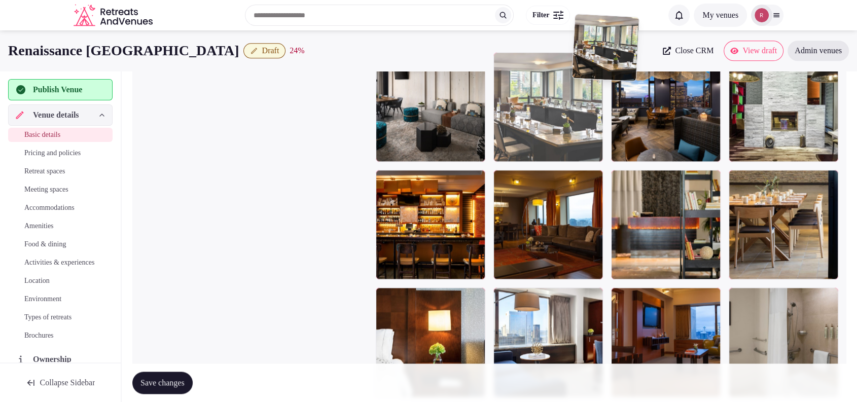
scroll to position [1226, 0]
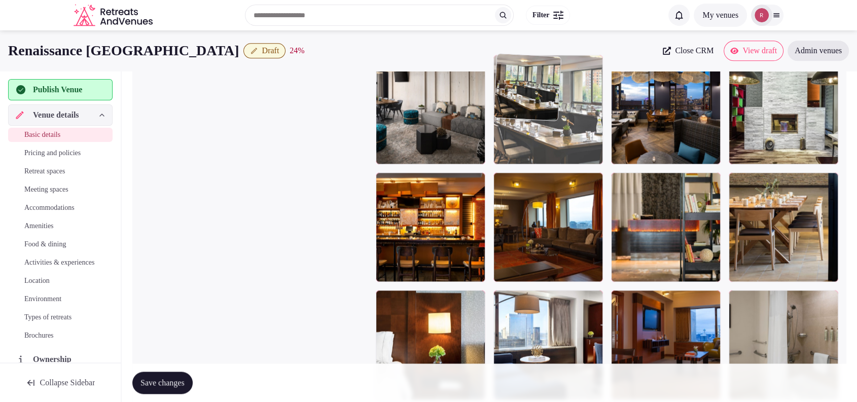
drag, startPoint x: 808, startPoint y: 271, endPoint x: 586, endPoint y: 172, distance: 243.0
click at [586, 172] on body "**********" at bounding box center [428, 95] width 857 height 2642
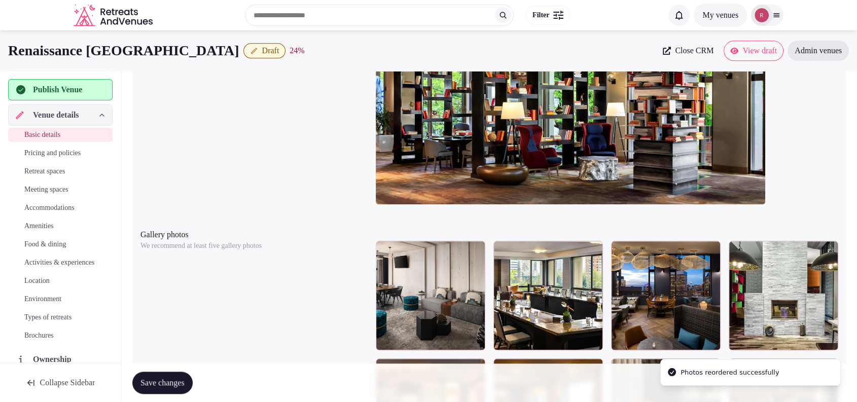
scroll to position [1130, 0]
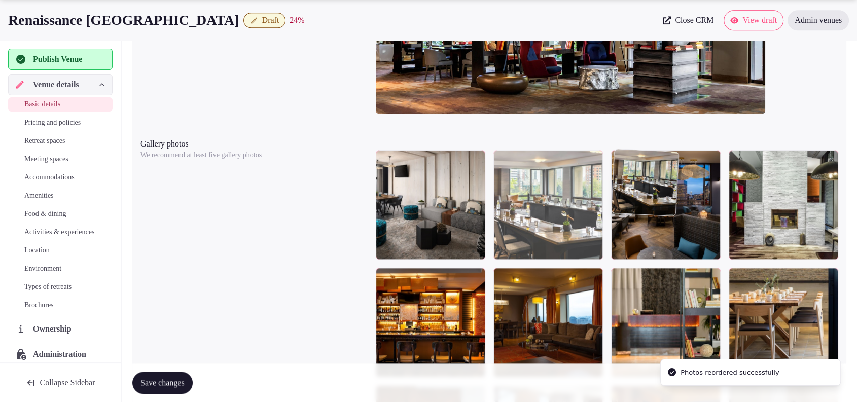
drag, startPoint x: 564, startPoint y: 238, endPoint x: 645, endPoint y: 240, distance: 81.7
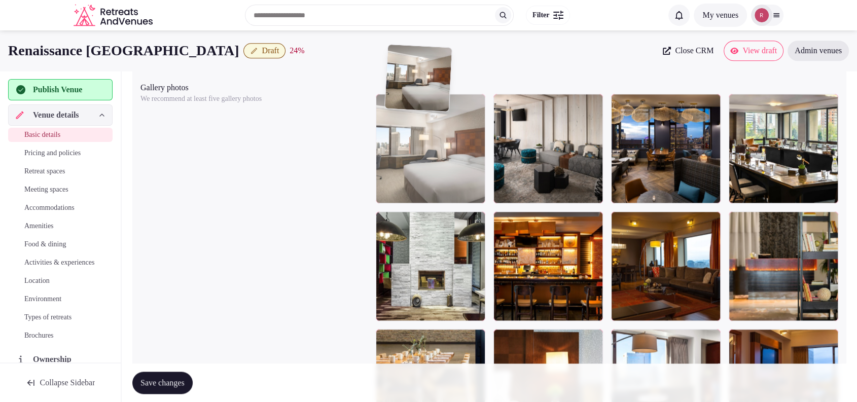
scroll to position [1182, 0]
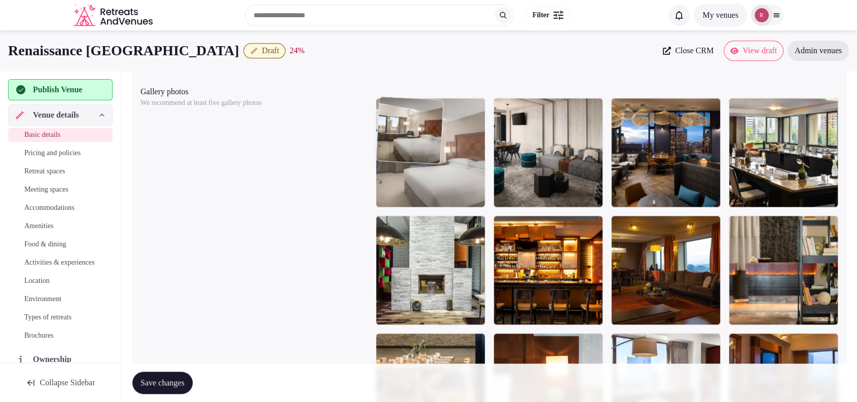
drag, startPoint x: 687, startPoint y: 300, endPoint x: 460, endPoint y: 198, distance: 249.1
click at [460, 198] on body "**********" at bounding box center [428, 139] width 857 height 2642
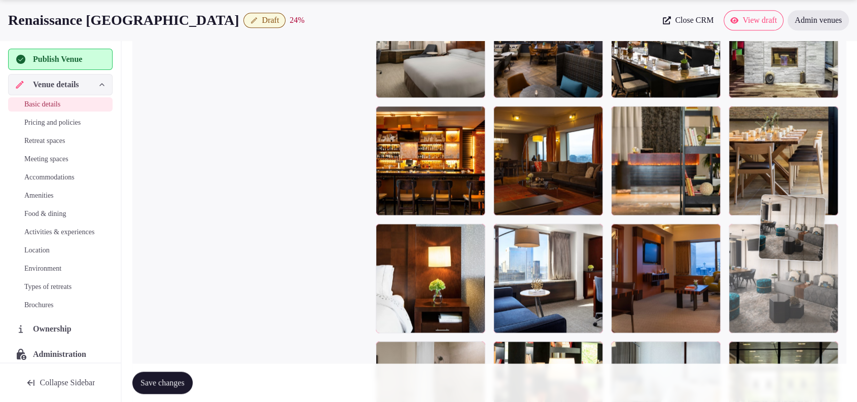
scroll to position [1293, 0]
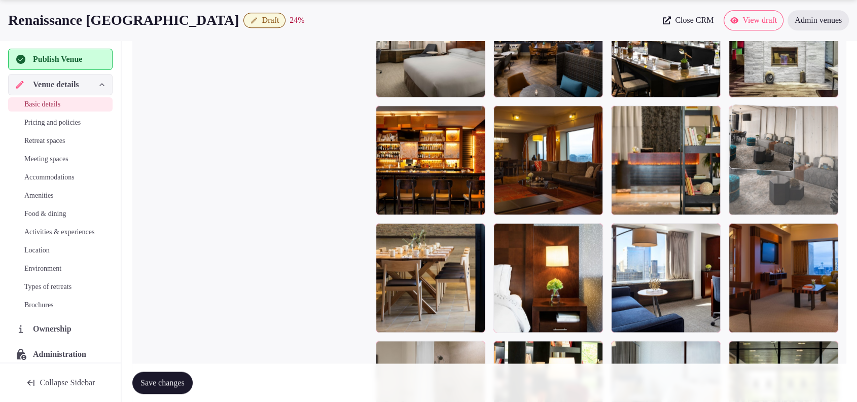
drag, startPoint x: 588, startPoint y: 197, endPoint x: 857, endPoint y: 238, distance: 272.0
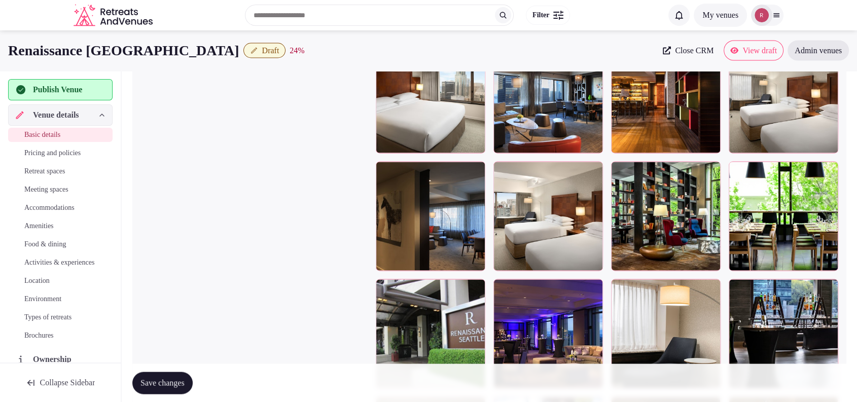
scroll to position [1933, 0]
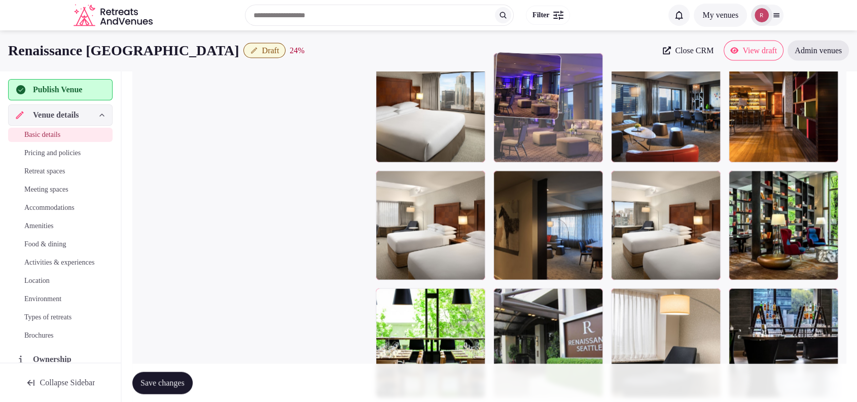
drag, startPoint x: 571, startPoint y: 331, endPoint x: 584, endPoint y: 142, distance: 189.6
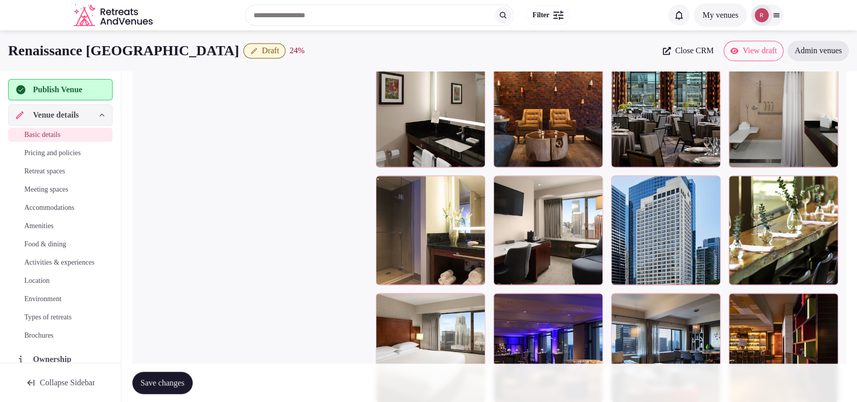
scroll to position [1678, 0]
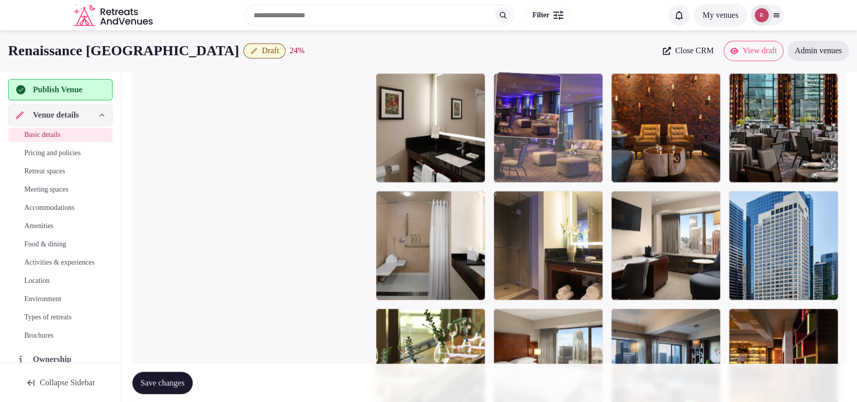
drag, startPoint x: 581, startPoint y: 176, endPoint x: 587, endPoint y: 128, distance: 48.1
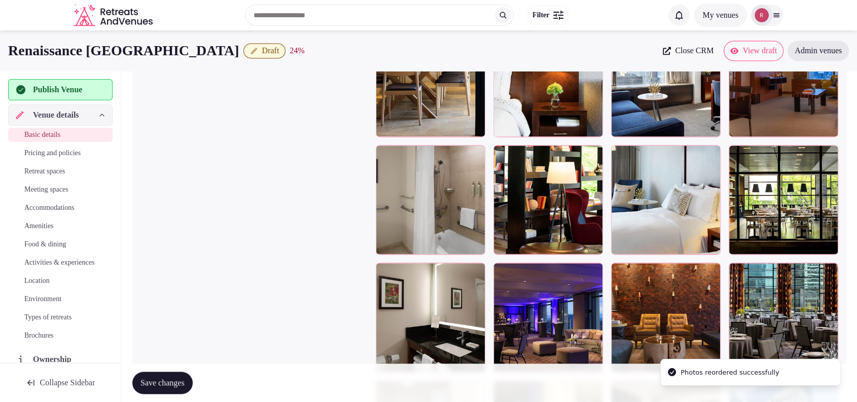
scroll to position [1470, 0]
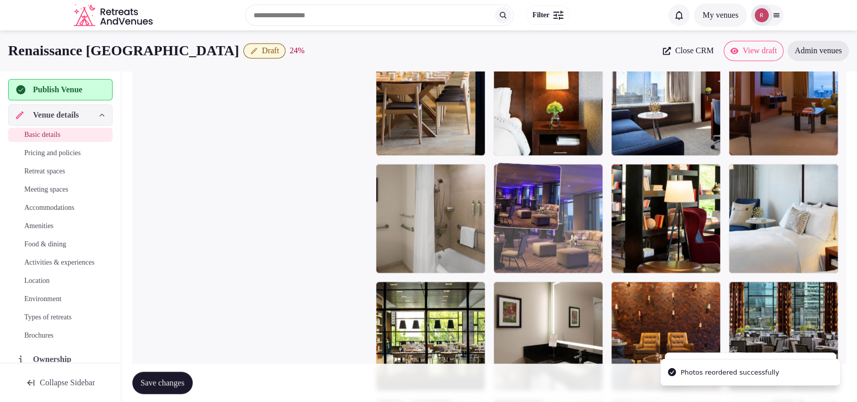
drag, startPoint x: 573, startPoint y: 336, endPoint x: 583, endPoint y: 226, distance: 111.1
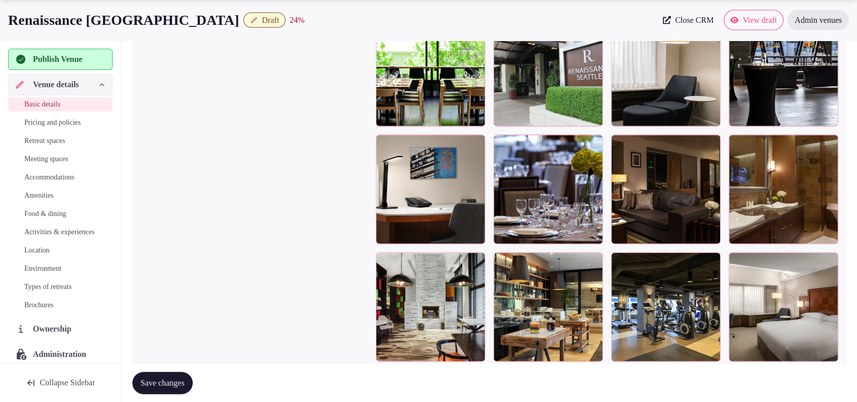
scroll to position [2238, 0]
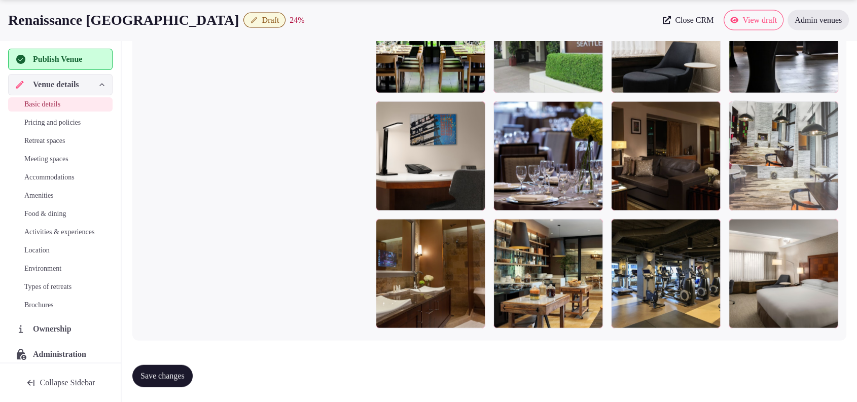
drag, startPoint x: 451, startPoint y: 280, endPoint x: 795, endPoint y: 127, distance: 376.6
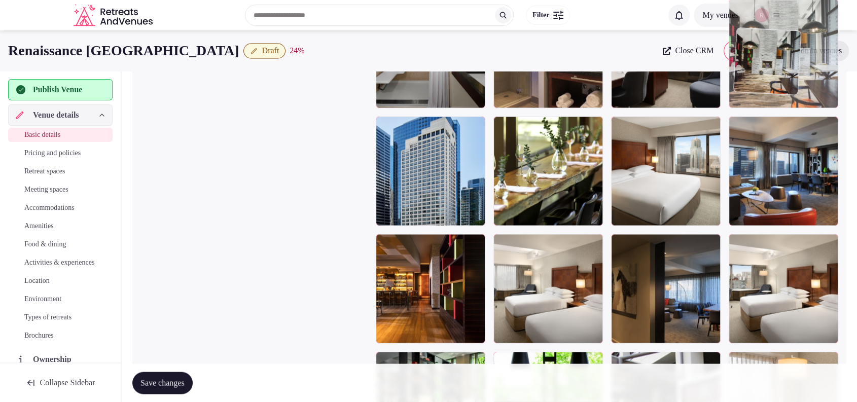
scroll to position [1866, 0]
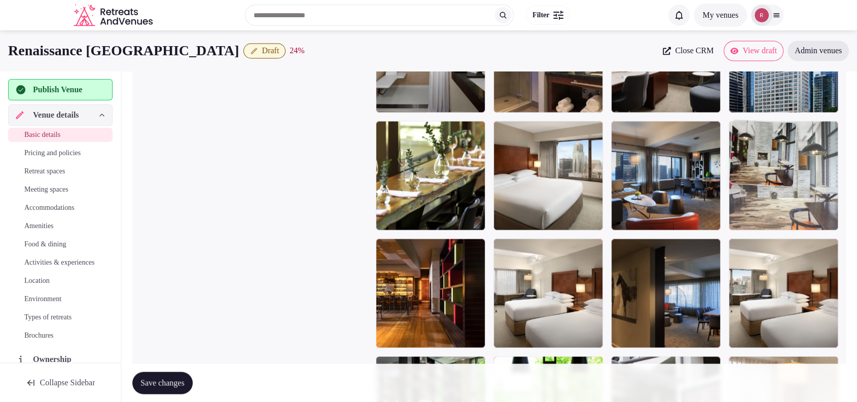
drag, startPoint x: 778, startPoint y: 126, endPoint x: 798, endPoint y: 214, distance: 89.7
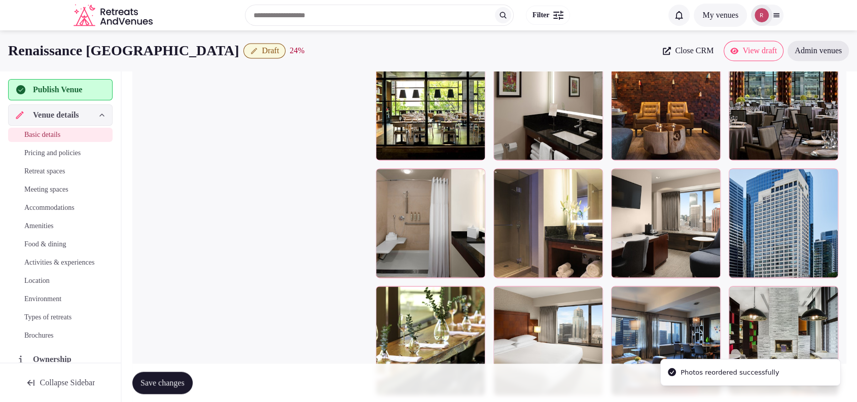
scroll to position [1698, 0]
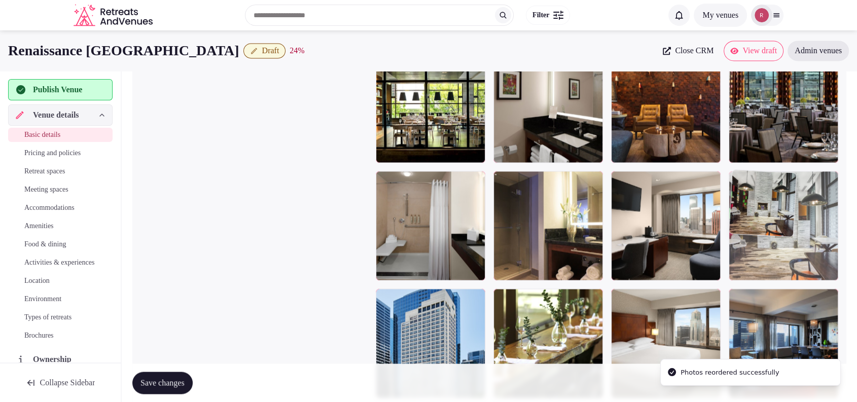
drag, startPoint x: 811, startPoint y: 343, endPoint x: 811, endPoint y: 227, distance: 116.7
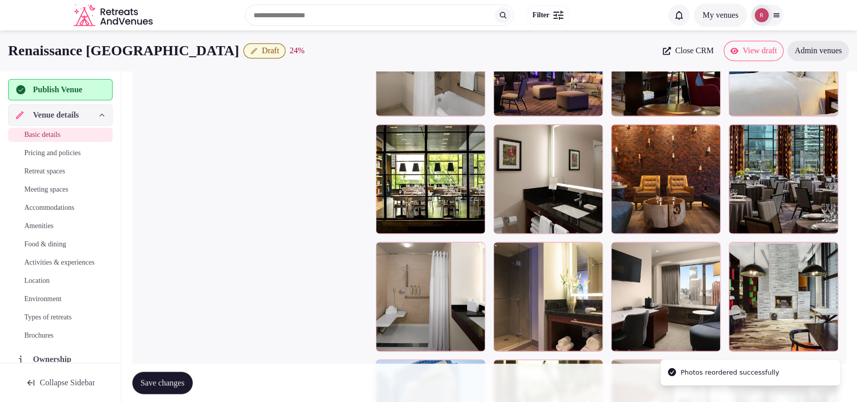
scroll to position [1614, 0]
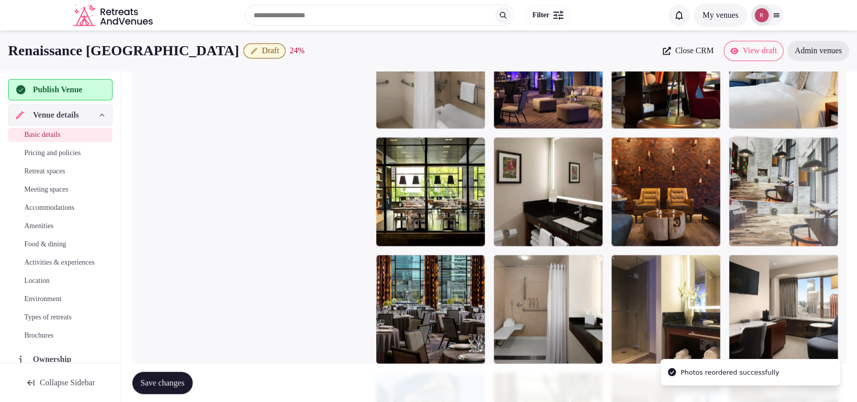
drag, startPoint x: 824, startPoint y: 294, endPoint x: 826, endPoint y: 218, distance: 75.6
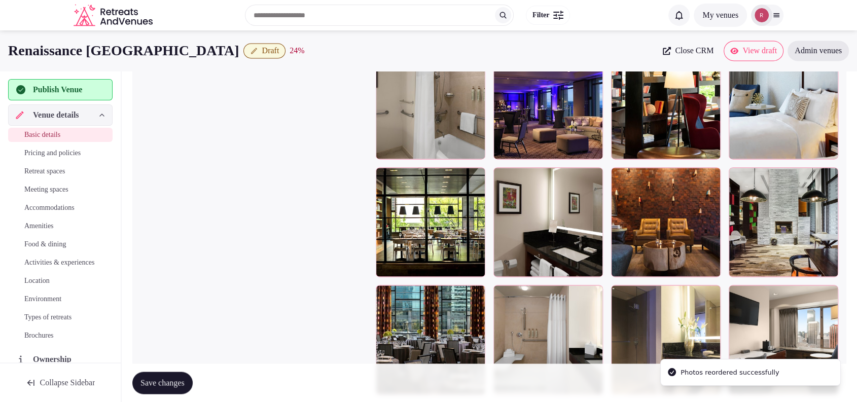
scroll to position [1546, 0]
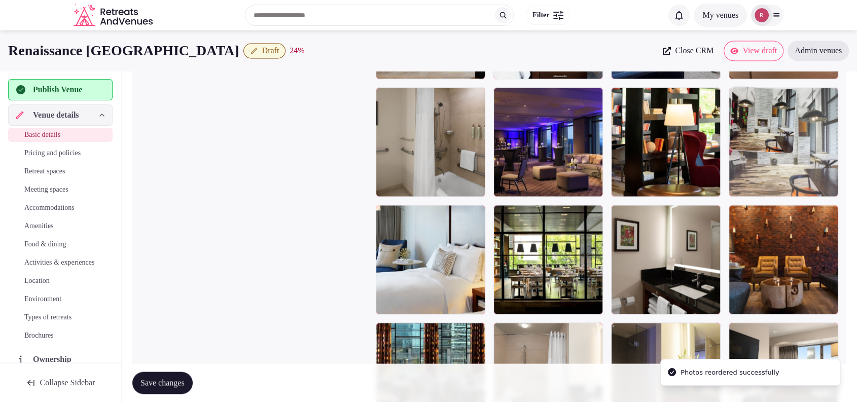
drag, startPoint x: 824, startPoint y: 254, endPoint x: 806, endPoint y: 167, distance: 89.0
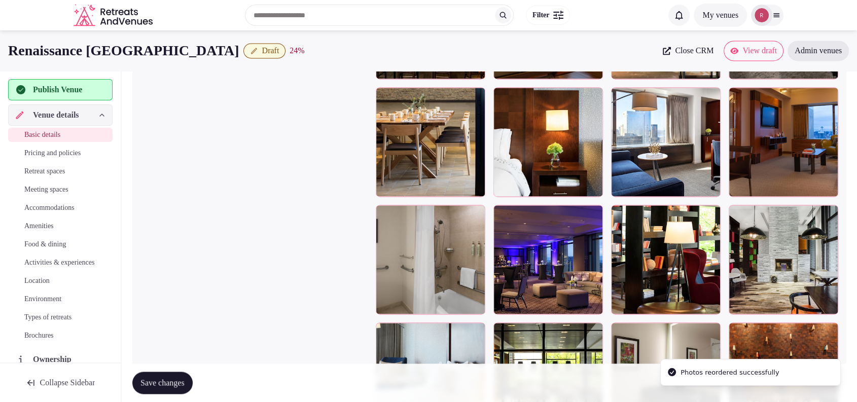
scroll to position [1376, 0]
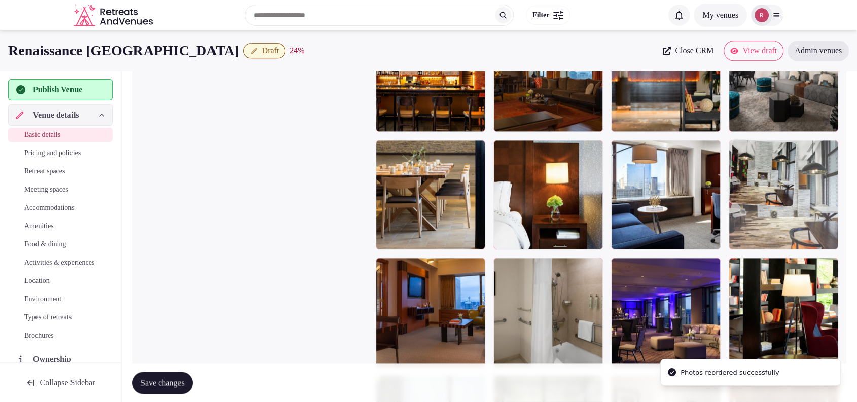
drag, startPoint x: 809, startPoint y: 299, endPoint x: 829, endPoint y: 220, distance: 82.2
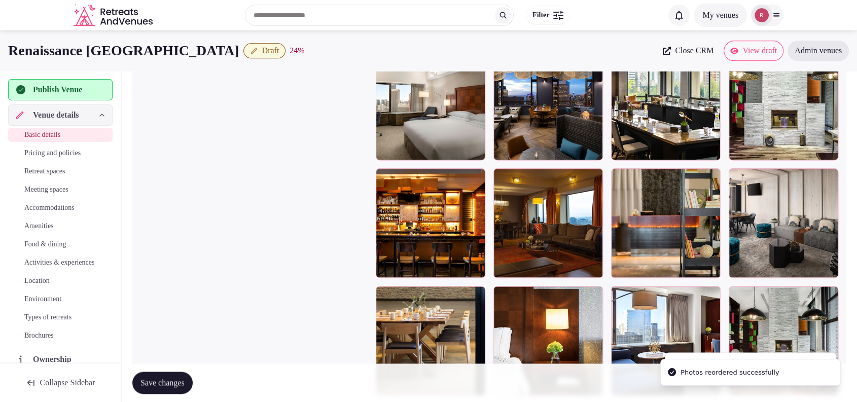
scroll to position [1201, 0]
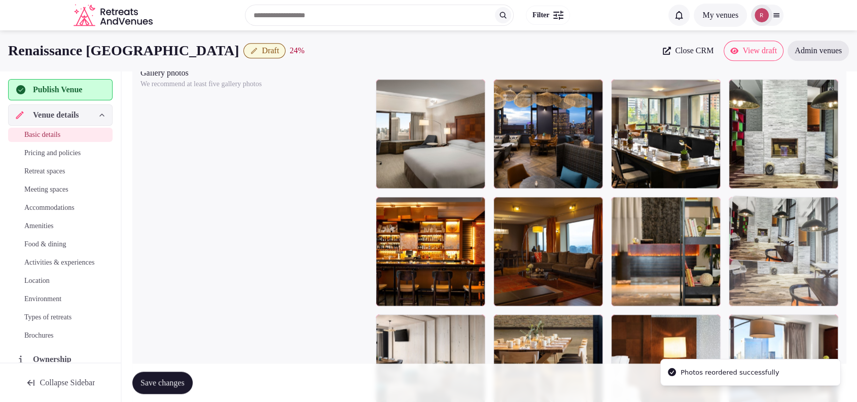
drag, startPoint x: 807, startPoint y: 343, endPoint x: 822, endPoint y: 257, distance: 87.6
click at [822, 257] on body "**********" at bounding box center [428, 120] width 857 height 2642
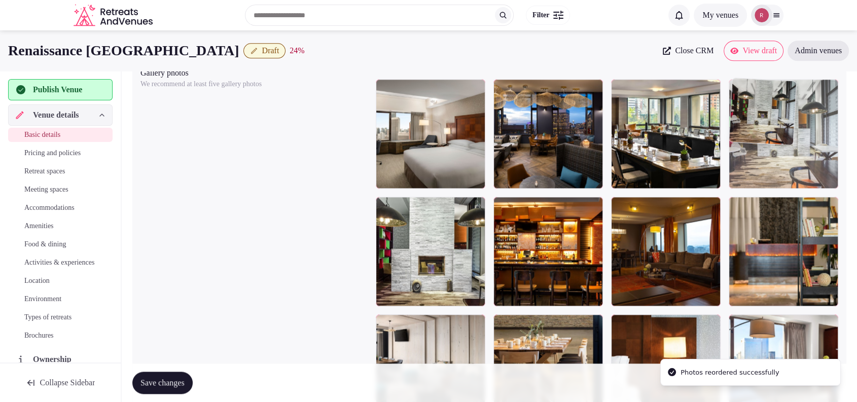
drag, startPoint x: 822, startPoint y: 257, endPoint x: 824, endPoint y: 144, distance: 113.7
click at [824, 144] on body "**********" at bounding box center [428, 120] width 857 height 2642
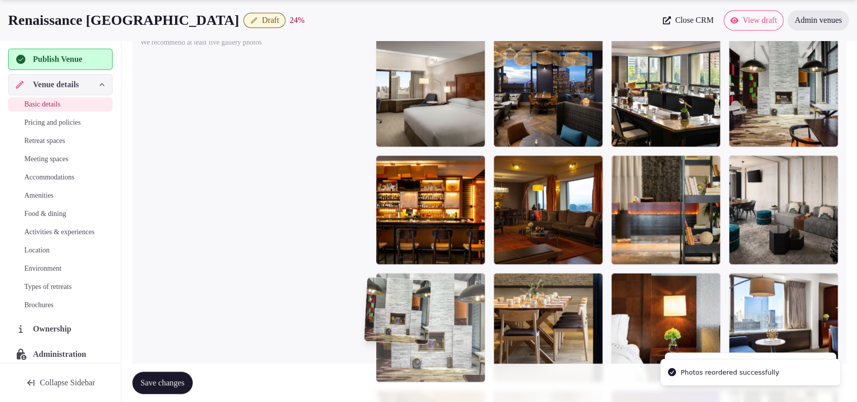
scroll to position [1318, 0]
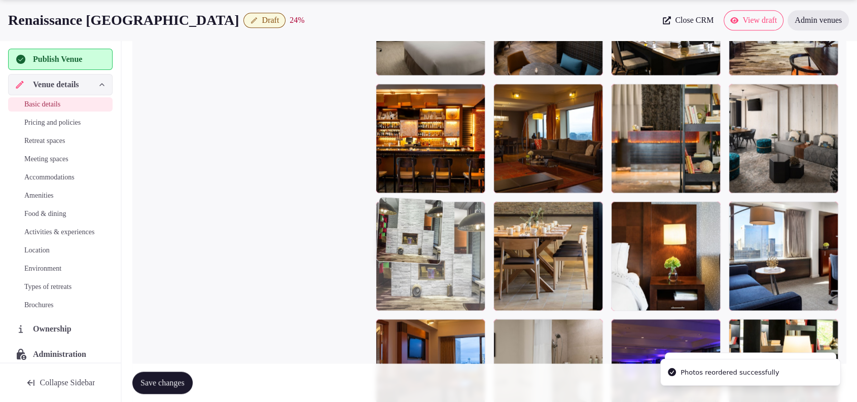
drag, startPoint x: 435, startPoint y: 278, endPoint x: 436, endPoint y: 348, distance: 70.0
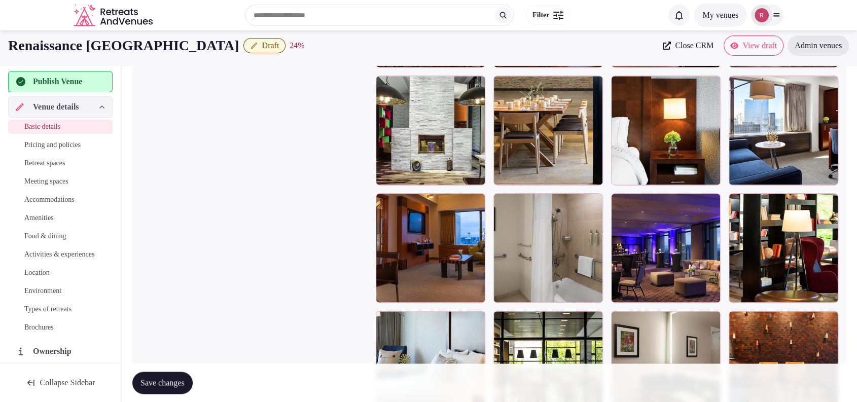
scroll to position [1372, 0]
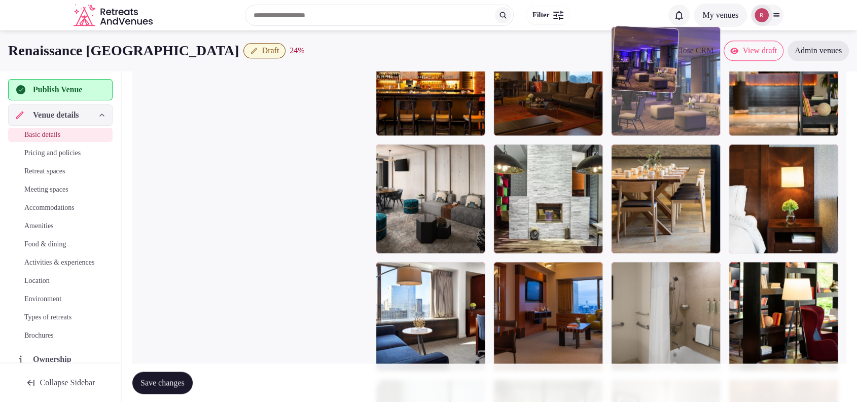
drag, startPoint x: 674, startPoint y: 302, endPoint x: 679, endPoint y: 142, distance: 160.4
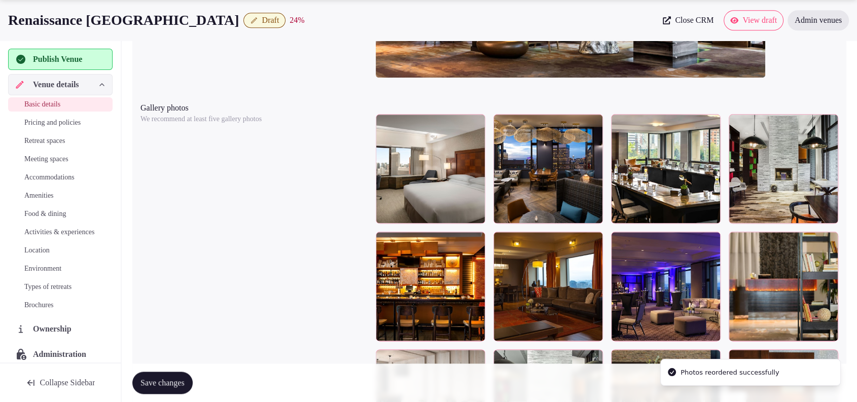
scroll to position [1197, 0]
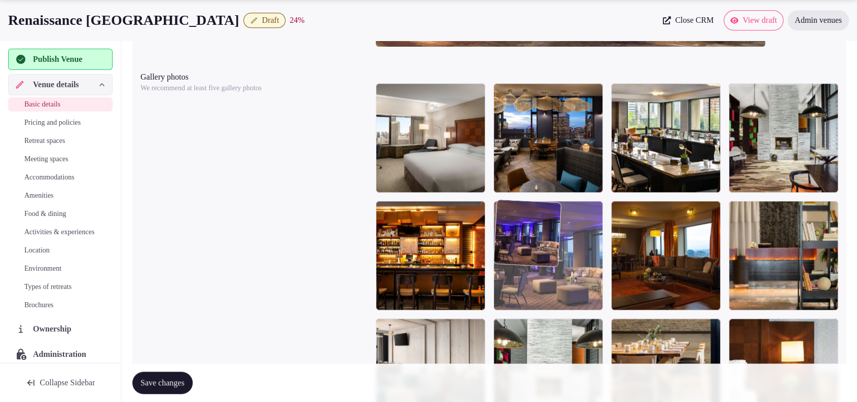
drag, startPoint x: 671, startPoint y: 282, endPoint x: 611, endPoint y: 293, distance: 61.4
click at [611, 293] on body "**********" at bounding box center [428, 124] width 857 height 2642
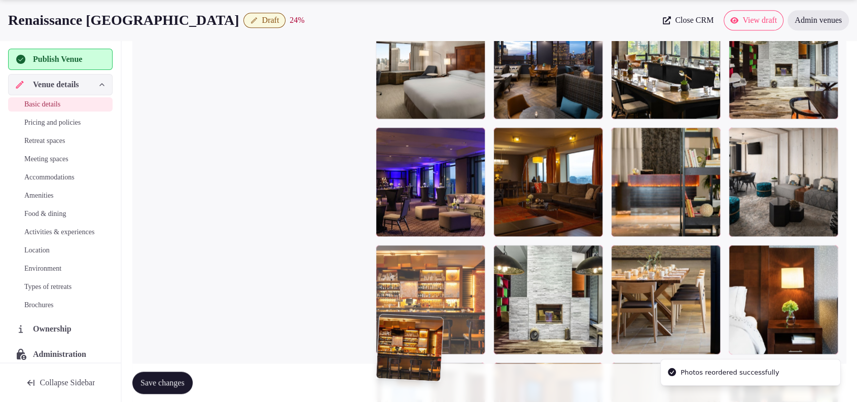
drag, startPoint x: 450, startPoint y: 290, endPoint x: 452, endPoint y: 306, distance: 16.4
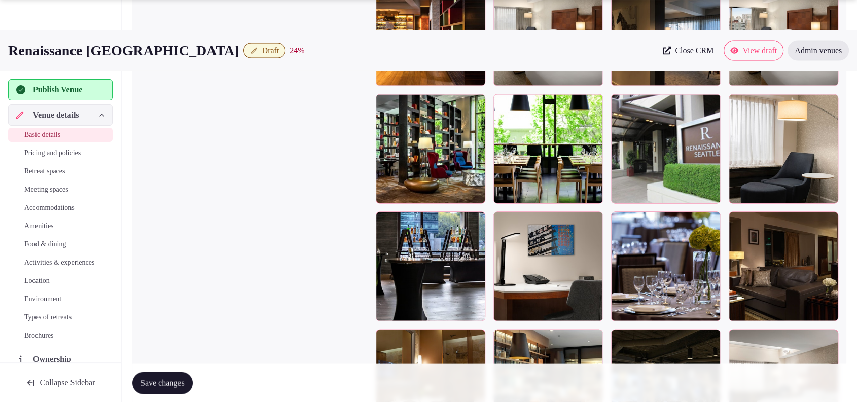
scroll to position [2175, 0]
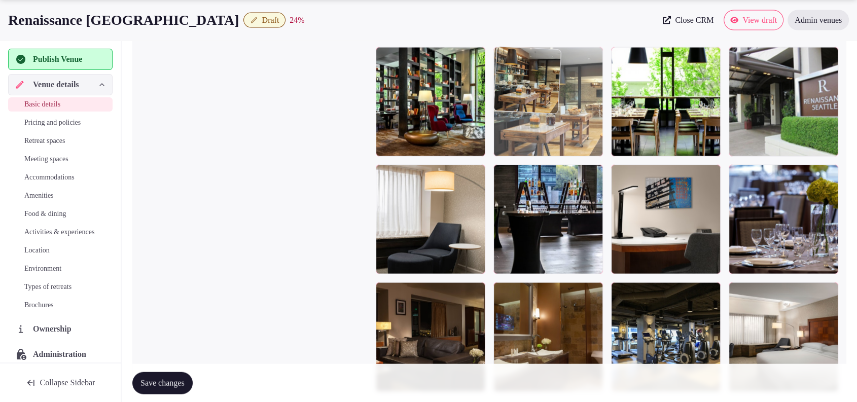
drag, startPoint x: 571, startPoint y: 328, endPoint x: 579, endPoint y: 92, distance: 235.5
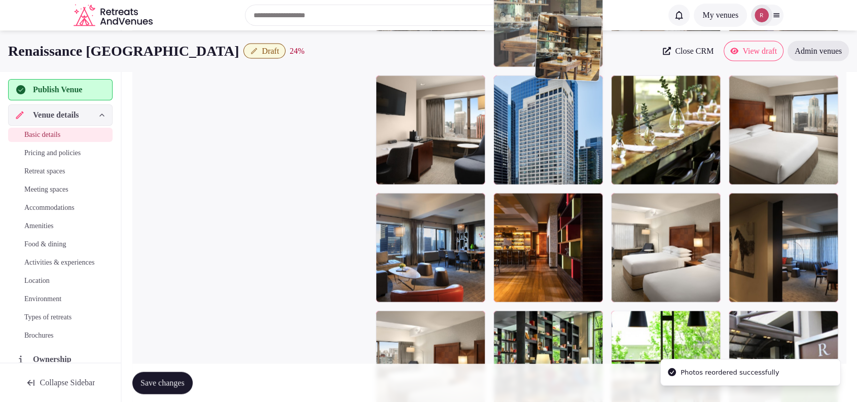
scroll to position [1910, 0]
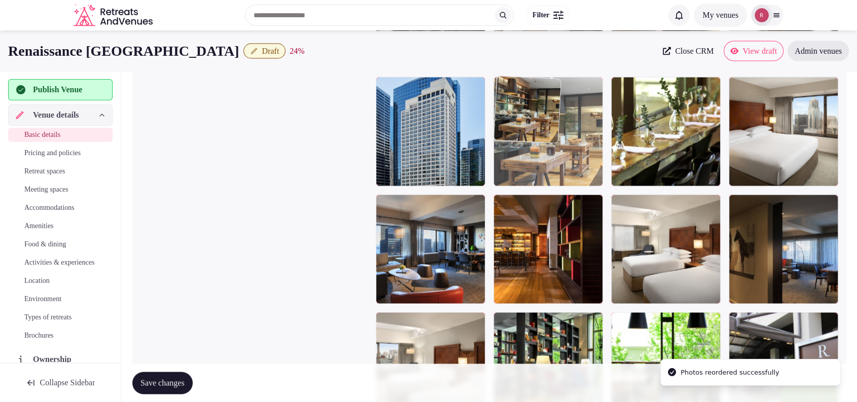
drag, startPoint x: 549, startPoint y: 273, endPoint x: 594, endPoint y: 139, distance: 141.6
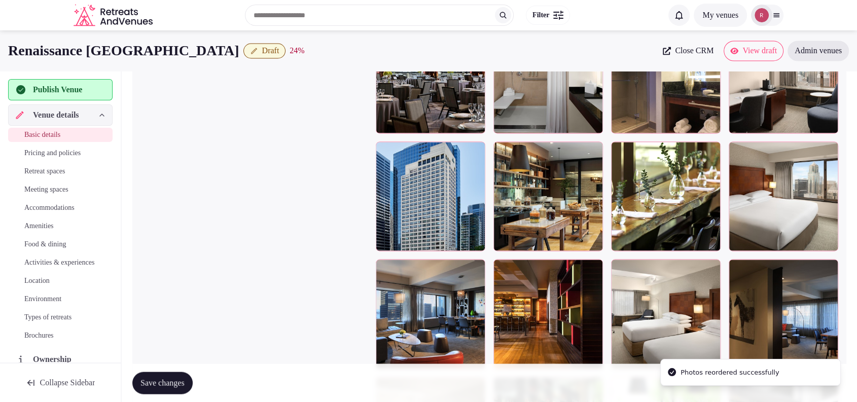
scroll to position [1745, 0]
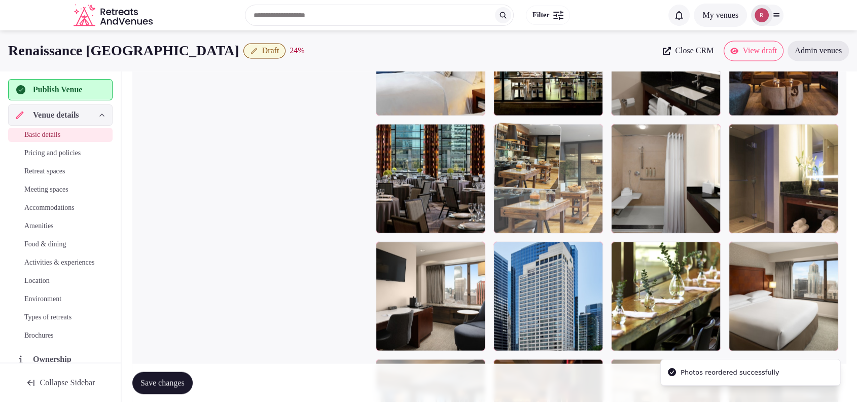
drag, startPoint x: 528, startPoint y: 341, endPoint x: 567, endPoint y: 204, distance: 142.4
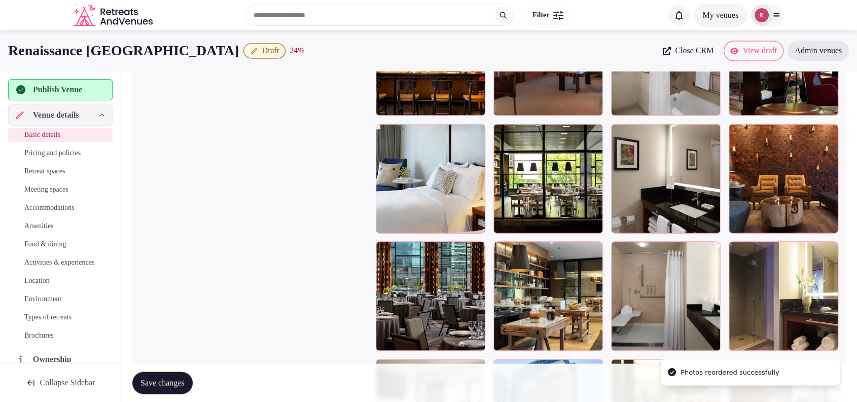
scroll to position [1609, 0]
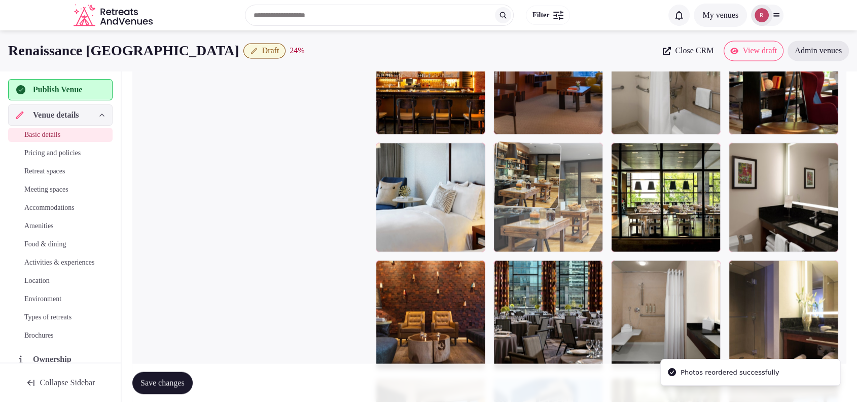
drag, startPoint x: 580, startPoint y: 250, endPoint x: 580, endPoint y: 218, distance: 31.5
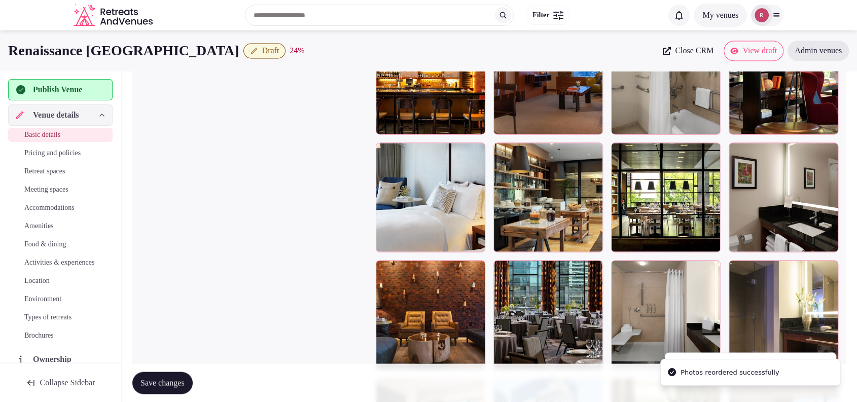
scroll to position [1506, 0]
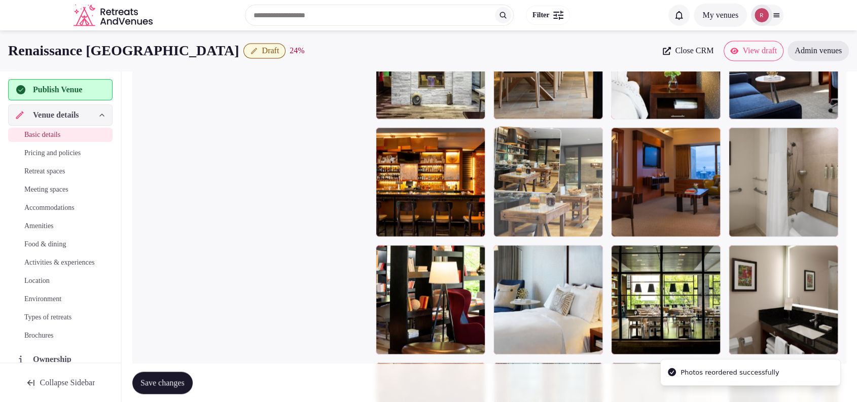
drag, startPoint x: 533, startPoint y: 337, endPoint x: 559, endPoint y: 226, distance: 114.1
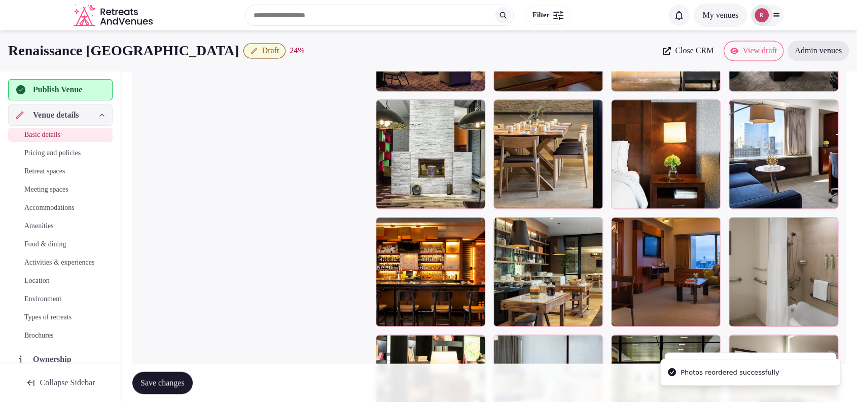
scroll to position [1370, 0]
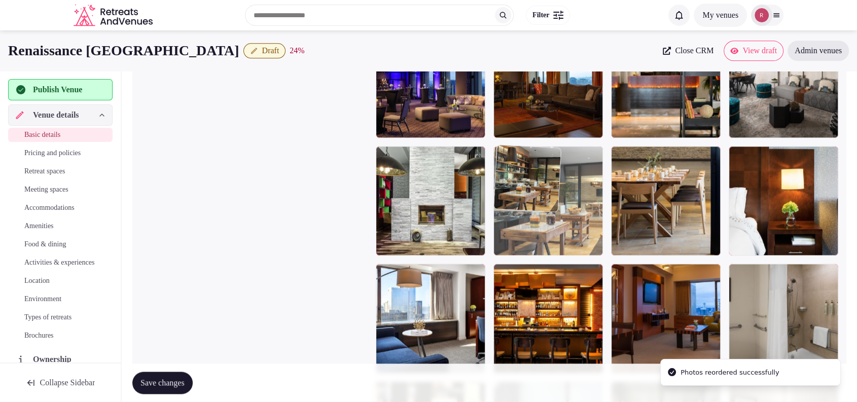
drag, startPoint x: 568, startPoint y: 320, endPoint x: 577, endPoint y: 216, distance: 103.8
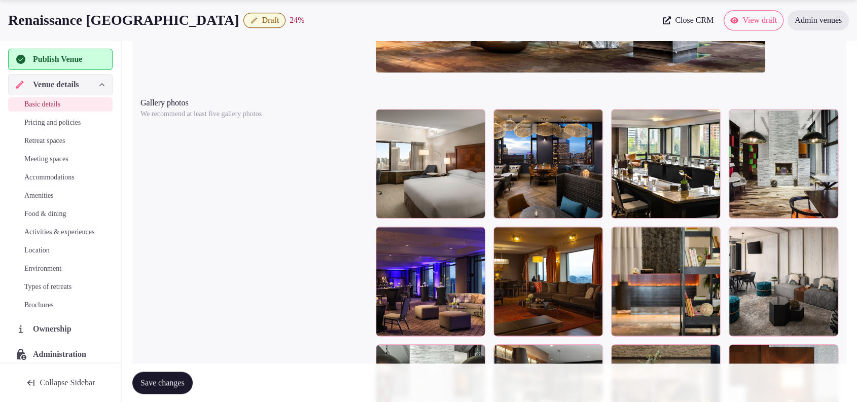
scroll to position [1215, 0]
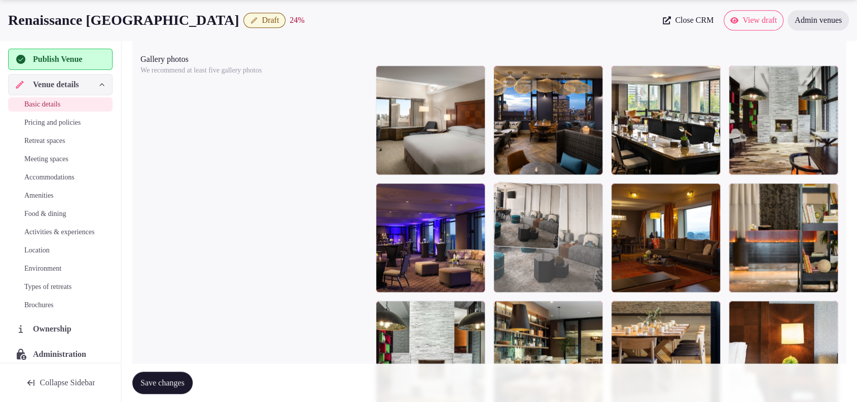
drag, startPoint x: 826, startPoint y: 238, endPoint x: 633, endPoint y: 242, distance: 192.8
click at [633, 242] on body "**********" at bounding box center [428, 106] width 857 height 2642
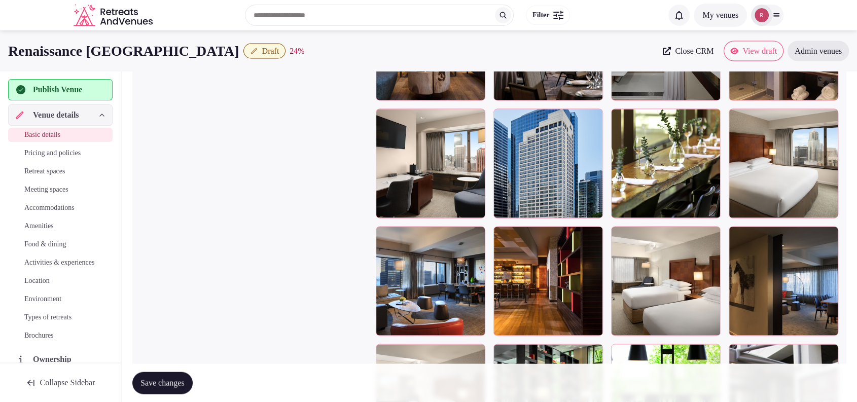
scroll to position [1859, 0]
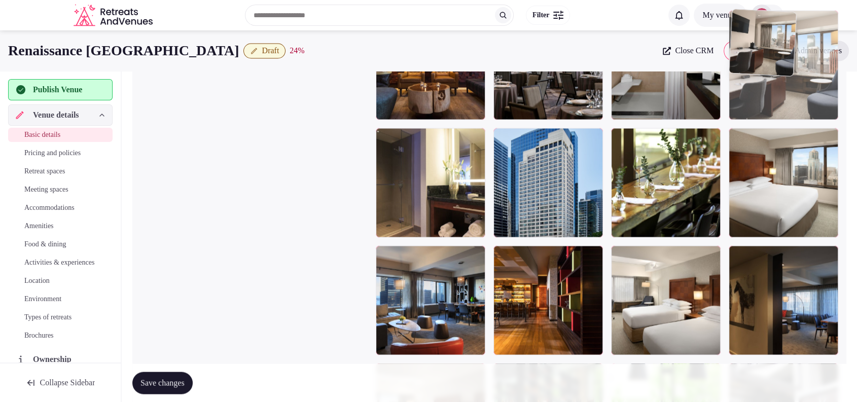
drag, startPoint x: 427, startPoint y: 186, endPoint x: 788, endPoint y: 129, distance: 365.6
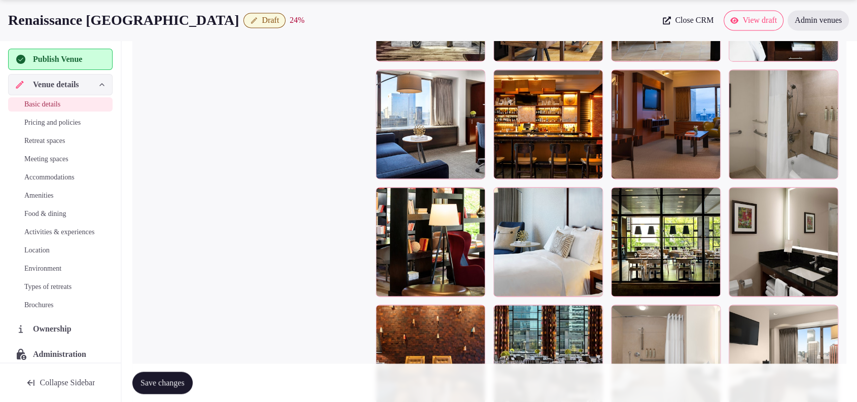
scroll to position [1567, 0]
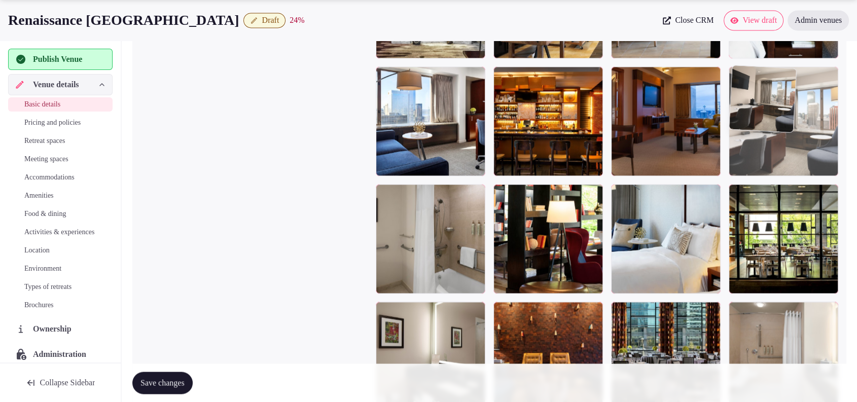
drag, startPoint x: 764, startPoint y: 175, endPoint x: 770, endPoint y: 123, distance: 52.0
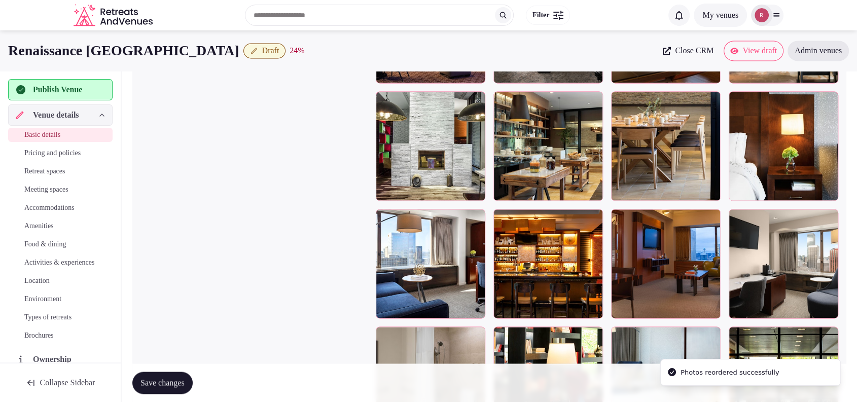
scroll to position [1384, 0]
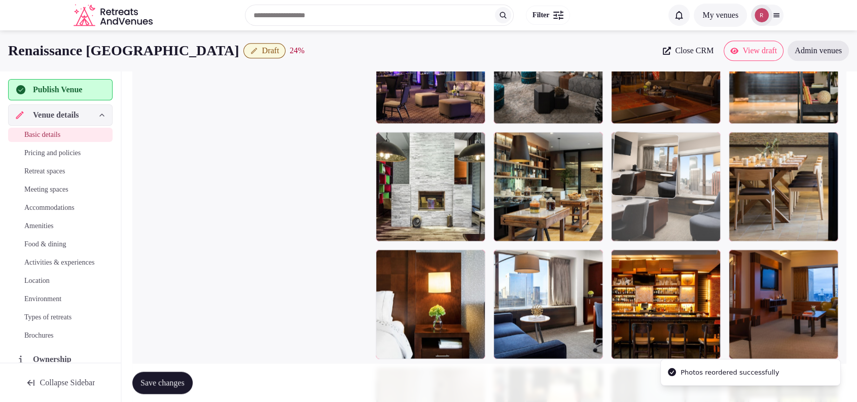
drag, startPoint x: 779, startPoint y: 298, endPoint x: 691, endPoint y: 199, distance: 132.6
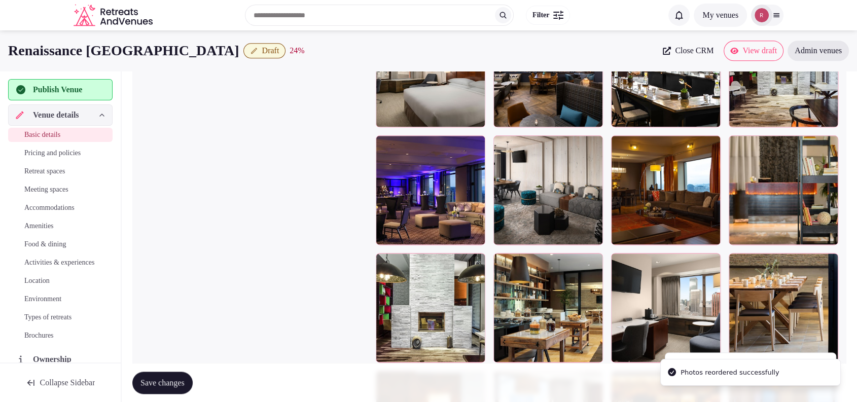
scroll to position [1250, 0]
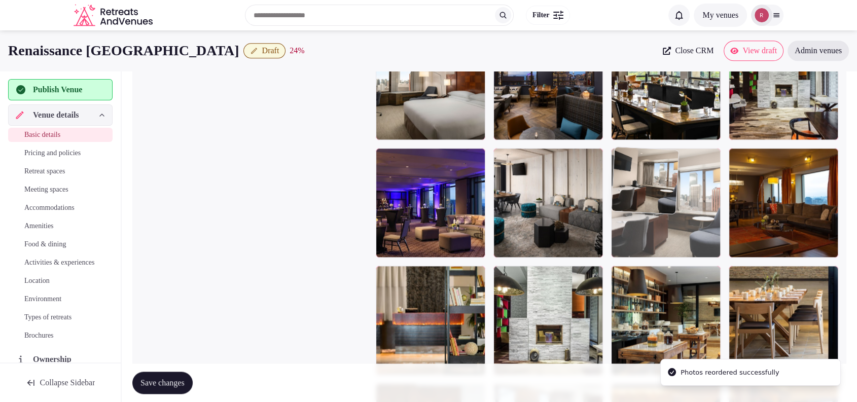
drag, startPoint x: 700, startPoint y: 327, endPoint x: 698, endPoint y: 248, distance: 79.7
click at [698, 248] on body "**********" at bounding box center [428, 71] width 857 height 2642
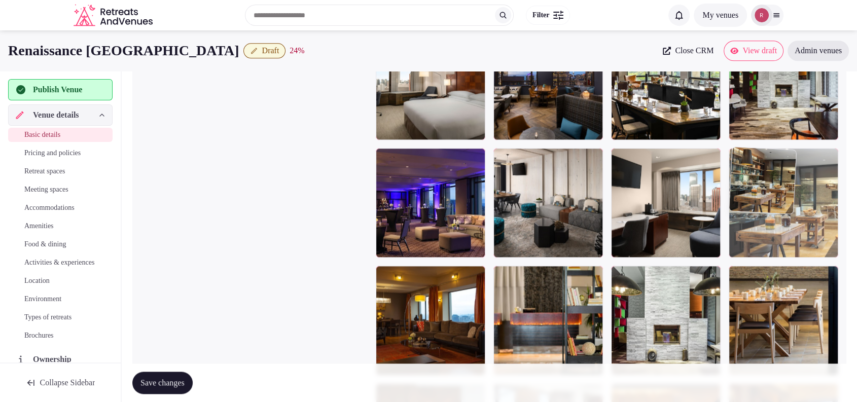
drag, startPoint x: 698, startPoint y: 324, endPoint x: 785, endPoint y: 252, distance: 112.8
click at [785, 252] on body "**********" at bounding box center [428, 71] width 857 height 2642
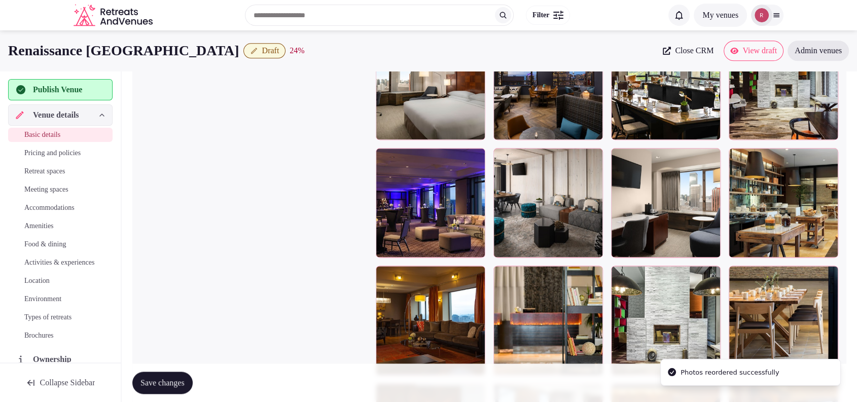
click at [154, 383] on span "Save changes" at bounding box center [163, 383] width 44 height 10
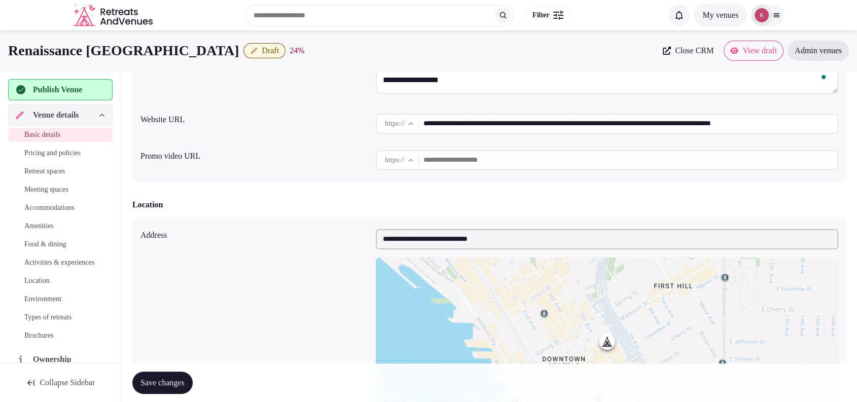
scroll to position [890, 0]
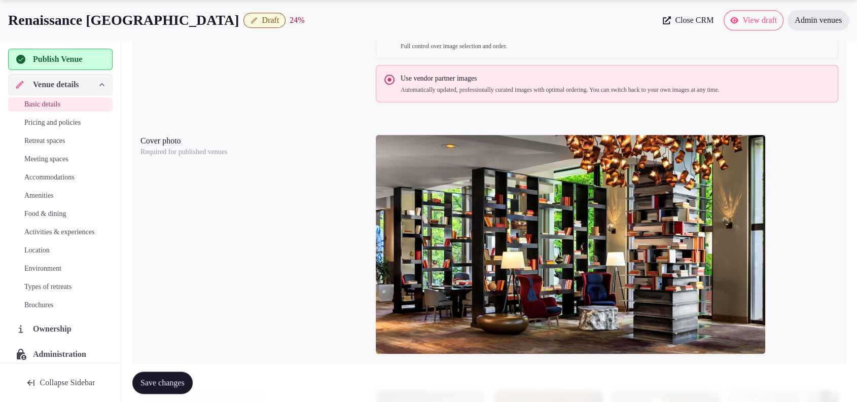
click at [37, 133] on div "Basic details Pricing and policies Retreat spaces Meeting spaces Accommodations…" at bounding box center [60, 204] width 105 height 219
click at [37, 135] on link "Retreat spaces" at bounding box center [60, 141] width 105 height 14
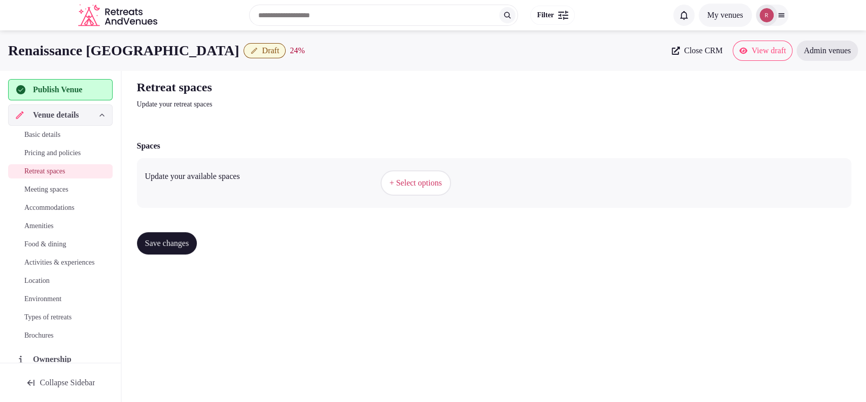
click at [427, 182] on span "+ Select options" at bounding box center [416, 183] width 52 height 11
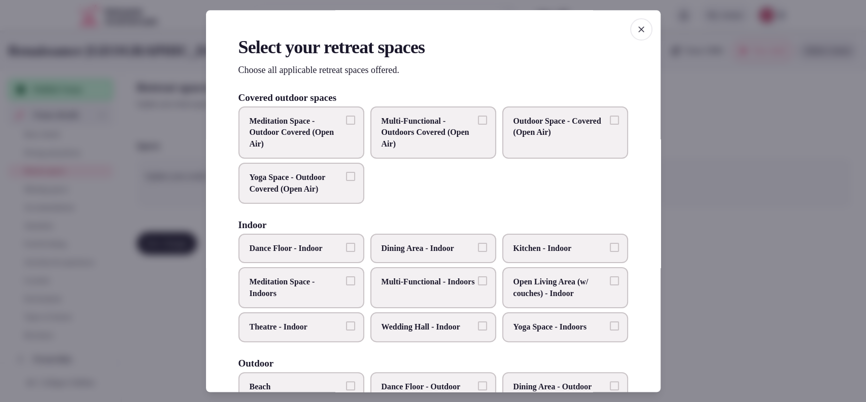
click at [416, 247] on span "Dining Area - Indoor" at bounding box center [427, 248] width 93 height 11
click at [478, 247] on button "Dining Area - Indoor" at bounding box center [482, 247] width 9 height 9
click at [413, 324] on span "Wedding Hall - Indoor" at bounding box center [427, 327] width 93 height 11
click at [478, 324] on button "Wedding Hall - Indoor" at bounding box center [482, 326] width 9 height 9
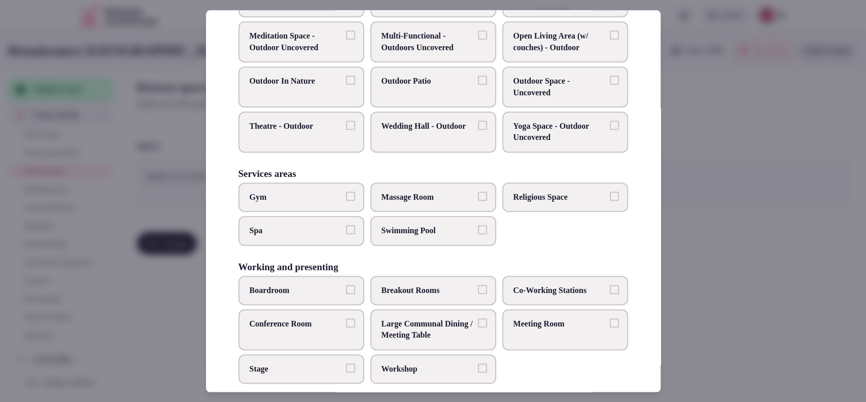
scroll to position [431, 0]
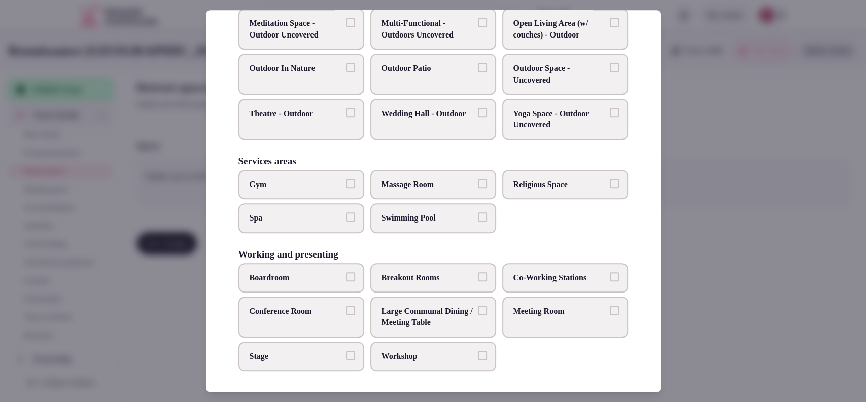
click at [534, 316] on label "Meeting Room" at bounding box center [565, 317] width 126 height 41
click at [610, 315] on button "Meeting Room" at bounding box center [614, 310] width 9 height 9
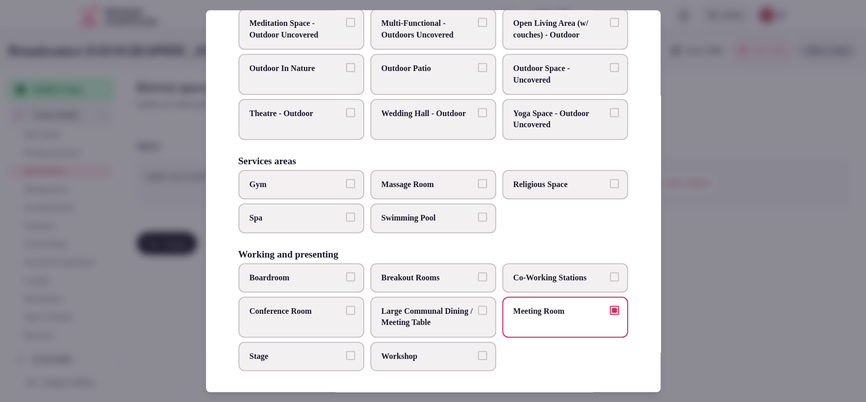
click at [279, 275] on span "Boardroom" at bounding box center [296, 277] width 93 height 11
click at [346, 275] on button "Boardroom" at bounding box center [350, 276] width 9 height 9
click at [280, 317] on label "Conference Room" at bounding box center [301, 317] width 126 height 41
click at [346, 315] on button "Conference Room" at bounding box center [350, 310] width 9 height 9
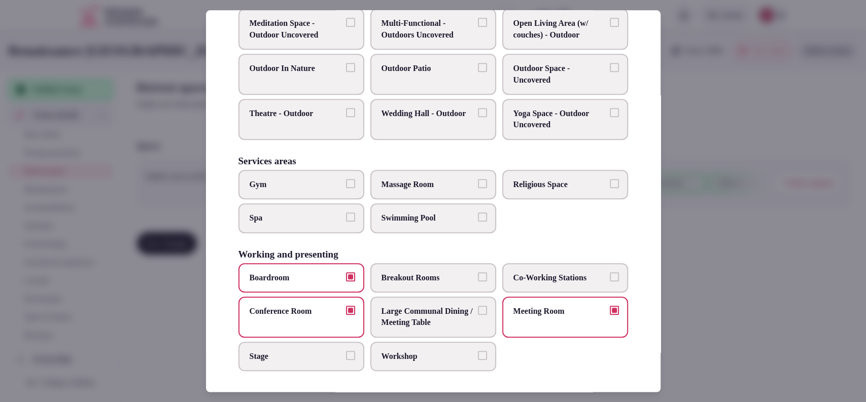
click at [410, 308] on span "Large Communal Dining / Meeting Table" at bounding box center [427, 317] width 93 height 23
click at [478, 308] on button "Large Communal Dining / Meeting Table" at bounding box center [482, 310] width 9 height 9
click at [716, 216] on div at bounding box center [433, 201] width 866 height 402
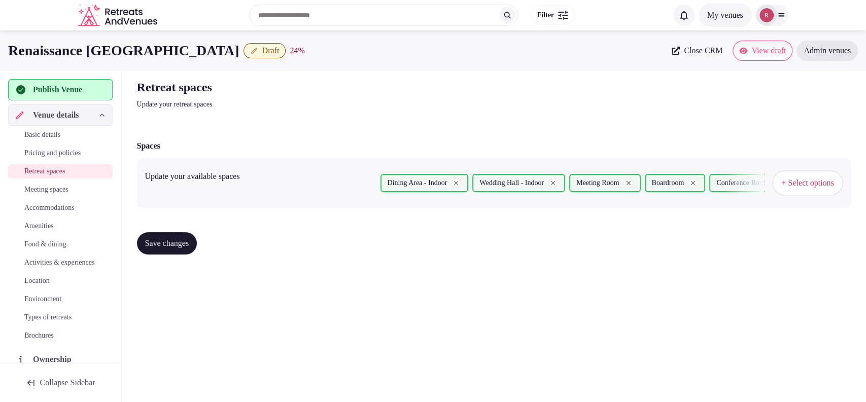
click at [167, 238] on span "Save changes" at bounding box center [167, 243] width 44 height 10
click at [51, 190] on span "Meeting spaces" at bounding box center [46, 190] width 44 height 10
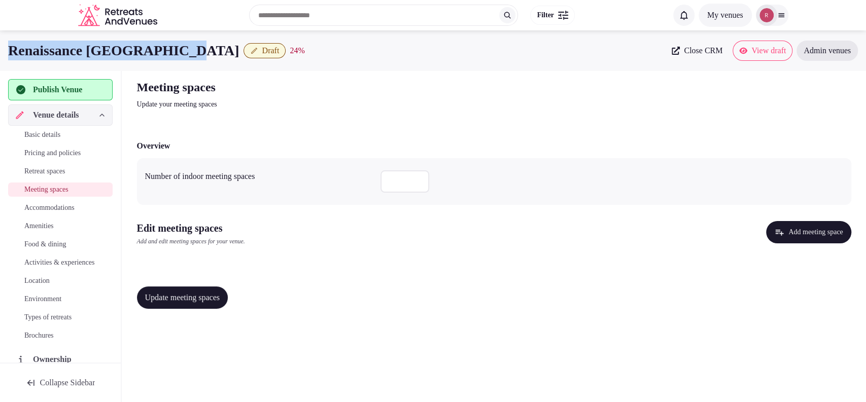
drag, startPoint x: 190, startPoint y: 48, endPoint x: 8, endPoint y: 47, distance: 182.6
click at [8, 47] on div "Renaissance Seattle Hotel Draft 24 % Close CRM View draft Admin venues" at bounding box center [433, 51] width 866 height 20
copy h1 "Renaissance [GEOGRAPHIC_DATA]"
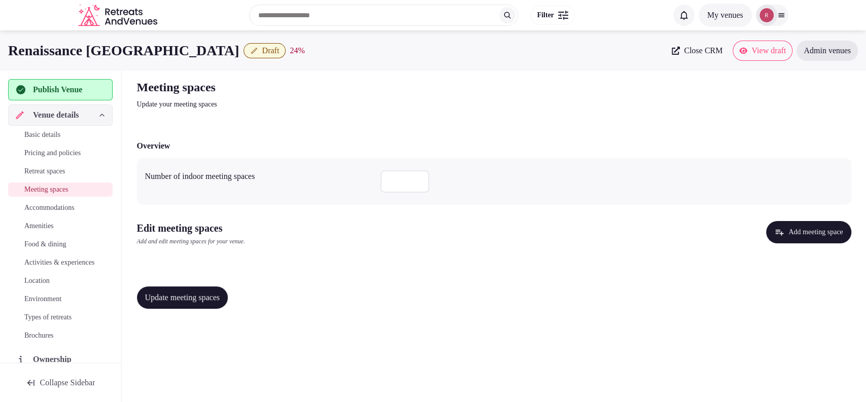
click at [390, 181] on input "number" at bounding box center [404, 181] width 49 height 22
type input "**"
click at [223, 303] on button "Update meeting spaces" at bounding box center [182, 298] width 91 height 22
click at [777, 229] on button "Add meeting space" at bounding box center [808, 232] width 85 height 22
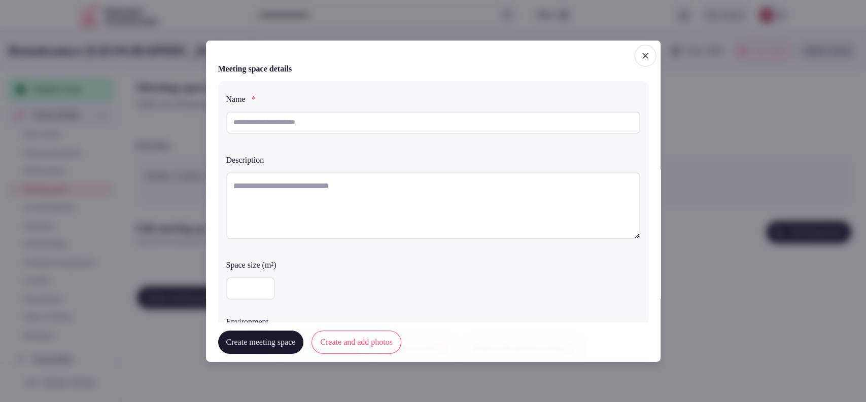
click at [640, 51] on icon "button" at bounding box center [645, 55] width 10 height 10
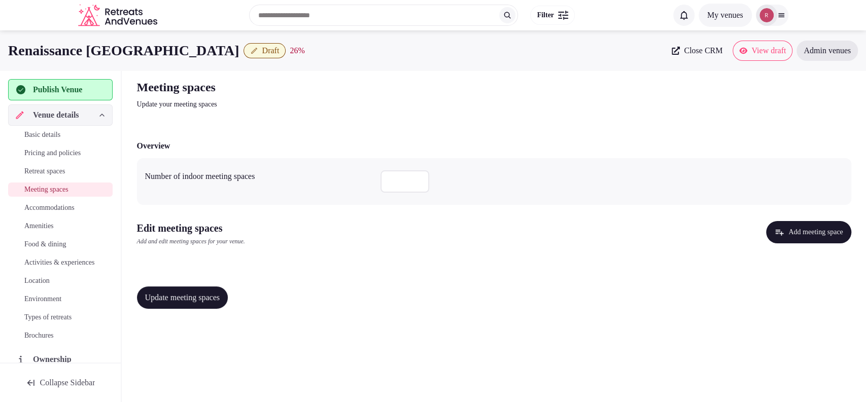
click at [163, 302] on span "Update meeting spaces" at bounding box center [182, 298] width 75 height 10
click at [60, 137] on span "Basic details" at bounding box center [42, 135] width 36 height 10
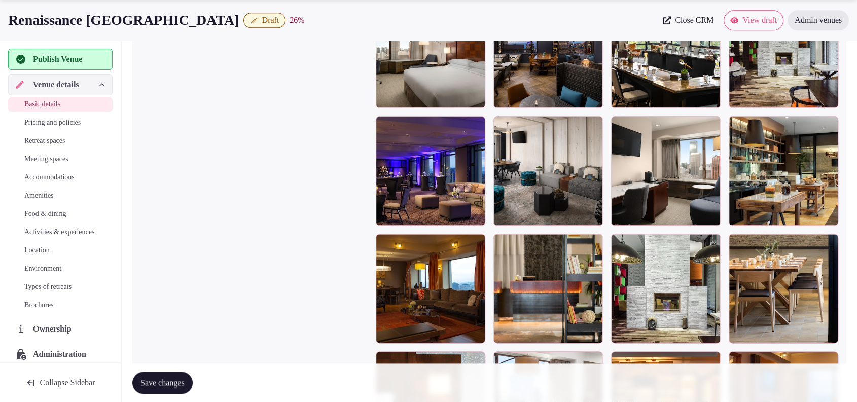
scroll to position [1384, 0]
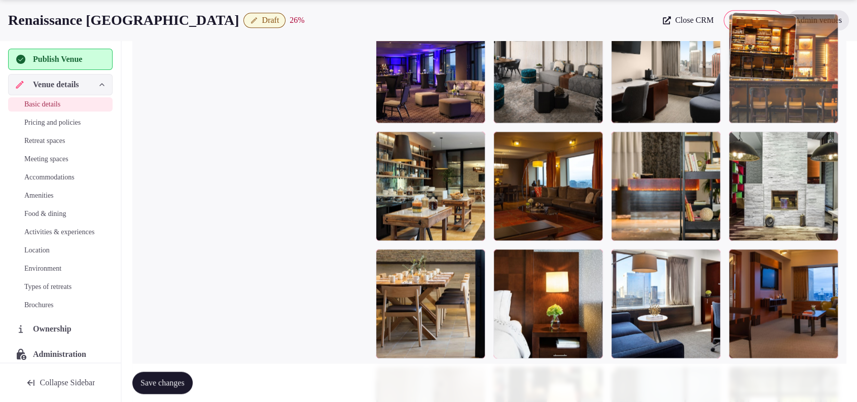
drag, startPoint x: 675, startPoint y: 300, endPoint x: 787, endPoint y: 130, distance: 204.0
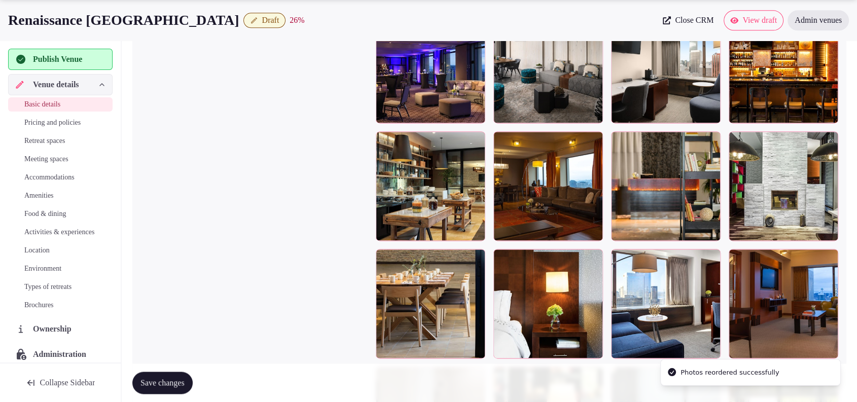
click at [184, 386] on span "Save changes" at bounding box center [163, 383] width 44 height 10
click at [54, 151] on div "Basic details Pricing and policies Retreat spaces Meeting spaces Accommodations…" at bounding box center [60, 204] width 105 height 219
click at [54, 157] on span "Meeting spaces" at bounding box center [46, 159] width 44 height 10
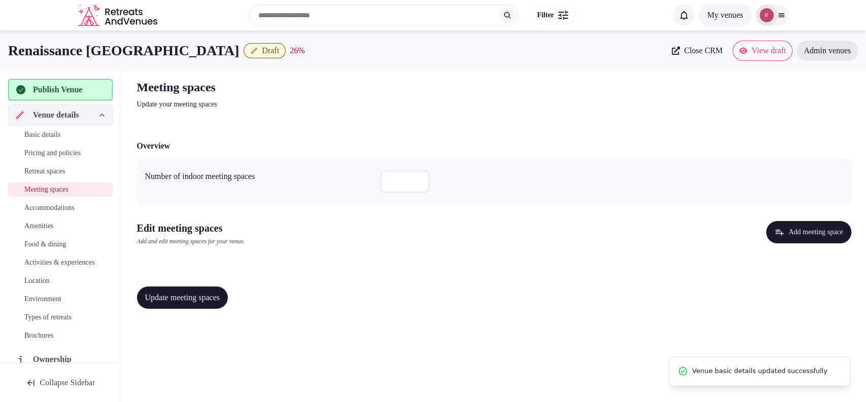
drag, startPoint x: 819, startPoint y: 220, endPoint x: 819, endPoint y: 229, distance: 9.1
click at [819, 221] on div "Overview Number of indoor meeting spaces ** Edit meeting spaces Add and edit me…" at bounding box center [494, 223] width 714 height 187
click at [819, 231] on button "Add meeting space" at bounding box center [808, 232] width 85 height 22
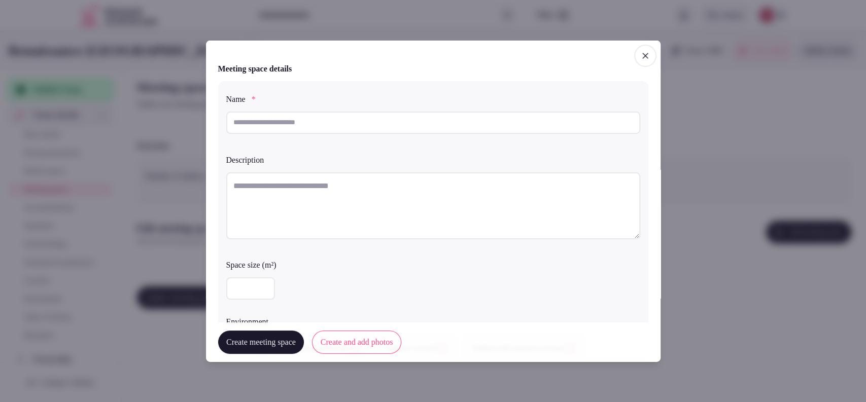
click at [640, 54] on icon "button" at bounding box center [645, 55] width 10 height 10
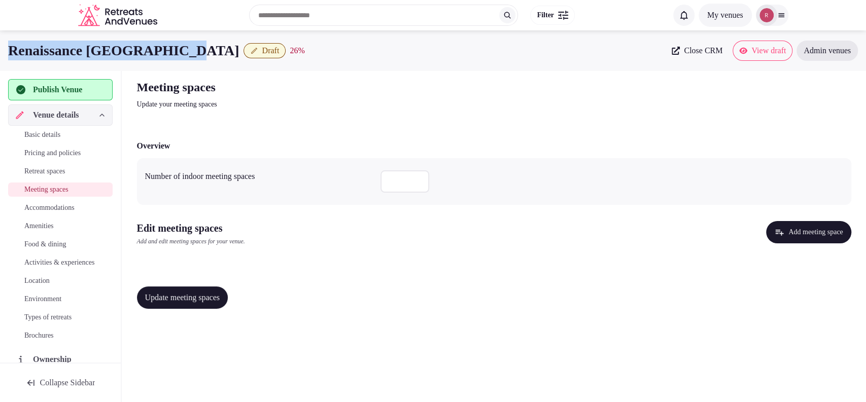
drag, startPoint x: 189, startPoint y: 54, endPoint x: 4, endPoint y: 53, distance: 184.7
click at [4, 53] on div "Renaissance Seattle Hotel Draft 26 % Close CRM View draft Admin venues" at bounding box center [433, 51] width 866 height 20
copy h1 "Renaissance [GEOGRAPHIC_DATA]"
click at [799, 237] on button "Add meeting space" at bounding box center [808, 232] width 85 height 22
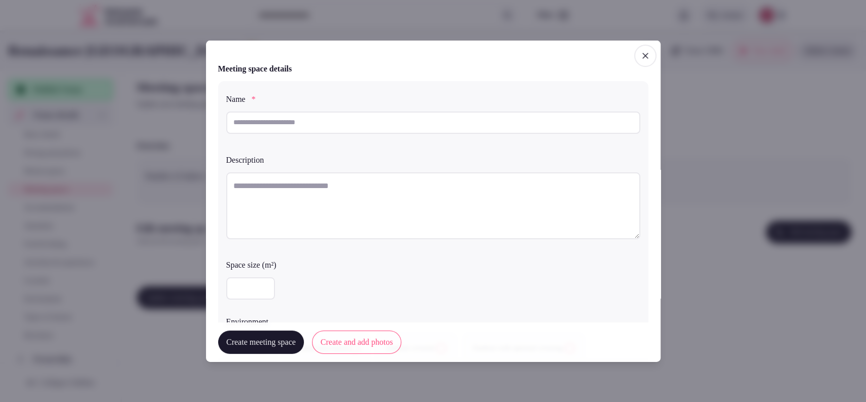
click at [414, 134] on div at bounding box center [433, 124] width 414 height 34
click at [418, 128] on input "text" at bounding box center [433, 122] width 414 height 22
click at [270, 211] on textarea at bounding box center [433, 205] width 414 height 67
click at [275, 123] on input "text" at bounding box center [433, 122] width 414 height 22
paste input "**********"
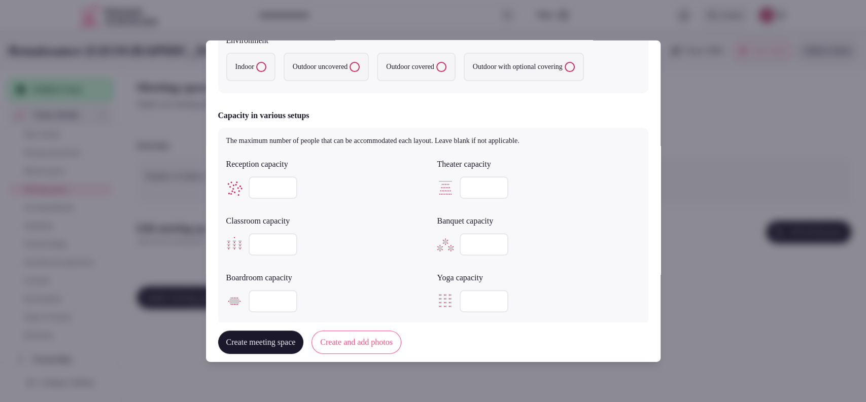
scroll to position [546, 0]
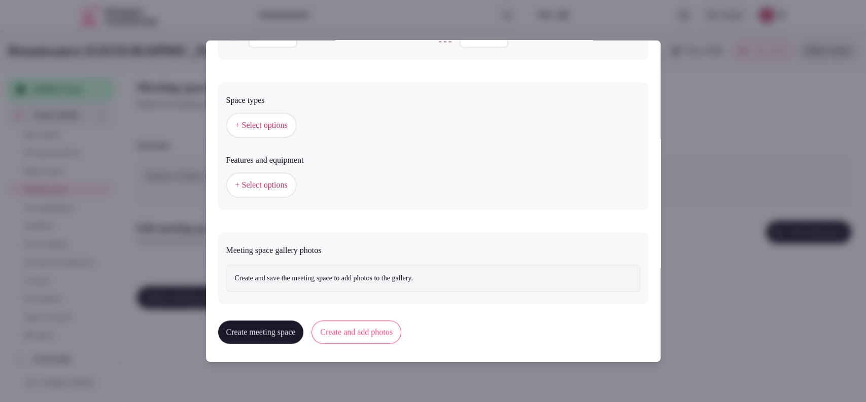
type input "**********"
click at [354, 330] on button "Create and add photos" at bounding box center [356, 332] width 90 height 23
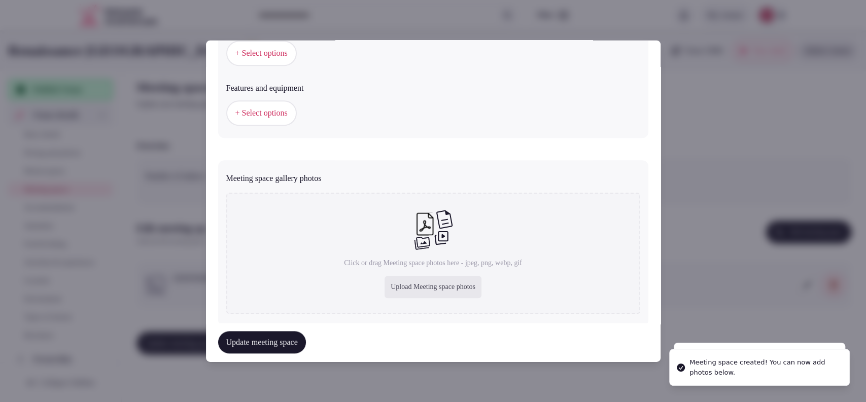
scroll to position [640, 0]
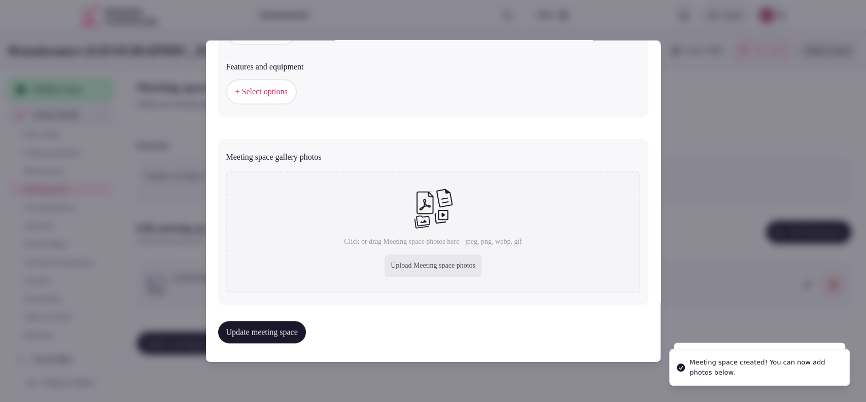
click at [428, 269] on div "Upload Meeting space photos" at bounding box center [433, 266] width 97 height 22
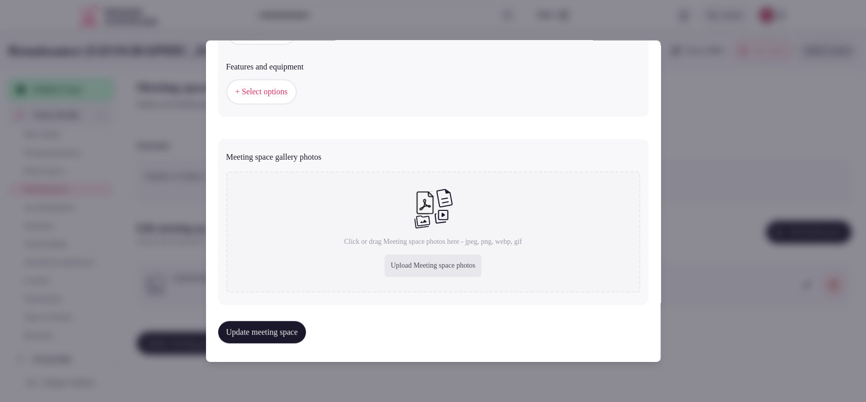
type input "**********"
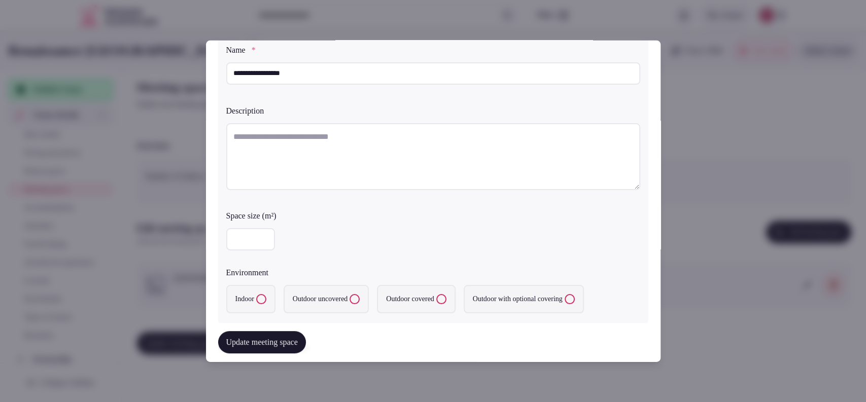
scroll to position [0, 0]
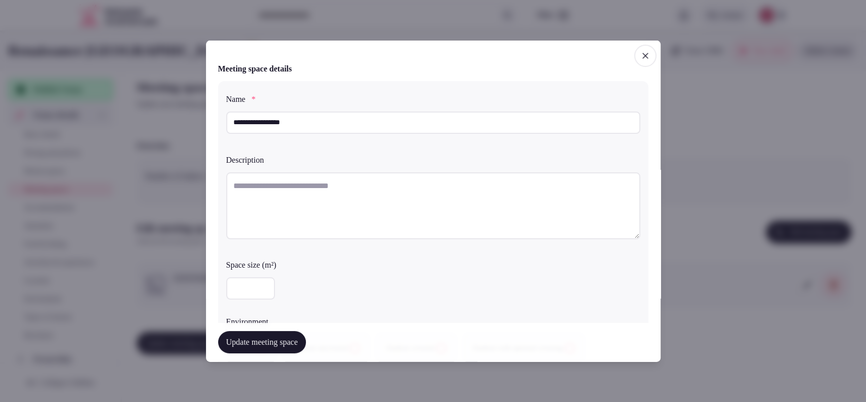
click at [252, 281] on input "number" at bounding box center [250, 288] width 49 height 22
type input "***"
click at [377, 275] on div "***" at bounding box center [433, 288] width 414 height 30
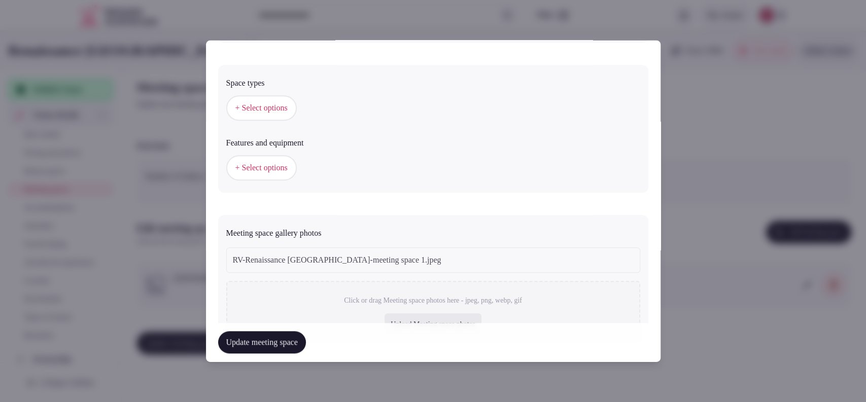
scroll to position [282, 0]
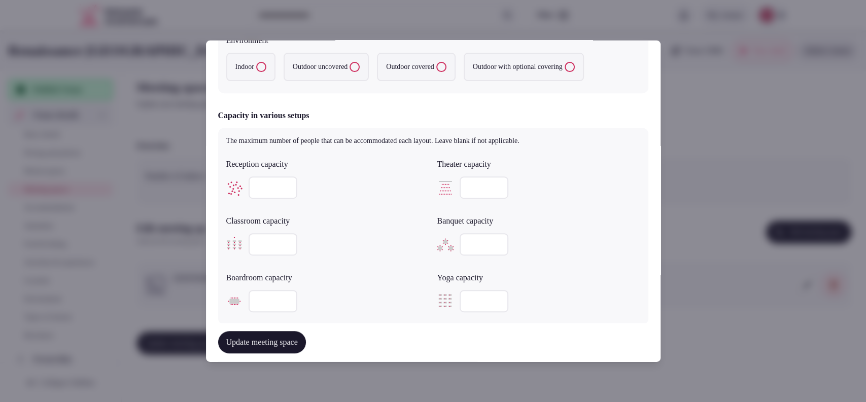
click at [272, 73] on label "Indoor" at bounding box center [250, 66] width 49 height 28
click at [266, 72] on button "Indoor" at bounding box center [261, 66] width 10 height 10
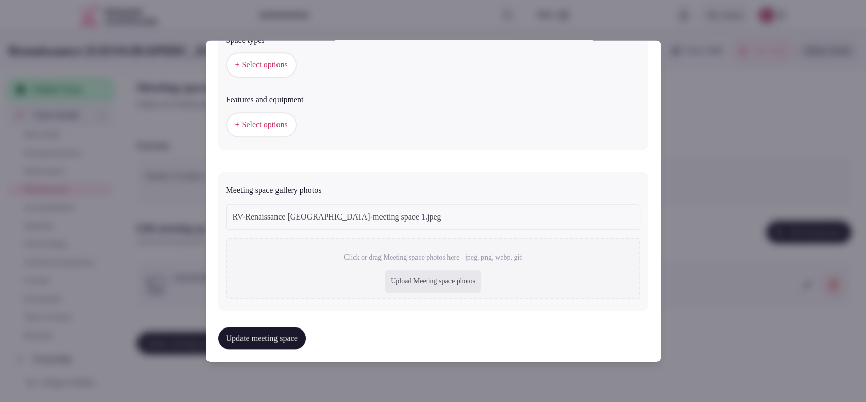
scroll to position [613, 0]
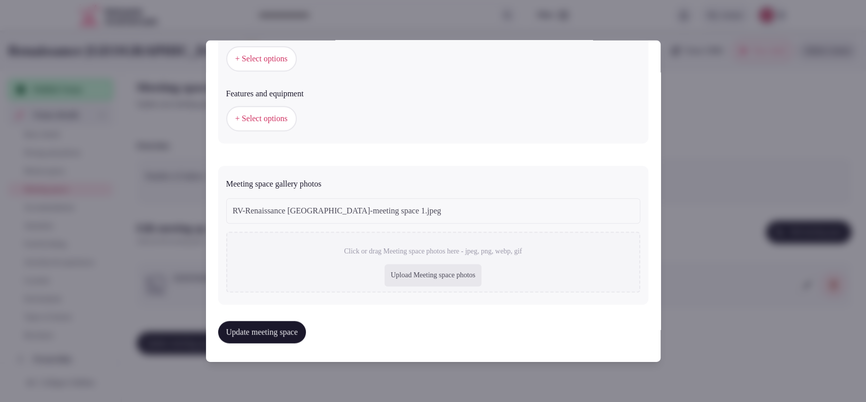
click at [437, 273] on div "Upload Meeting space photos" at bounding box center [433, 275] width 97 height 22
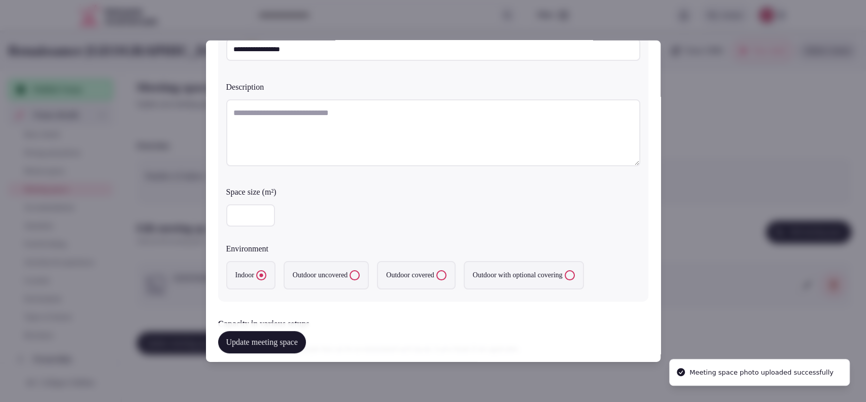
scroll to position [0, 0]
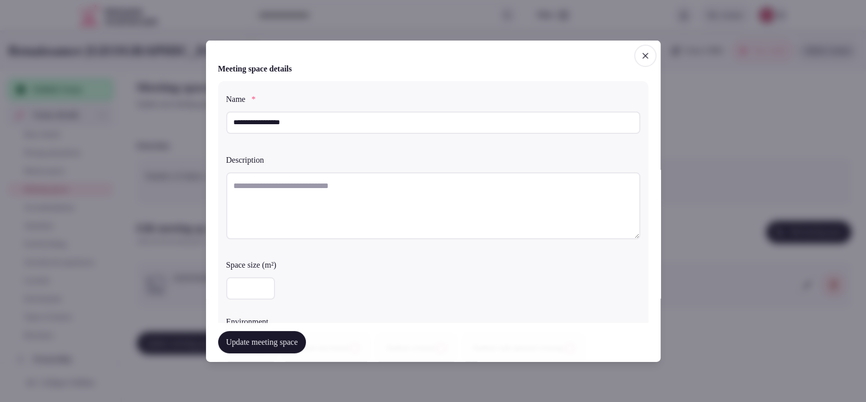
click at [293, 204] on textarea at bounding box center [433, 205] width 414 height 67
click at [297, 195] on textarea at bounding box center [433, 205] width 414 height 67
paste textarea "**********"
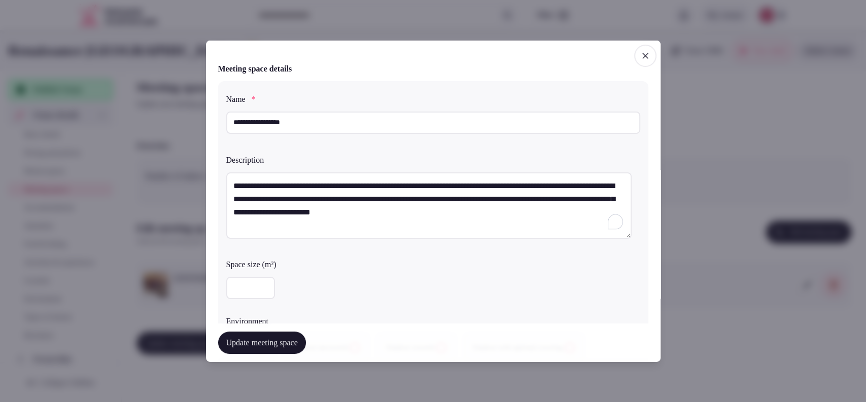
type textarea "**********"
click at [256, 281] on input "number" at bounding box center [250, 288] width 49 height 22
click at [252, 282] on input "number" at bounding box center [250, 288] width 49 height 22
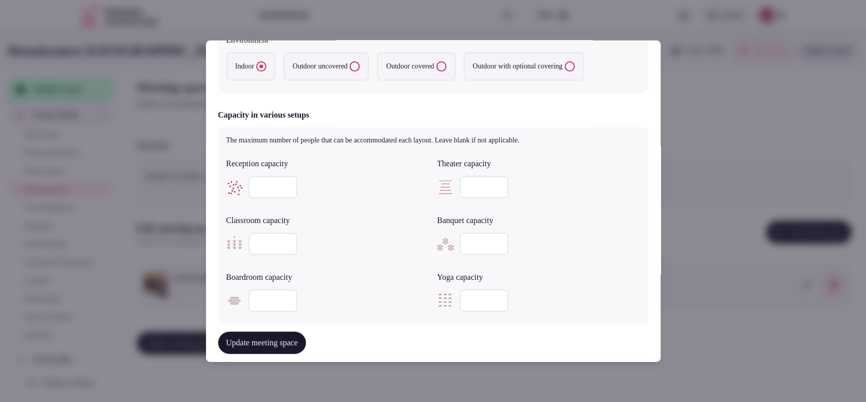
type input "***"
click at [280, 183] on div at bounding box center [327, 187] width 203 height 22
type input "***"
click at [462, 242] on input "number" at bounding box center [484, 244] width 49 height 22
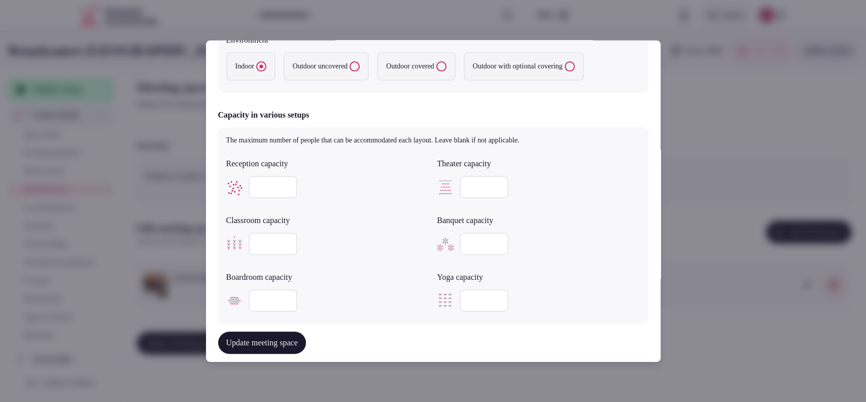
click at [467, 243] on input "number" at bounding box center [484, 244] width 49 height 22
type input "***"
click at [471, 189] on input "number" at bounding box center [484, 187] width 49 height 22
type input "***"
click at [259, 304] on input "number" at bounding box center [273, 301] width 49 height 22
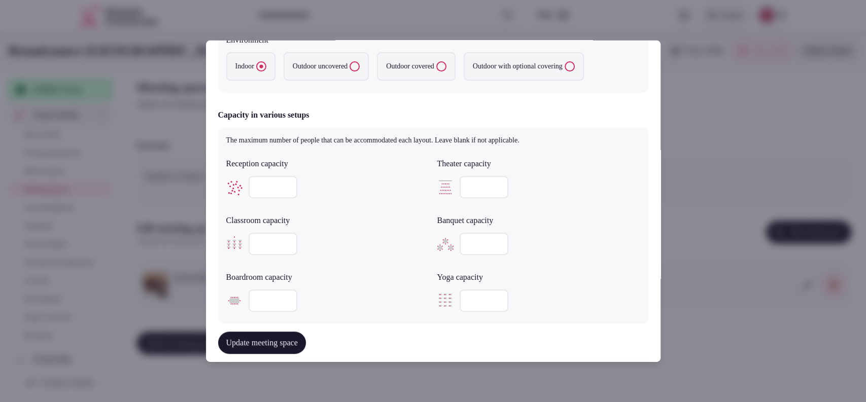
click at [259, 304] on input "number" at bounding box center [273, 301] width 49 height 22
type input "**"
click at [261, 245] on input "number" at bounding box center [273, 244] width 49 height 22
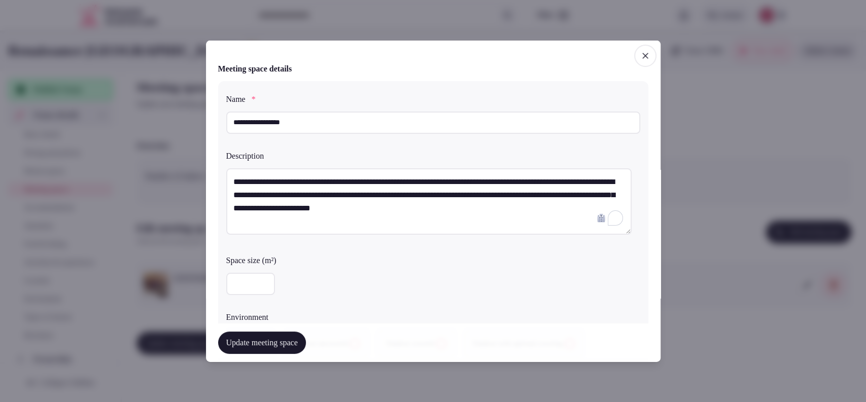
scroll to position [282, 0]
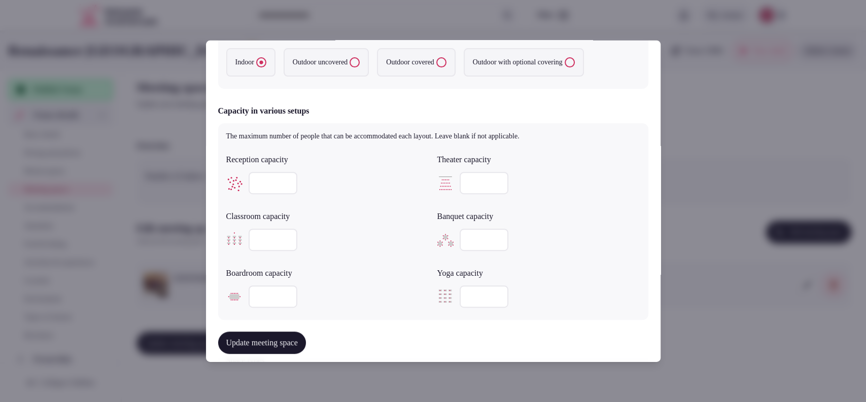
type input "***"
click at [286, 237] on input "***" at bounding box center [273, 240] width 49 height 22
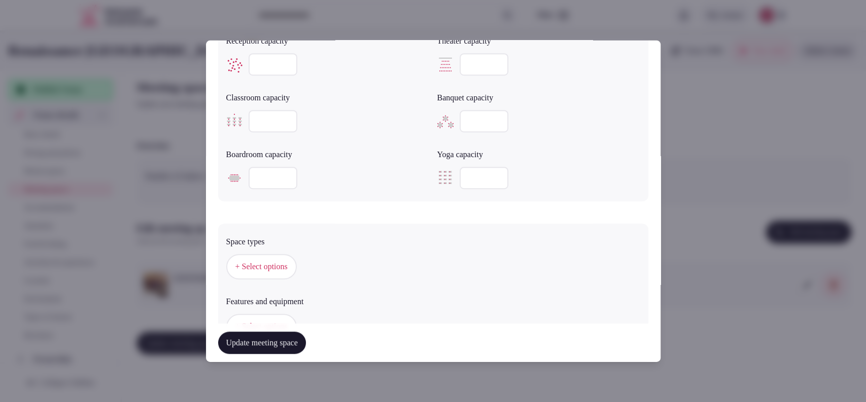
scroll to position [405, 0]
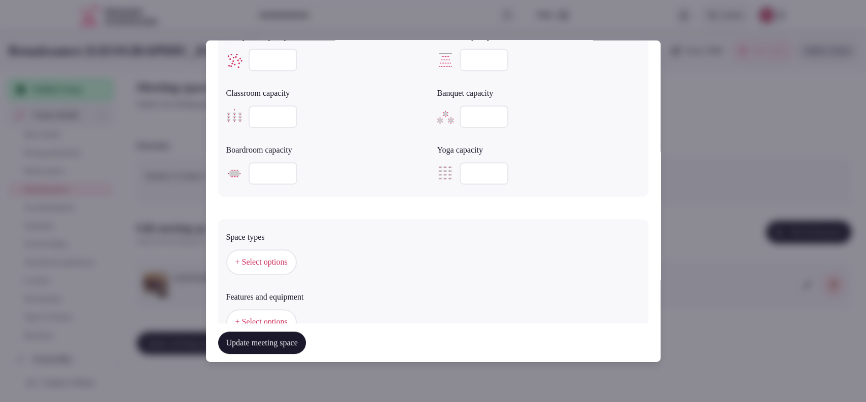
click at [251, 258] on span "+ Select options" at bounding box center [261, 262] width 52 height 11
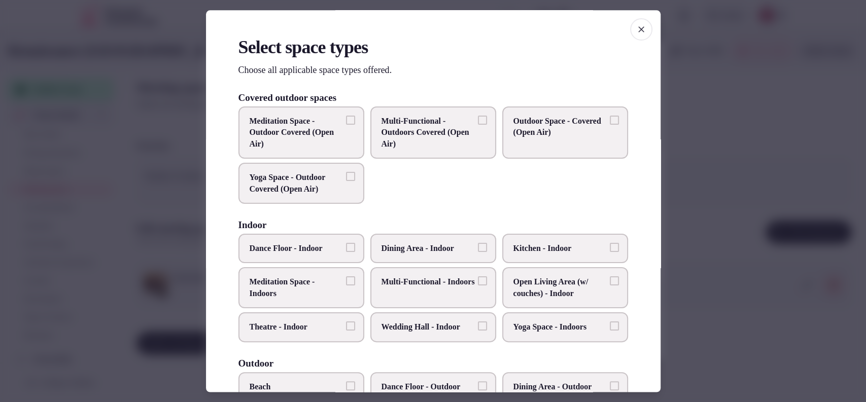
click at [452, 288] on span "Multi-Functional - Indoors" at bounding box center [427, 282] width 93 height 11
click at [478, 286] on button "Multi-Functional - Indoors" at bounding box center [482, 281] width 9 height 9
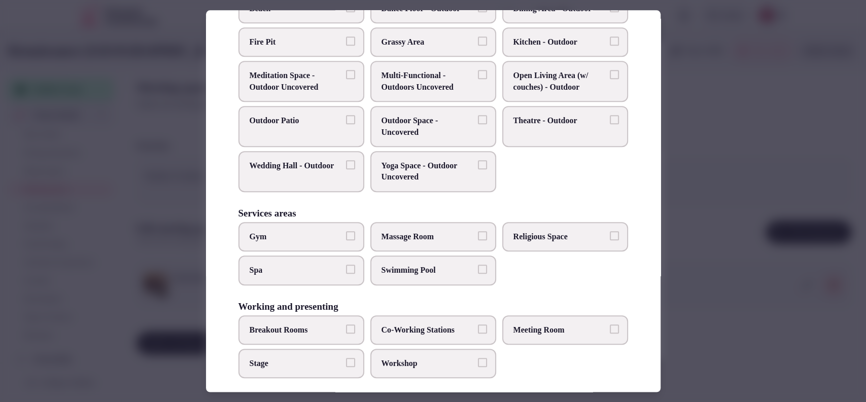
scroll to position [386, 0]
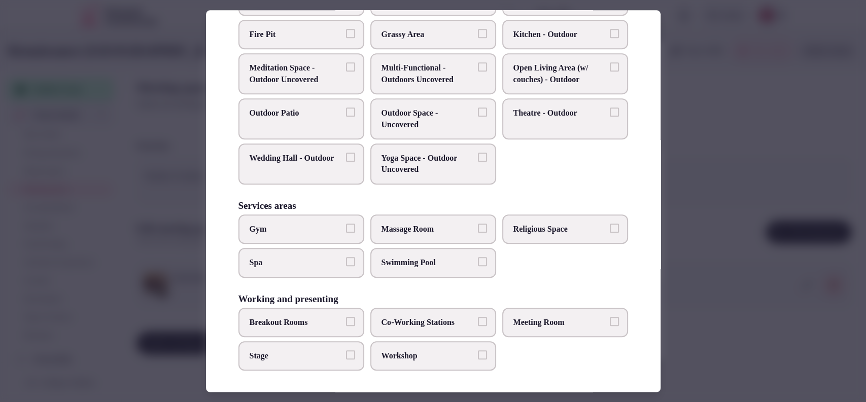
click at [529, 318] on span "Meeting Room" at bounding box center [559, 322] width 93 height 11
click at [610, 318] on button "Meeting Room" at bounding box center [614, 321] width 9 height 9
click at [443, 324] on span "Co-Working Stations" at bounding box center [427, 322] width 93 height 11
click at [478, 324] on button "Co-Working Stations" at bounding box center [482, 321] width 9 height 9
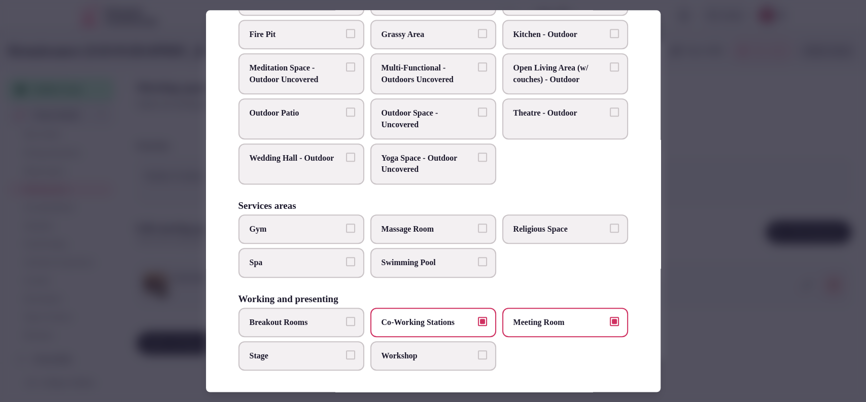
click at [312, 318] on span "Breakout Rooms" at bounding box center [296, 322] width 93 height 11
click at [346, 318] on button "Breakout Rooms" at bounding box center [350, 321] width 9 height 9
click at [392, 358] on span "Workshop" at bounding box center [427, 356] width 93 height 11
click at [478, 358] on button "Workshop" at bounding box center [482, 355] width 9 height 9
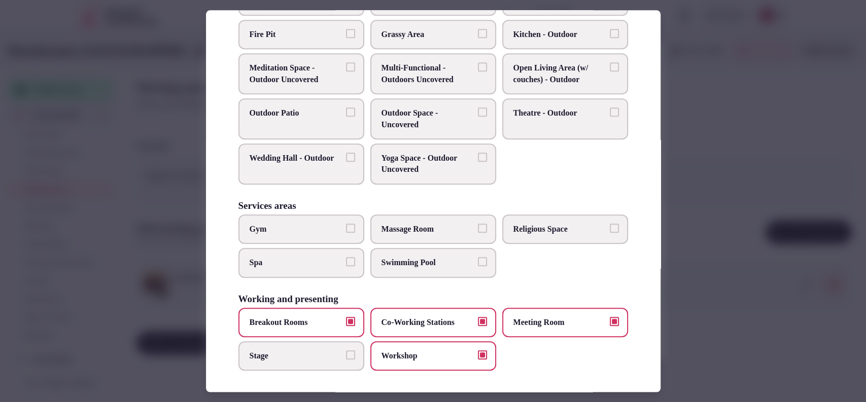
click at [721, 130] on div at bounding box center [433, 201] width 866 height 402
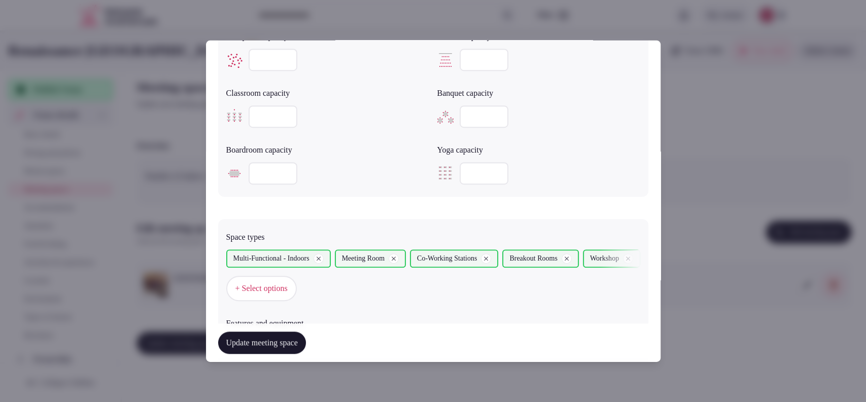
scroll to position [686, 0]
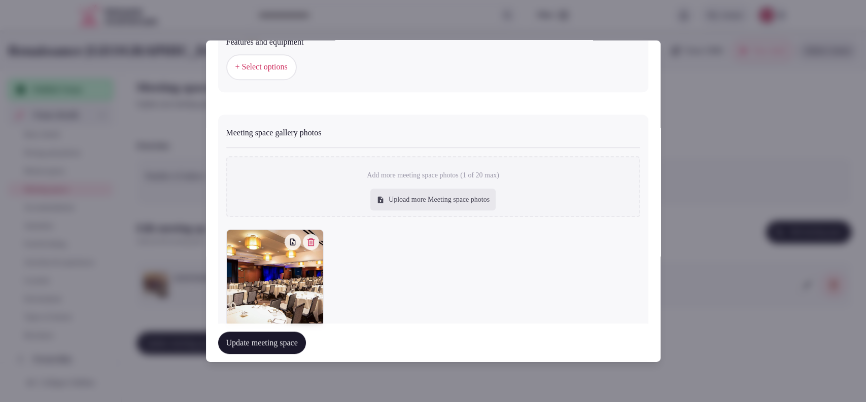
click at [256, 77] on button "+ Select options" at bounding box center [261, 66] width 71 height 25
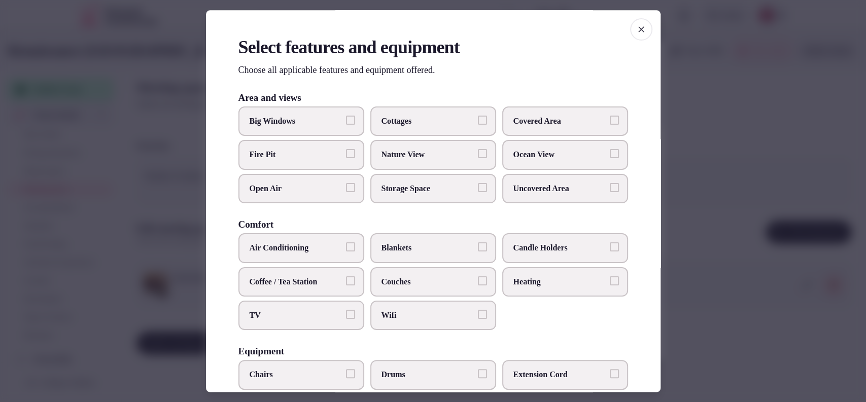
click at [527, 125] on span "Covered Area" at bounding box center [559, 121] width 93 height 11
click at [610, 125] on button "Covered Area" at bounding box center [614, 120] width 9 height 9
click at [323, 245] on span "Air Conditioning" at bounding box center [296, 248] width 93 height 11
click at [346, 245] on button "Air Conditioning" at bounding box center [350, 247] width 9 height 9
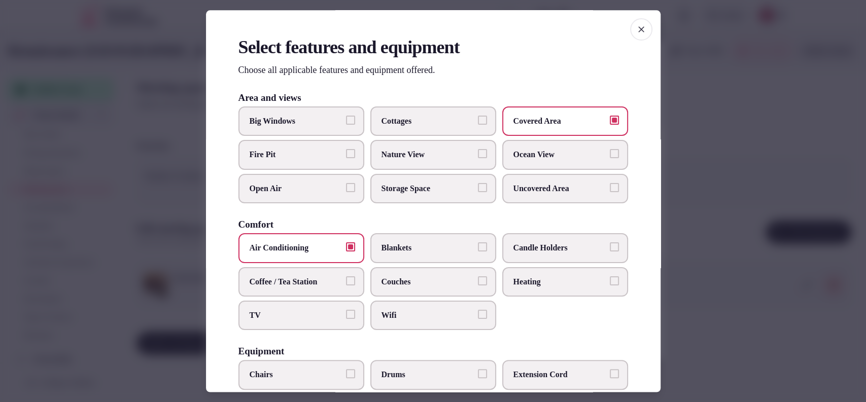
click at [412, 306] on label "Wifi" at bounding box center [433, 315] width 126 height 29
click at [478, 310] on button "Wifi" at bounding box center [482, 314] width 9 height 9
click at [317, 305] on label "TV" at bounding box center [301, 315] width 126 height 29
click at [346, 310] on button "TV" at bounding box center [350, 314] width 9 height 9
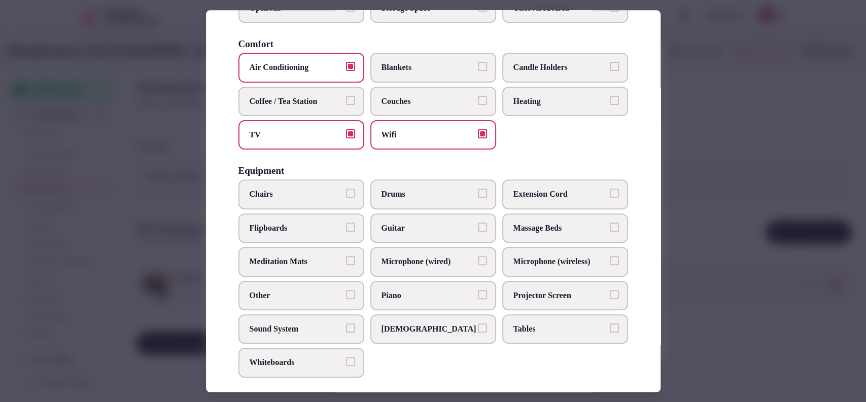
scroll to position [194, 0]
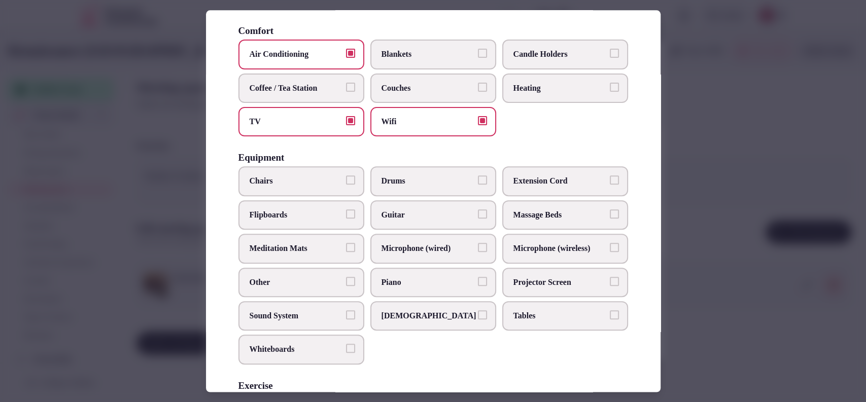
click at [278, 311] on span "Sound System" at bounding box center [296, 315] width 93 height 11
click at [346, 311] on button "Sound System" at bounding box center [350, 314] width 9 height 9
click at [285, 339] on label "Whiteboards" at bounding box center [301, 349] width 126 height 29
click at [346, 344] on button "Whiteboards" at bounding box center [350, 348] width 9 height 9
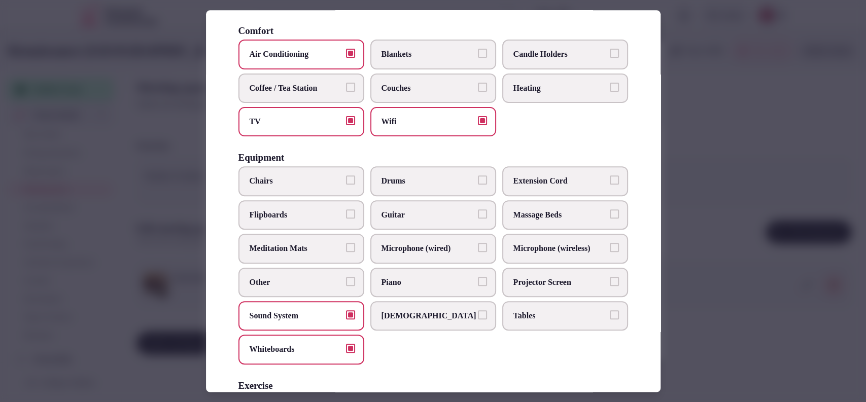
click at [526, 316] on span "Tables" at bounding box center [559, 315] width 93 height 11
click at [610, 316] on button "Tables" at bounding box center [614, 314] width 9 height 9
click at [478, 247] on button "Microphone (wired)" at bounding box center [482, 247] width 9 height 9
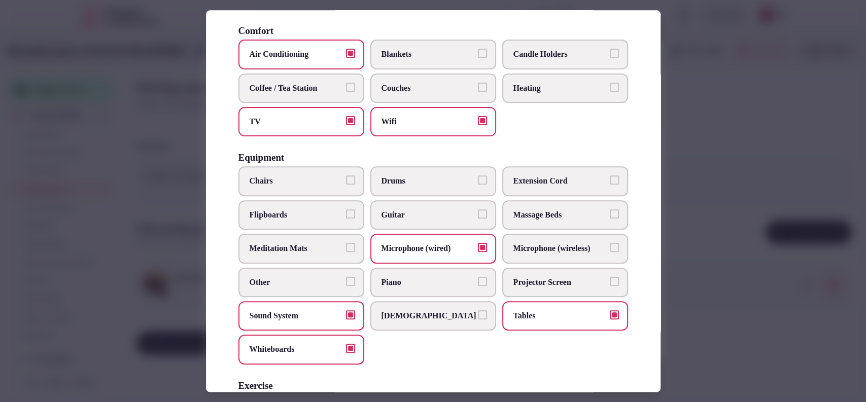
click at [535, 250] on span "Microphone (wireless)" at bounding box center [559, 248] width 93 height 11
click at [610, 250] on button "Microphone (wireless)" at bounding box center [614, 247] width 9 height 9
click at [293, 180] on span "Chairs" at bounding box center [296, 181] width 93 height 11
click at [346, 180] on button "Chairs" at bounding box center [350, 180] width 9 height 9
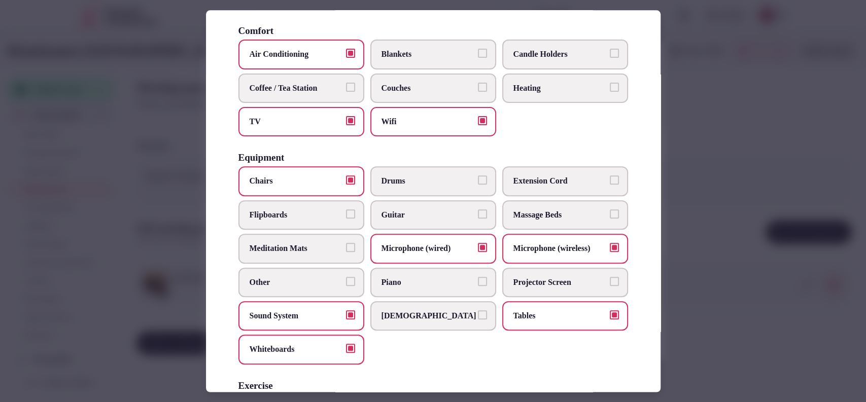
click at [295, 213] on span "Flipboards" at bounding box center [296, 215] width 93 height 11
click at [346, 213] on button "Flipboards" at bounding box center [350, 214] width 9 height 9
click at [526, 278] on span "Projector Screen" at bounding box center [559, 282] width 93 height 11
click at [610, 278] on button "Projector Screen" at bounding box center [614, 281] width 9 height 9
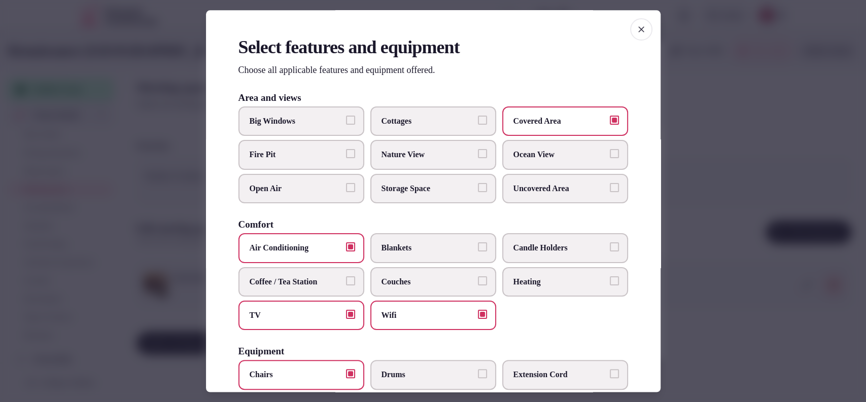
scroll to position [314, 0]
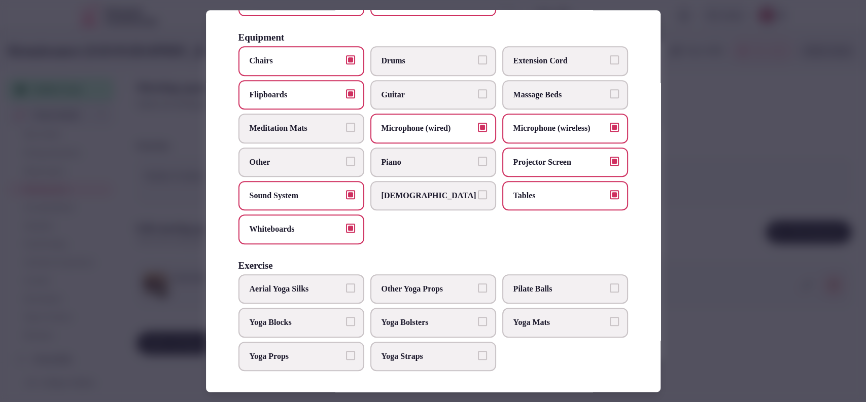
click at [701, 211] on div at bounding box center [433, 201] width 866 height 402
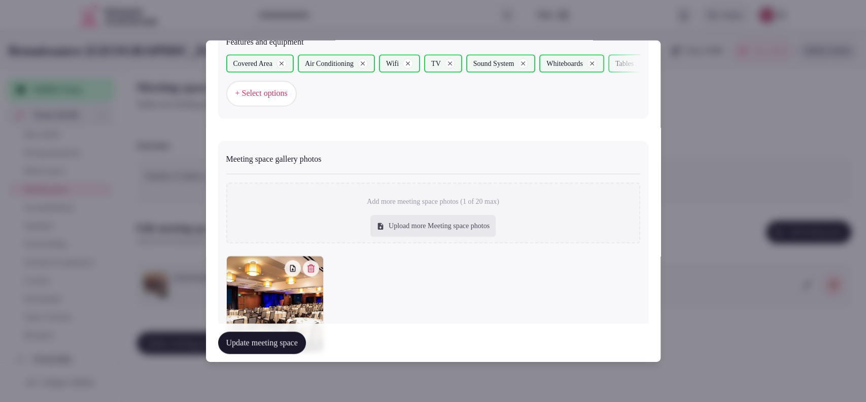
click at [268, 338] on button "Update meeting space" at bounding box center [262, 343] width 88 height 22
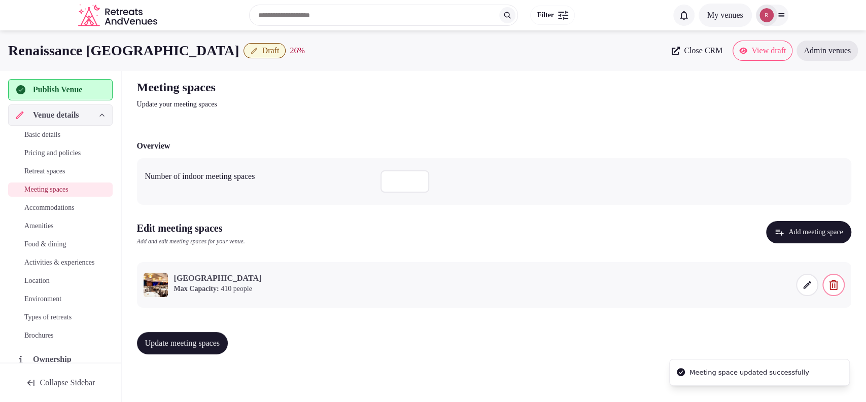
click at [214, 338] on span "Update meeting spaces" at bounding box center [182, 343] width 75 height 10
click at [75, 210] on span "Accommodations" at bounding box center [49, 208] width 50 height 10
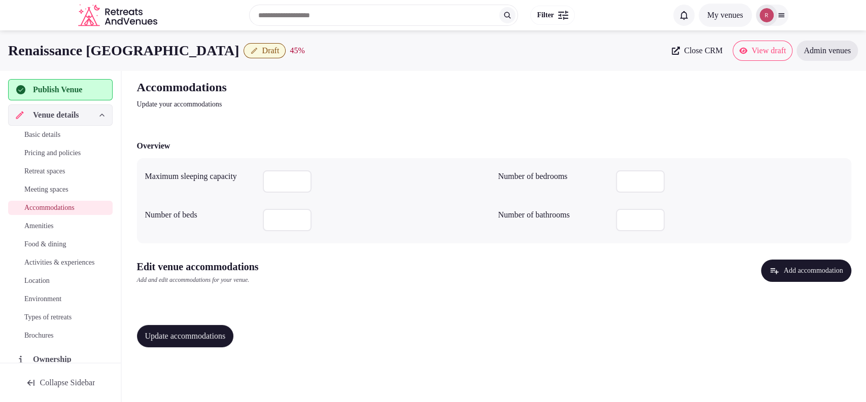
click at [808, 267] on button "Add accommodation" at bounding box center [806, 271] width 90 height 22
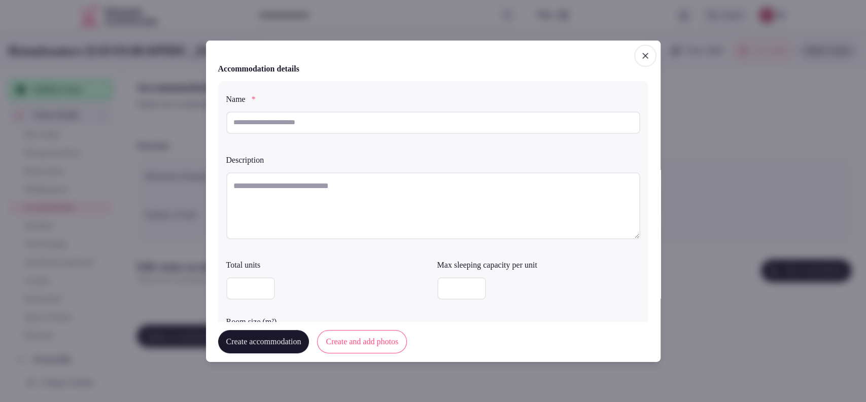
click at [454, 115] on input "text" at bounding box center [433, 122] width 414 height 22
type input "**********"
click at [251, 197] on textarea at bounding box center [433, 205] width 414 height 67
paste textarea "**********"
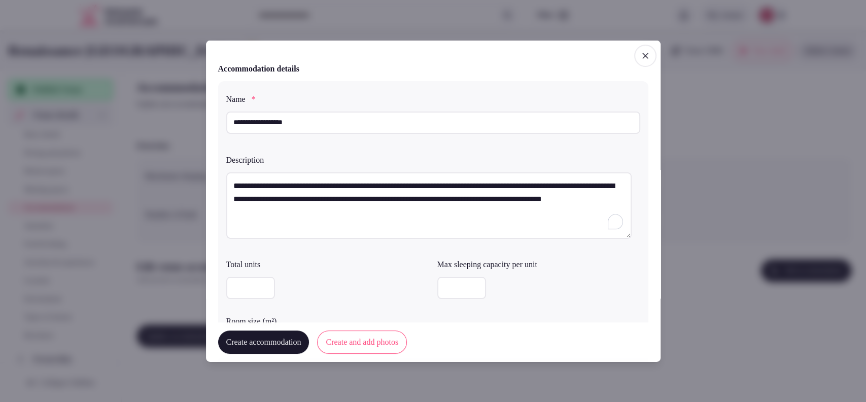
type textarea "**********"
click at [255, 275] on div at bounding box center [327, 288] width 203 height 30
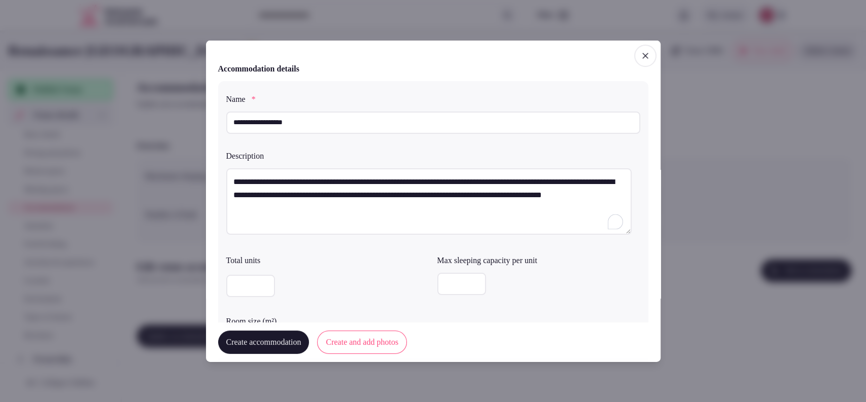
click at [441, 280] on input "number" at bounding box center [461, 284] width 49 height 22
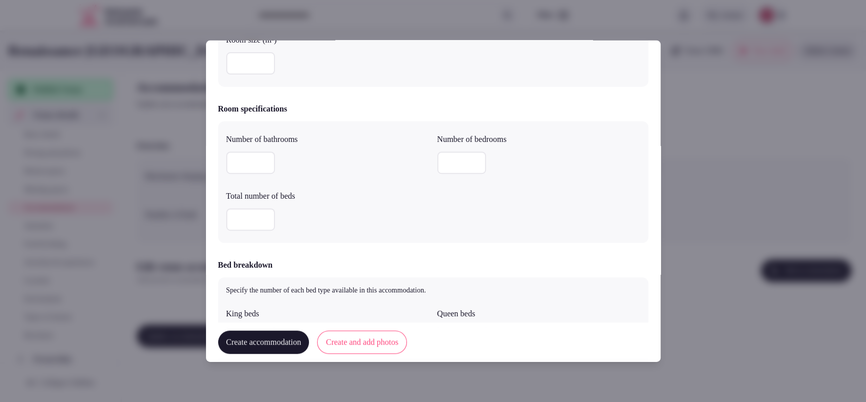
type input "*"
click at [232, 164] on input "number" at bounding box center [250, 163] width 49 height 22
type input "*"
click at [437, 159] on input "number" at bounding box center [461, 163] width 49 height 22
type input "*"
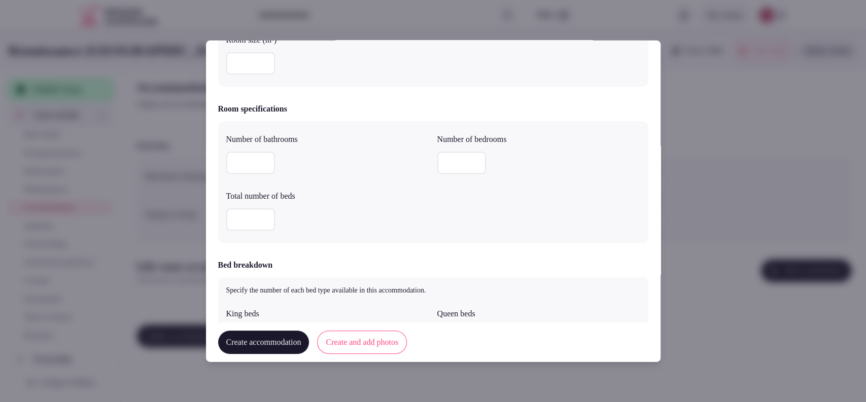
click at [241, 221] on input "number" at bounding box center [250, 219] width 49 height 22
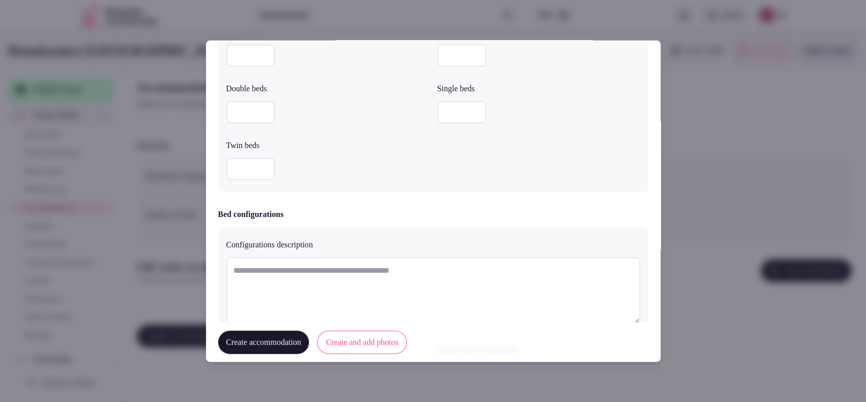
type input "*"
click at [236, 56] on input "number" at bounding box center [250, 55] width 49 height 22
type input "*"
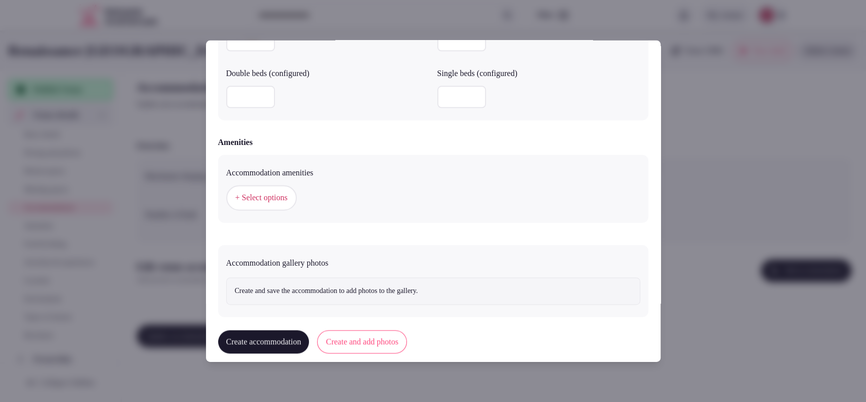
scroll to position [907, 0]
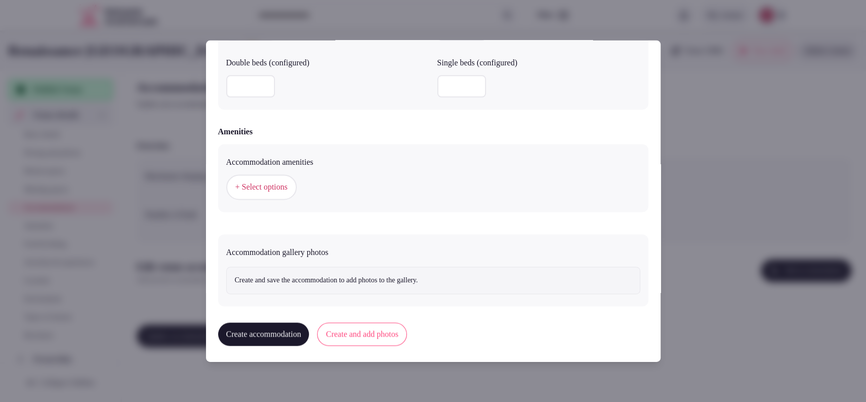
click at [263, 184] on span "+ Select options" at bounding box center [261, 187] width 52 height 11
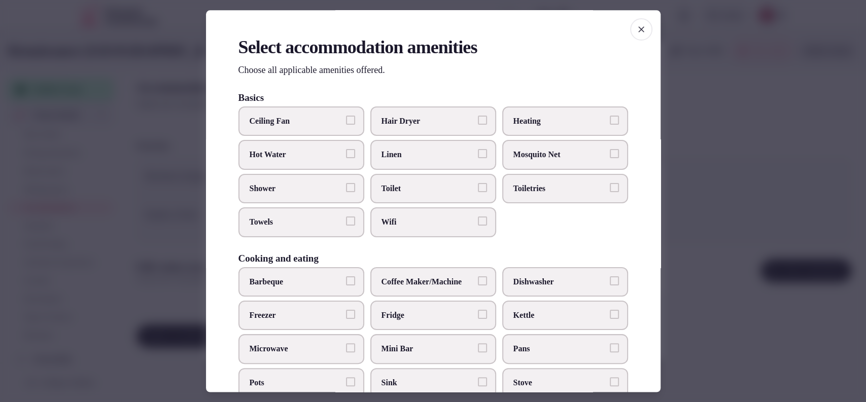
click at [410, 126] on span "Hair Dryer" at bounding box center [427, 121] width 93 height 11
click at [478, 125] on button "Hair Dryer" at bounding box center [482, 120] width 9 height 9
click at [420, 185] on span "Toilet" at bounding box center [427, 188] width 93 height 11
click at [478, 185] on button "Toilet" at bounding box center [482, 187] width 9 height 9
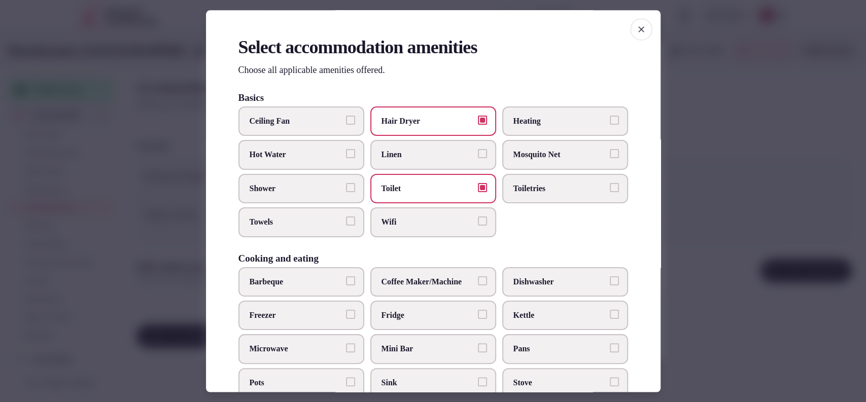
click at [414, 225] on span "Wifi" at bounding box center [427, 222] width 93 height 11
click at [478, 225] on button "Wifi" at bounding box center [482, 221] width 9 height 9
click at [530, 196] on label "Toiletries" at bounding box center [565, 188] width 126 height 29
click at [610, 192] on button "Toiletries" at bounding box center [614, 187] width 9 height 9
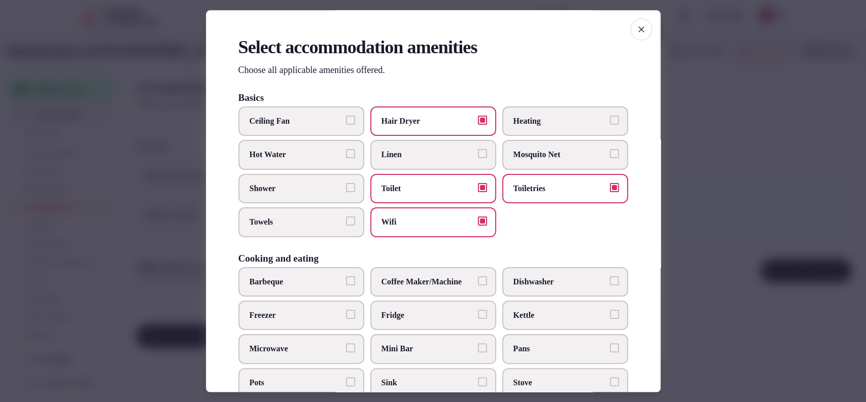
drag, startPoint x: 298, startPoint y: 225, endPoint x: 300, endPoint y: 205, distance: 20.4
click at [298, 224] on span "Towels" at bounding box center [296, 222] width 93 height 11
click at [346, 224] on button "Towels" at bounding box center [350, 221] width 9 height 9
click at [300, 188] on span "Shower" at bounding box center [296, 188] width 93 height 11
click at [346, 188] on button "Shower" at bounding box center [350, 187] width 9 height 9
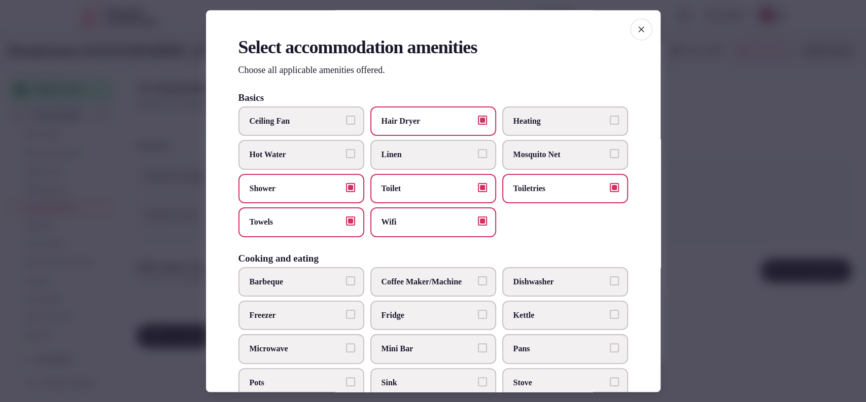
click at [381, 305] on label "Fridge" at bounding box center [433, 315] width 126 height 29
click at [478, 310] on button "Fridge" at bounding box center [482, 314] width 9 height 9
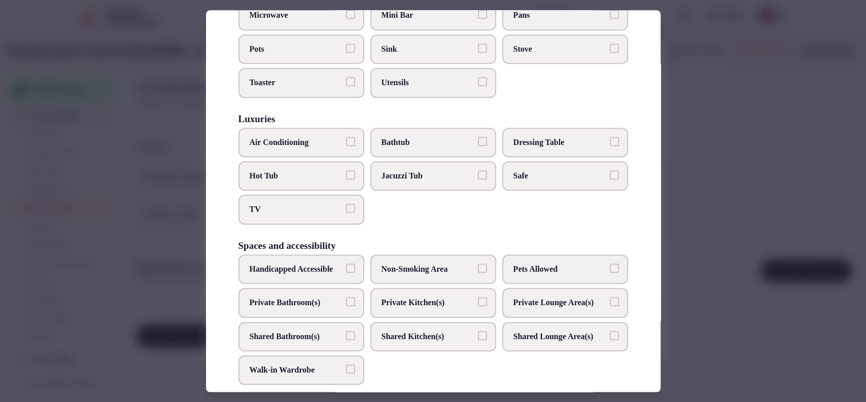
click at [306, 137] on span "Air Conditioning" at bounding box center [296, 142] width 93 height 11
click at [346, 137] on button "Air Conditioning" at bounding box center [350, 141] width 9 height 9
click at [286, 207] on span "TV" at bounding box center [296, 209] width 93 height 11
click at [346, 207] on button "TV" at bounding box center [350, 208] width 9 height 9
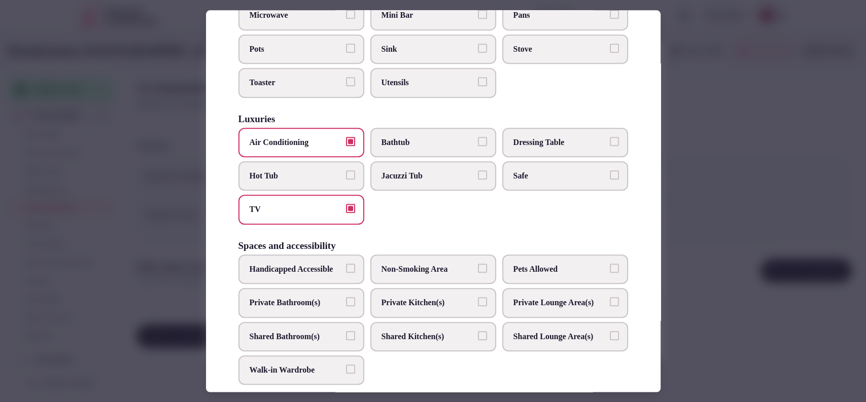
click at [310, 308] on span "Private Bathroom(s)" at bounding box center [296, 302] width 93 height 11
click at [346, 306] on button "Private Bathroom(s)" at bounding box center [350, 301] width 9 height 9
click at [423, 137] on span "Bathtub" at bounding box center [427, 142] width 93 height 11
click at [478, 137] on button "Bathtub" at bounding box center [482, 141] width 9 height 9
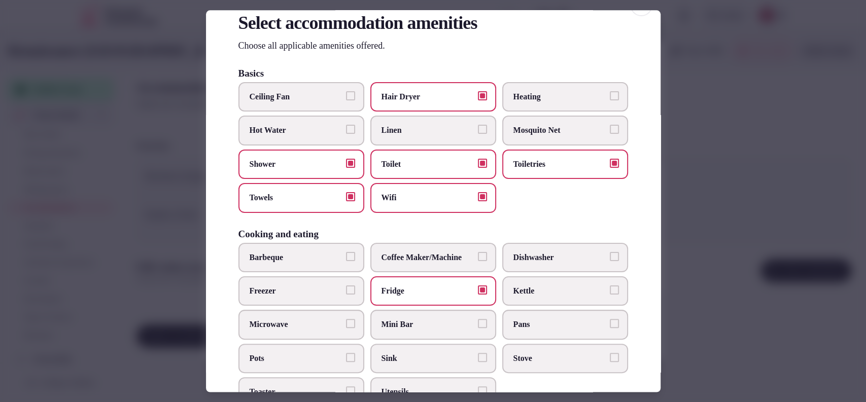
scroll to position [0, 0]
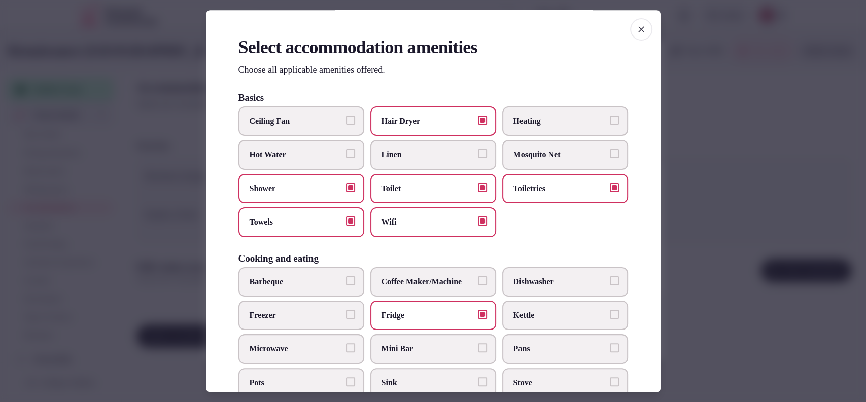
click at [735, 179] on div at bounding box center [433, 201] width 866 height 402
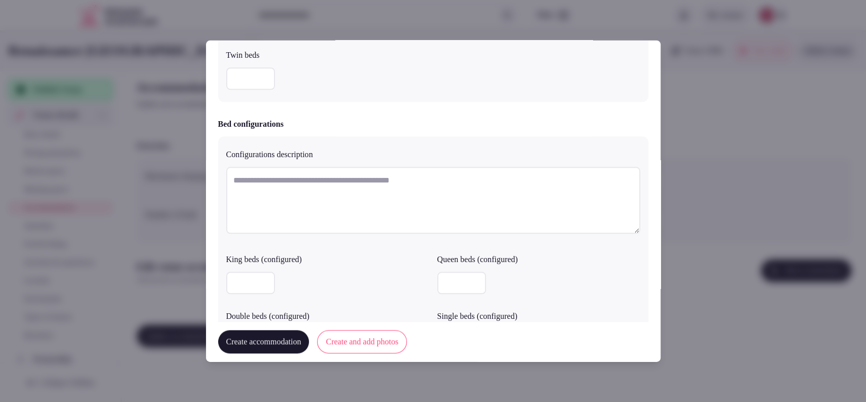
scroll to position [936, 0]
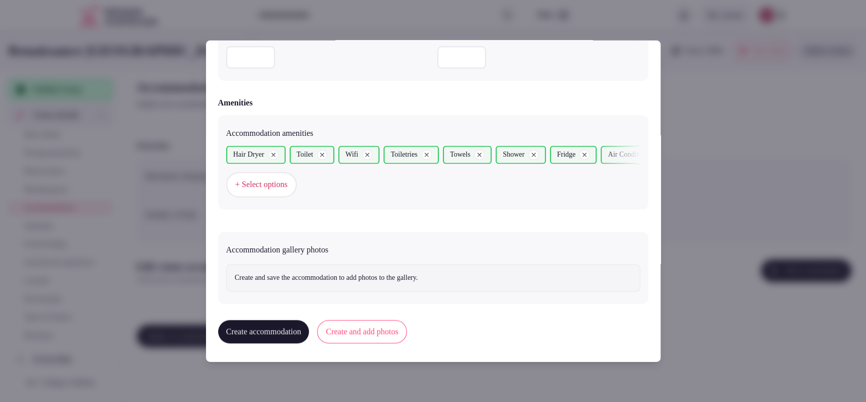
click at [390, 337] on button "Create and add photos" at bounding box center [362, 332] width 90 height 23
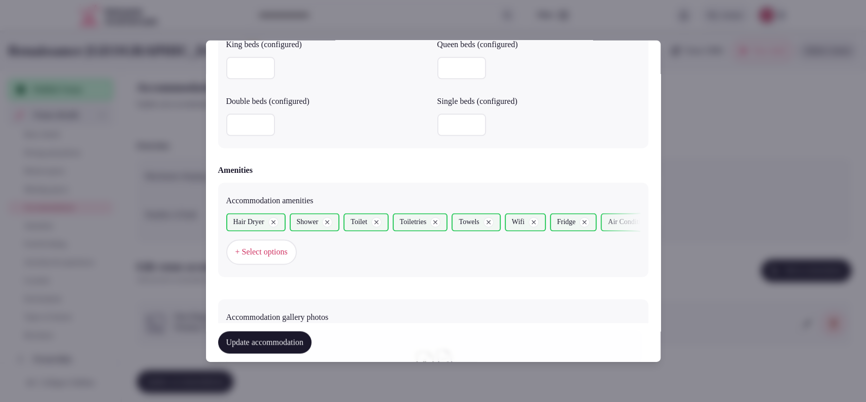
scroll to position [1029, 0]
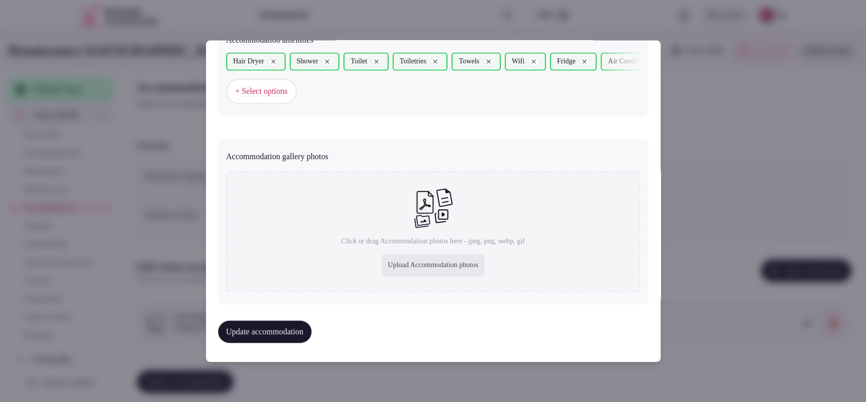
click at [433, 257] on div "Upload Accommodation photos" at bounding box center [432, 266] width 102 height 22
type input "**********"
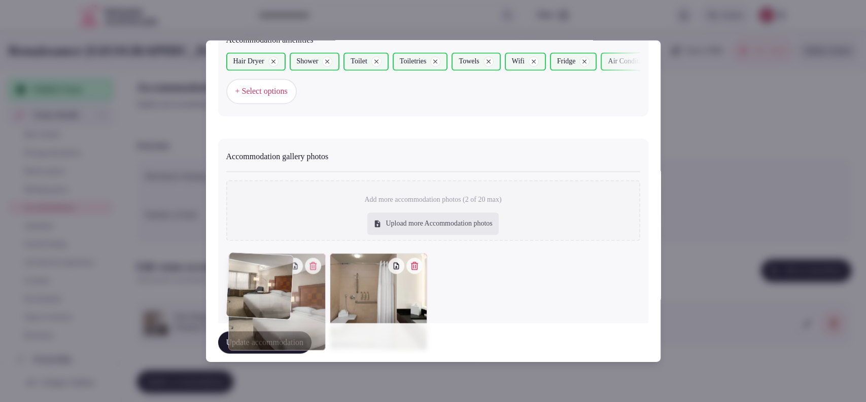
drag, startPoint x: 356, startPoint y: 299, endPoint x: 267, endPoint y: 295, distance: 88.9
click at [267, 295] on div at bounding box center [276, 302] width 97 height 97
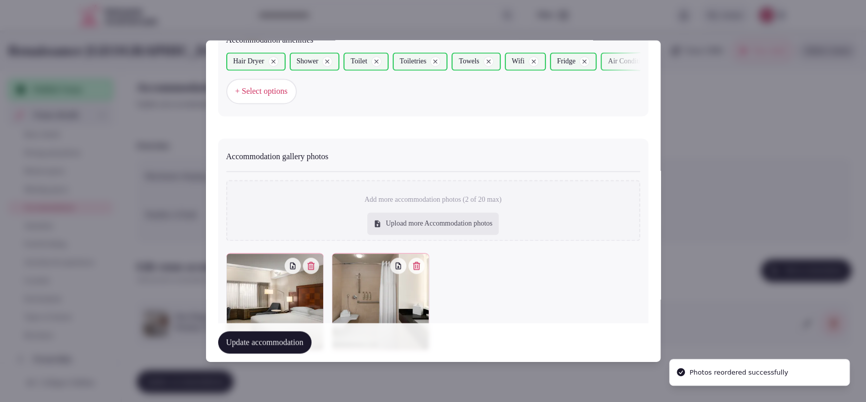
click at [285, 344] on button "Update accommodation" at bounding box center [264, 343] width 93 height 22
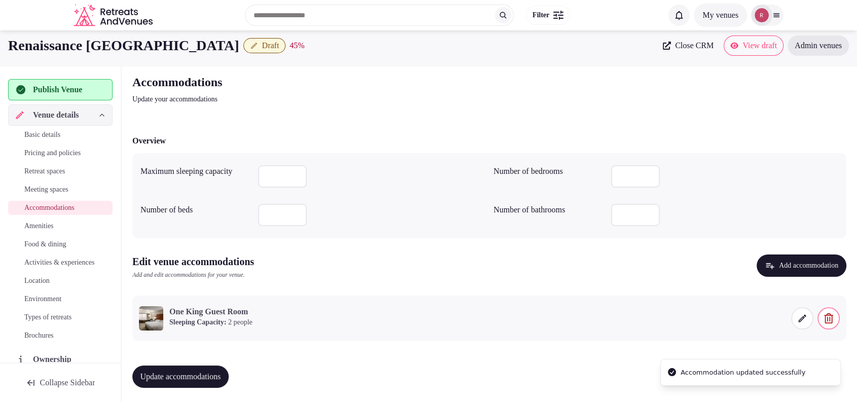
scroll to position [7, 0]
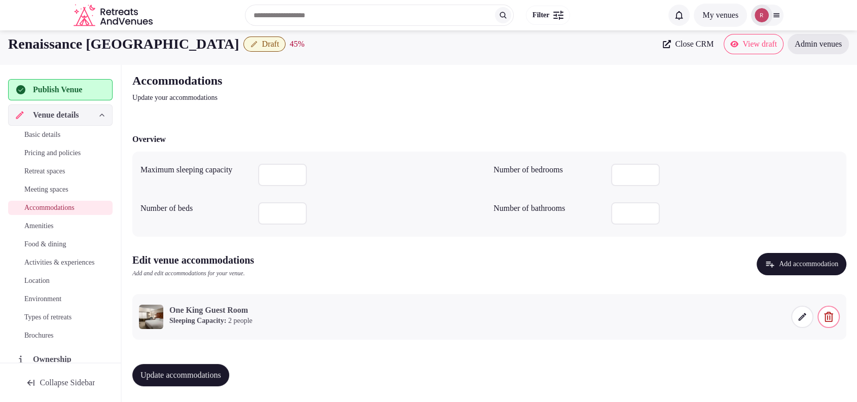
click at [214, 366] on button "Update accommodations" at bounding box center [180, 375] width 97 height 22
click at [33, 224] on span "Amenities" at bounding box center [38, 226] width 29 height 10
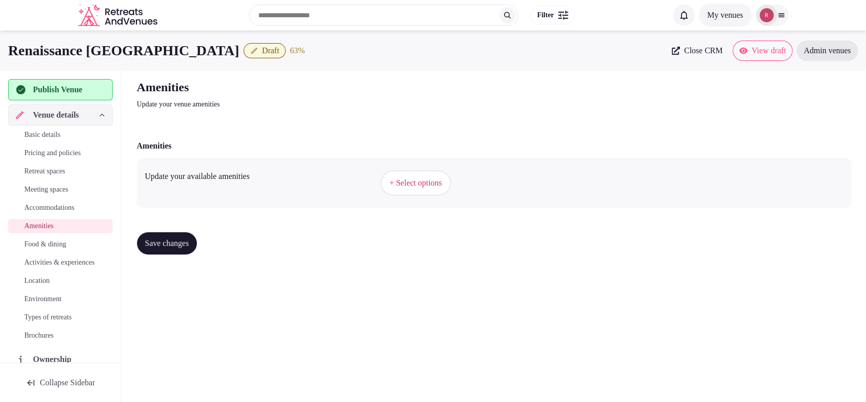
click at [410, 193] on button "+ Select options" at bounding box center [415, 182] width 71 height 25
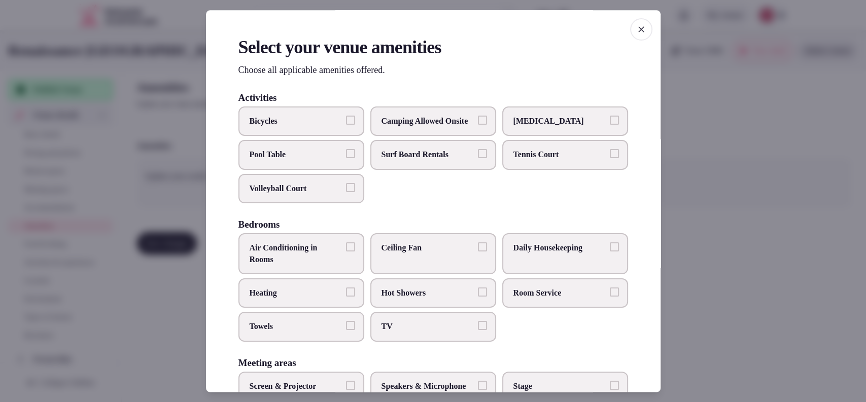
click at [409, 333] on span "TV" at bounding box center [427, 327] width 93 height 11
click at [478, 331] on button "TV" at bounding box center [482, 326] width 9 height 9
click at [322, 333] on span "Towels" at bounding box center [296, 327] width 93 height 11
click at [346, 331] on button "Towels" at bounding box center [350, 326] width 9 height 9
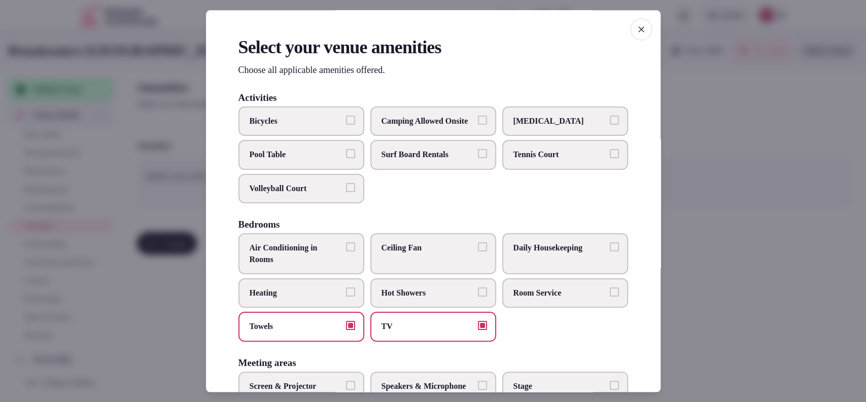
click at [535, 299] on span "Room Service" at bounding box center [559, 293] width 93 height 11
click at [610, 297] on button "Room Service" at bounding box center [614, 292] width 9 height 9
click at [549, 251] on label "Daily Housekeeping" at bounding box center [565, 254] width 126 height 41
click at [610, 251] on button "Daily Housekeeping" at bounding box center [614, 247] width 9 height 9
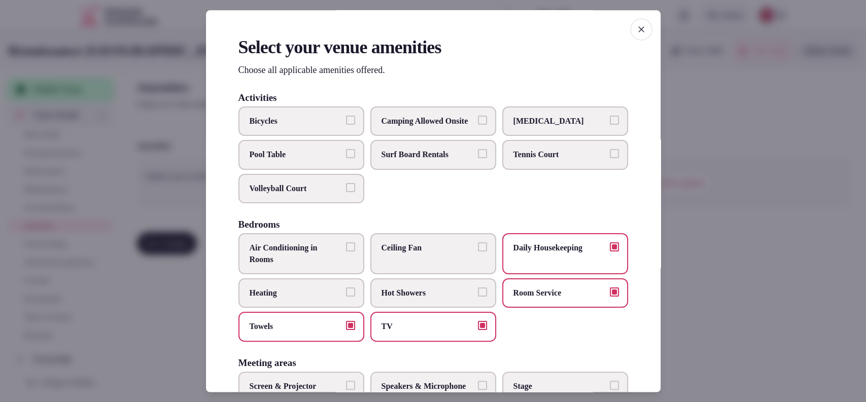
scroll to position [334, 0]
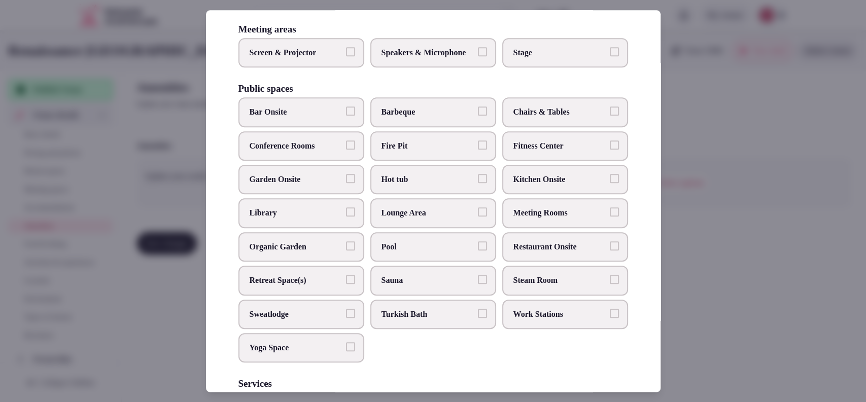
click at [528, 185] on span "Kitchen Onsite" at bounding box center [559, 179] width 93 height 11
click at [610, 183] on button "Kitchen Onsite" at bounding box center [614, 178] width 9 height 9
click at [316, 118] on span "Bar Onsite" at bounding box center [296, 112] width 93 height 11
click at [346, 116] on button "Bar Onsite" at bounding box center [350, 111] width 9 height 9
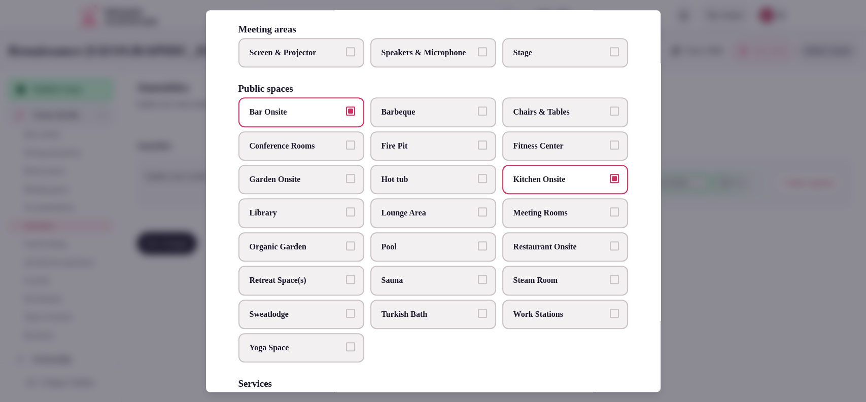
click at [314, 152] on span "Conference Rooms" at bounding box center [296, 146] width 93 height 11
click at [346, 150] on button "Conference Rooms" at bounding box center [350, 145] width 9 height 9
click at [526, 127] on label "Chairs & Tables" at bounding box center [565, 112] width 126 height 29
click at [610, 116] on button "Chairs & Tables" at bounding box center [614, 111] width 9 height 9
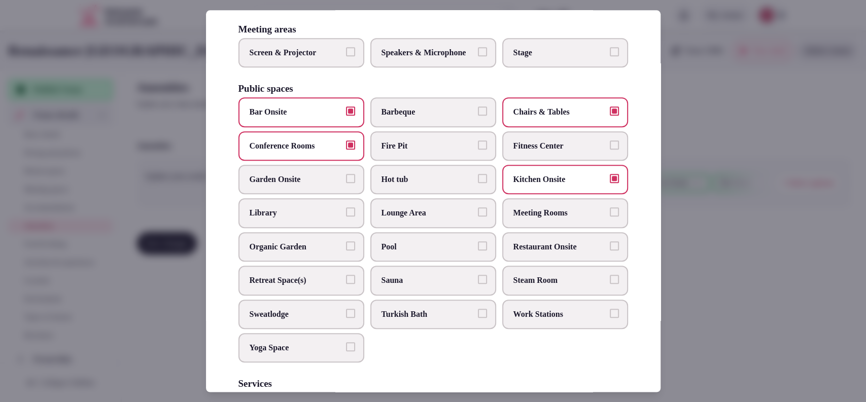
click at [521, 152] on span "Fitness Center" at bounding box center [559, 146] width 93 height 11
click at [610, 150] on button "Fitness Center" at bounding box center [614, 145] width 9 height 9
click at [527, 219] on span "Meeting Rooms" at bounding box center [559, 213] width 93 height 11
click at [610, 217] on button "Meeting Rooms" at bounding box center [614, 212] width 9 height 9
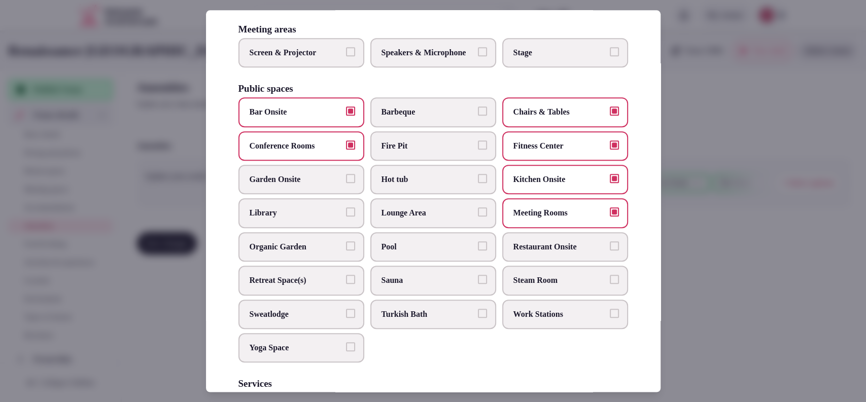
click at [525, 253] on span "Restaurant Onsite" at bounding box center [559, 246] width 93 height 11
click at [610, 251] on button "Restaurant Onsite" at bounding box center [614, 245] width 9 height 9
click at [516, 320] on span "Work Stations" at bounding box center [559, 314] width 93 height 11
click at [610, 318] on button "Work Stations" at bounding box center [614, 313] width 9 height 9
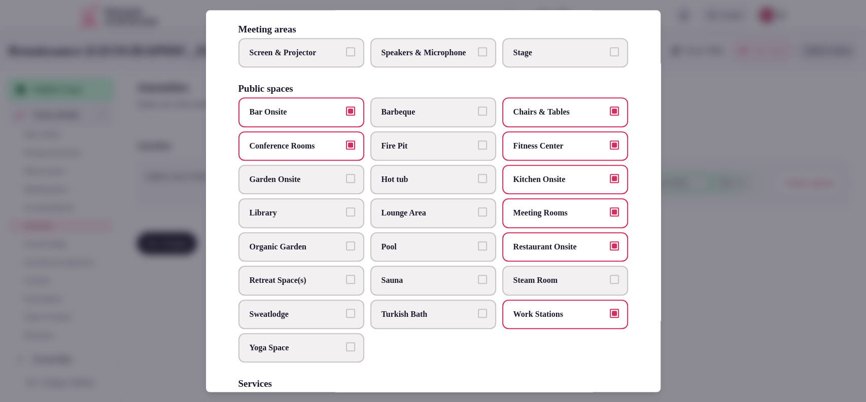
click at [313, 225] on label "Library" at bounding box center [301, 213] width 126 height 29
click at [346, 217] on button "Library" at bounding box center [350, 212] width 9 height 9
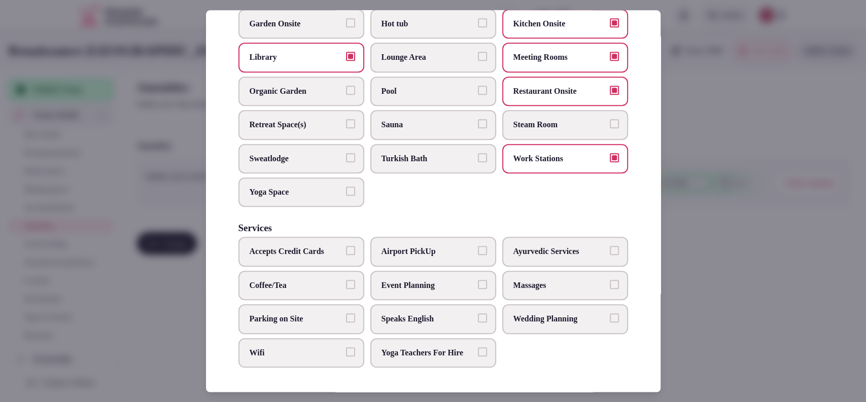
click at [394, 280] on span "Event Planning" at bounding box center [427, 285] width 93 height 11
click at [478, 280] on button "Event Planning" at bounding box center [482, 284] width 9 height 9
click at [467, 314] on span "Speaks English" at bounding box center [427, 319] width 93 height 11
click at [478, 314] on button "Speaks English" at bounding box center [482, 318] width 9 height 9
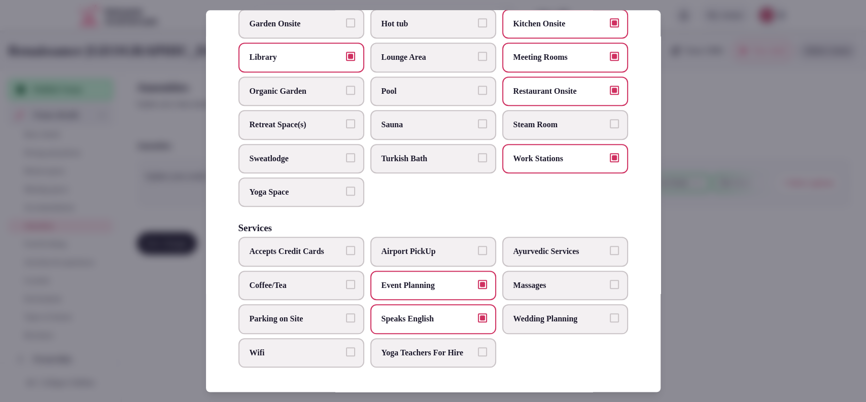
click at [513, 314] on span "Wedding Planning" at bounding box center [559, 319] width 93 height 11
click at [610, 314] on button "Wedding Planning" at bounding box center [614, 318] width 9 height 9
click at [317, 314] on span "Parking on Site" at bounding box center [296, 319] width 93 height 11
click at [346, 314] on button "Parking on Site" at bounding box center [350, 318] width 9 height 9
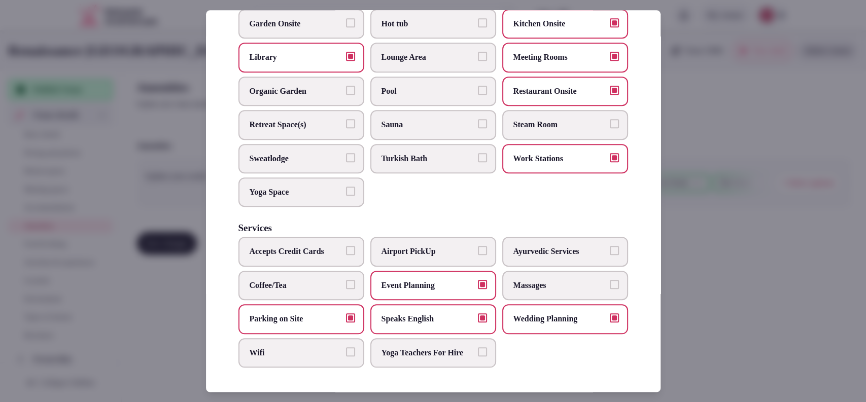
click at [307, 347] on span "Wifi" at bounding box center [296, 352] width 93 height 11
click at [346, 347] on button "Wifi" at bounding box center [350, 351] width 9 height 9
click at [301, 280] on span "Coffee/Tea" at bounding box center [296, 285] width 93 height 11
click at [346, 280] on button "Coffee/Tea" at bounding box center [350, 284] width 9 height 9
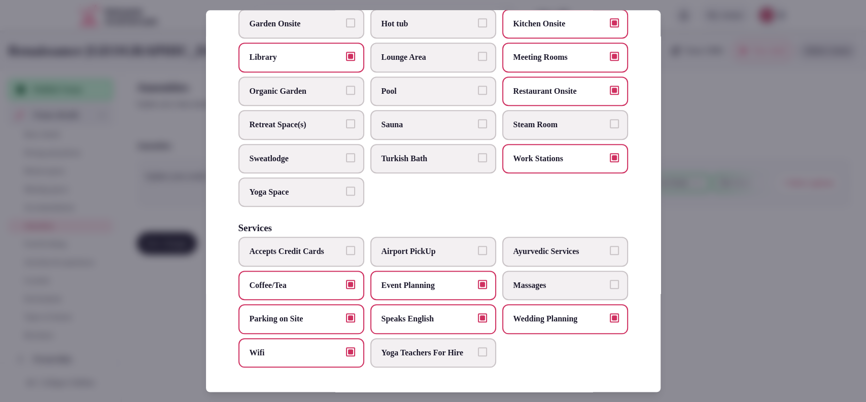
click at [735, 201] on div at bounding box center [433, 201] width 866 height 402
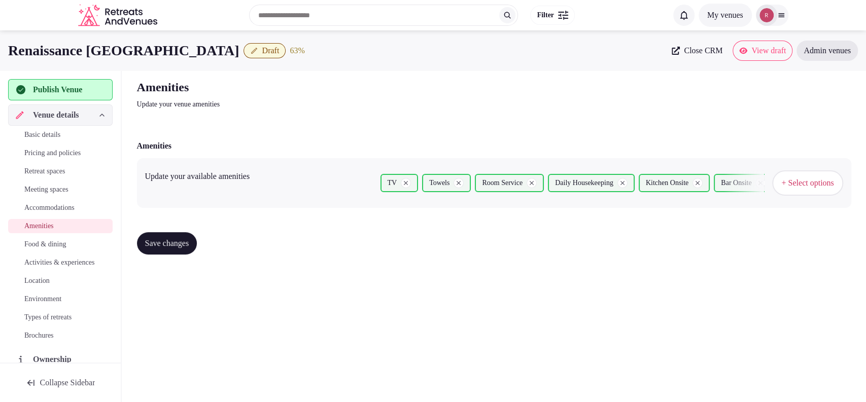
click at [173, 238] on span "Save changes" at bounding box center [167, 243] width 44 height 10
click at [49, 239] on span "Food & dining" at bounding box center [45, 244] width 42 height 10
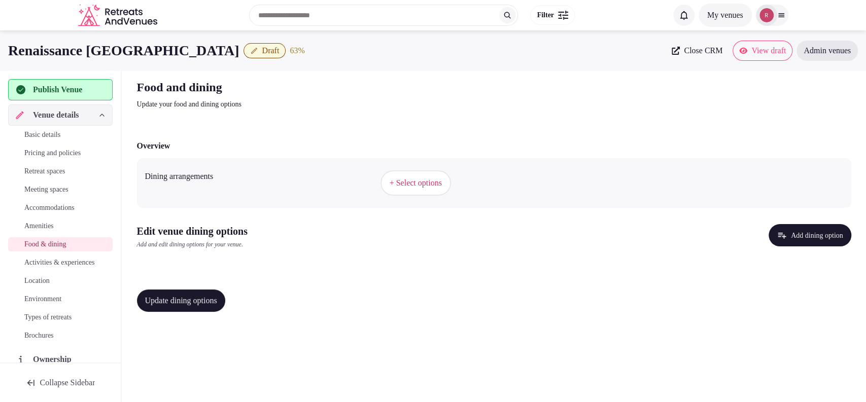
click at [415, 181] on span "+ Select options" at bounding box center [416, 183] width 52 height 11
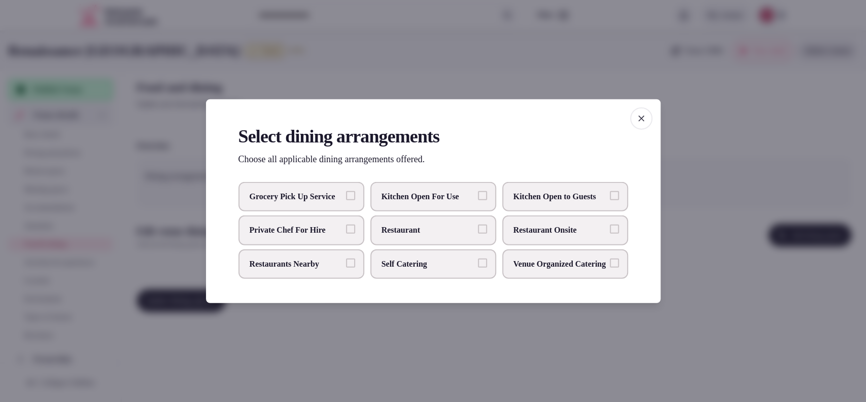
click at [534, 234] on span "Restaurant Onsite" at bounding box center [559, 230] width 93 height 11
click at [610, 234] on button "Restaurant Onsite" at bounding box center [614, 229] width 9 height 9
click at [549, 328] on div at bounding box center [433, 201] width 866 height 402
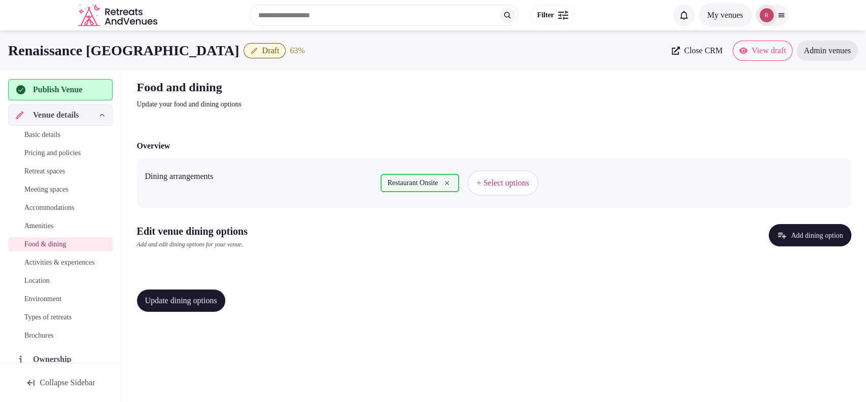
click at [497, 192] on button "+ Select options" at bounding box center [502, 182] width 71 height 25
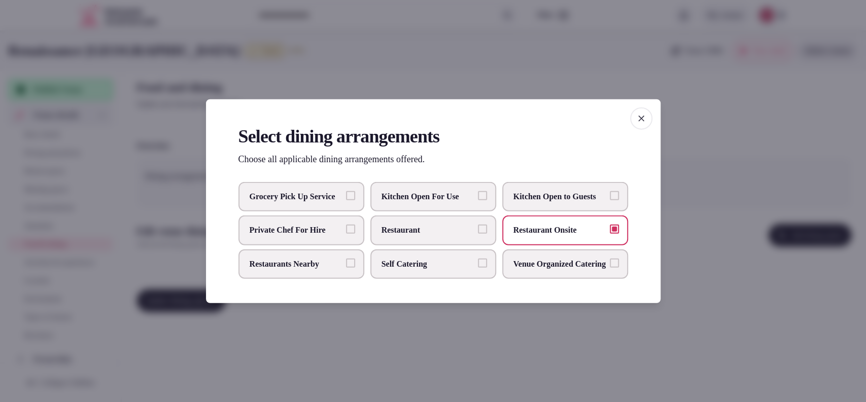
click at [414, 303] on div "Select dining arrangements Choose all applicable dining arrangements offered. G…" at bounding box center [433, 201] width 455 height 204
click at [645, 113] on icon "button" at bounding box center [641, 118] width 10 height 10
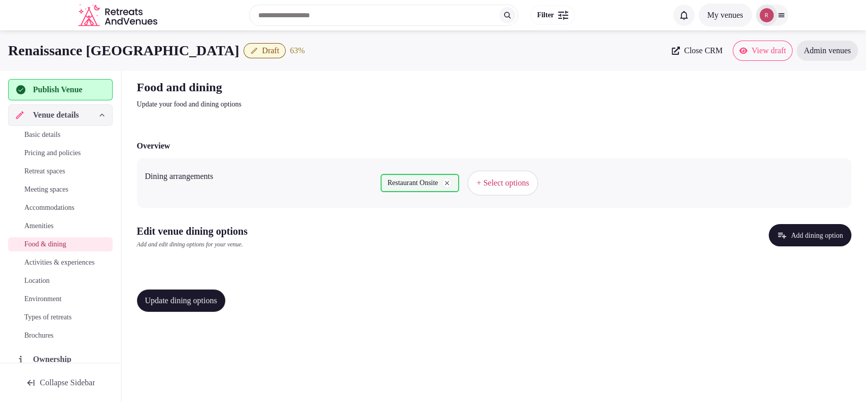
click at [785, 238] on button "Add dining option" at bounding box center [810, 235] width 83 height 22
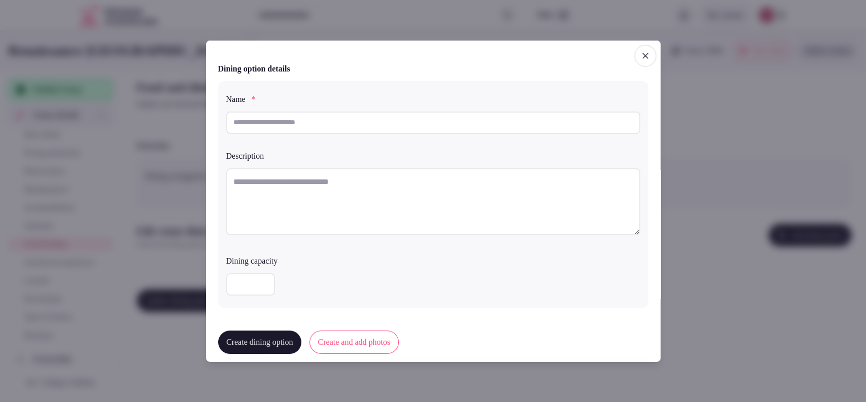
click at [417, 125] on input "text" at bounding box center [433, 122] width 414 height 22
paste input "**********"
type input "**********"
click at [359, 200] on textarea at bounding box center [433, 205] width 414 height 67
paste textarea "**********"
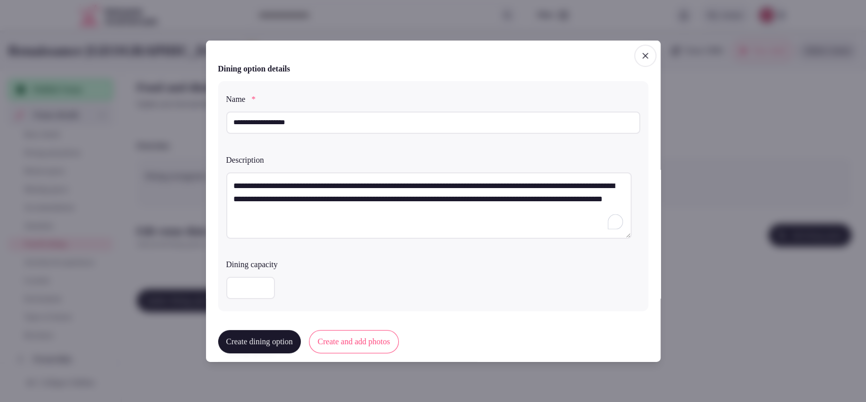
scroll to position [252, 0]
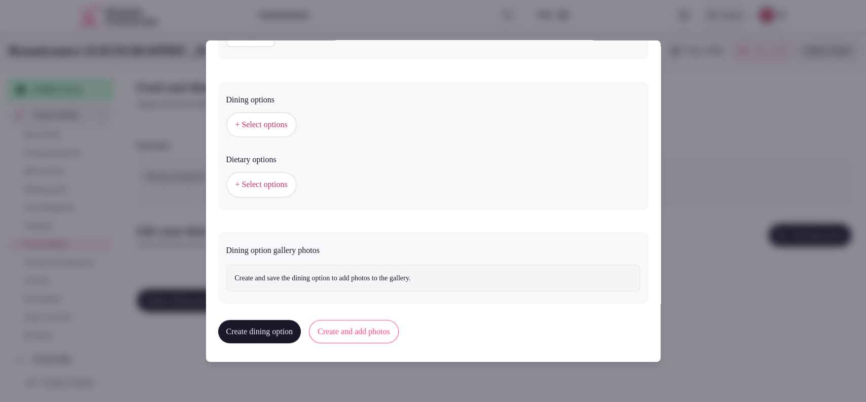
type textarea "**********"
click at [268, 183] on span "+ Select options" at bounding box center [261, 184] width 52 height 11
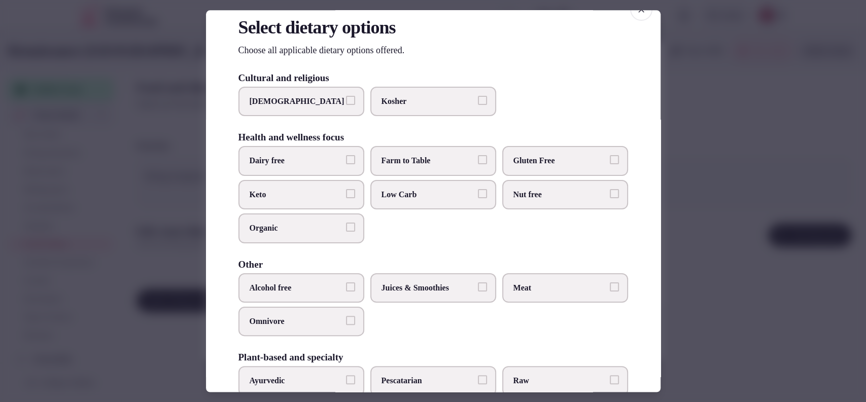
scroll to position [0, 0]
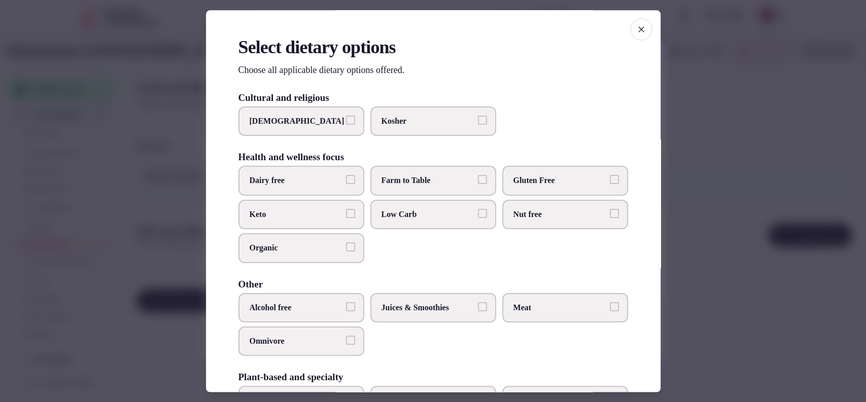
click at [636, 24] on icon "button" at bounding box center [641, 29] width 10 height 10
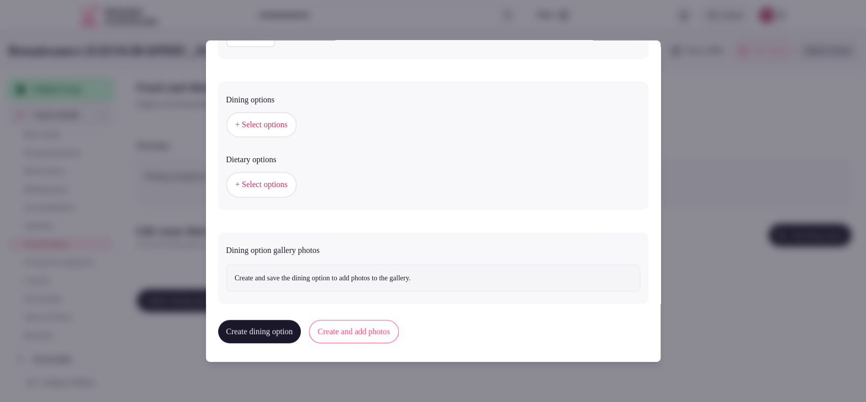
click at [262, 115] on button "+ Select options" at bounding box center [261, 124] width 71 height 25
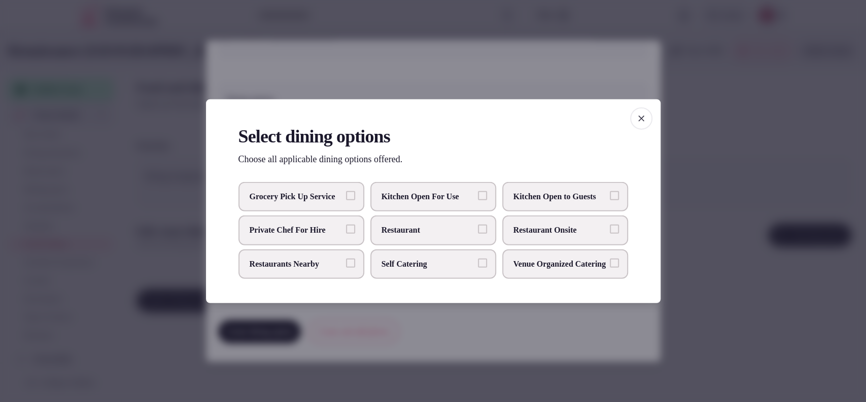
click at [537, 233] on span "Restaurant Onsite" at bounding box center [559, 230] width 93 height 11
click at [610, 233] on button "Restaurant Onsite" at bounding box center [614, 229] width 9 height 9
click at [635, 107] on span "button" at bounding box center [641, 118] width 22 height 22
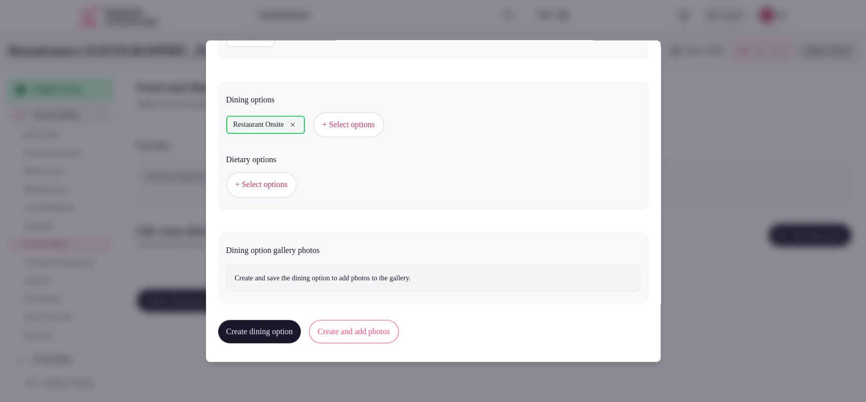
click at [359, 331] on button "Create and add photos" at bounding box center [354, 331] width 90 height 23
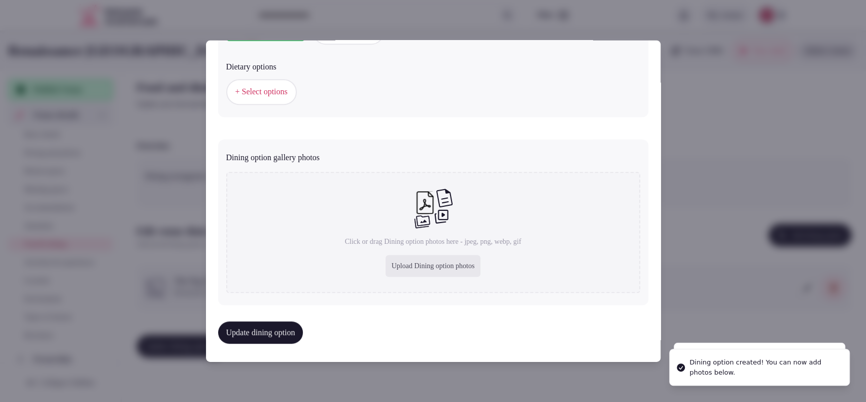
scroll to position [345, 0]
click at [426, 260] on div "Upload Dining option photos" at bounding box center [433, 266] width 95 height 22
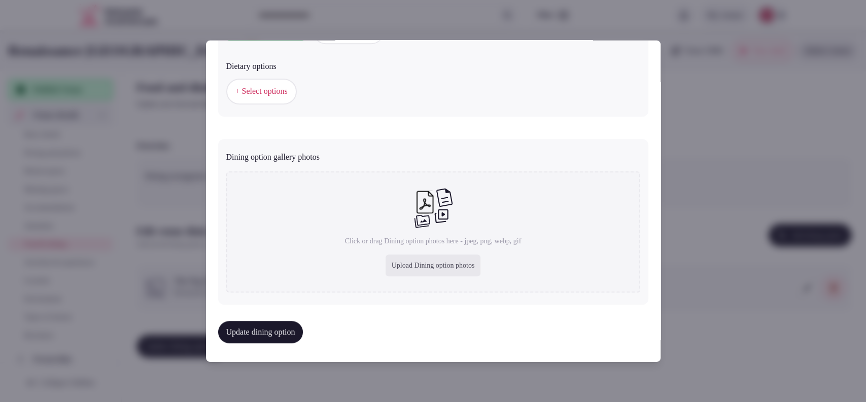
type input "**********"
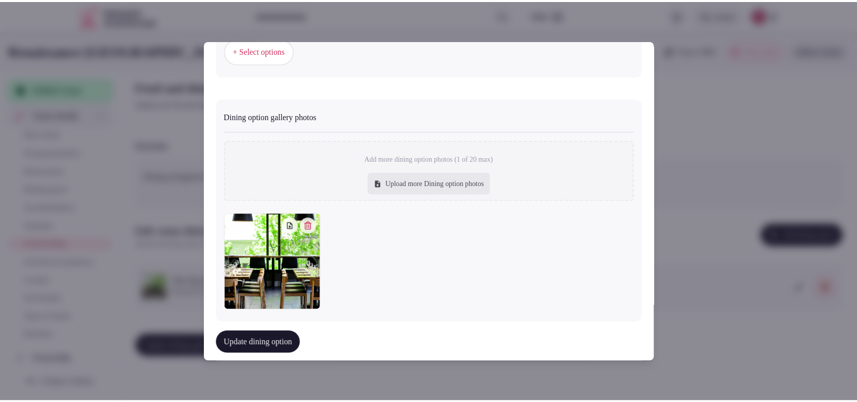
scroll to position [402, 0]
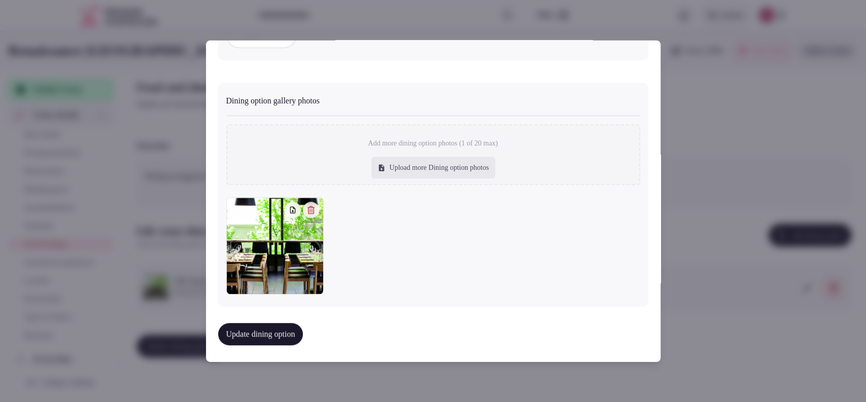
click at [277, 324] on button "Update dining option" at bounding box center [260, 334] width 85 height 22
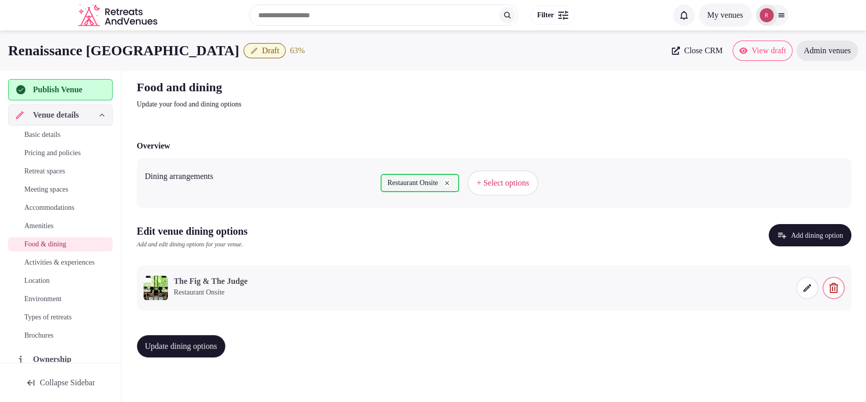
click at [162, 339] on button "Update dining options" at bounding box center [181, 346] width 88 height 22
click at [53, 260] on span "Activities & experiences" at bounding box center [59, 263] width 70 height 10
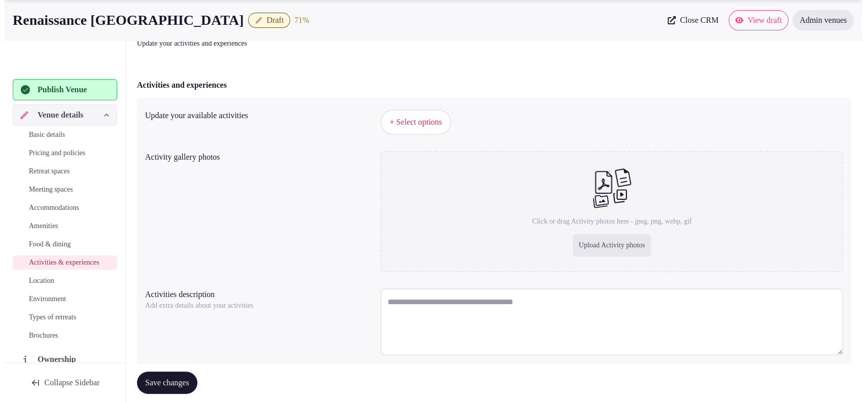
scroll to position [92, 0]
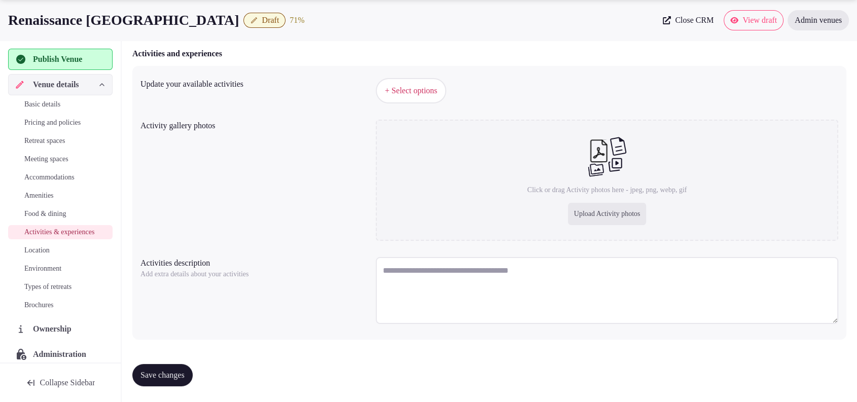
click at [395, 87] on span "+ Select options" at bounding box center [411, 90] width 52 height 11
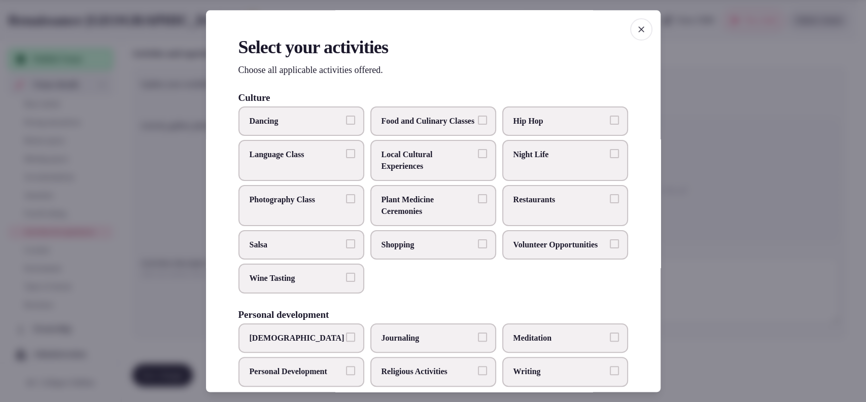
drag, startPoint x: 524, startPoint y: 171, endPoint x: 525, endPoint y: 198, distance: 26.4
click at [524, 173] on label "Night Life" at bounding box center [565, 161] width 126 height 41
click at [610, 159] on button "Night Life" at bounding box center [614, 154] width 9 height 9
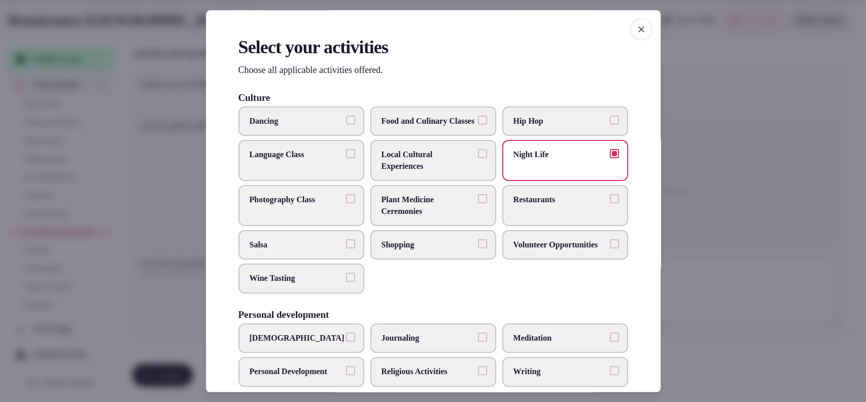
click at [525, 206] on span "Restaurants" at bounding box center [559, 200] width 93 height 11
click at [610, 204] on button "Restaurants" at bounding box center [614, 199] width 9 height 9
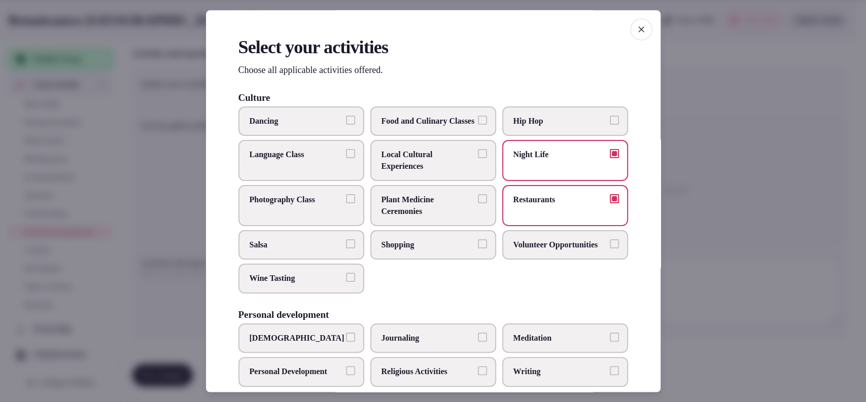
click at [448, 251] on span "Shopping" at bounding box center [427, 244] width 93 height 11
click at [478, 249] on button "Shopping" at bounding box center [482, 243] width 9 height 9
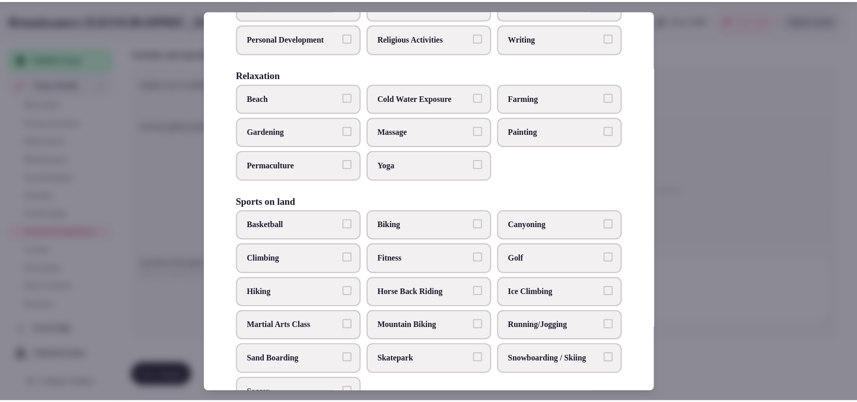
scroll to position [668, 0]
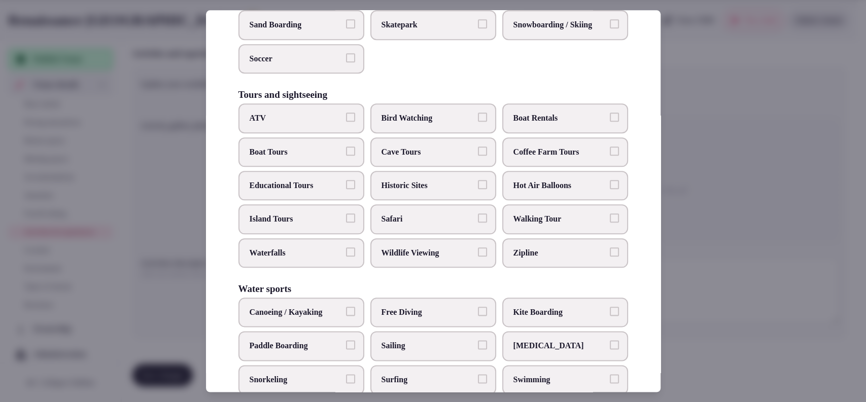
click at [304, 191] on span "Educational Tours" at bounding box center [296, 185] width 93 height 11
click at [346, 189] on button "Educational Tours" at bounding box center [350, 184] width 9 height 9
click at [504, 231] on label "Walking Tour" at bounding box center [565, 219] width 126 height 29
click at [610, 223] on button "Walking Tour" at bounding box center [614, 218] width 9 height 9
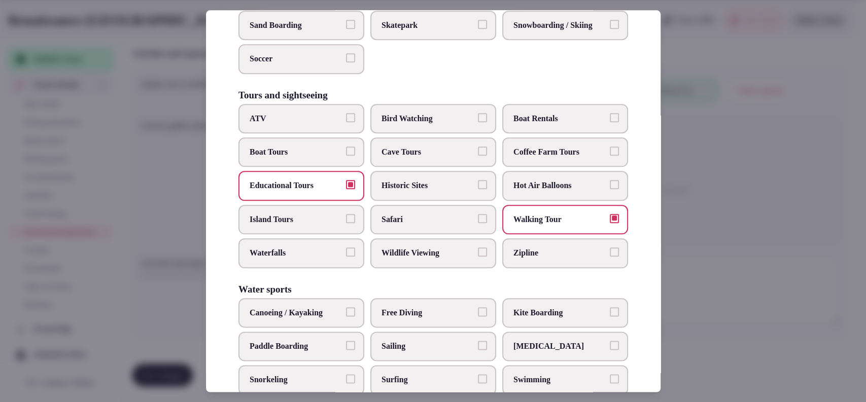
click at [725, 205] on div at bounding box center [433, 201] width 866 height 402
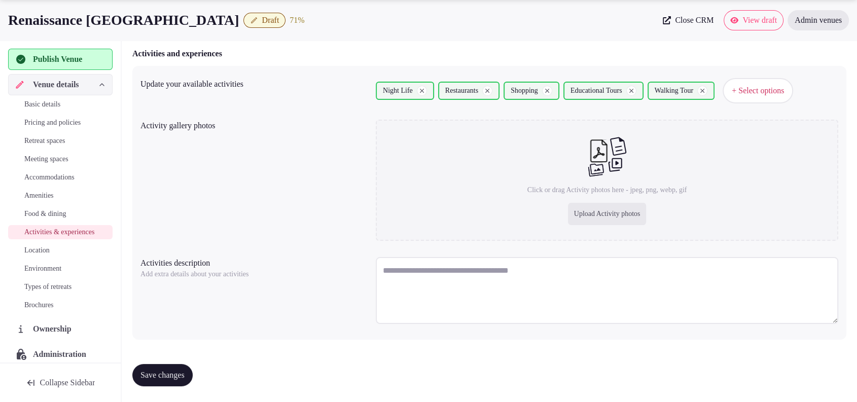
click at [164, 370] on span "Save changes" at bounding box center [163, 375] width 44 height 10
click at [439, 307] on textarea at bounding box center [607, 290] width 463 height 67
paste textarea "**********"
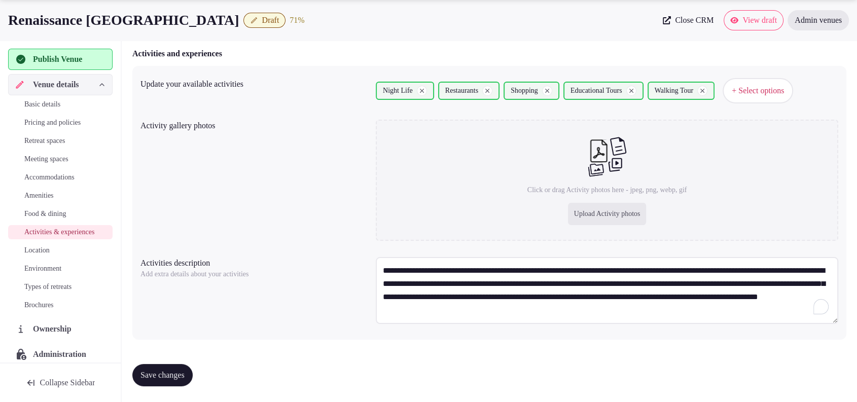
type textarea "**********"
click at [576, 216] on div "Upload Activity photos" at bounding box center [607, 214] width 79 height 22
type input "**********"
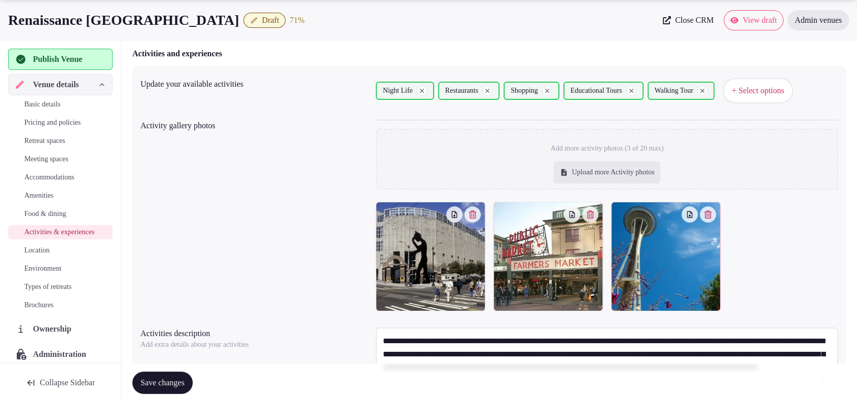
click at [582, 171] on div "Upload more Activity photos" at bounding box center [607, 172] width 107 height 22
type input "**********"
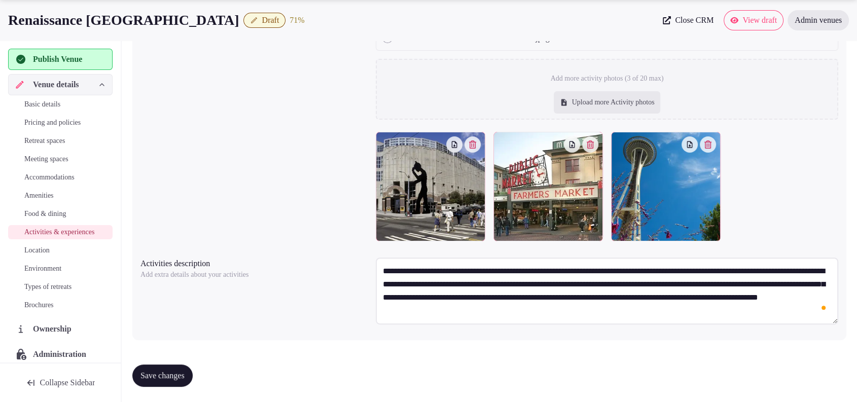
scroll to position [0, 0]
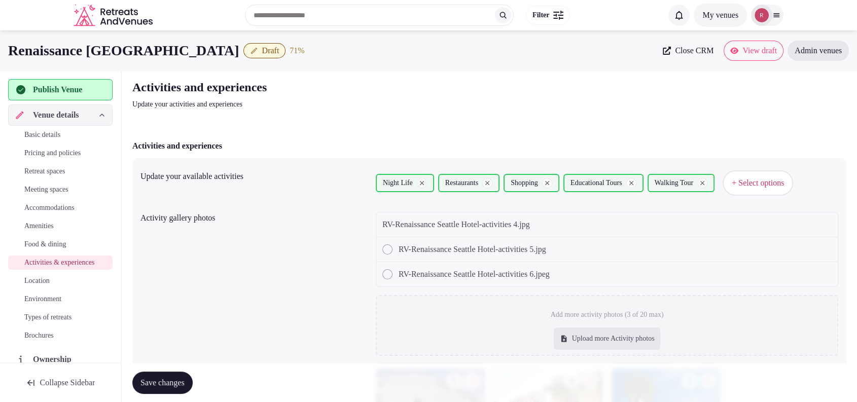
click at [643, 346] on div "Upload more Activity photos" at bounding box center [607, 339] width 107 height 22
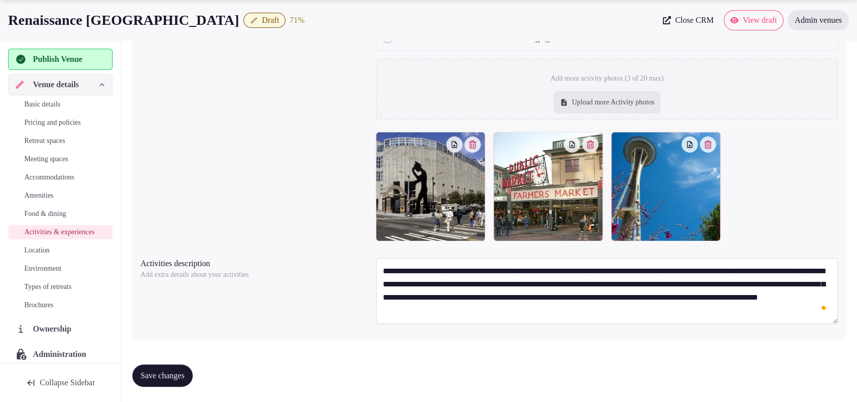
click at [560, 80] on p "Add more activity photos (3 of 20 max)" at bounding box center [607, 79] width 113 height 10
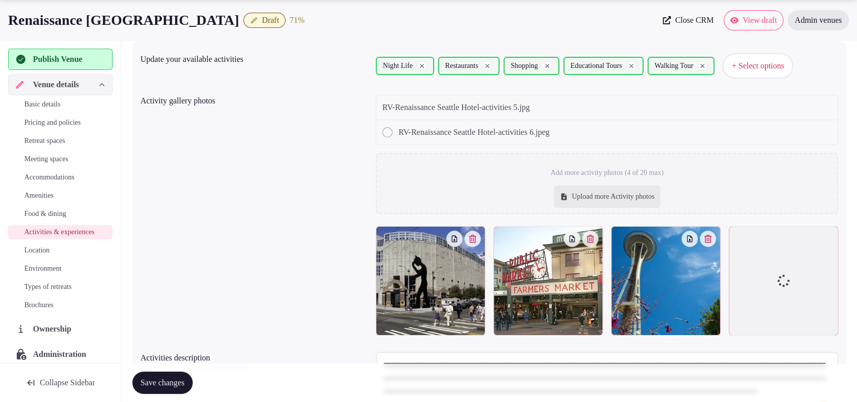
scroll to position [203, 0]
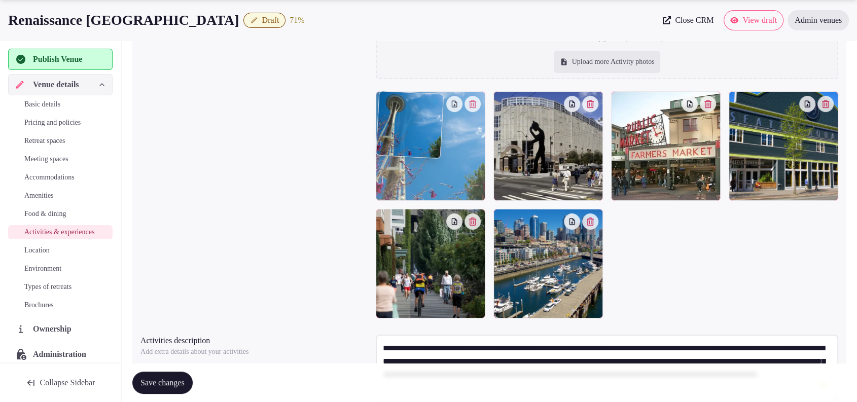
drag, startPoint x: 639, startPoint y: 161, endPoint x: 453, endPoint y: 156, distance: 185.7
click at [453, 156] on body "Search Popular Destinations Toscana, Italy Riviera Maya, Mexico Indonesia, Bali…" at bounding box center [428, 138] width 857 height 683
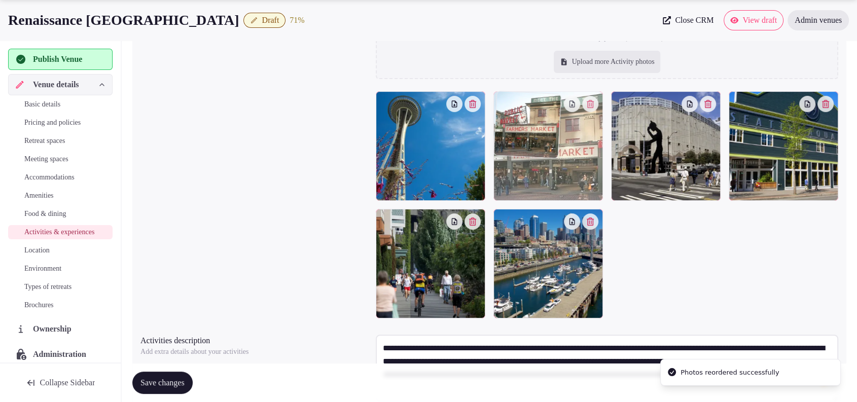
drag, startPoint x: 633, startPoint y: 167, endPoint x: 566, endPoint y: 172, distance: 67.1
click at [566, 172] on body "Search Popular Destinations Toscana, Italy Riviera Maya, Mexico Indonesia, Bali…" at bounding box center [428, 138] width 857 height 683
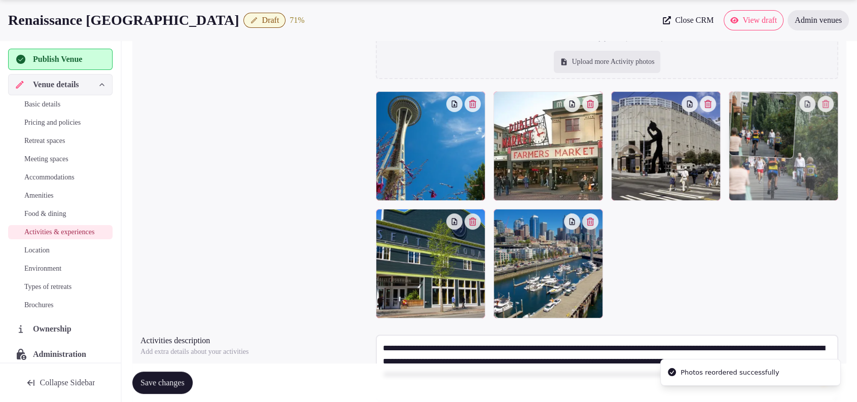
drag, startPoint x: 436, startPoint y: 281, endPoint x: 786, endPoint y: 199, distance: 359.3
click at [786, 199] on body "Search Popular Destinations Toscana, Italy Riviera Maya, Mexico Indonesia, Bali…" at bounding box center [428, 138] width 857 height 683
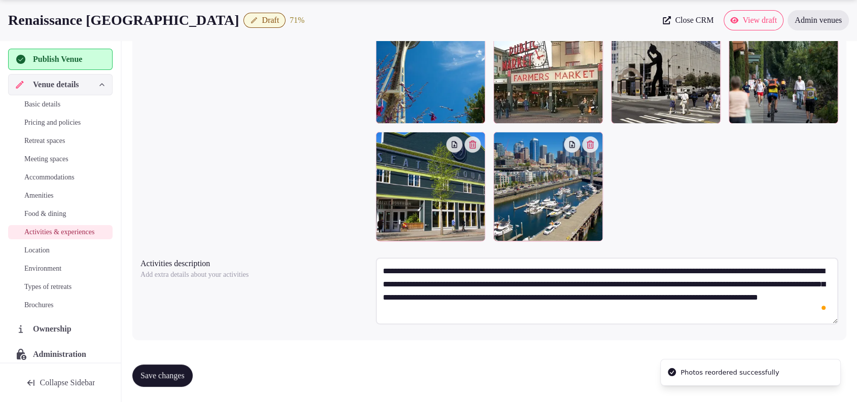
scroll to position [0, 0]
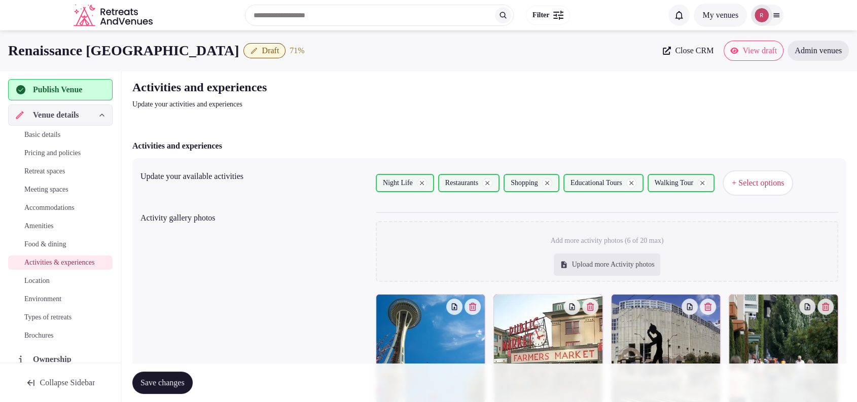
click at [166, 370] on div "Save changes" at bounding box center [489, 383] width 714 height 39
click at [167, 376] on button "Save changes" at bounding box center [162, 383] width 60 height 22
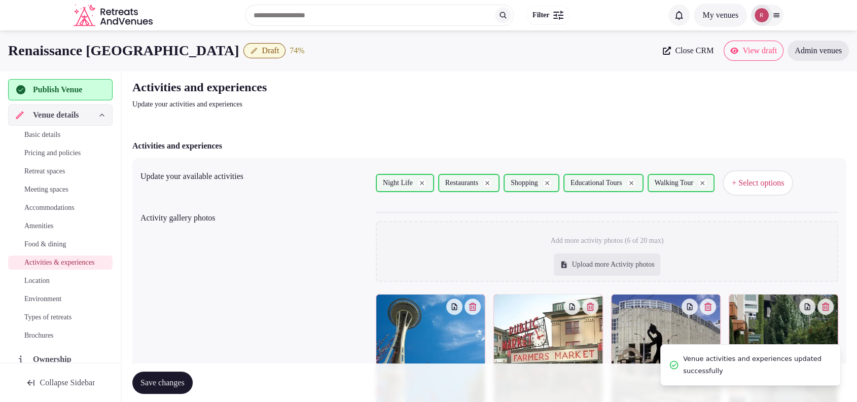
click at [39, 286] on span "Location" at bounding box center [36, 281] width 25 height 10
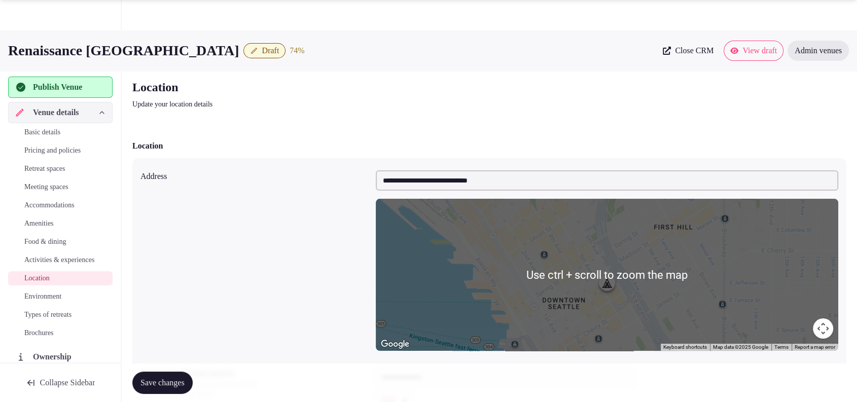
scroll to position [212, 0]
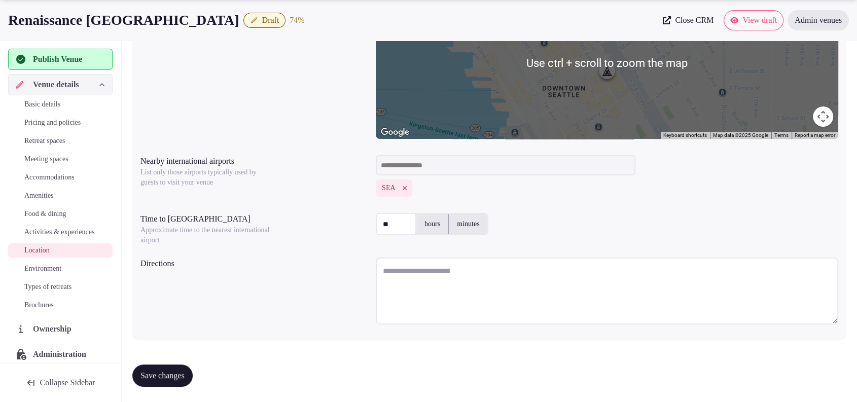
click at [501, 261] on textarea at bounding box center [607, 291] width 463 height 67
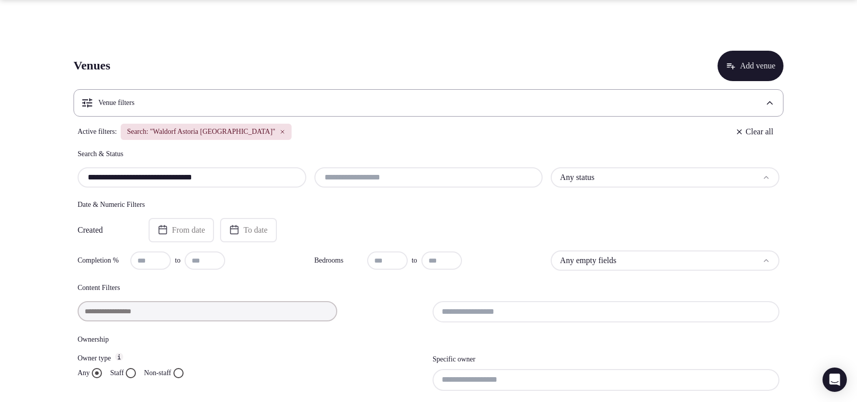
scroll to position [166, 0]
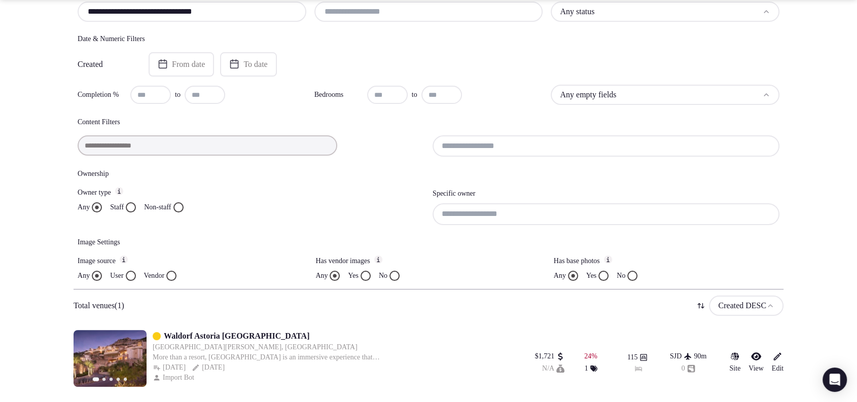
click at [148, 148] on div at bounding box center [251, 145] width 347 height 20
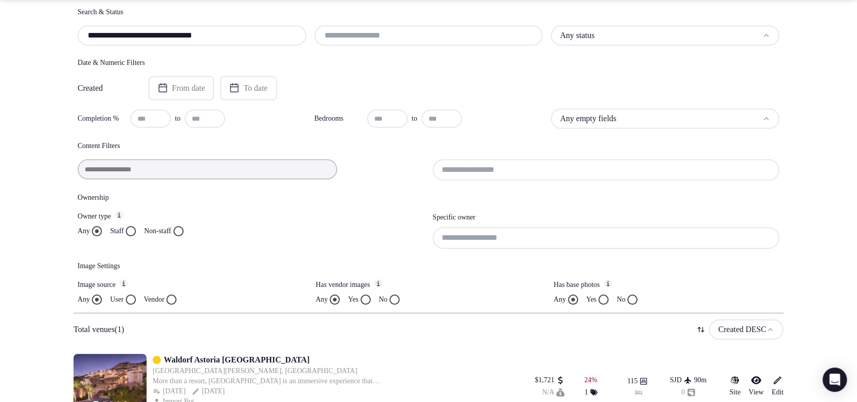
scroll to position [0, 0]
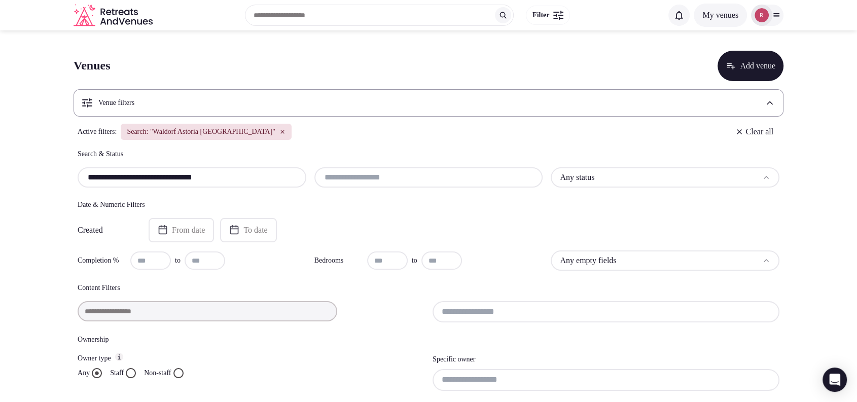
click at [286, 133] on icon "button" at bounding box center [283, 132] width 6 height 6
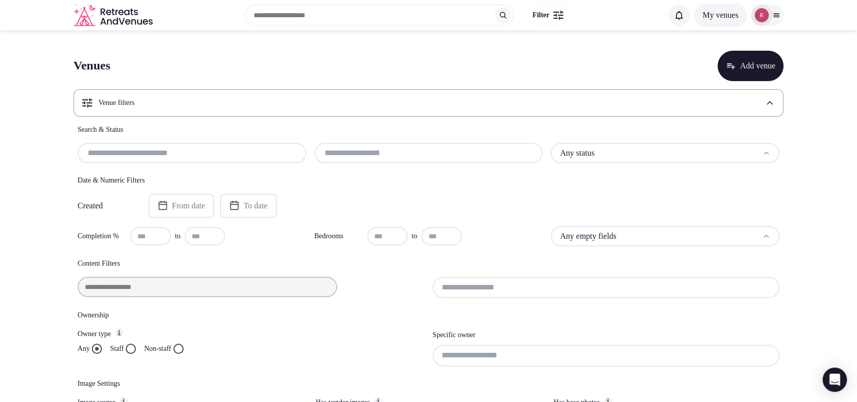
click at [163, 153] on input "text" at bounding box center [192, 153] width 221 height 12
paste input "**********"
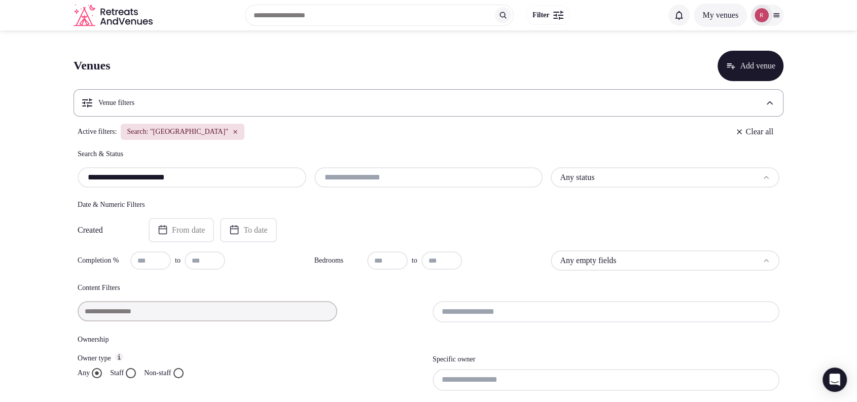
type input "**********"
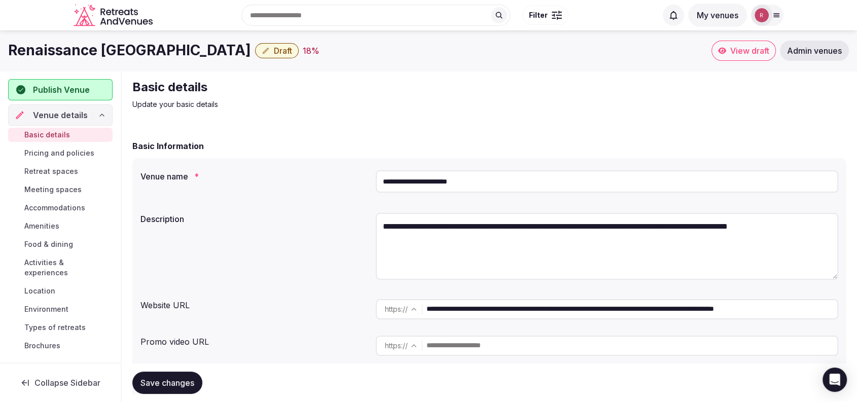
click at [255, 54] on button "Draft" at bounding box center [277, 50] width 44 height 15
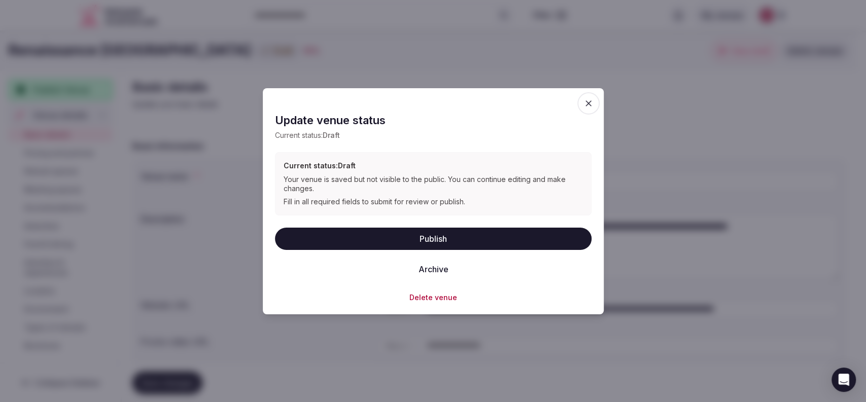
click at [417, 292] on button "Delete venue" at bounding box center [433, 297] width 48 height 10
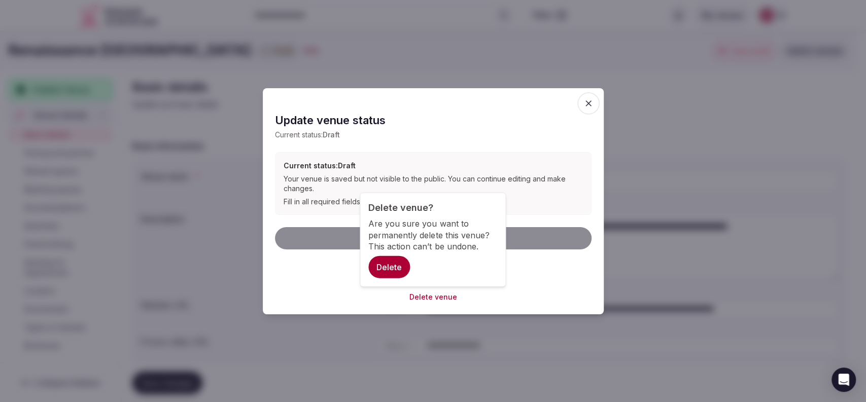
click at [402, 265] on button "Delete" at bounding box center [389, 267] width 42 height 22
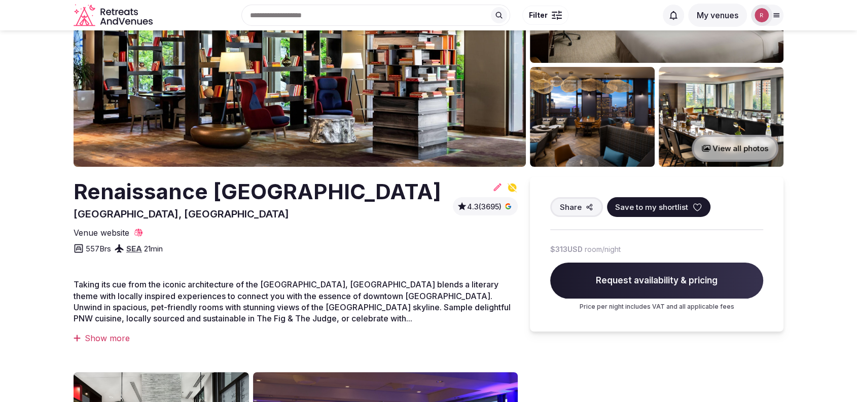
scroll to position [77, 0]
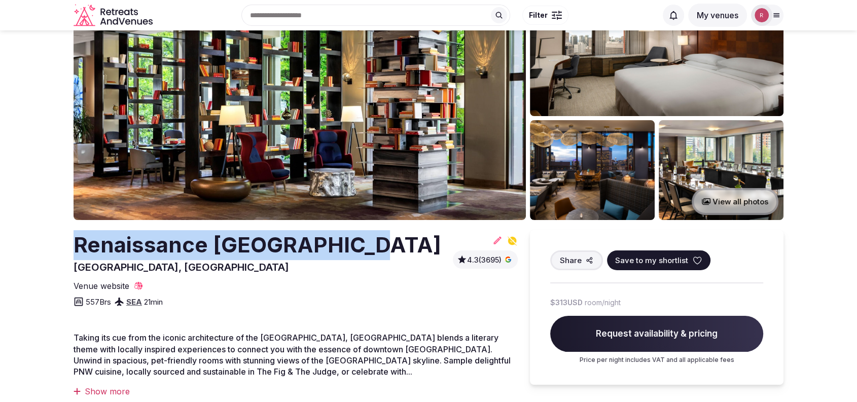
drag, startPoint x: 361, startPoint y: 241, endPoint x: 58, endPoint y: 232, distance: 303.5
click at [58, 233] on section "Recommended View all photos Renaissance [GEOGRAPHIC_DATA], [GEOGRAPHIC_DATA] 4.…" at bounding box center [428, 405] width 857 height 902
copy h2 "Renaissance [GEOGRAPHIC_DATA]"
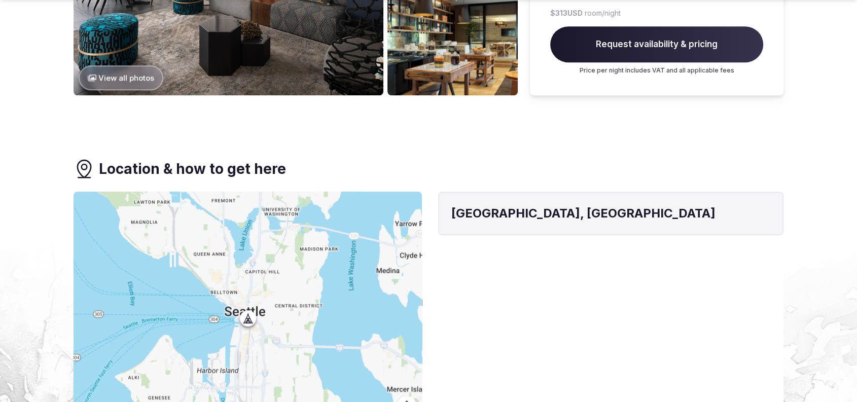
scroll to position [429, 0]
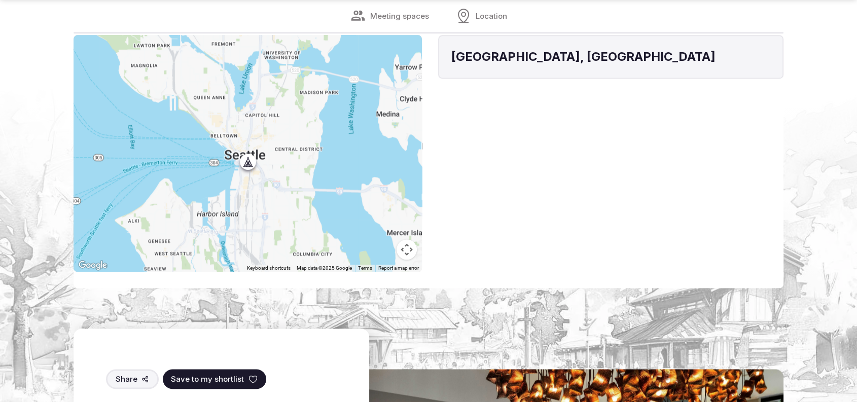
scroll to position [1056, 0]
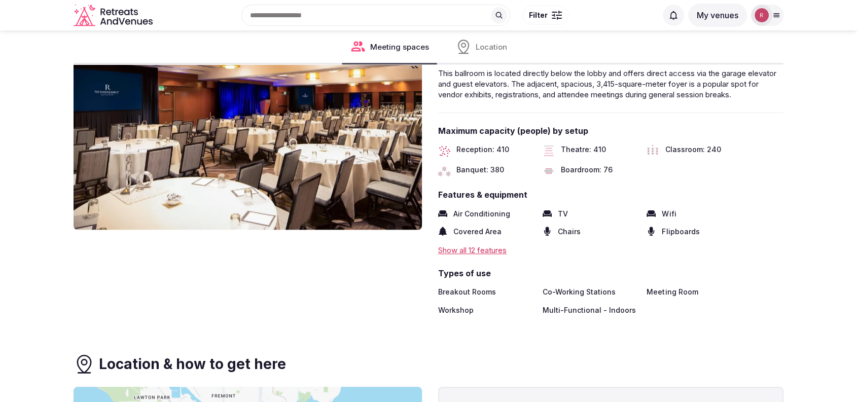
click at [487, 247] on div "Show all 12 features" at bounding box center [610, 250] width 345 height 11
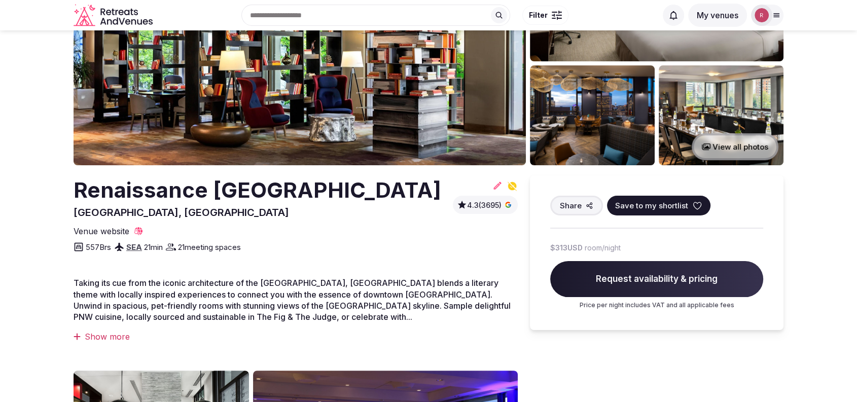
scroll to position [0, 0]
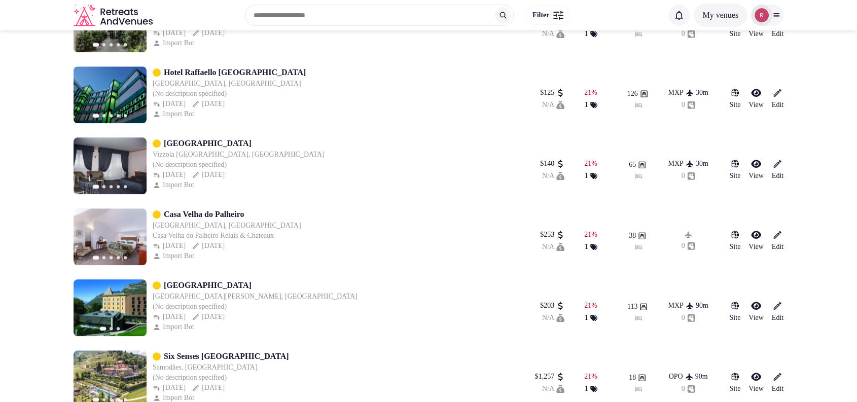
scroll to position [8708, 0]
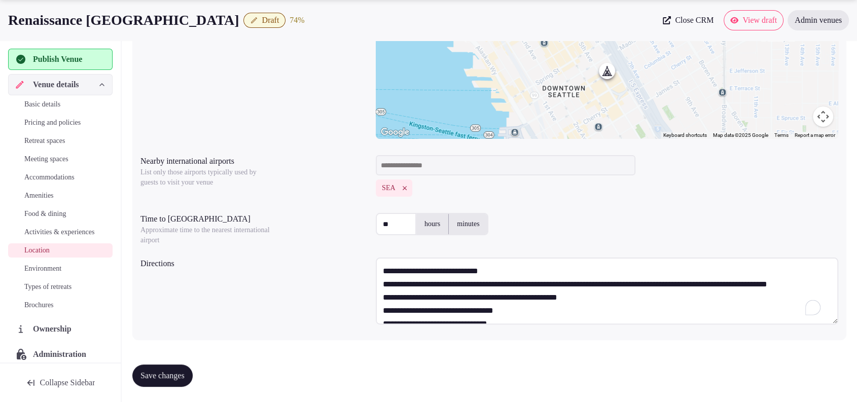
click at [511, 267] on textarea "**********" at bounding box center [607, 291] width 463 height 67
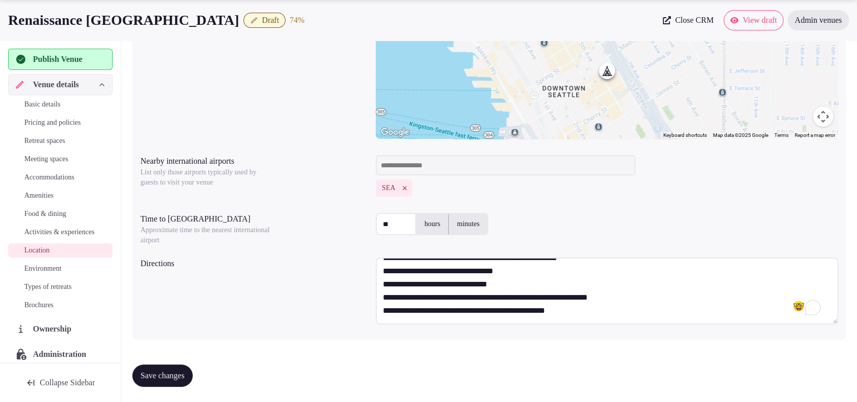
type textarea "**********"
click at [166, 372] on span "Save changes" at bounding box center [163, 376] width 44 height 10
click at [57, 274] on span "Environment" at bounding box center [42, 269] width 37 height 10
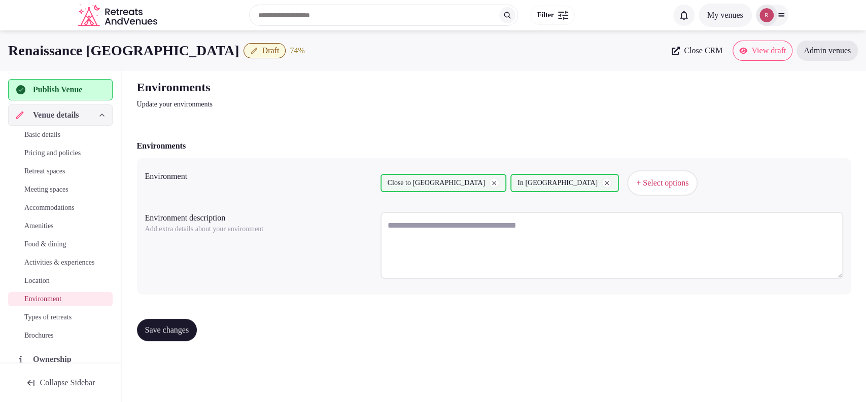
click at [58, 323] on span "Types of retreats" at bounding box center [47, 317] width 47 height 10
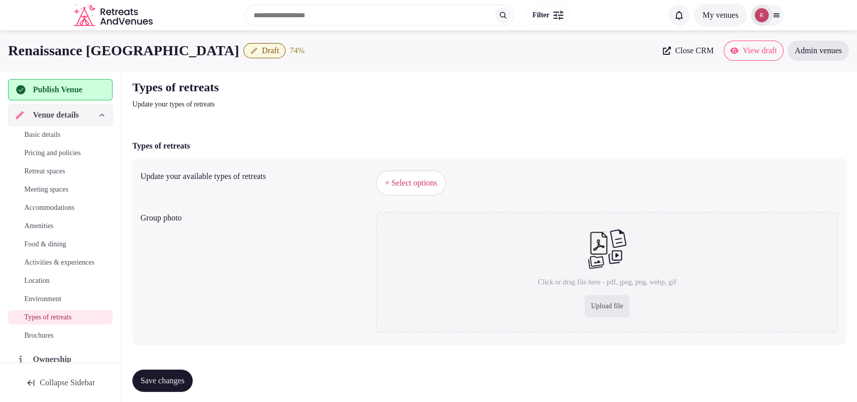
click at [411, 185] on span "+ Select options" at bounding box center [411, 183] width 52 height 11
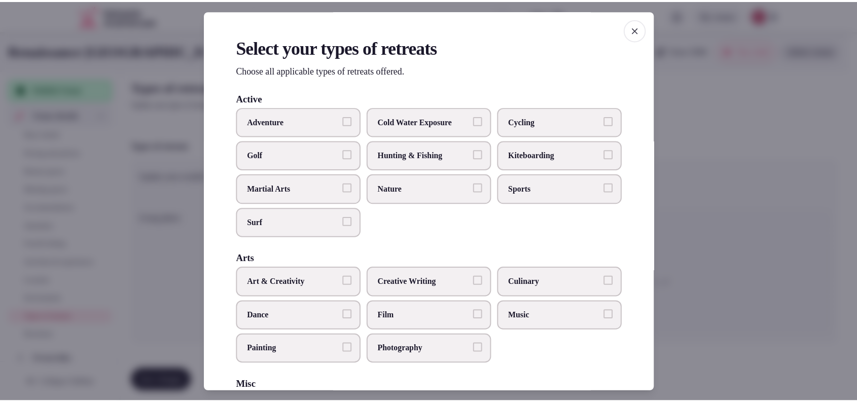
scroll to position [385, 0]
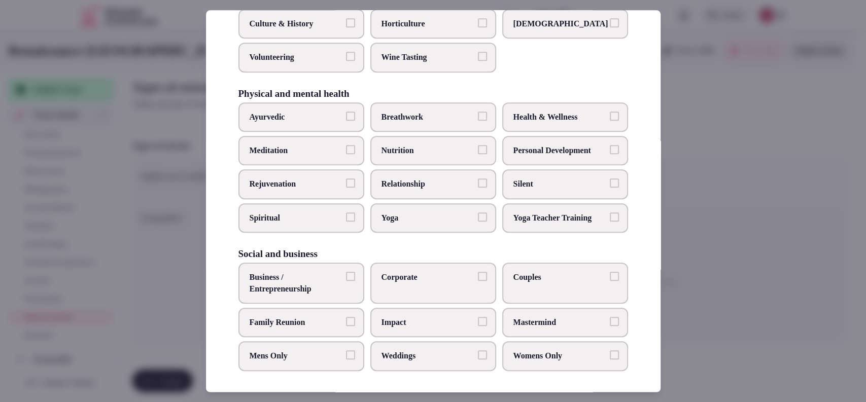
click at [303, 286] on span "Business / Entrepreneurship" at bounding box center [296, 283] width 93 height 23
click at [346, 281] on button "Business / Entrepreneurship" at bounding box center [350, 276] width 9 height 9
click at [414, 283] on label "Corporate" at bounding box center [433, 283] width 126 height 41
click at [478, 281] on button "Corporate" at bounding box center [482, 276] width 9 height 9
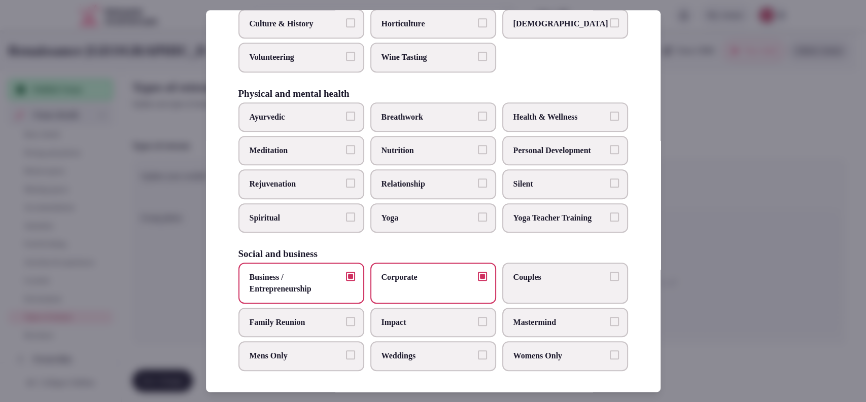
click at [532, 286] on label "Couples" at bounding box center [565, 283] width 126 height 41
click at [610, 281] on button "Couples" at bounding box center [614, 276] width 9 height 9
click at [421, 357] on span "Weddings" at bounding box center [427, 356] width 93 height 11
click at [478, 357] on button "Weddings" at bounding box center [482, 355] width 9 height 9
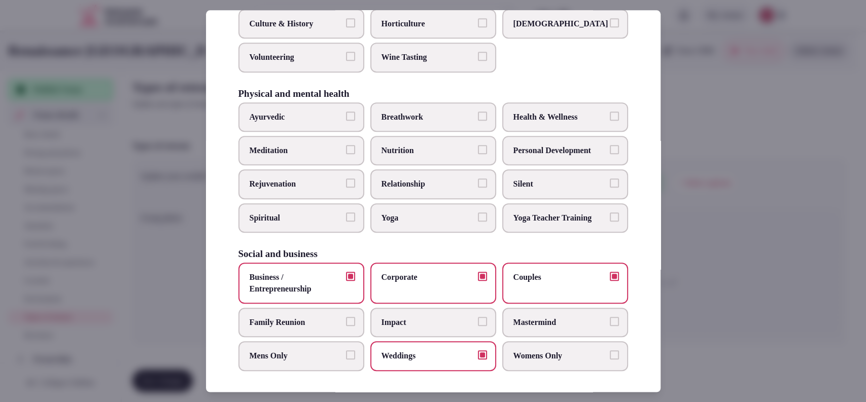
click at [690, 157] on div at bounding box center [433, 201] width 866 height 402
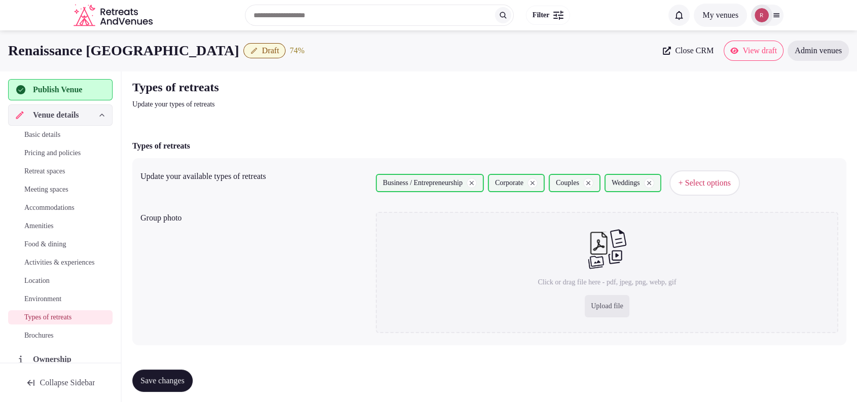
click at [168, 376] on span "Save changes" at bounding box center [163, 381] width 44 height 10
click at [69, 83] on div "Publish Venue" at bounding box center [60, 89] width 105 height 21
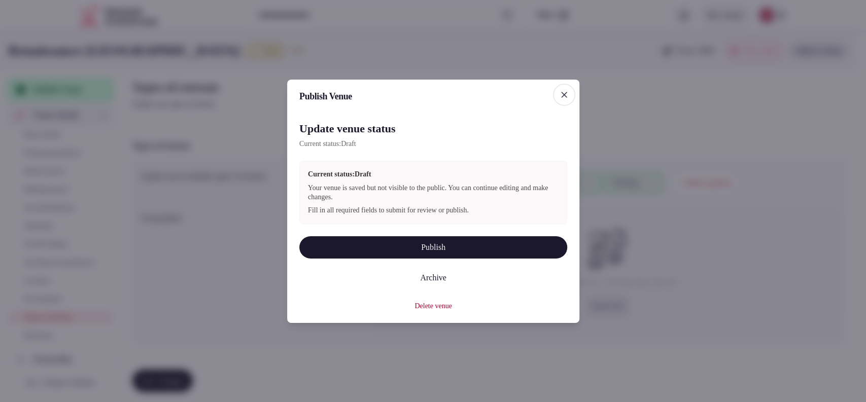
click at [425, 248] on button "Publish" at bounding box center [433, 247] width 268 height 22
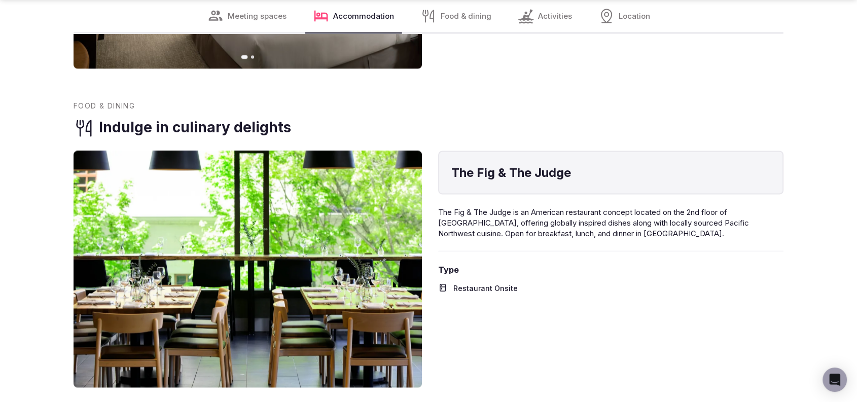
scroll to position [1408, 0]
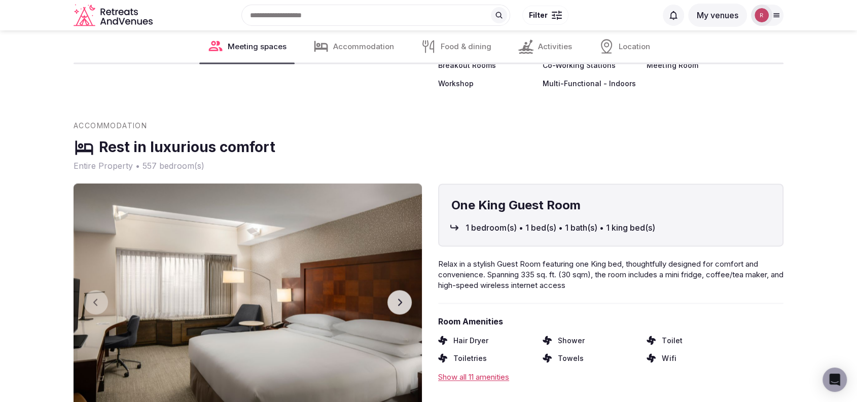
click at [407, 304] on button "Next slide" at bounding box center [400, 302] width 24 height 24
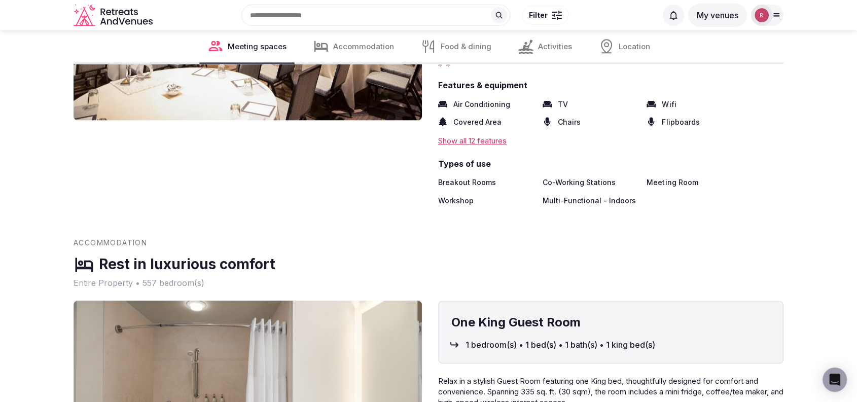
scroll to position [704, 0]
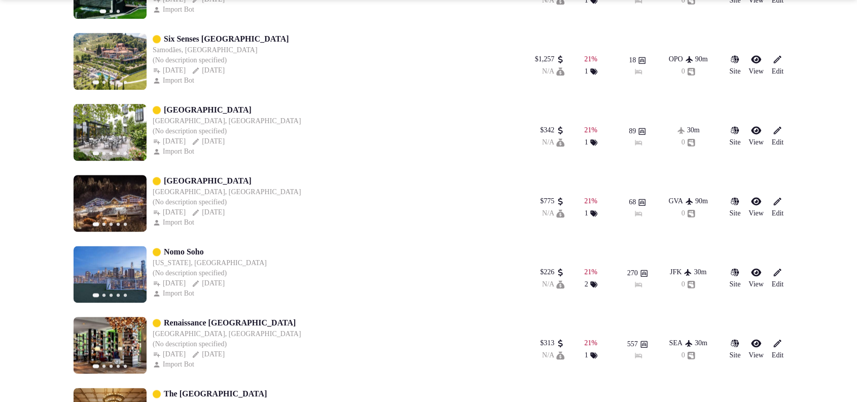
scroll to position [9072, 0]
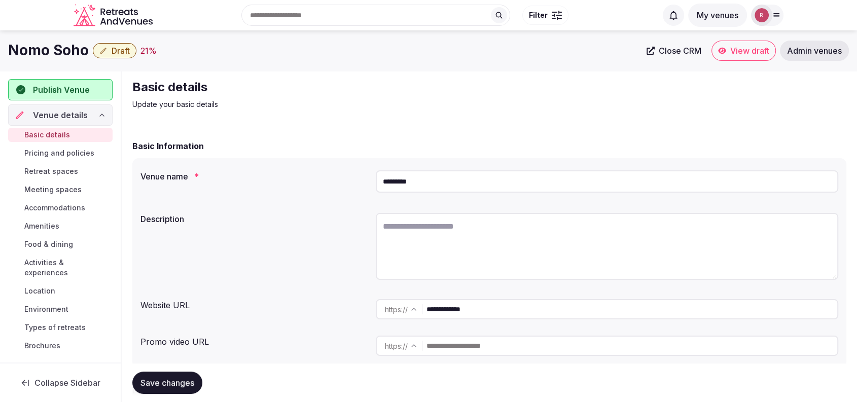
click at [475, 311] on input "**********" at bounding box center [632, 309] width 411 height 20
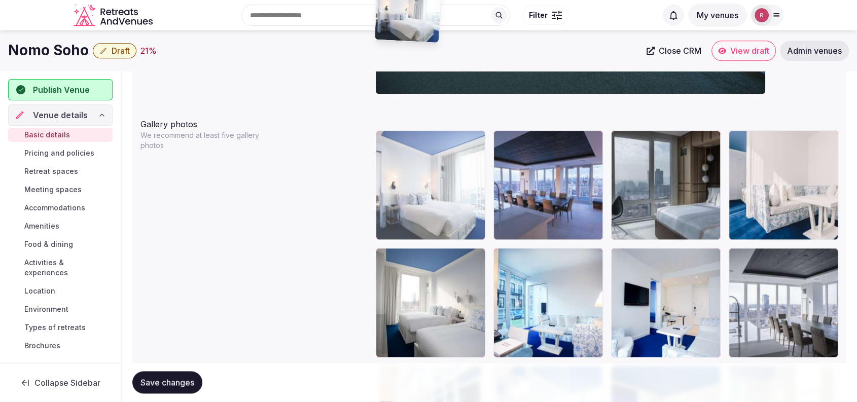
scroll to position [1132, 0]
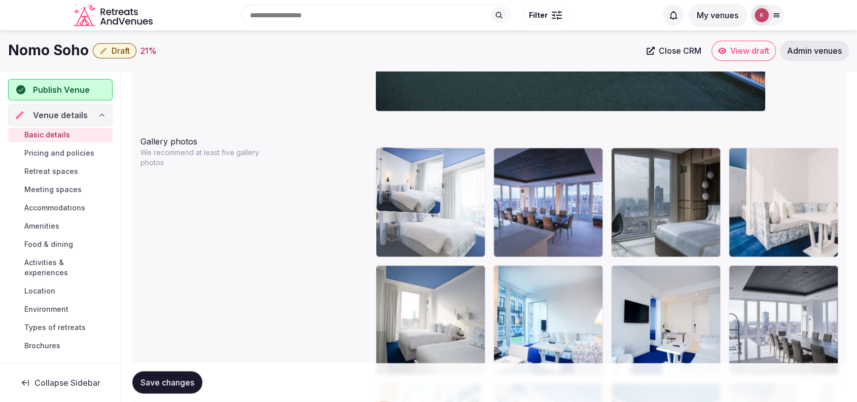
drag, startPoint x: 517, startPoint y: 303, endPoint x: 420, endPoint y: 248, distance: 112.0
click at [420, 248] on body "**********" at bounding box center [428, 12] width 857 height 2288
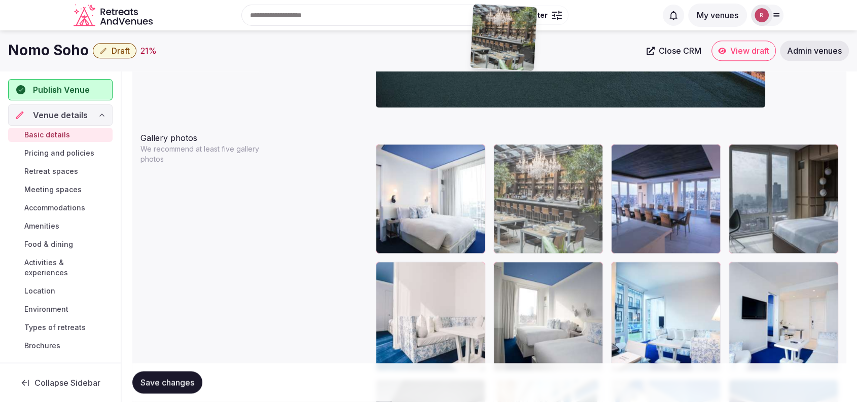
scroll to position [1050, 0]
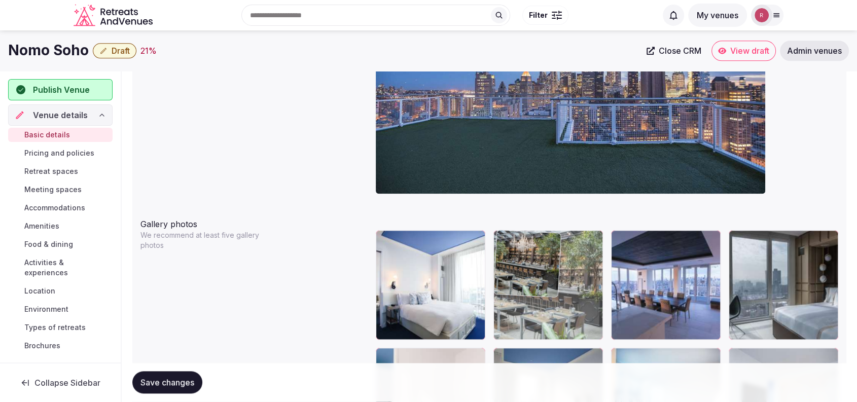
drag, startPoint x: 674, startPoint y: 253, endPoint x: 563, endPoint y: 272, distance: 112.2
click at [563, 272] on body "**********" at bounding box center [428, 94] width 857 height 2288
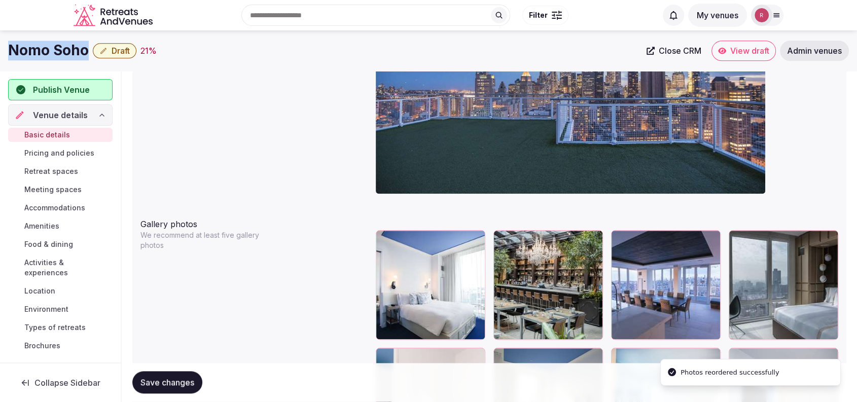
drag, startPoint x: 87, startPoint y: 45, endPoint x: 0, endPoint y: 41, distance: 87.3
click at [0, 42] on div "Nomo Soho Draft 21 % Close CRM View draft Admin venues" at bounding box center [428, 51] width 857 height 20
copy h1 "Nomo Soho"
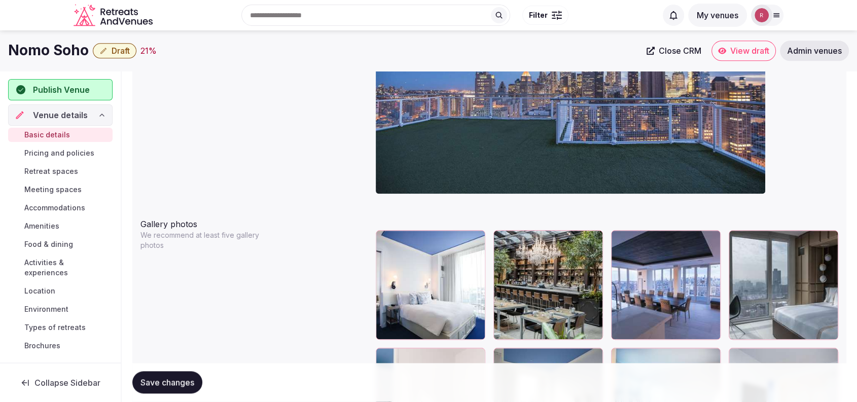
click at [272, 149] on div "Cover photo Required for published venues" at bounding box center [490, 88] width 698 height 235
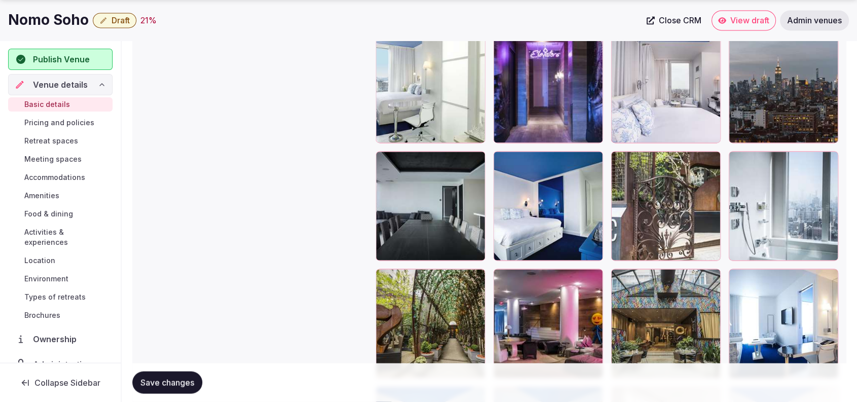
scroll to position [1702, 0]
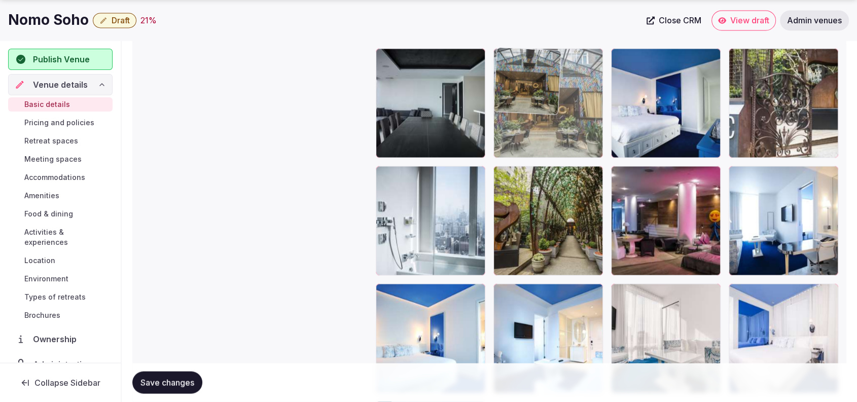
drag, startPoint x: 695, startPoint y: 250, endPoint x: 589, endPoint y: 130, distance: 159.5
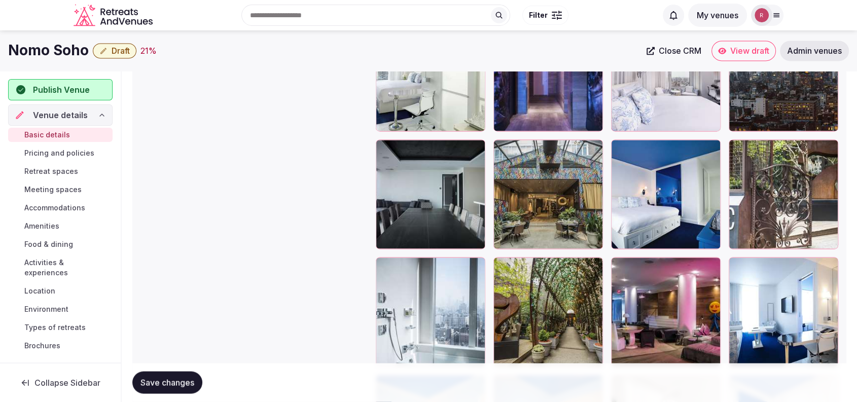
scroll to position [1511, 0]
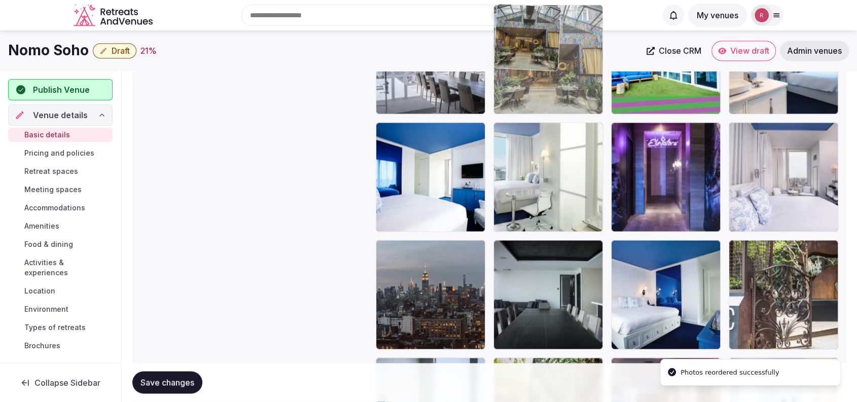
drag, startPoint x: 540, startPoint y: 229, endPoint x: 544, endPoint y: 140, distance: 89.4
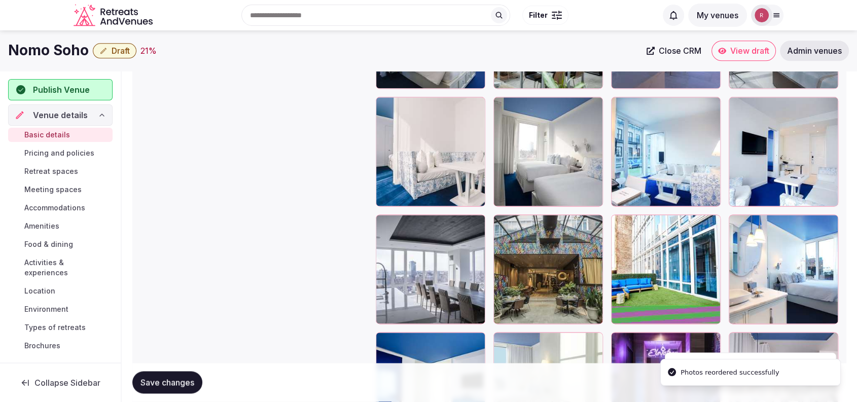
scroll to position [1274, 0]
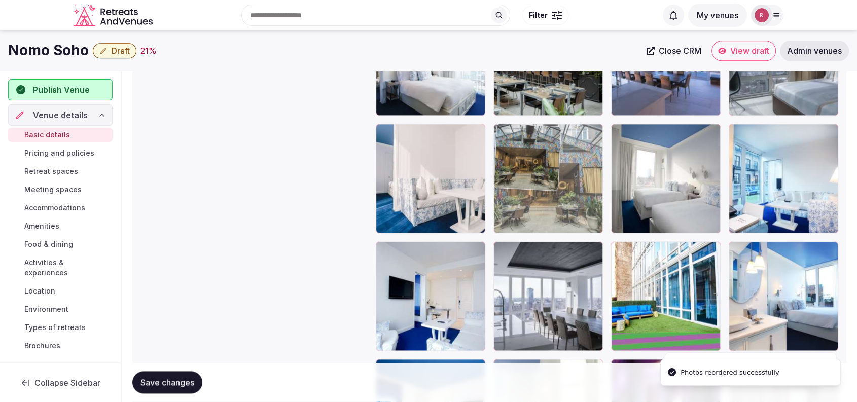
drag, startPoint x: 569, startPoint y: 291, endPoint x: 575, endPoint y: 210, distance: 81.4
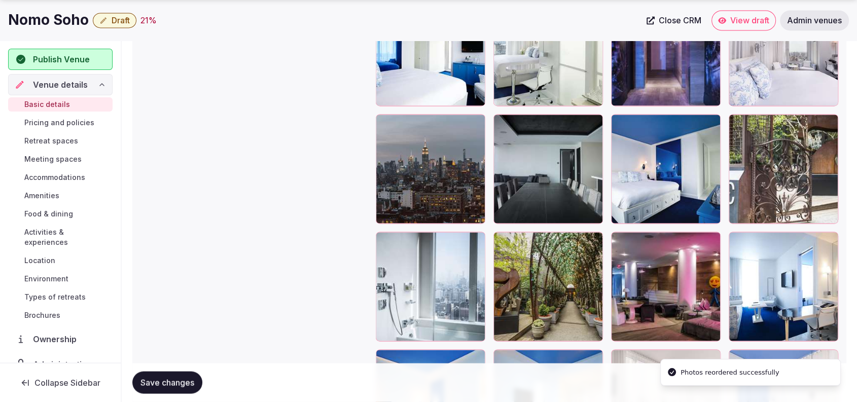
scroll to position [1715, 0]
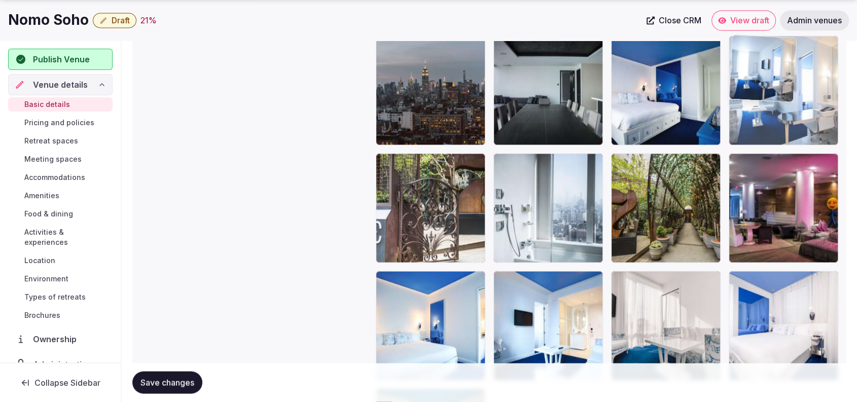
drag, startPoint x: 792, startPoint y: 225, endPoint x: 775, endPoint y: 155, distance: 72.2
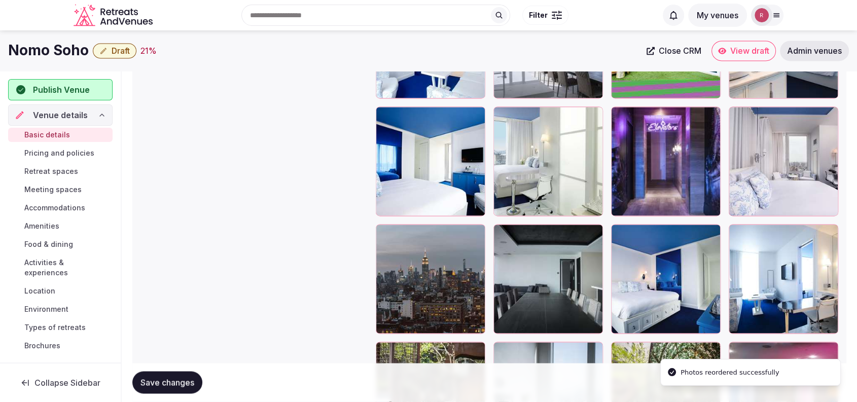
scroll to position [1481, 0]
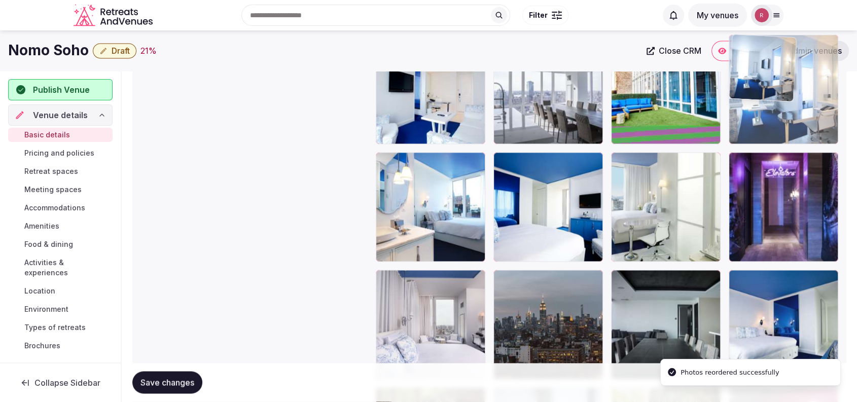
drag, startPoint x: 792, startPoint y: 312, endPoint x: 790, endPoint y: 132, distance: 179.6
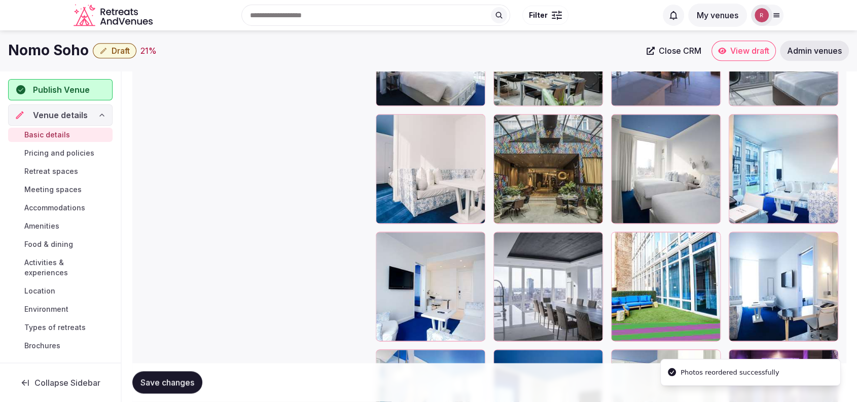
scroll to position [1265, 0]
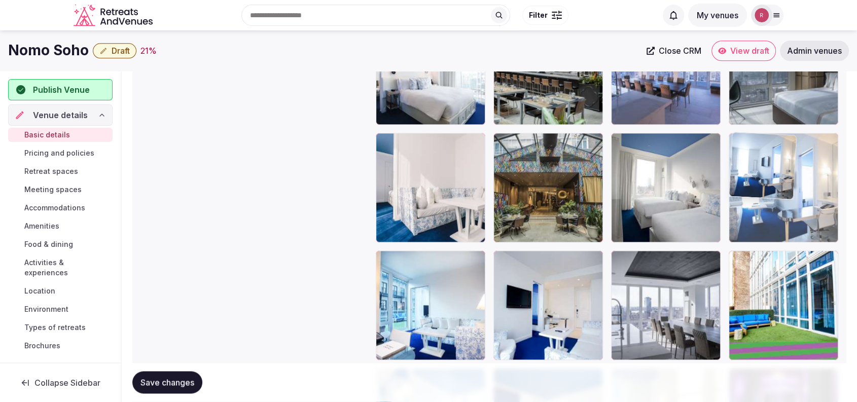
drag, startPoint x: 807, startPoint y: 300, endPoint x: 816, endPoint y: 218, distance: 82.6
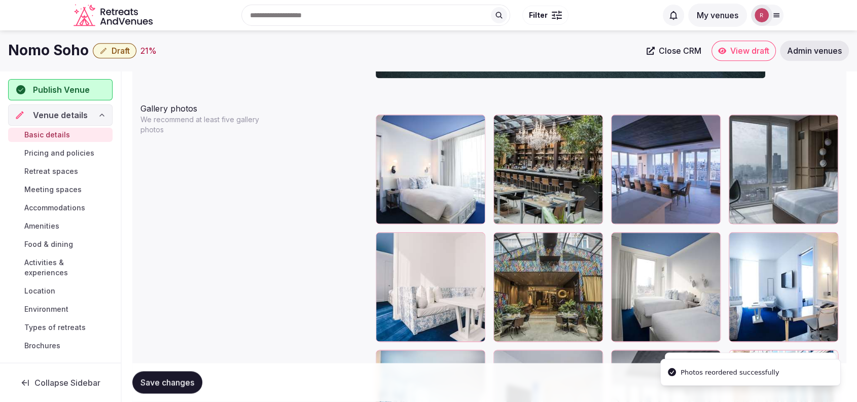
scroll to position [1152, 0]
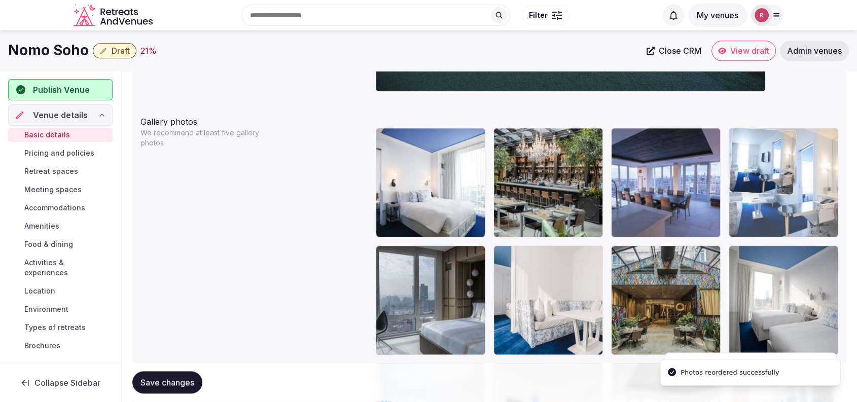
drag, startPoint x: 804, startPoint y: 283, endPoint x: 810, endPoint y: 214, distance: 69.8
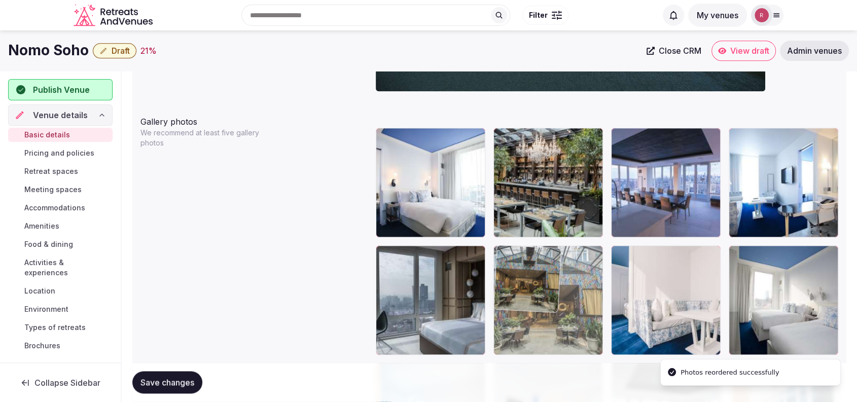
drag, startPoint x: 700, startPoint y: 300, endPoint x: 694, endPoint y: 301, distance: 5.7
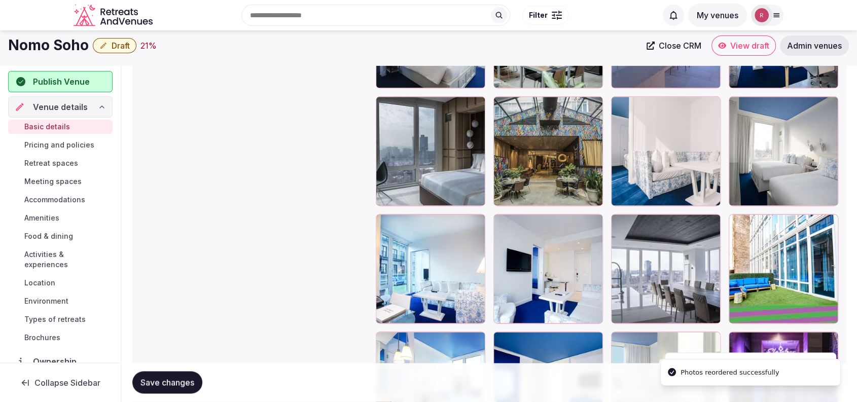
scroll to position [1293, 0]
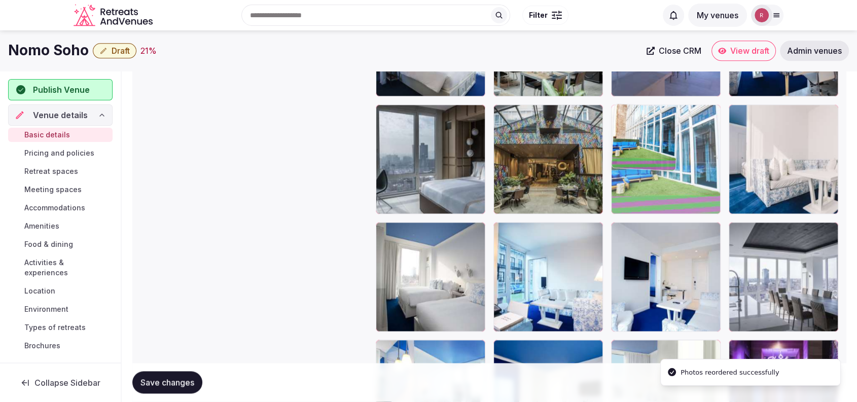
drag, startPoint x: 799, startPoint y: 289, endPoint x: 715, endPoint y: 212, distance: 114.6
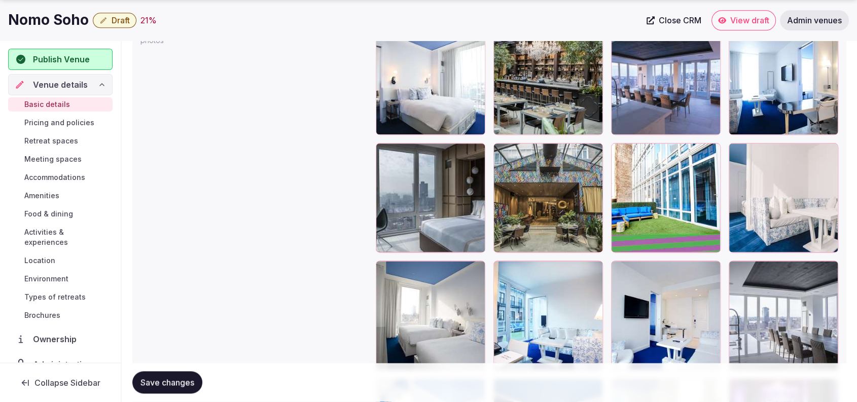
scroll to position [1274, 0]
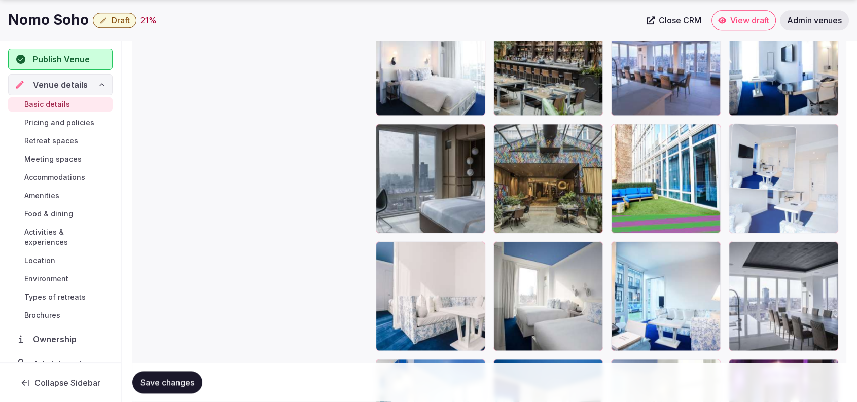
drag, startPoint x: 676, startPoint y: 334, endPoint x: 770, endPoint y: 251, distance: 125.8
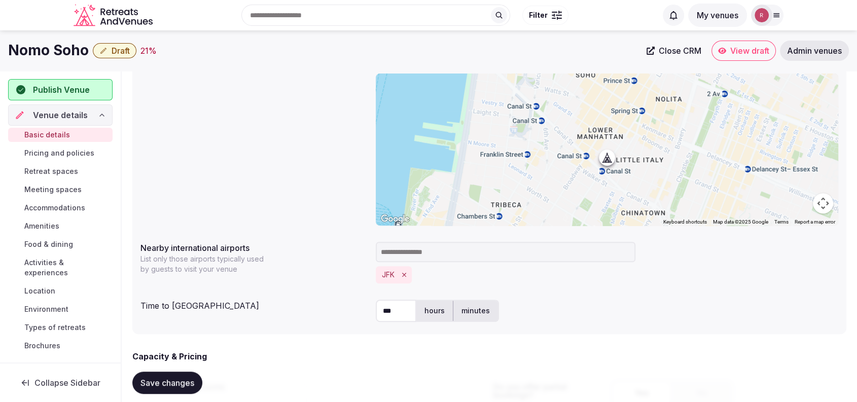
scroll to position [722, 0]
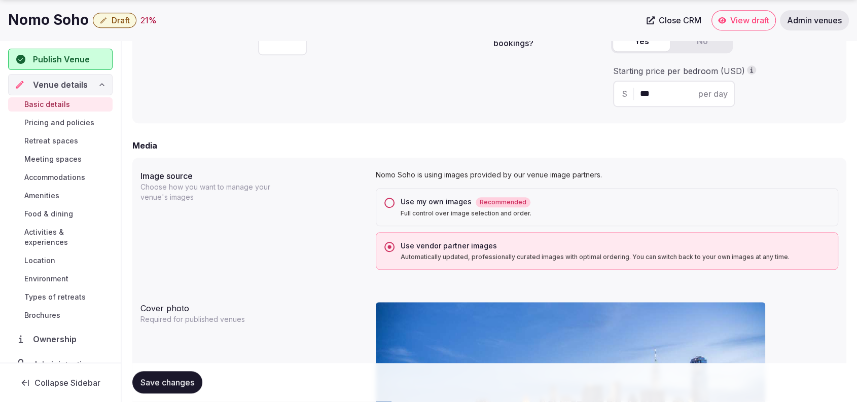
click at [420, 202] on div "Use my own images Recommended" at bounding box center [615, 202] width 429 height 11
click at [395, 202] on button "Use my own images Recommended Full control over image selection and order." at bounding box center [390, 203] width 10 height 10
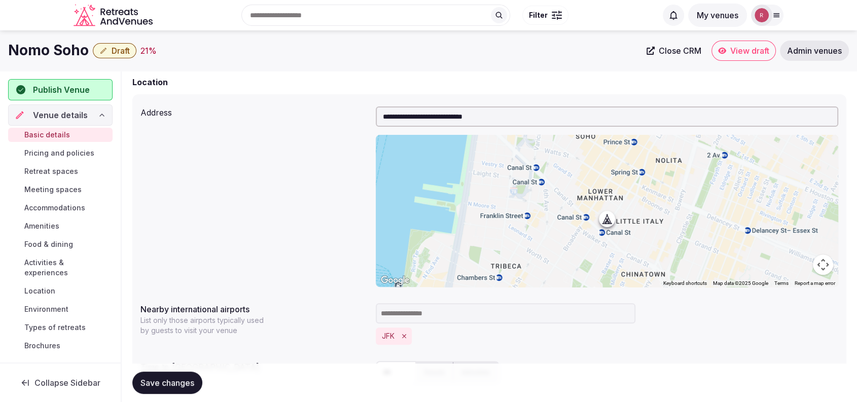
scroll to position [661, 0]
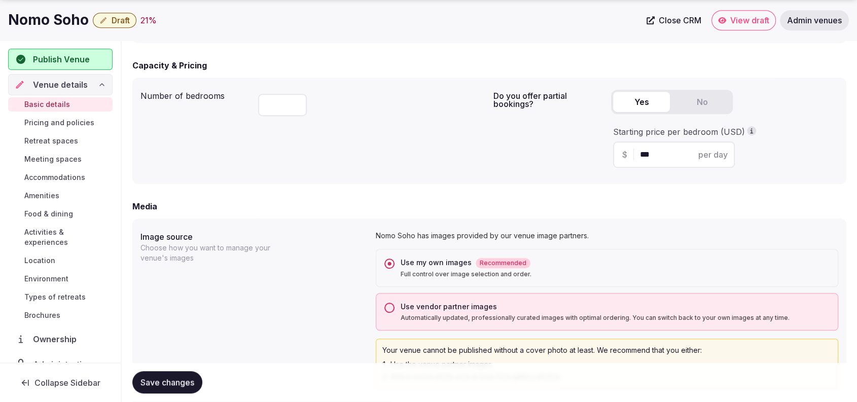
click at [403, 307] on div "Use vendor partner images" at bounding box center [615, 307] width 429 height 10
click at [395, 307] on button "Use vendor partner images Automatically updated, professionally curated images …" at bounding box center [390, 308] width 10 height 10
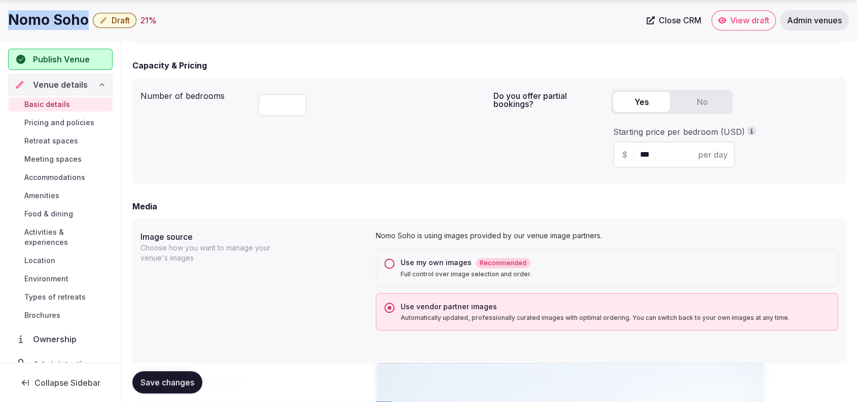
drag, startPoint x: 89, startPoint y: 26, endPoint x: 7, endPoint y: 14, distance: 83.0
click at [7, 14] on div "Nomo Soho Draft 21 % Close CRM View draft Admin venues" at bounding box center [428, 20] width 857 height 20
copy h1 "Nomo Soho"
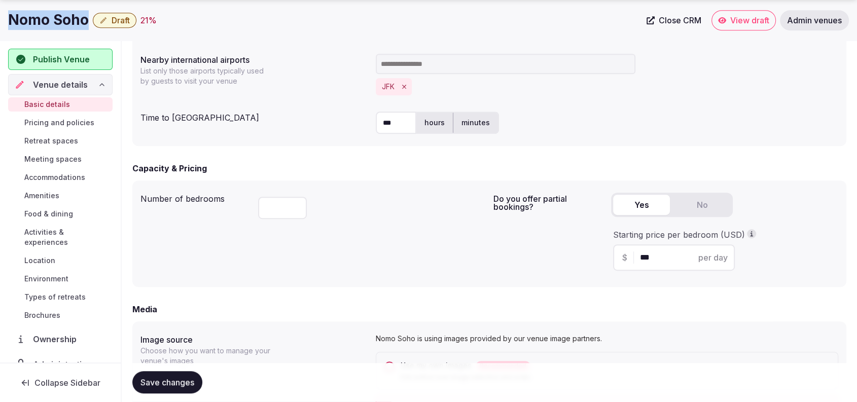
scroll to position [0, 0]
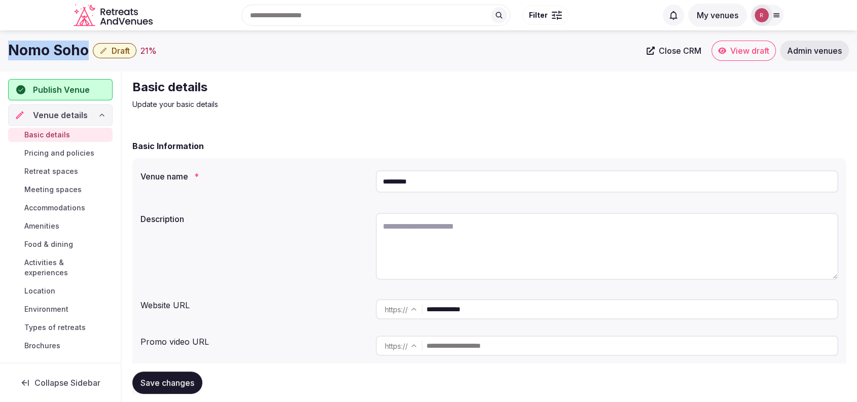
click at [657, 55] on link "Close CRM" at bounding box center [674, 51] width 67 height 20
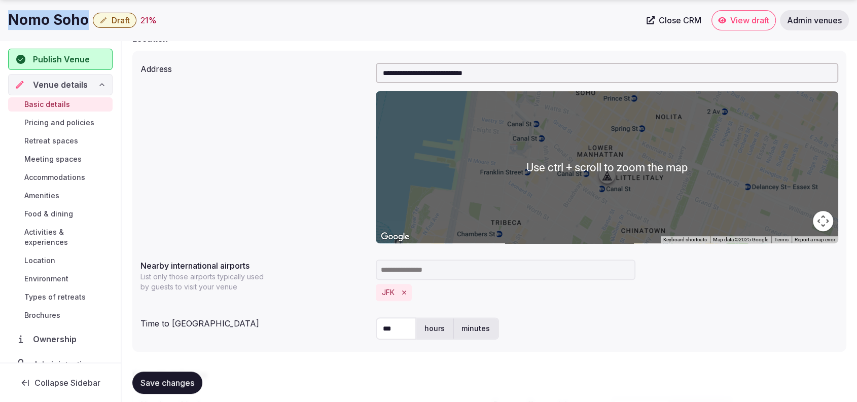
scroll to position [704, 0]
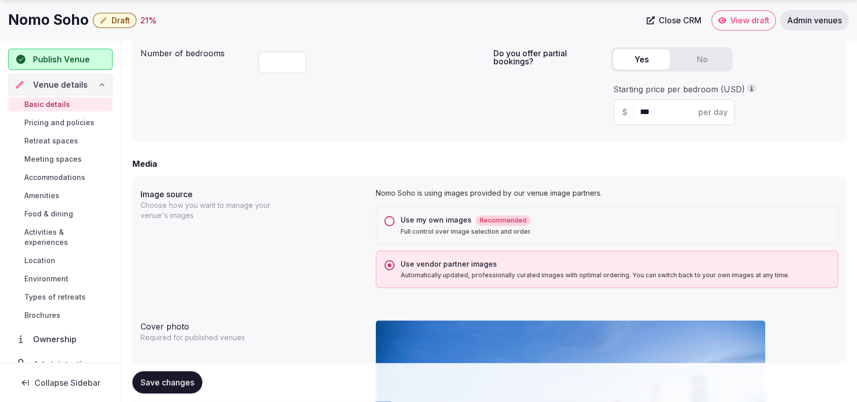
click at [445, 230] on p "Full control over image selection and order." at bounding box center [615, 232] width 429 height 8
click at [395, 226] on button "Use my own images Recommended Full control over image selection and order." at bounding box center [390, 221] width 10 height 10
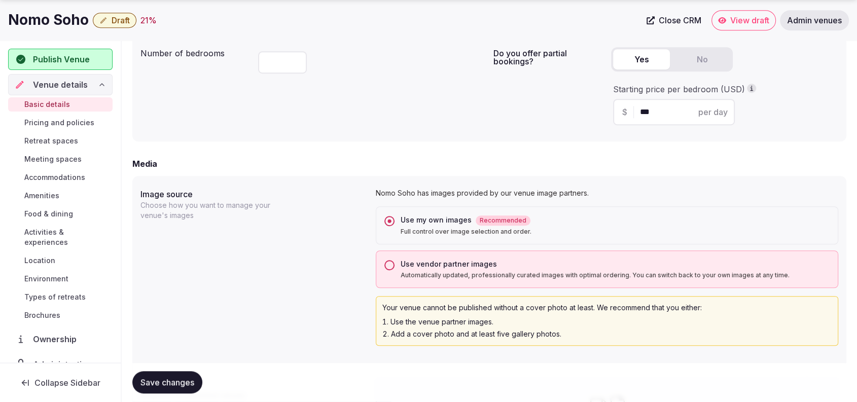
scroll to position [1013, 0]
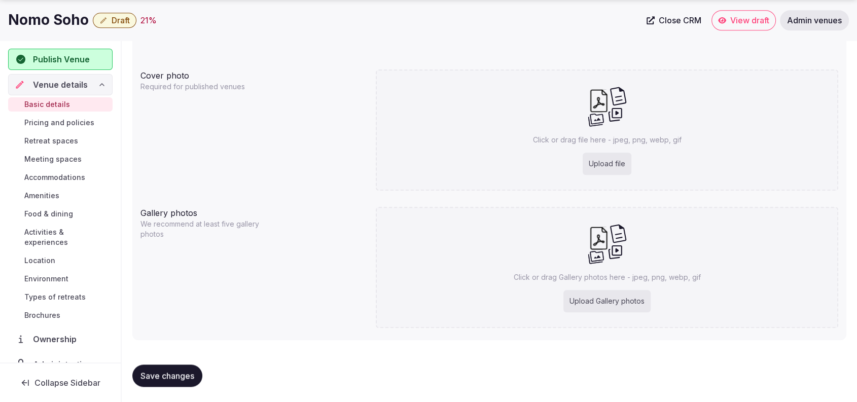
click at [593, 175] on div "Click or drag file here - jpeg, png, webp, gif Upload file" at bounding box center [607, 129] width 463 height 121
type input "**********"
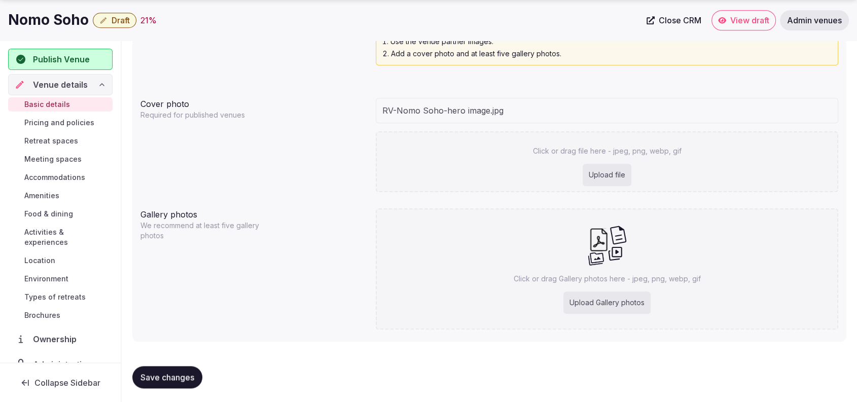
scroll to position [986, 0]
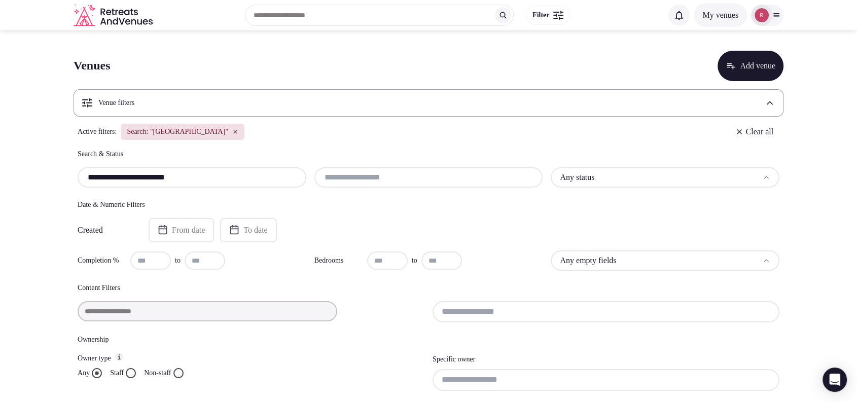
click at [238, 134] on icon "button" at bounding box center [235, 132] width 6 height 6
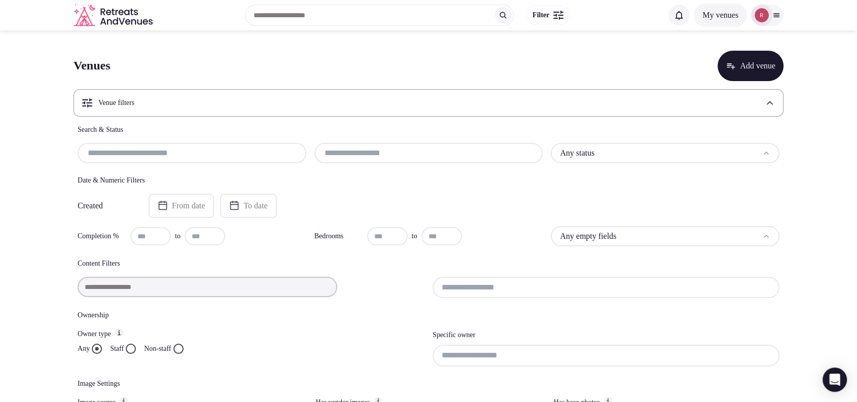
click at [176, 152] on input "text" at bounding box center [192, 153] width 221 height 12
paste input "*********"
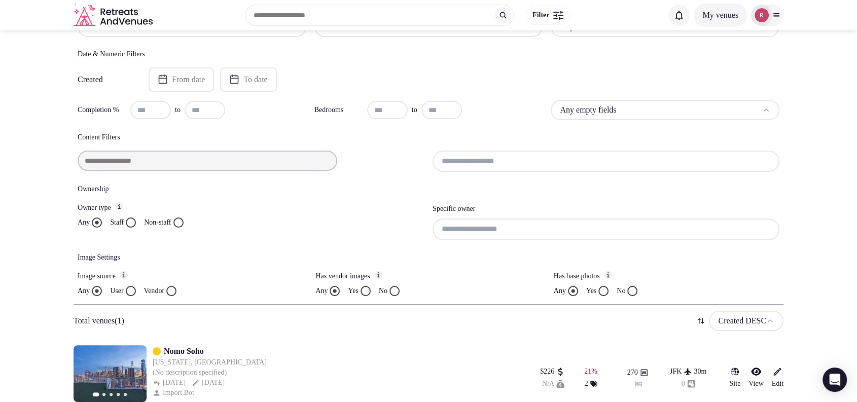
scroll to position [166, 0]
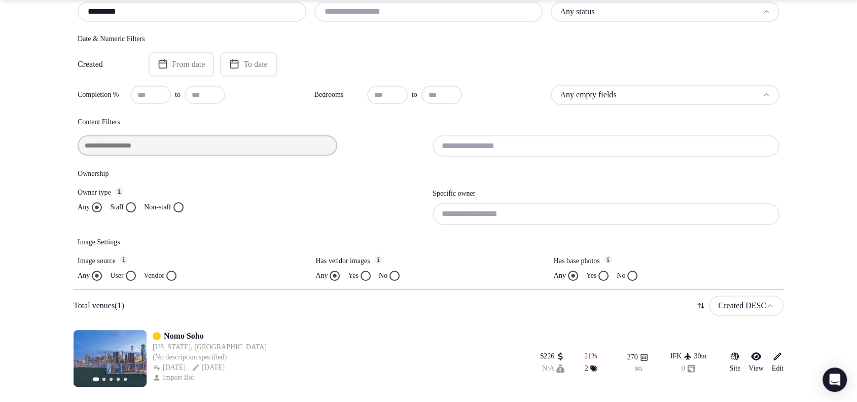
type input "*********"
